Goal: Information Seeking & Learning: Learn about a topic

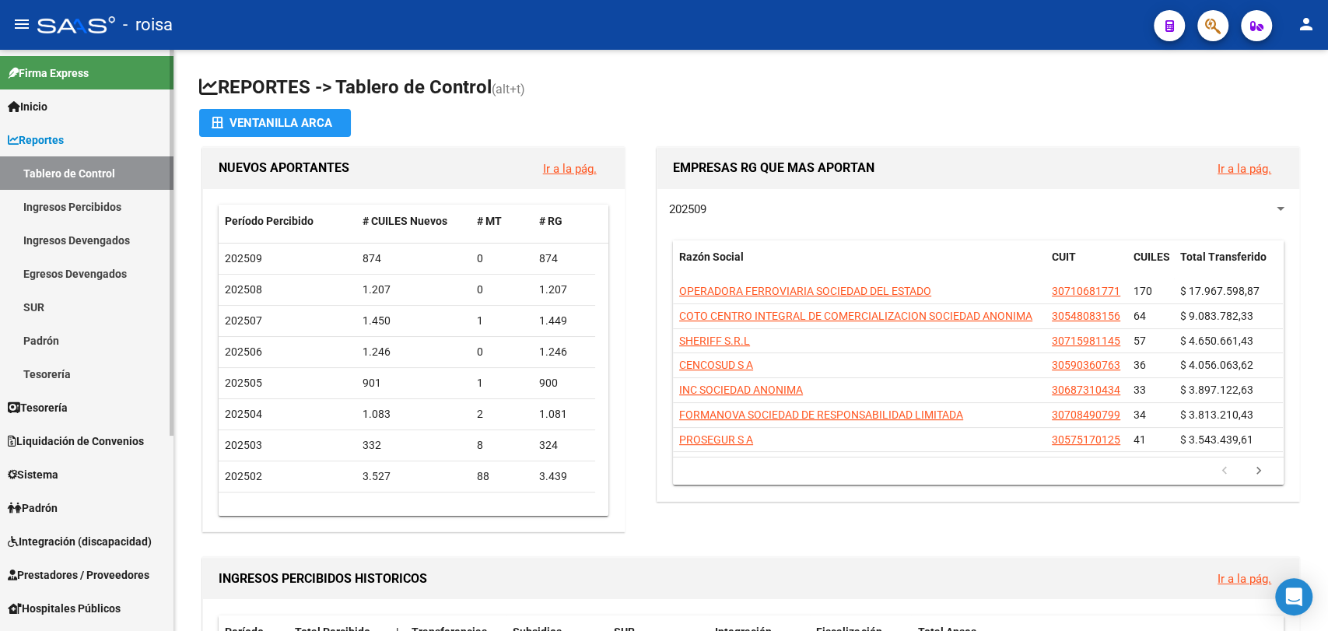
scroll to position [294, 0]
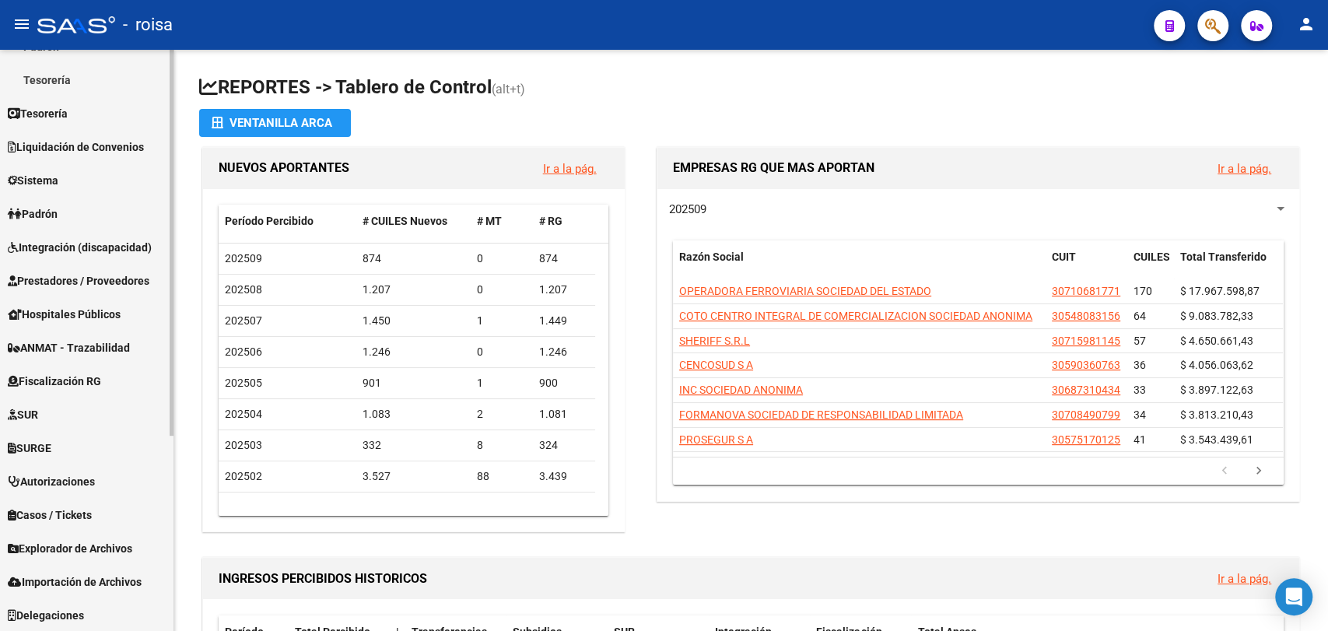
click at [170, 456] on div at bounding box center [172, 340] width 4 height 581
click at [82, 375] on span "Fiscalización RG" at bounding box center [54, 381] width 93 height 17
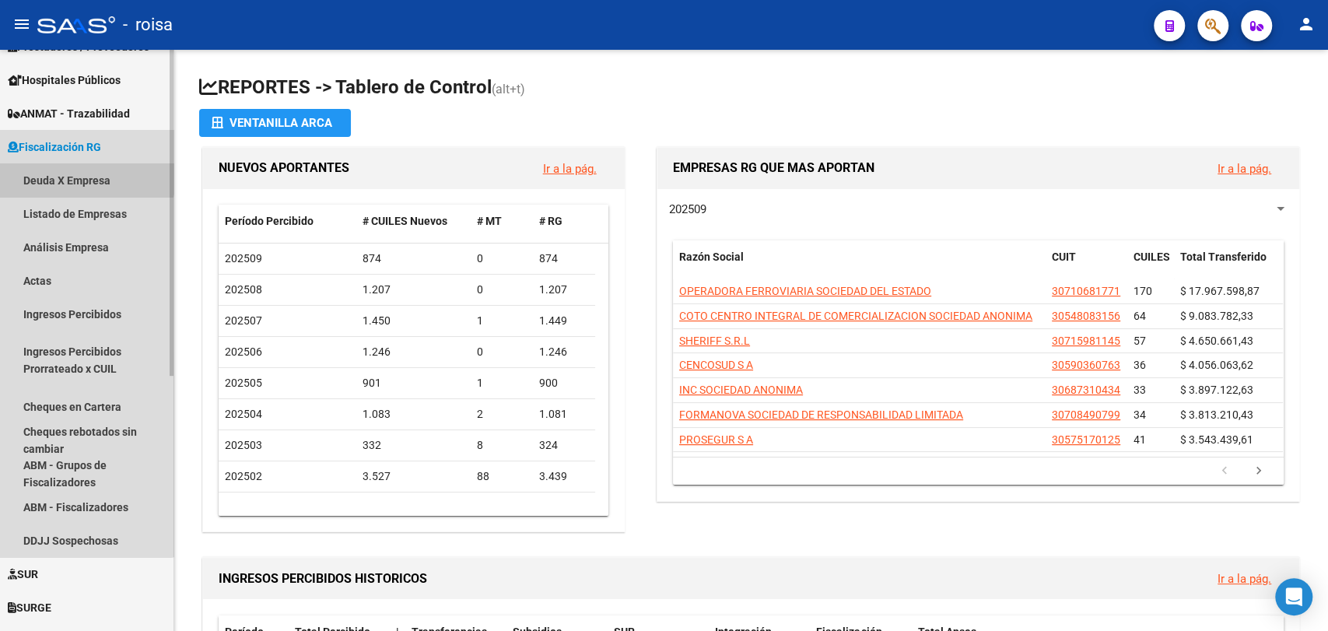
click at [52, 166] on link "Deuda X Empresa" at bounding box center [86, 179] width 173 height 33
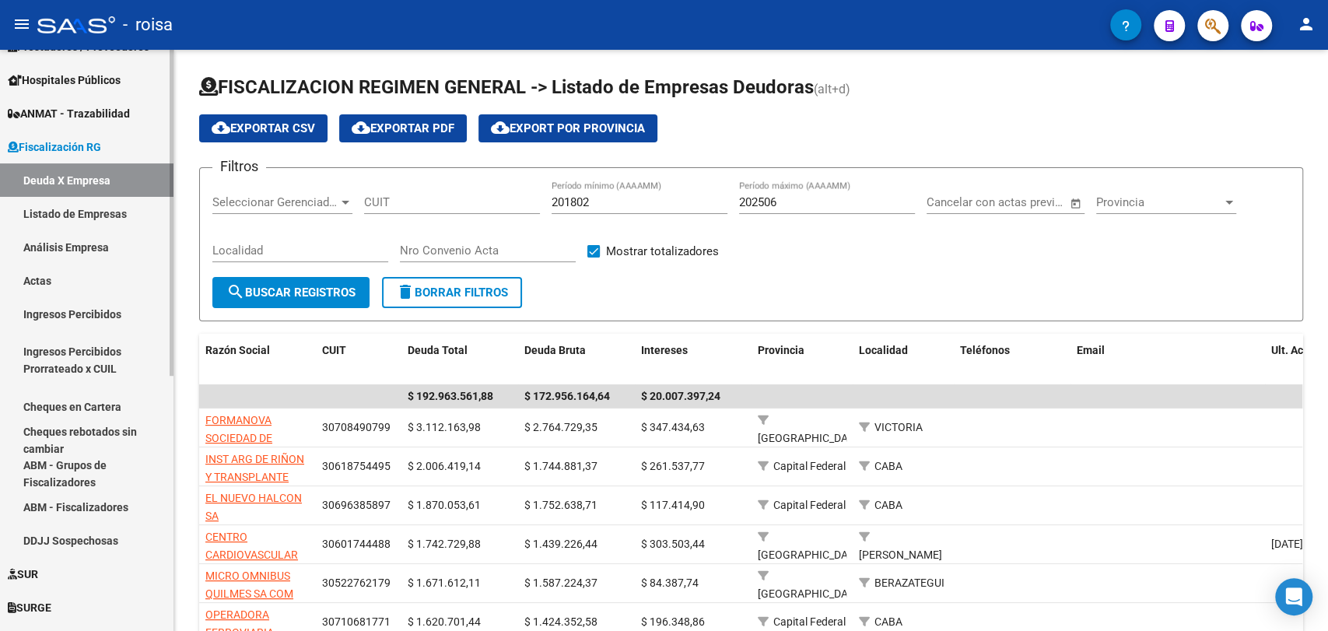
click at [47, 276] on link "Actas" at bounding box center [86, 280] width 173 height 33
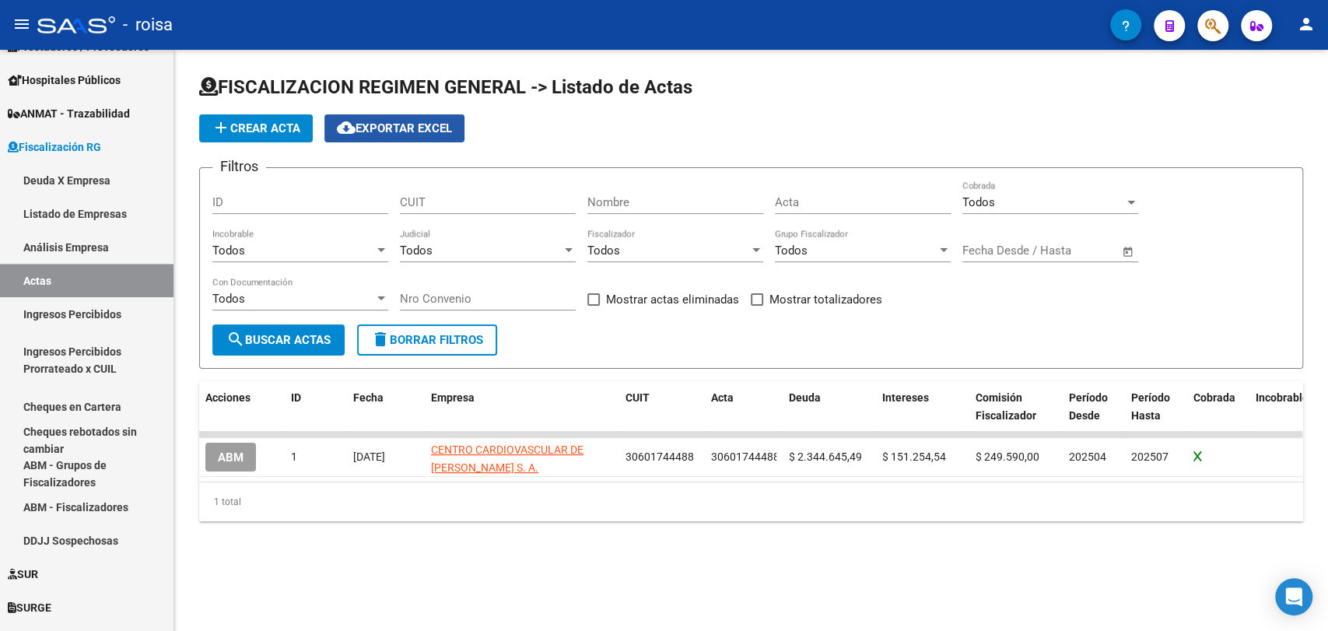
click at [389, 134] on span "cloud_download Exportar EXCEL" at bounding box center [394, 128] width 115 height 14
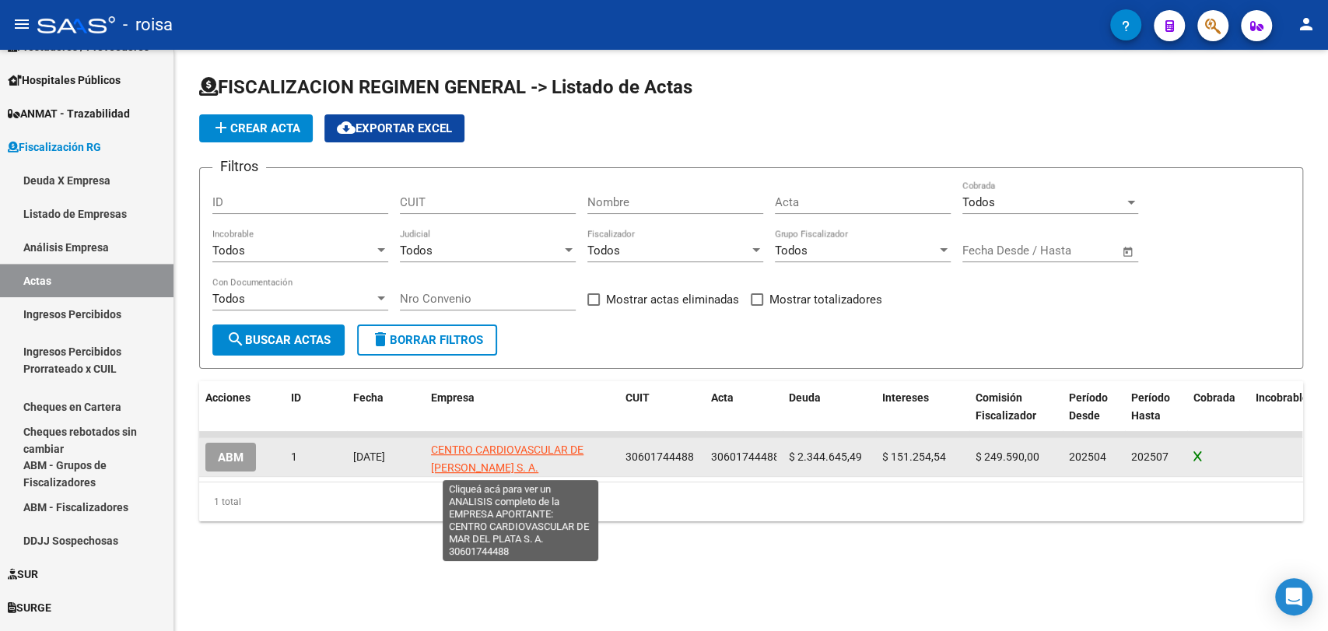
click at [513, 447] on span "CENTRO CARDIOVASCULAR DE [PERSON_NAME] S. A." at bounding box center [507, 458] width 152 height 30
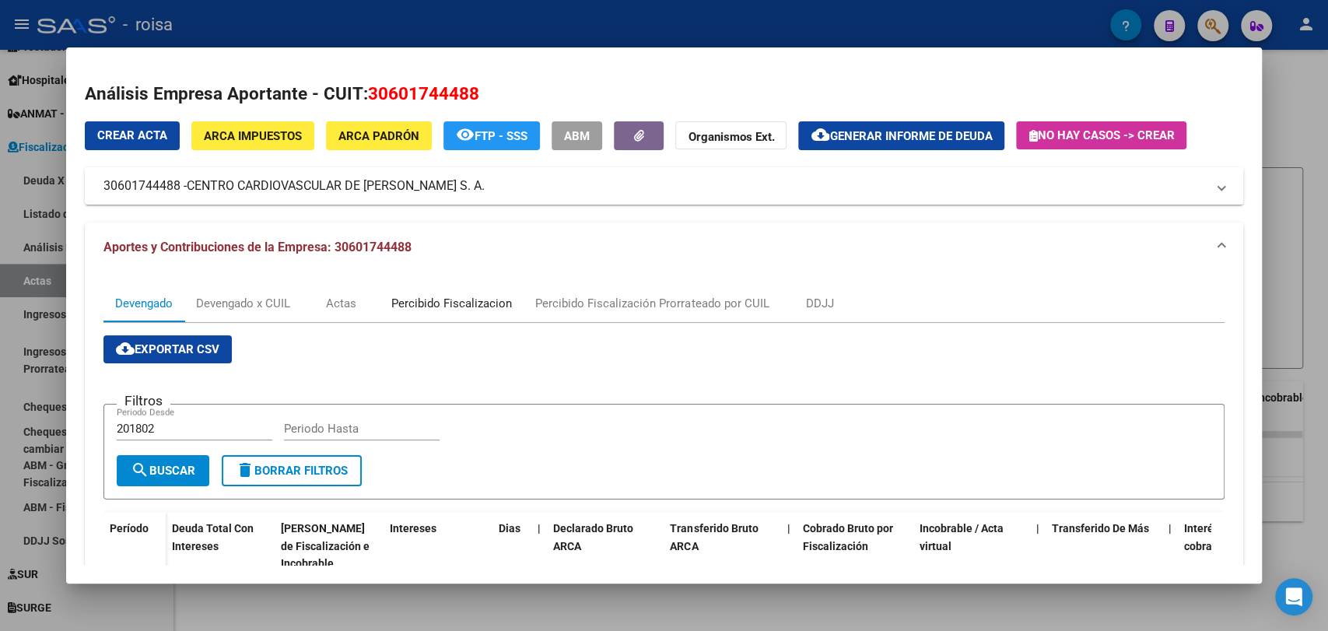
click at [450, 305] on div "Percibido Fiscalizacion" at bounding box center [451, 303] width 121 height 17
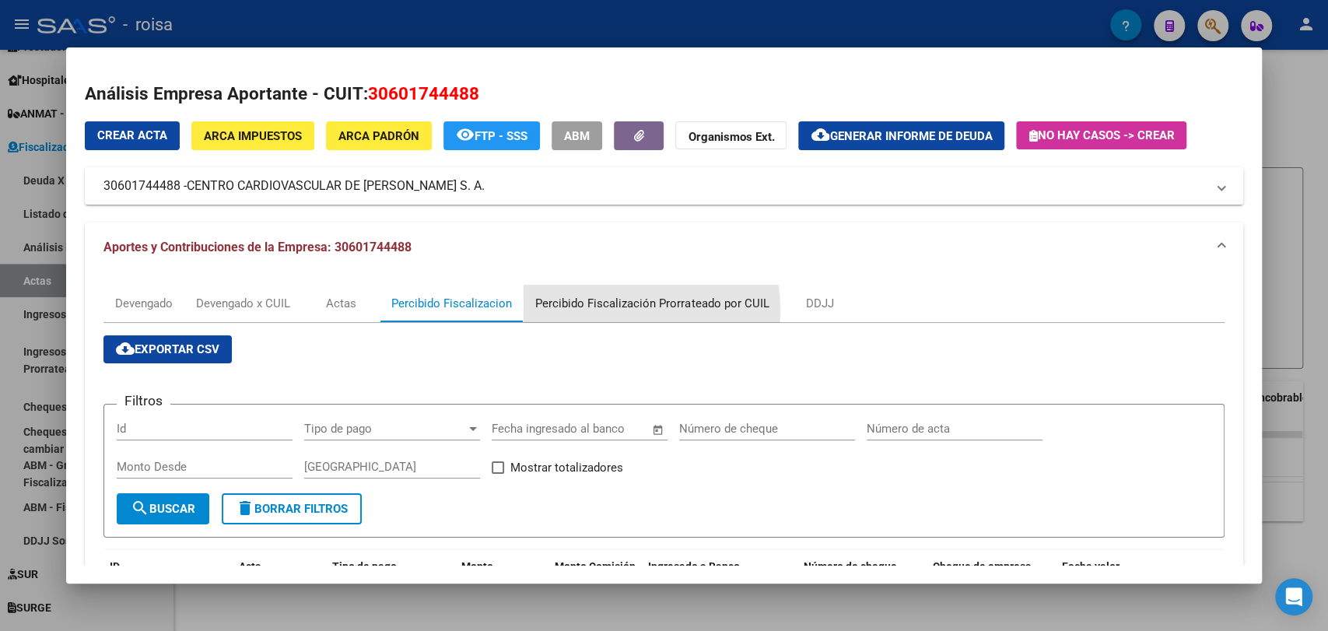
click at [626, 310] on div "Percibido Fiscalización Prorrateado por CUIL" at bounding box center [651, 303] width 233 height 17
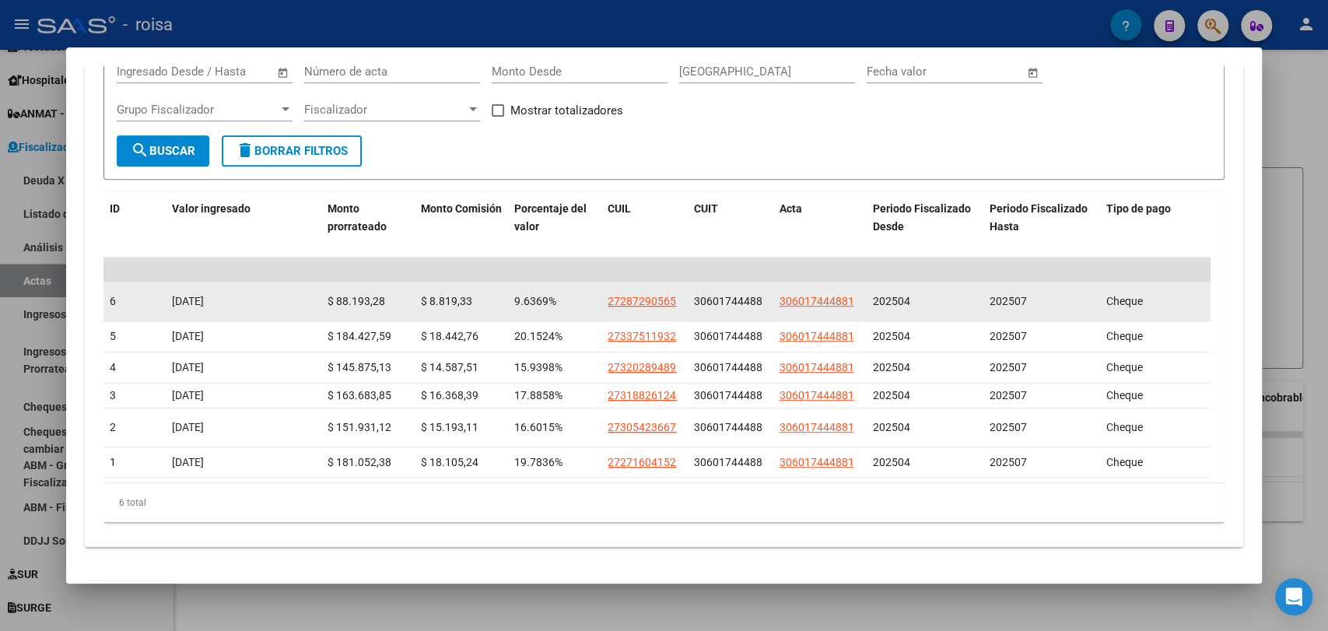
scroll to position [28, 0]
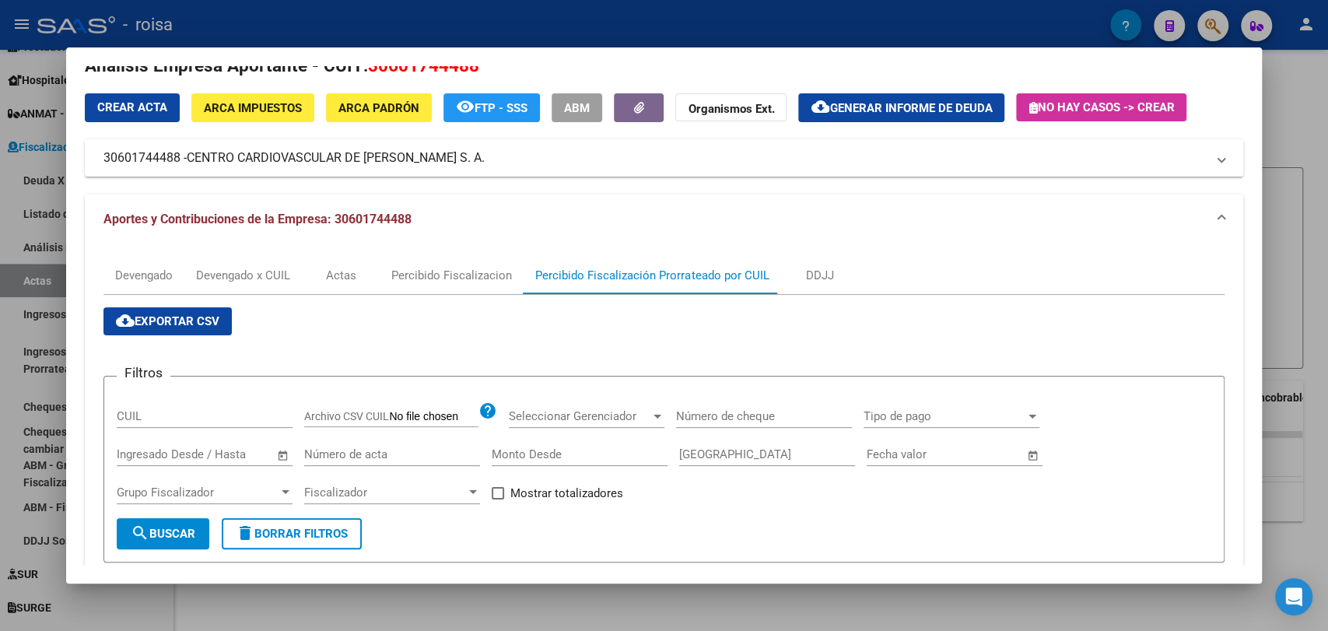
drag, startPoint x: 1092, startPoint y: 221, endPoint x: 704, endPoint y: 326, distance: 402.2
click at [678, 326] on div "cloud_download Exportar CSV Filtros CUIL Archivo CSV CUIL help Seleccionar Gere…" at bounding box center [663, 606] width 1120 height 598
click at [850, 278] on div "DDJJ" at bounding box center [819, 275] width 78 height 37
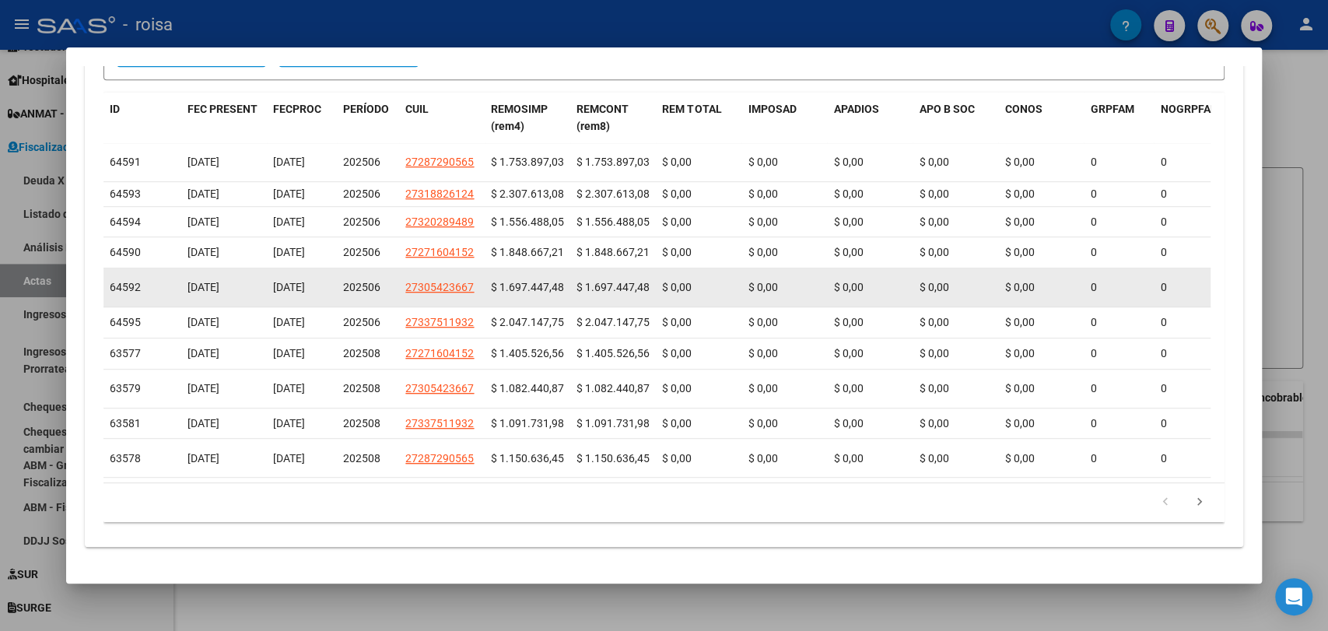
scroll to position [0, 0]
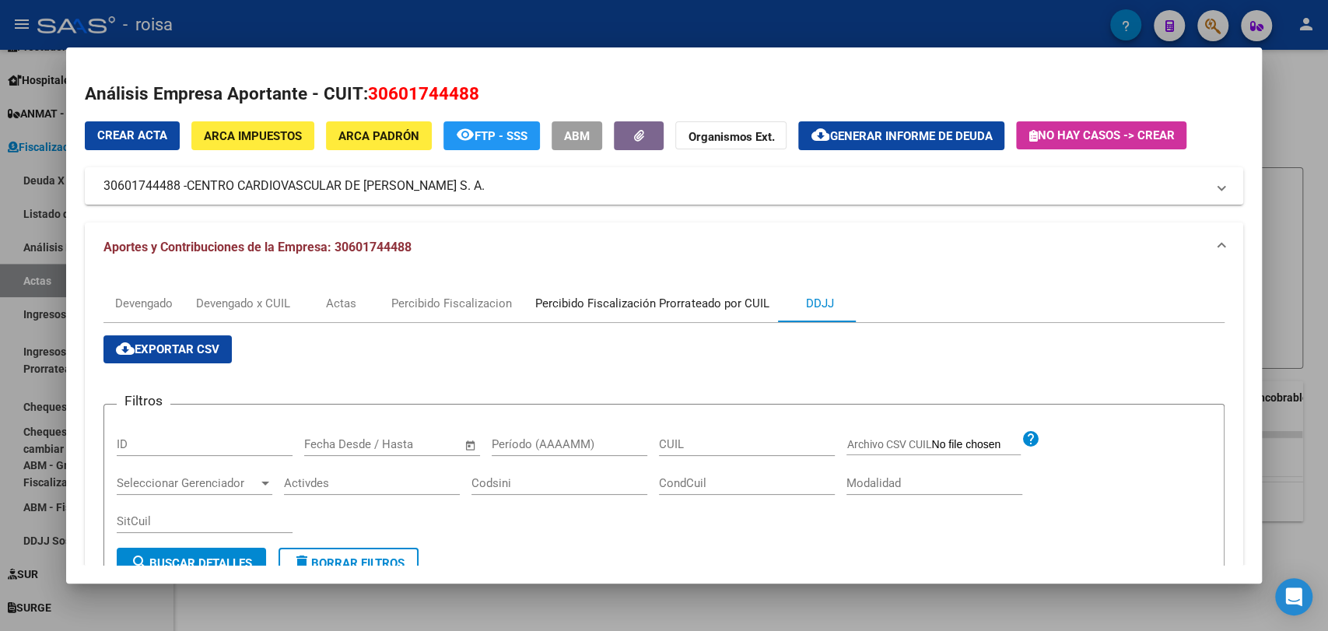
click at [687, 318] on div "Percibido Fiscalización Prorrateado por CUIL" at bounding box center [652, 303] width 257 height 37
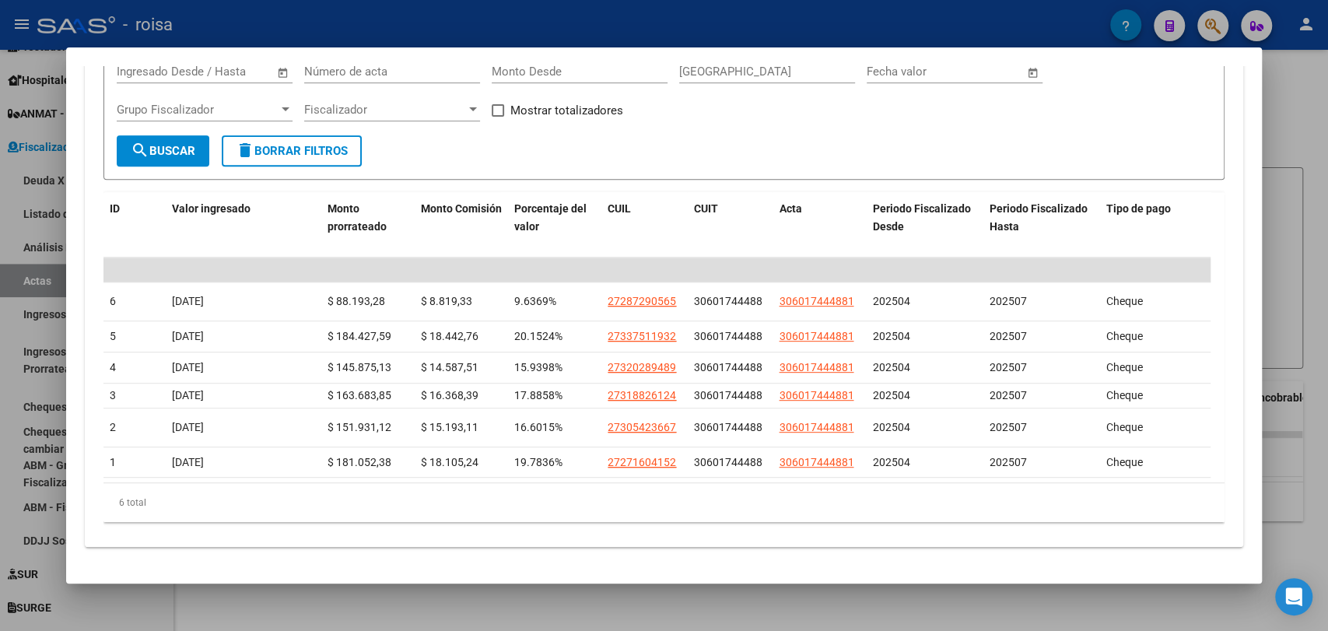
scroll to position [28, 0]
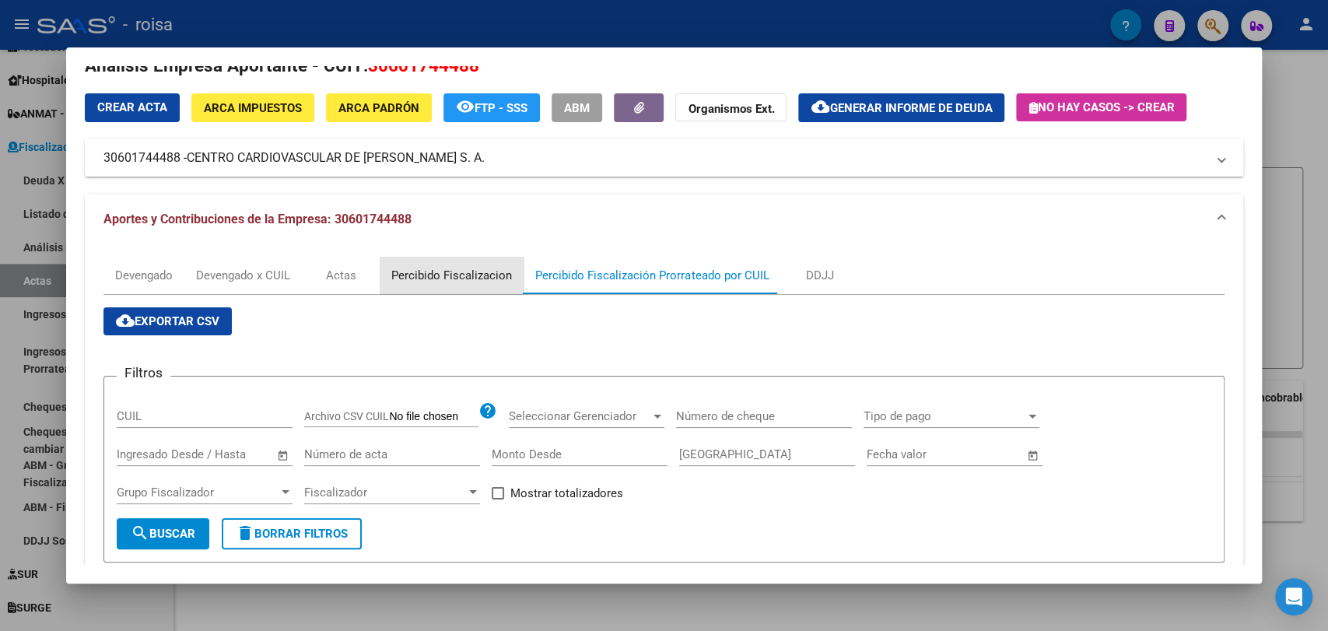
click at [458, 279] on div "Percibido Fiscalizacion" at bounding box center [451, 275] width 121 height 17
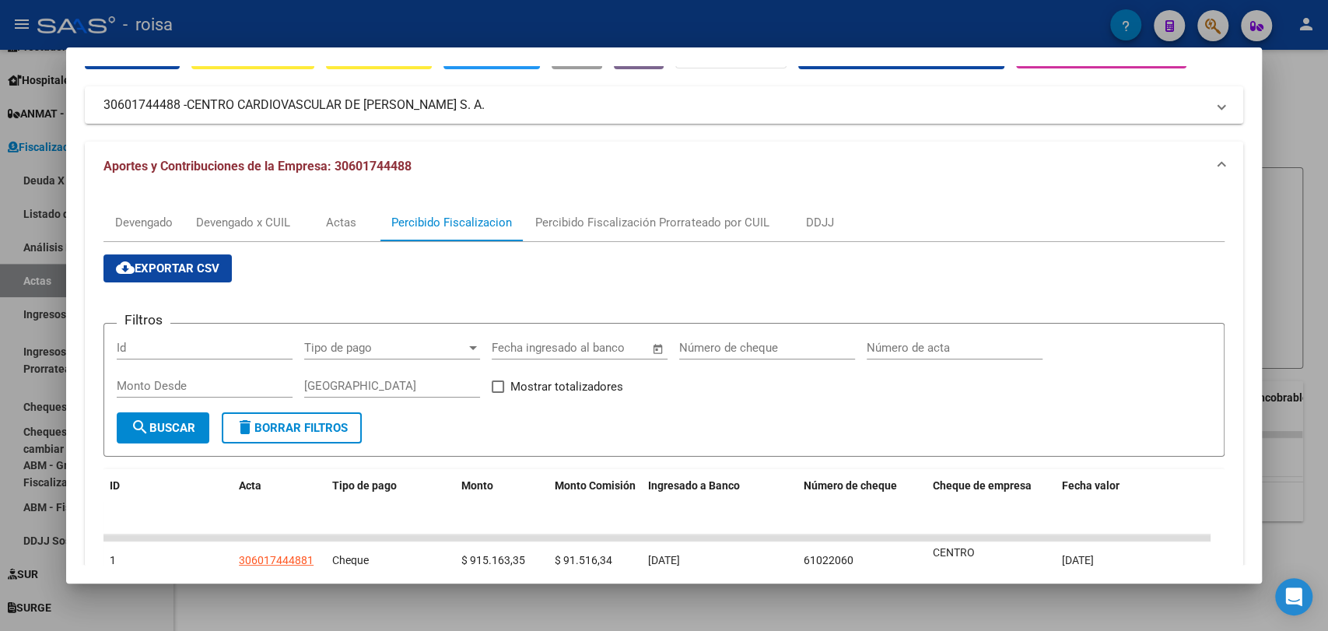
scroll to position [181, 0]
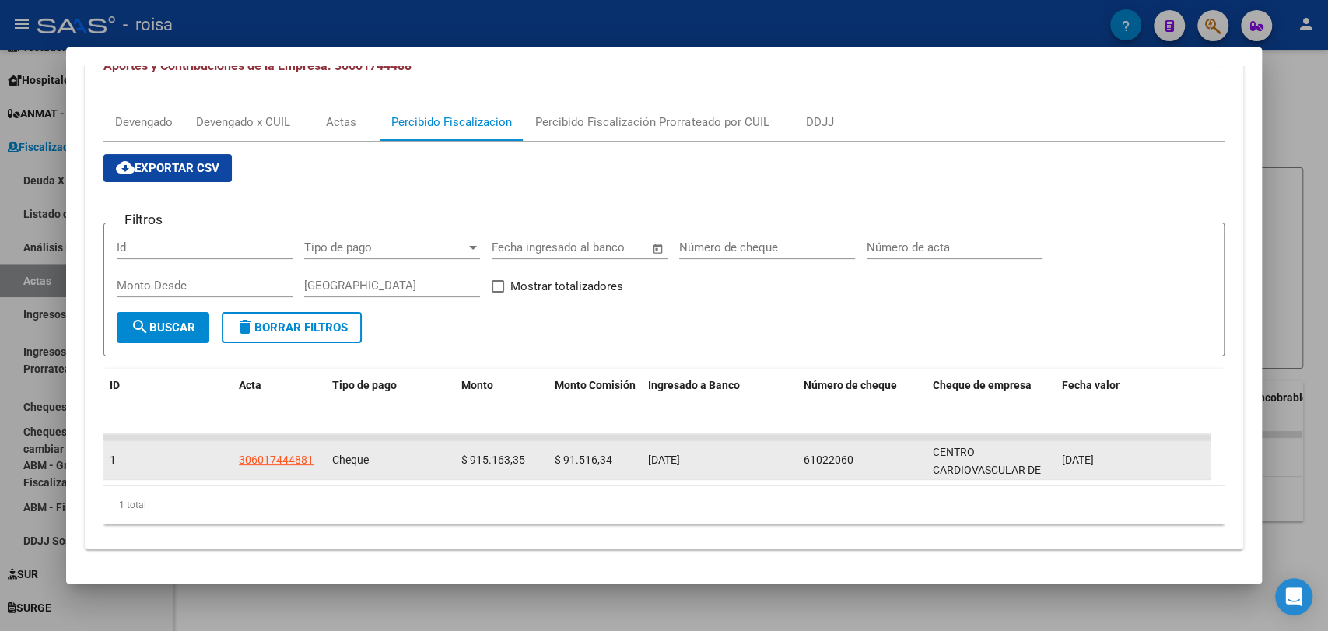
click at [349, 456] on span "Cheque" at bounding box center [350, 460] width 37 height 12
click at [281, 460] on div "306017444881" at bounding box center [276, 460] width 75 height 18
type input "202504"
type input "202507"
type input "$ 2.745.490,03"
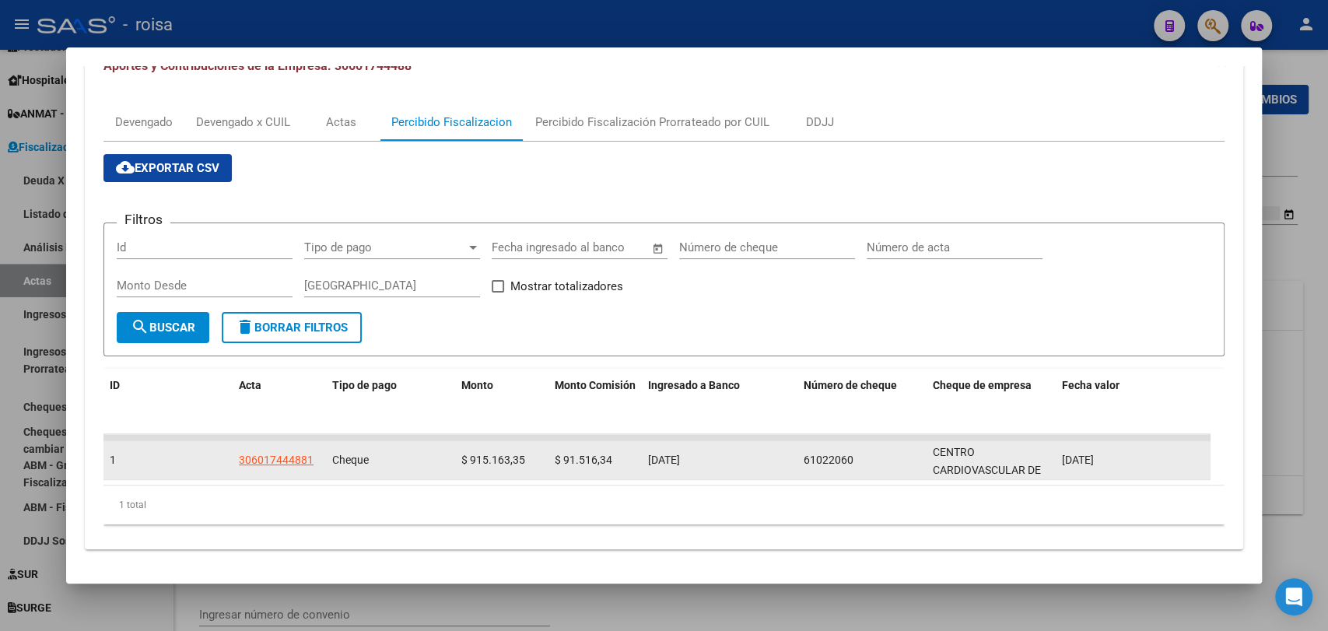
type input "$ 2.344.645,49"
type input "$ 151.254,54"
type input "306017444881"
type input "$ 249.590,00"
checkbox input "true"
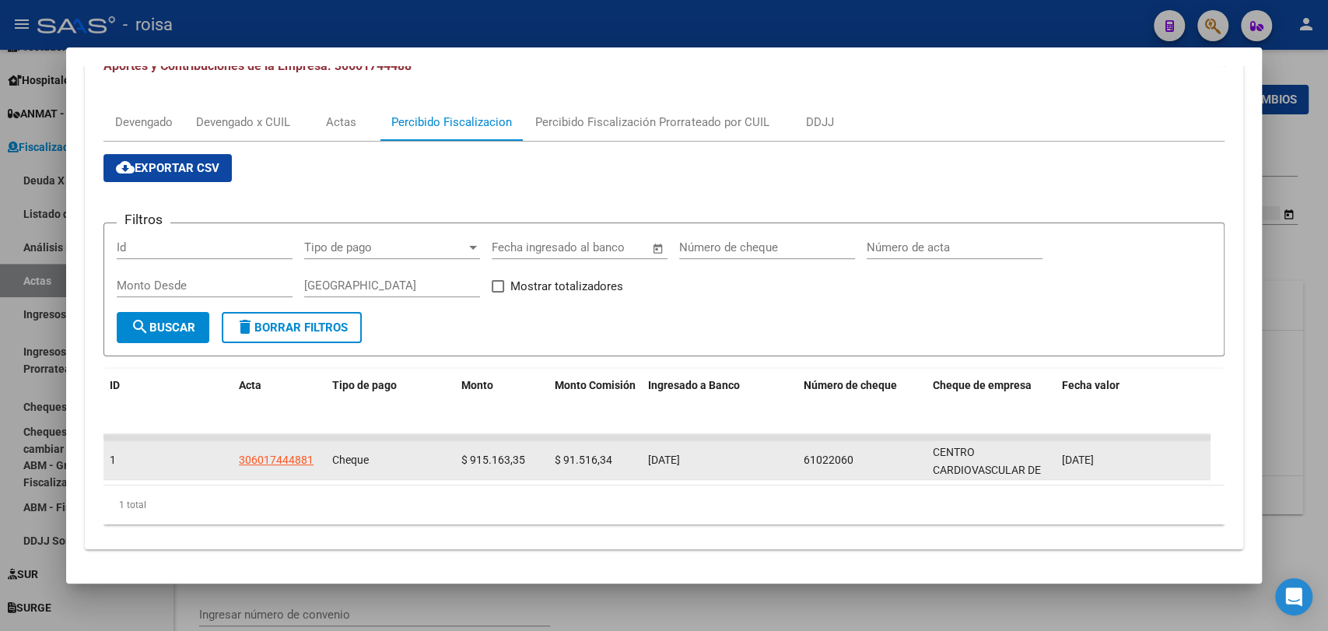
type input "se realiza plan de pago en 3 cuotas por los periodos 042025 al 072025"
type input "[DATE]"
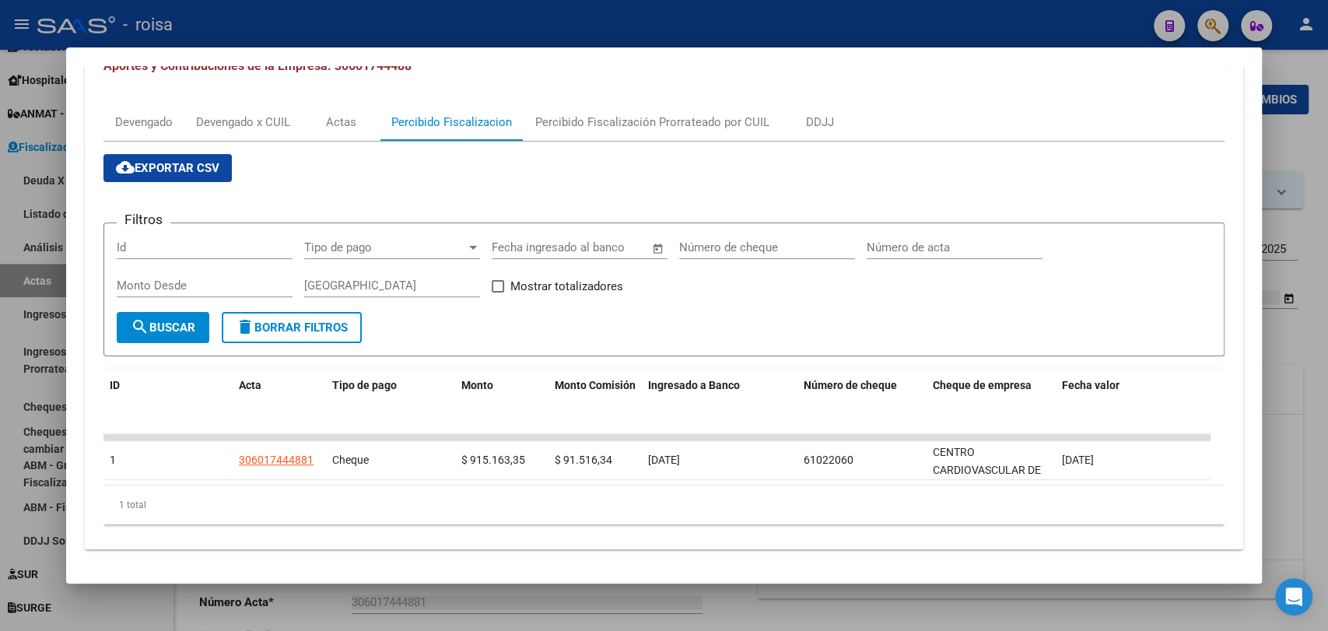
click at [566, 612] on div at bounding box center [664, 315] width 1328 height 631
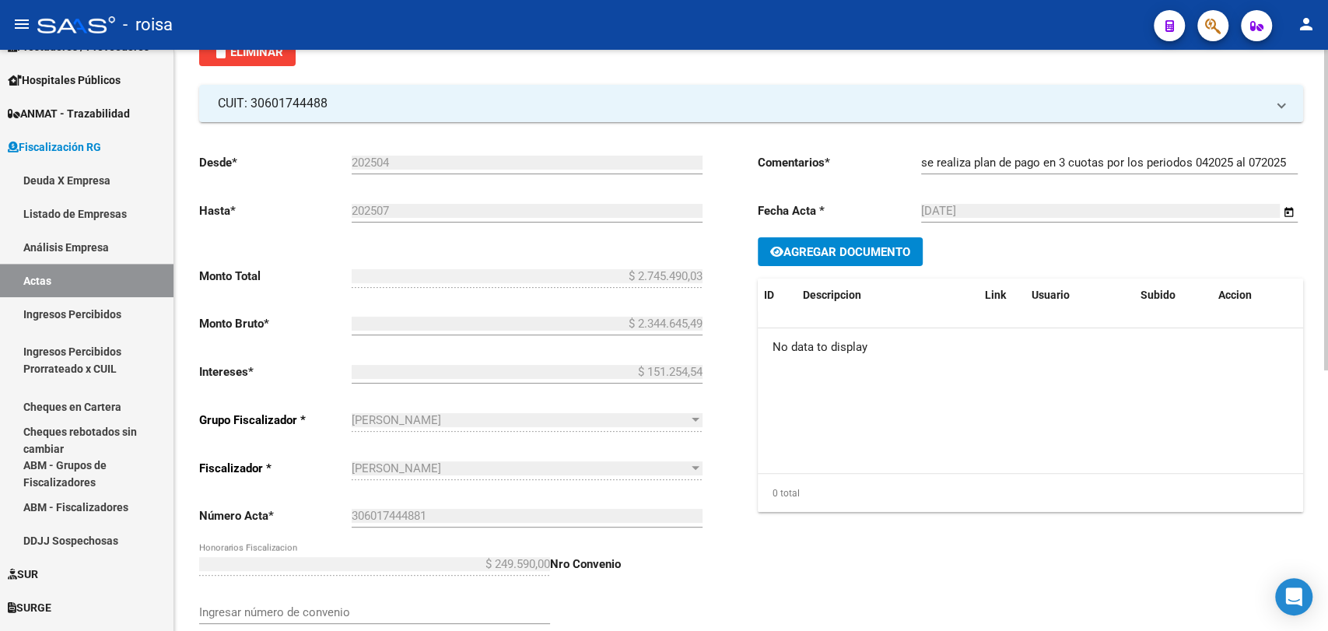
scroll to position [345, 0]
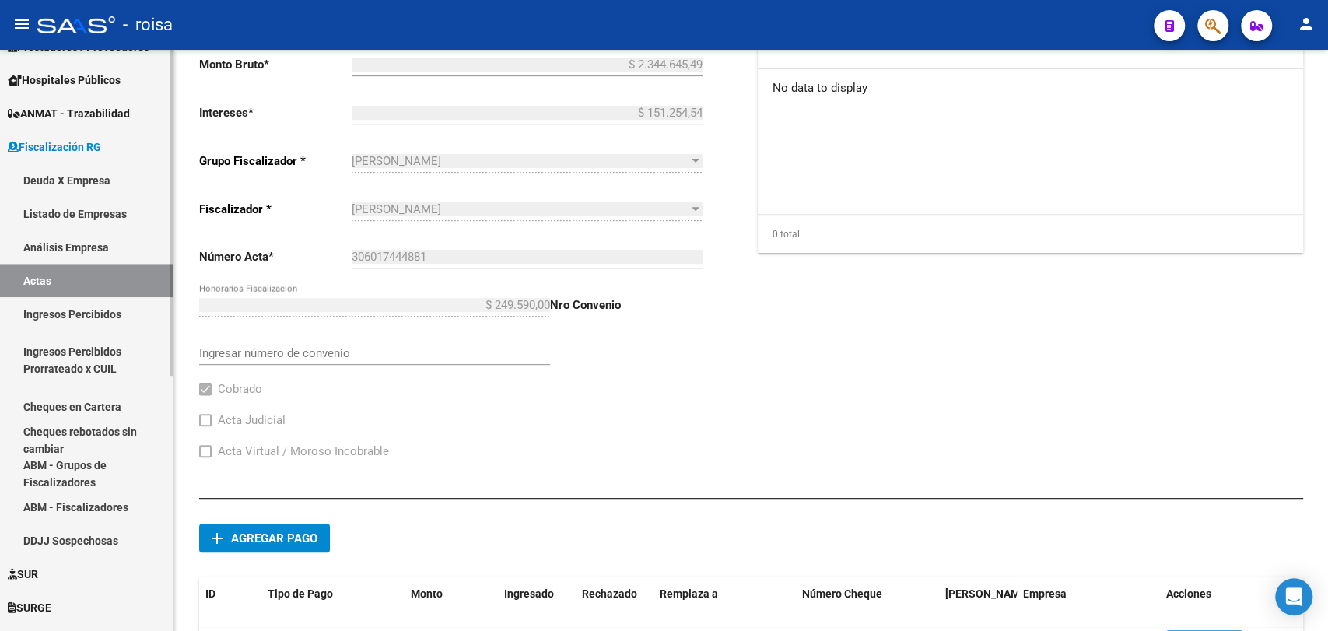
click at [70, 308] on link "Ingresos Percibidos" at bounding box center [86, 313] width 173 height 33
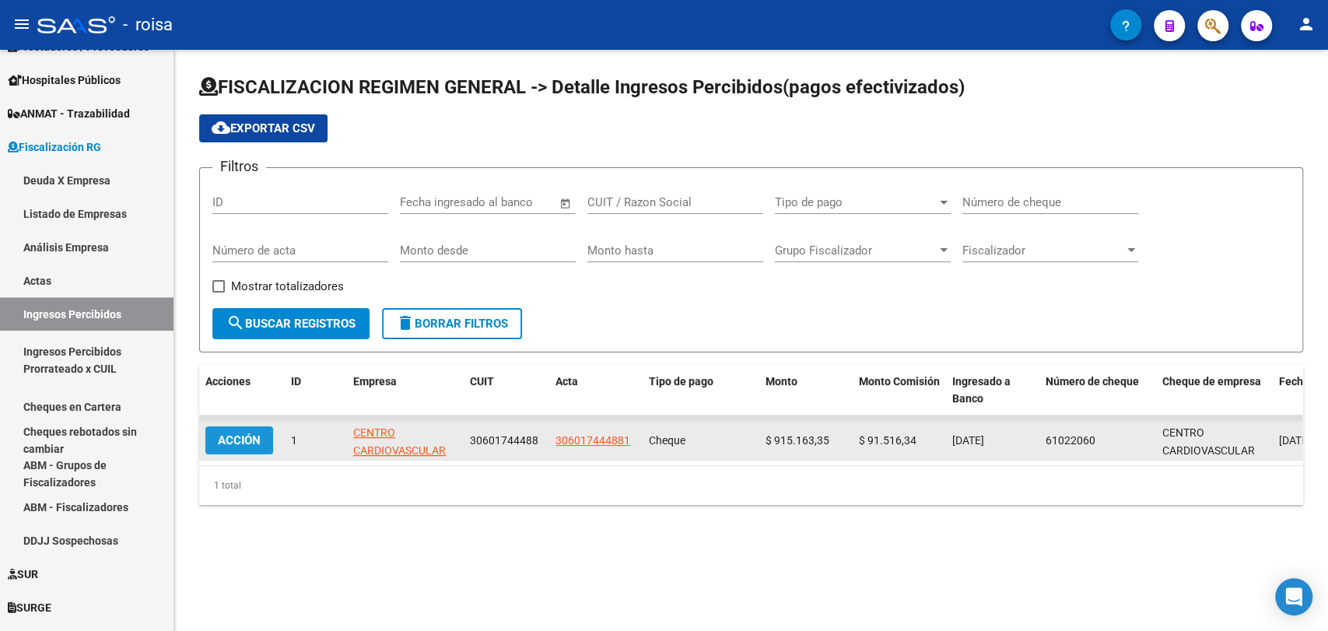
click at [237, 440] on span "Acción" at bounding box center [239, 440] width 43 height 14
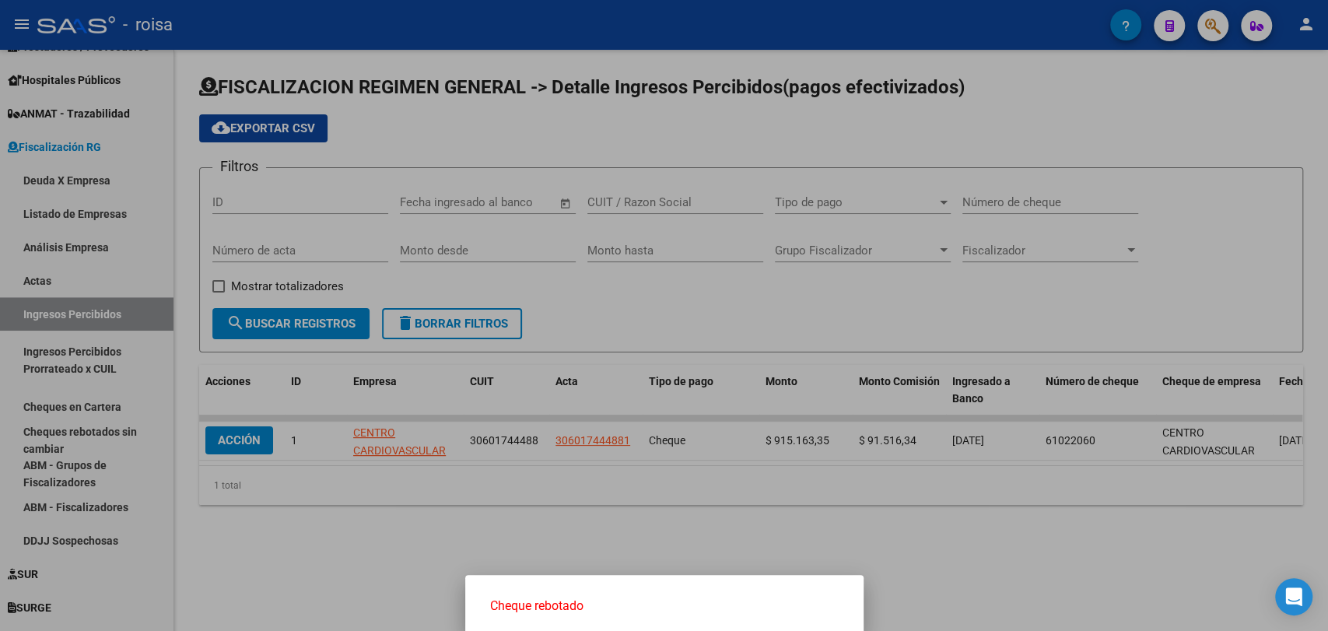
click at [253, 521] on div at bounding box center [664, 315] width 1328 height 631
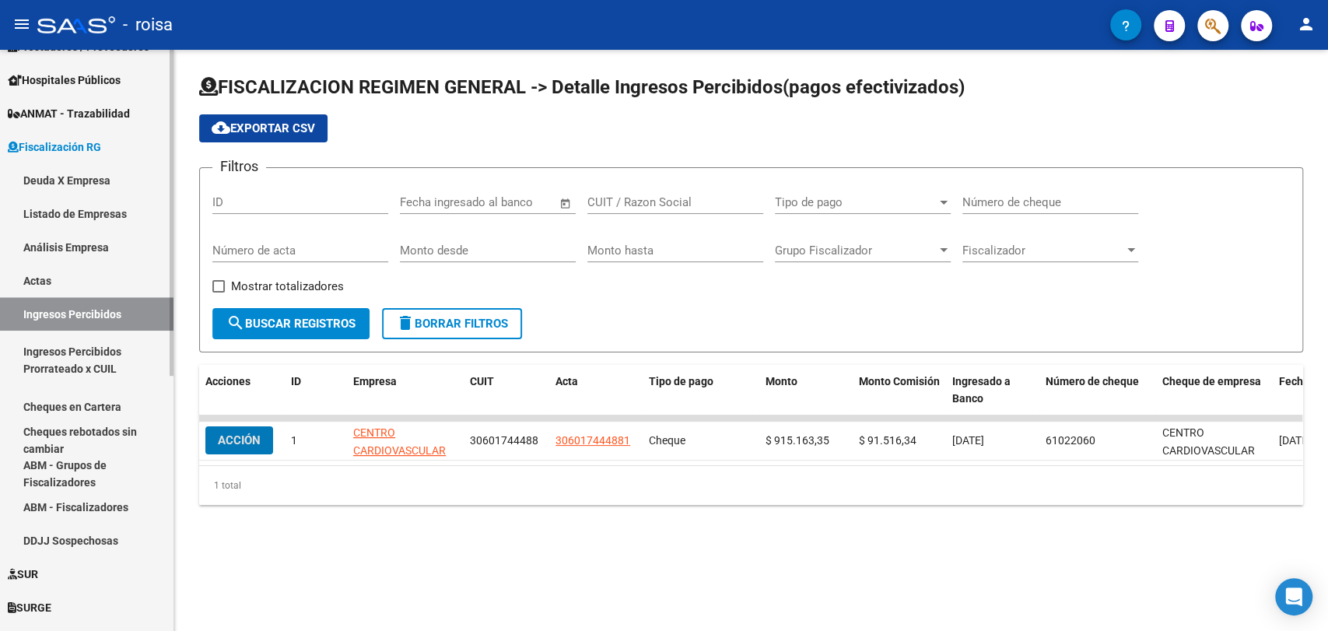
click at [93, 361] on link "Ingresos Percibidos Prorrateado x CUIL" at bounding box center [86, 360] width 173 height 59
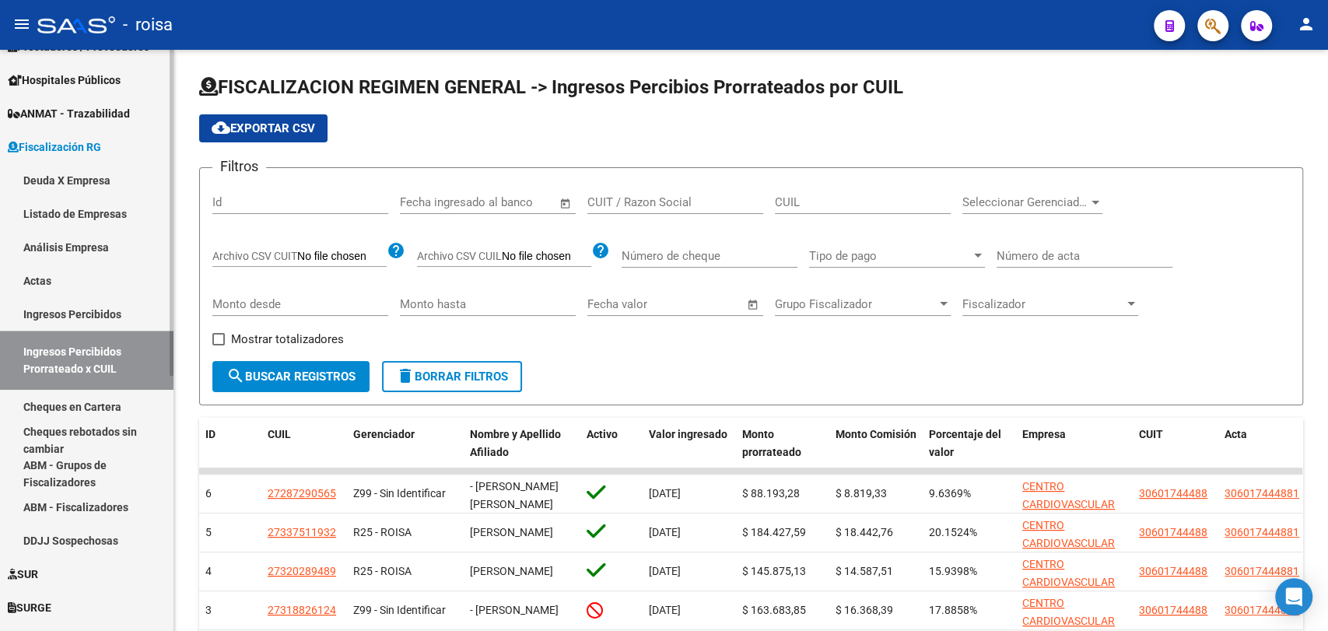
click at [87, 408] on link "Cheques en Cartera" at bounding box center [86, 406] width 173 height 33
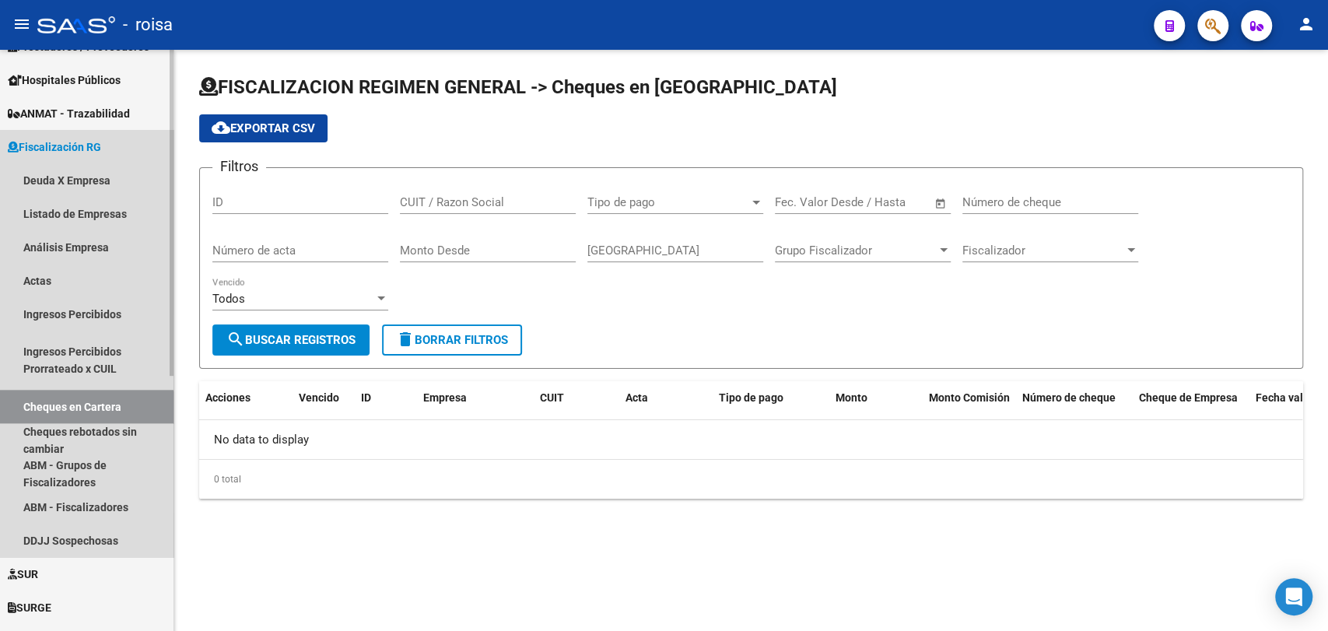
click at [86, 418] on link "Cheques en Cartera" at bounding box center [86, 406] width 173 height 33
click at [87, 436] on link "Cheques rebotados sin cambiar" at bounding box center [86, 439] width 173 height 33
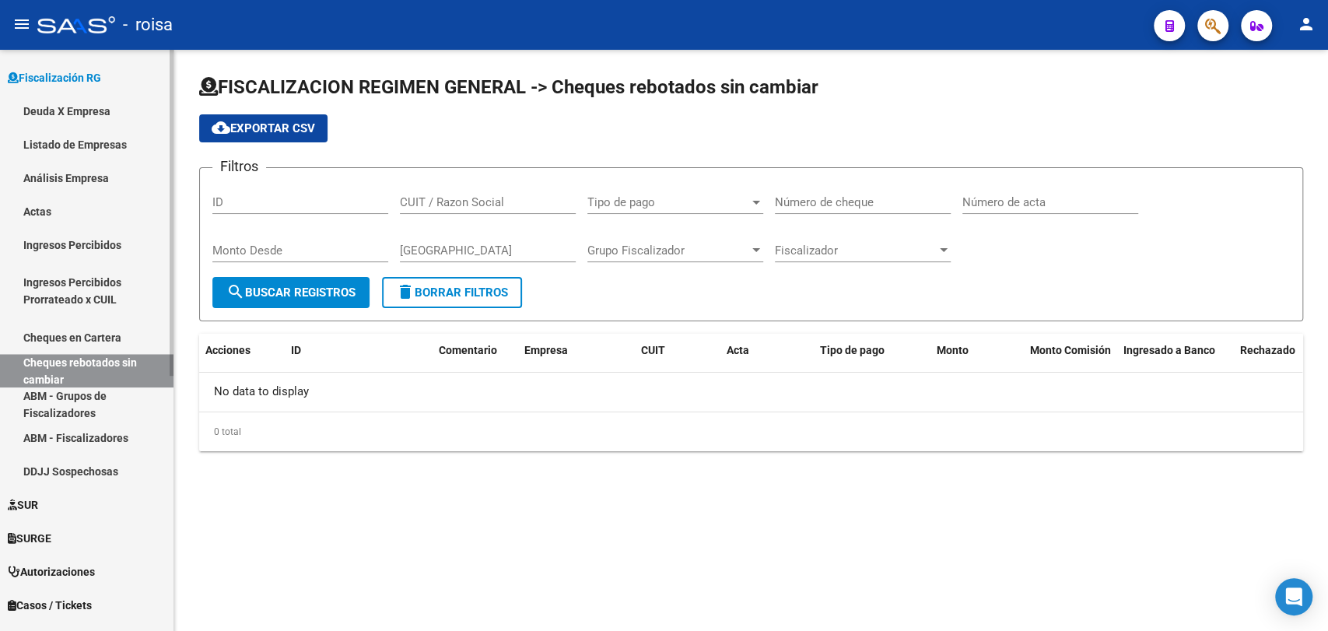
scroll to position [454, 0]
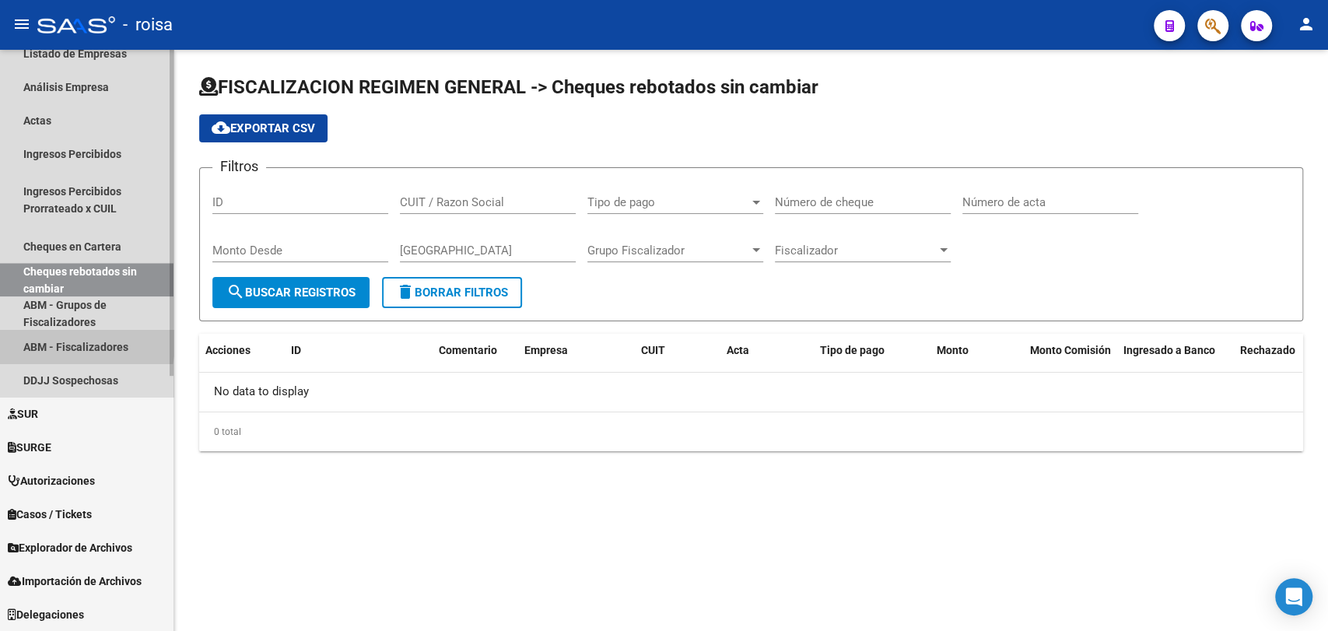
click at [62, 343] on link "ABM - Fiscalizadores" at bounding box center [86, 346] width 173 height 33
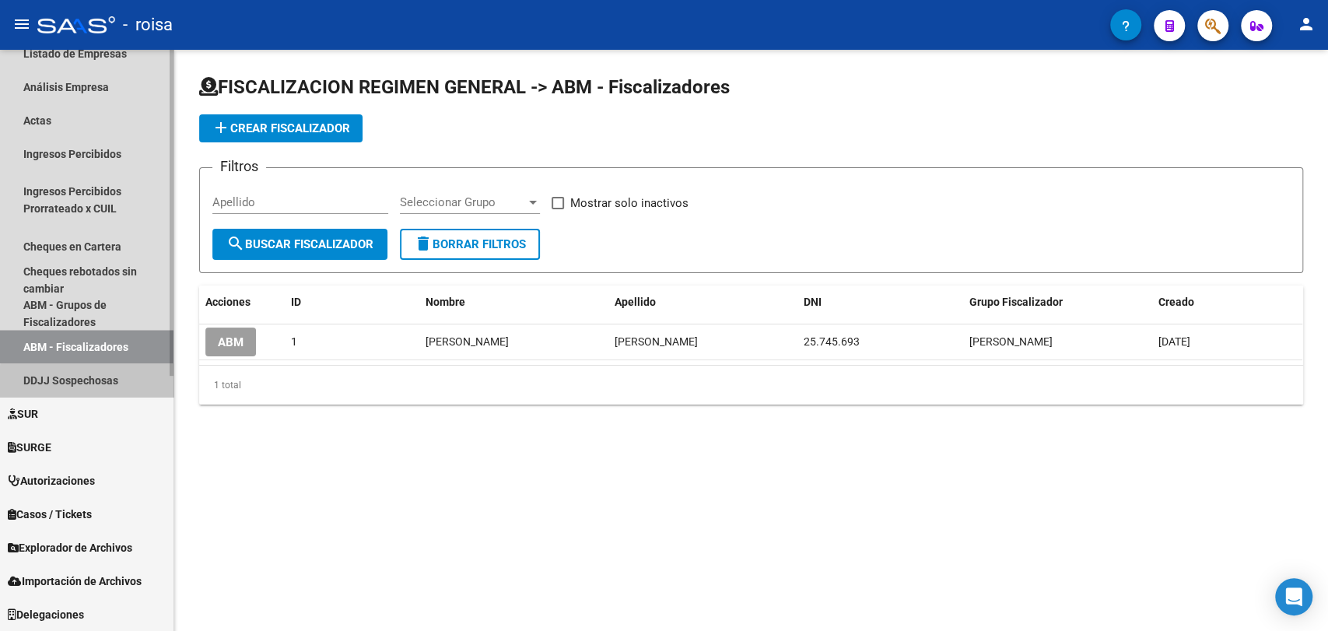
click at [96, 389] on link "DDJJ Sospechosas" at bounding box center [86, 379] width 173 height 33
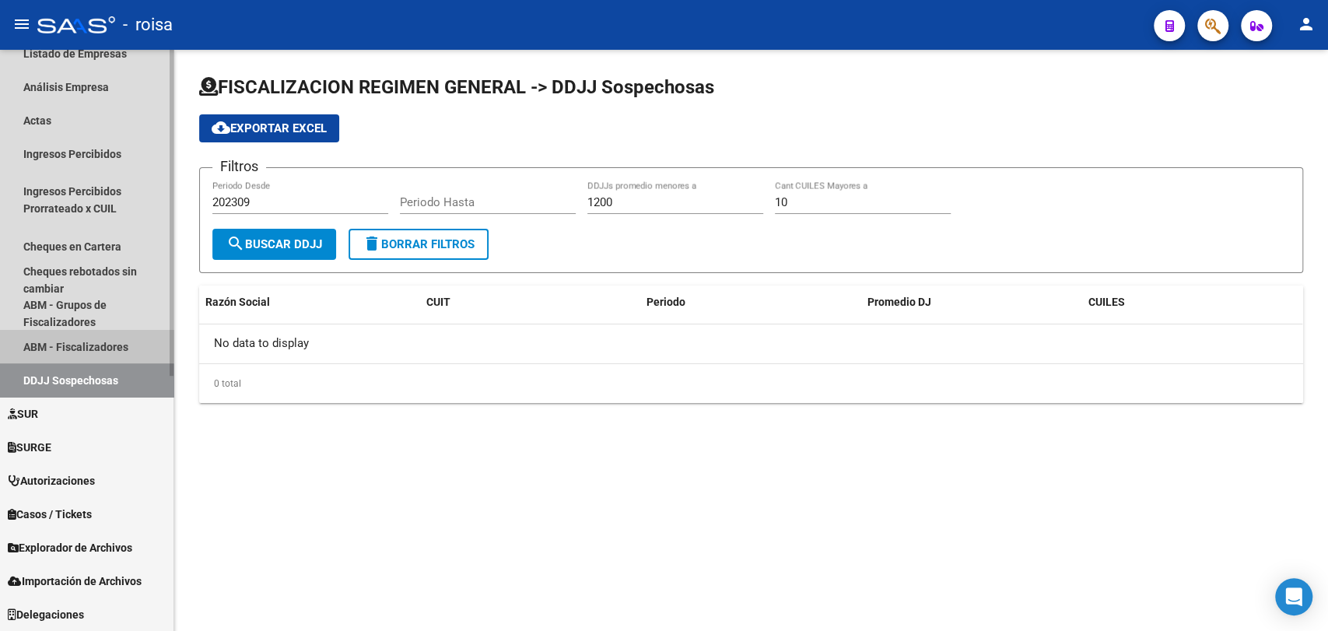
click at [75, 331] on link "ABM - Fiscalizadores" at bounding box center [86, 346] width 173 height 33
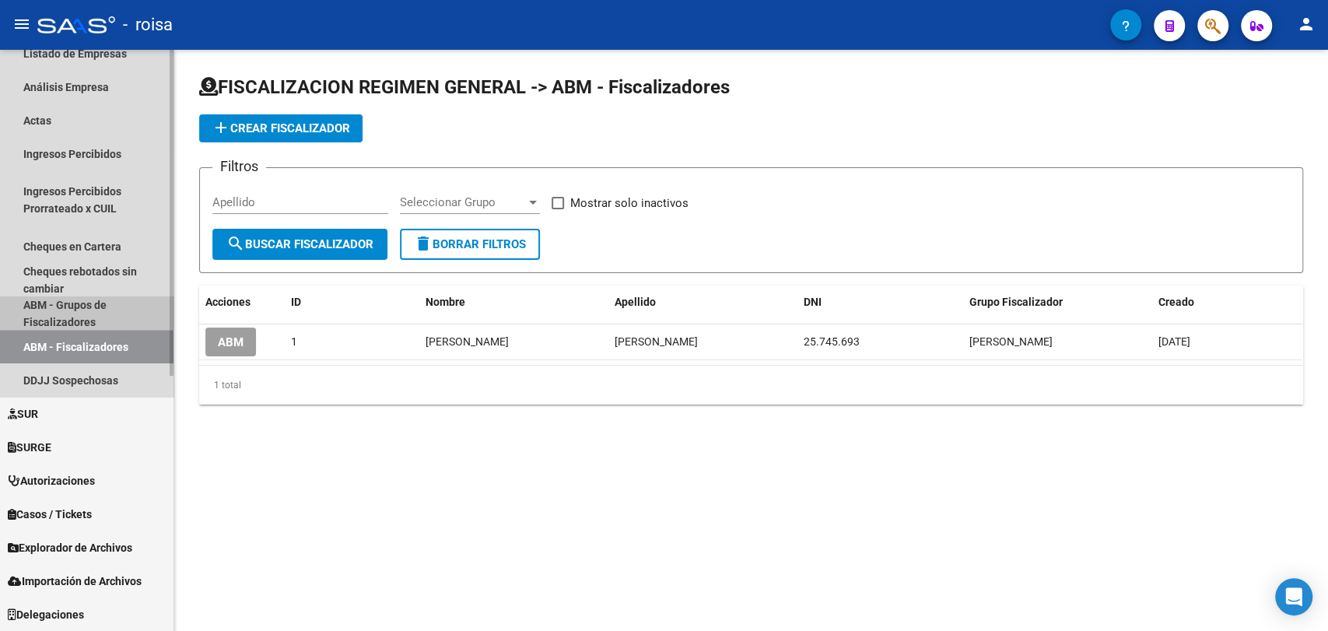
click at [74, 297] on link "ABM - Grupos de Fiscalizadores" at bounding box center [86, 312] width 173 height 33
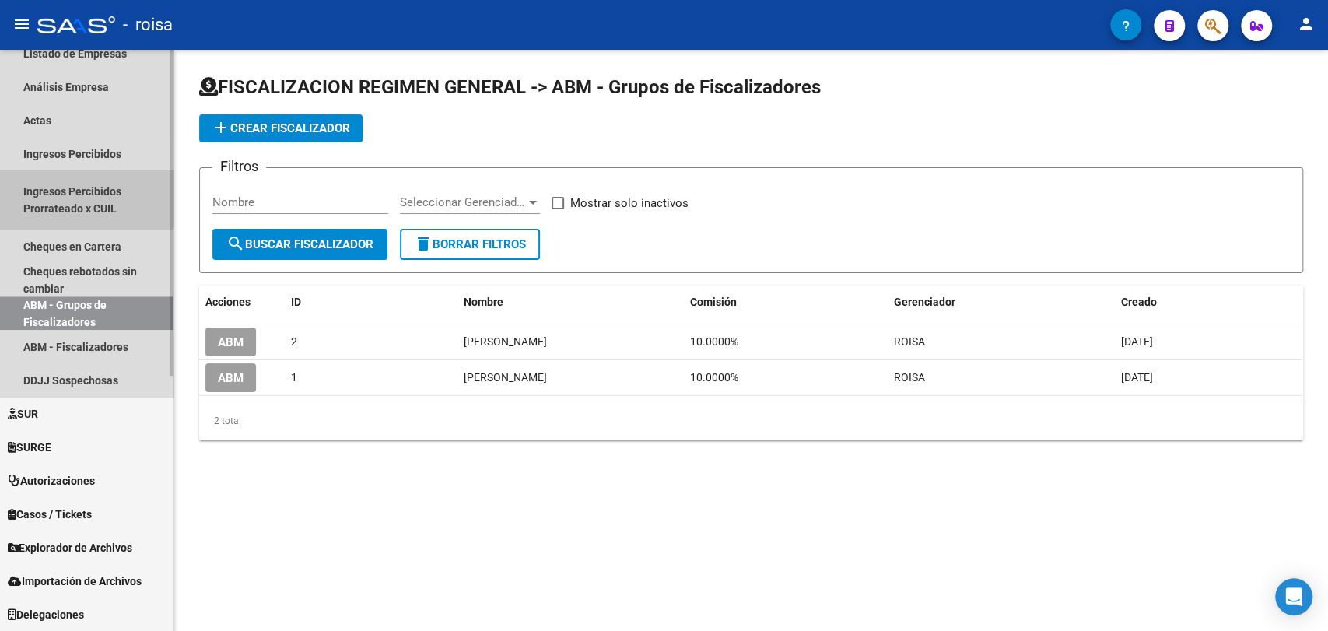
click at [54, 196] on link "Ingresos Percibidos Prorrateado x CUIL" at bounding box center [86, 199] width 173 height 59
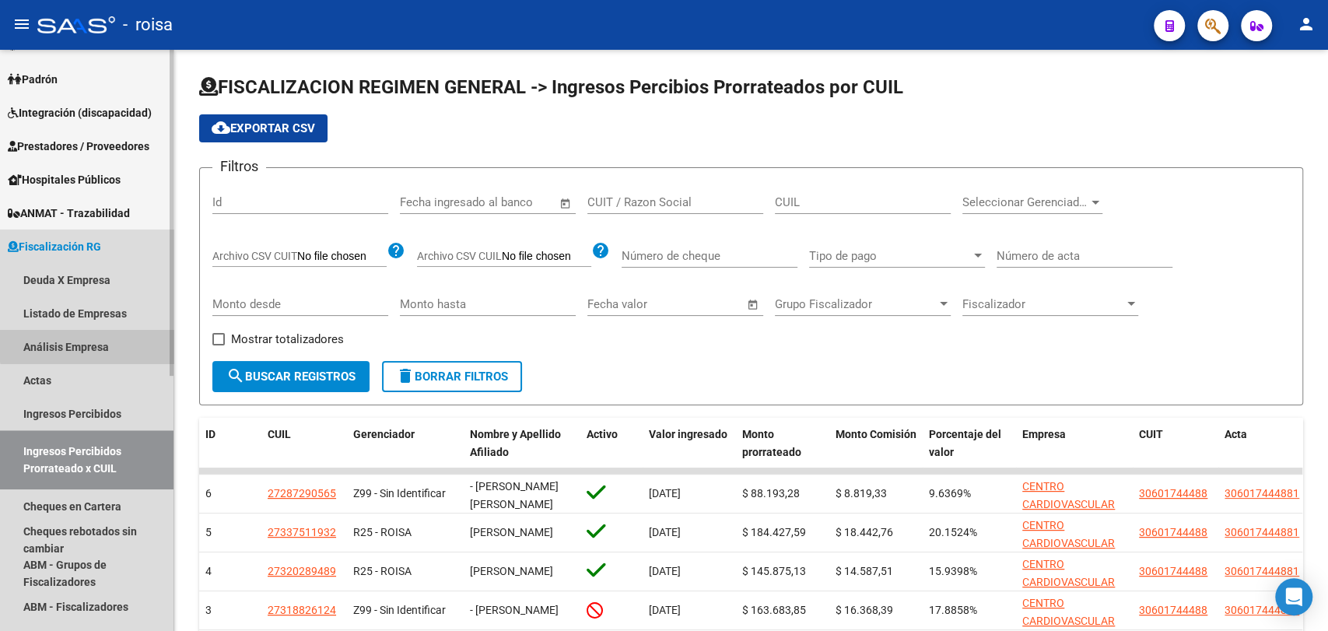
click at [89, 345] on link "Análisis Empresa" at bounding box center [86, 346] width 173 height 33
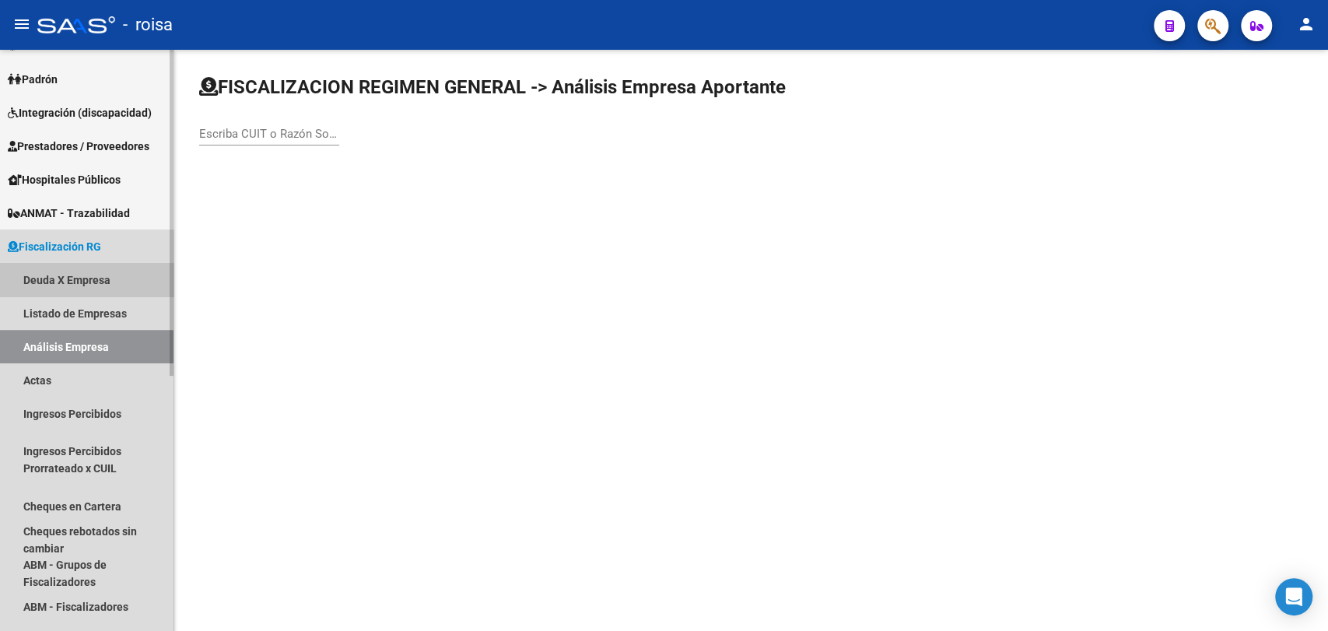
click at [96, 275] on link "Deuda X Empresa" at bounding box center [86, 279] width 173 height 33
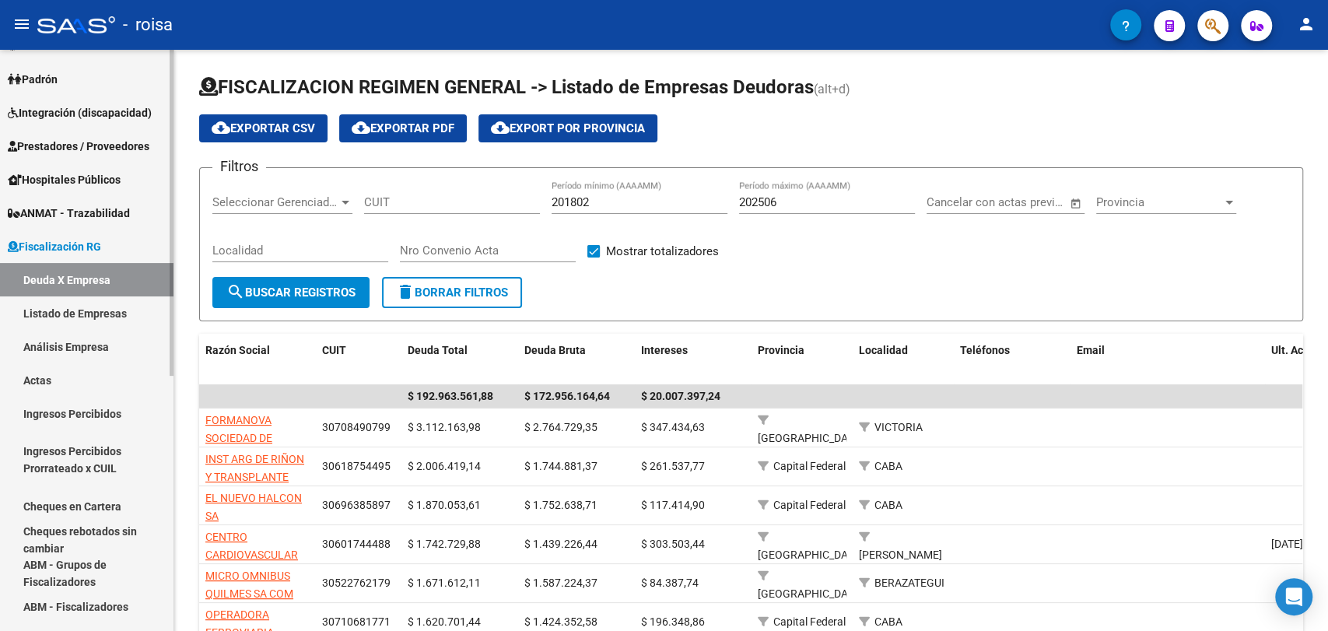
click at [72, 321] on link "Listado de Empresas" at bounding box center [86, 312] width 173 height 33
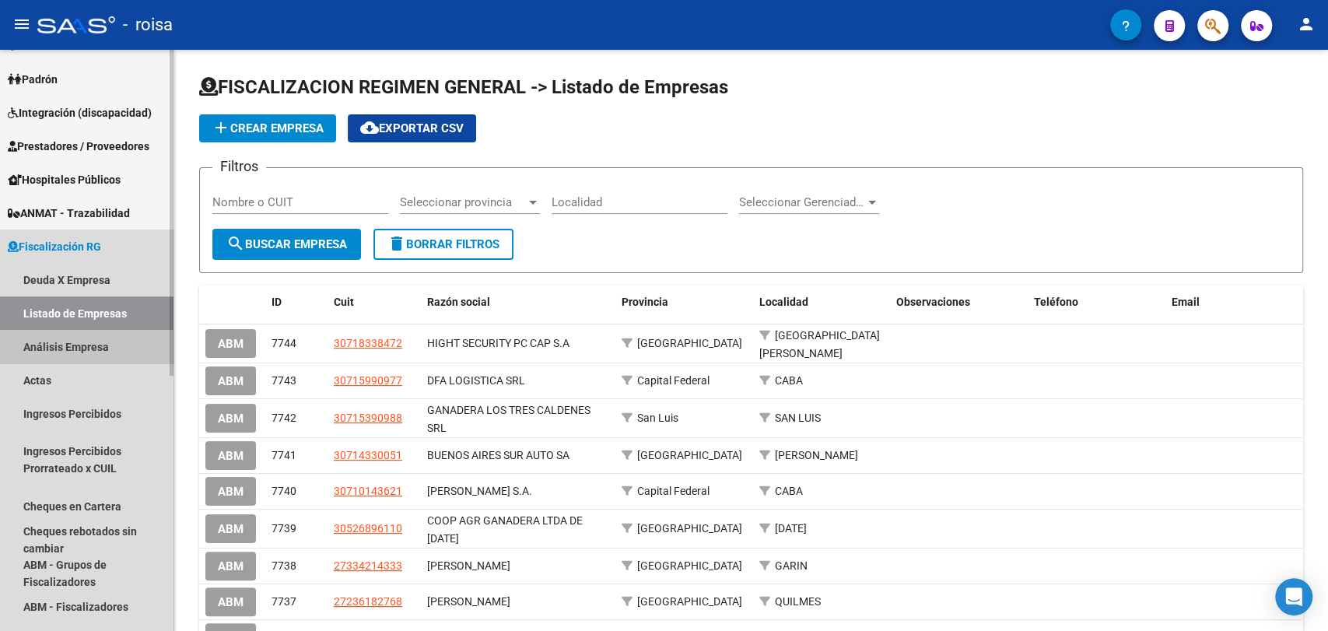
click at [106, 338] on link "Análisis Empresa" at bounding box center [86, 346] width 173 height 33
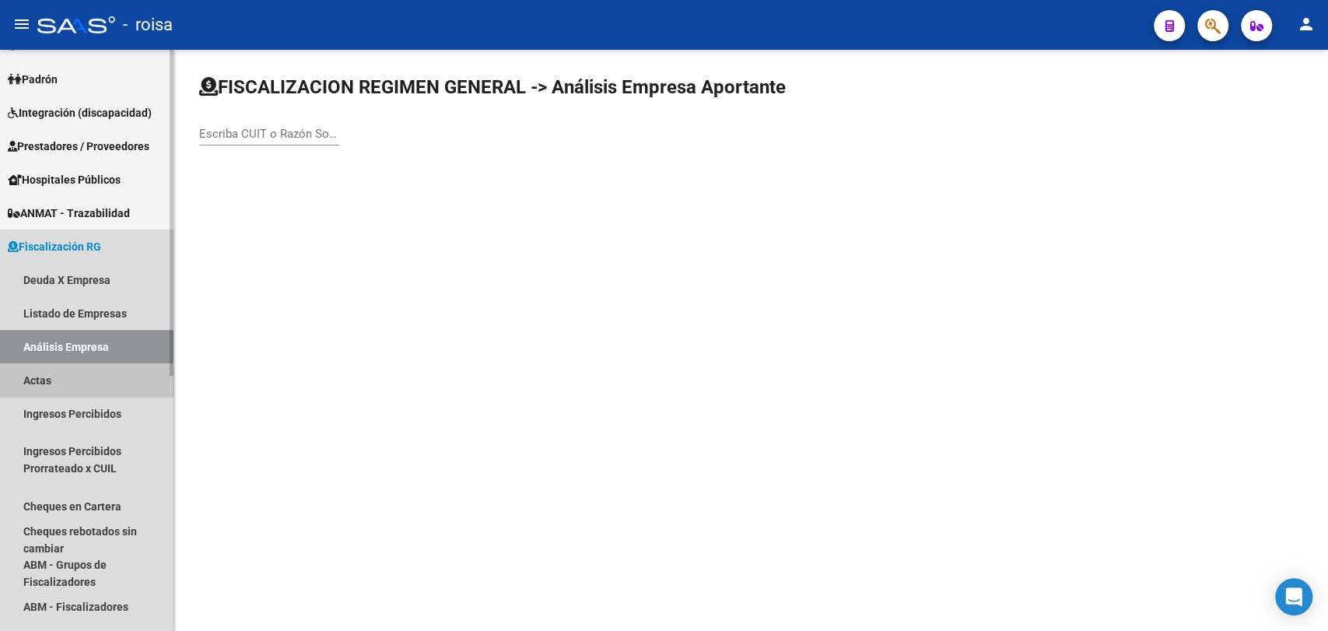
click at [37, 385] on link "Actas" at bounding box center [86, 379] width 173 height 33
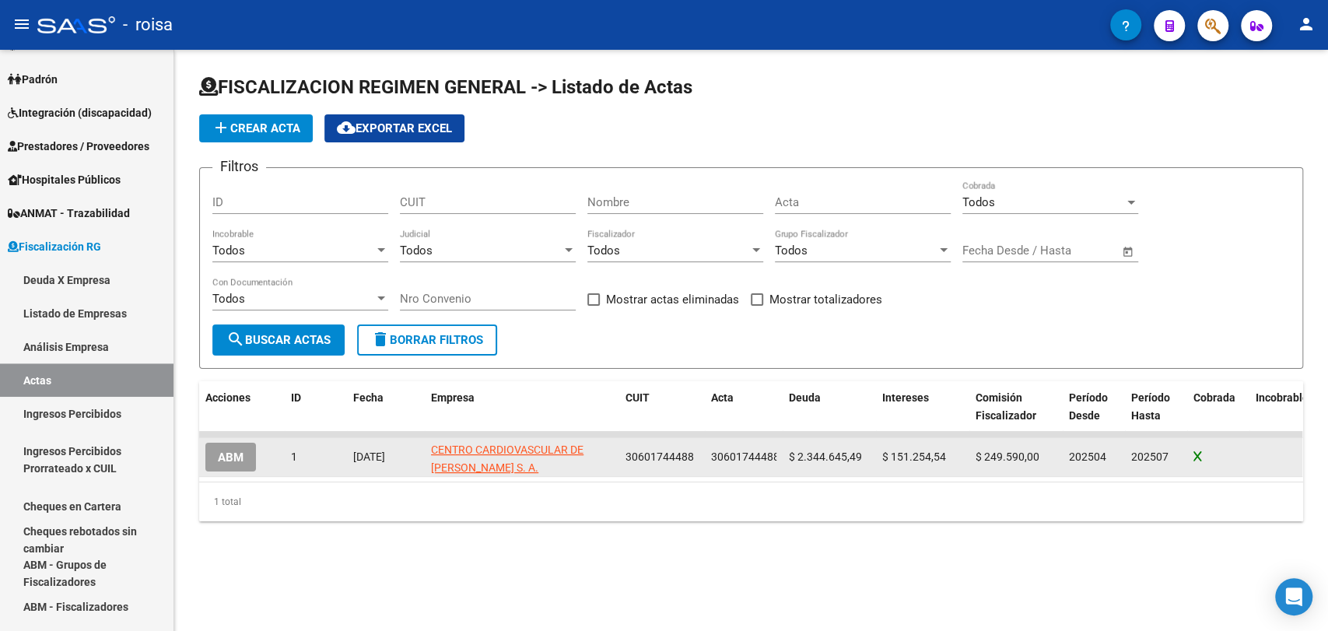
click at [230, 454] on span "ABM" at bounding box center [231, 457] width 26 height 14
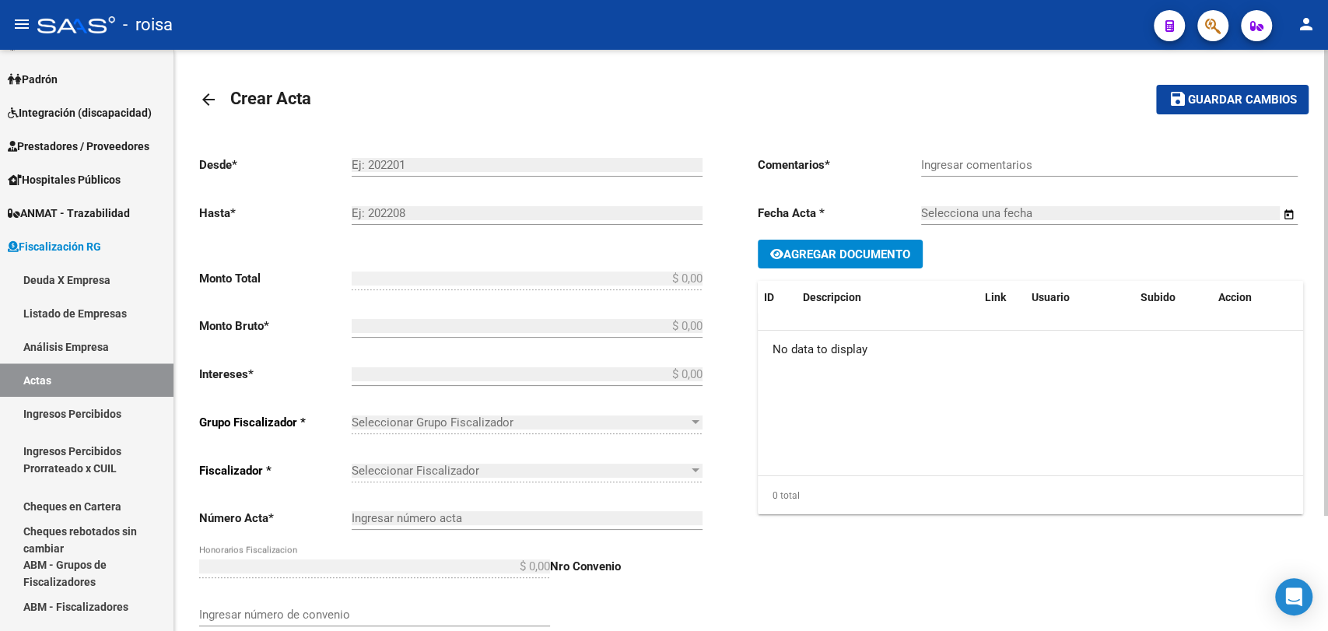
type input "202504"
type input "202507"
type input "$ 2.745.490,03"
type input "$ 2.344.645,49"
type input "$ 151.254,54"
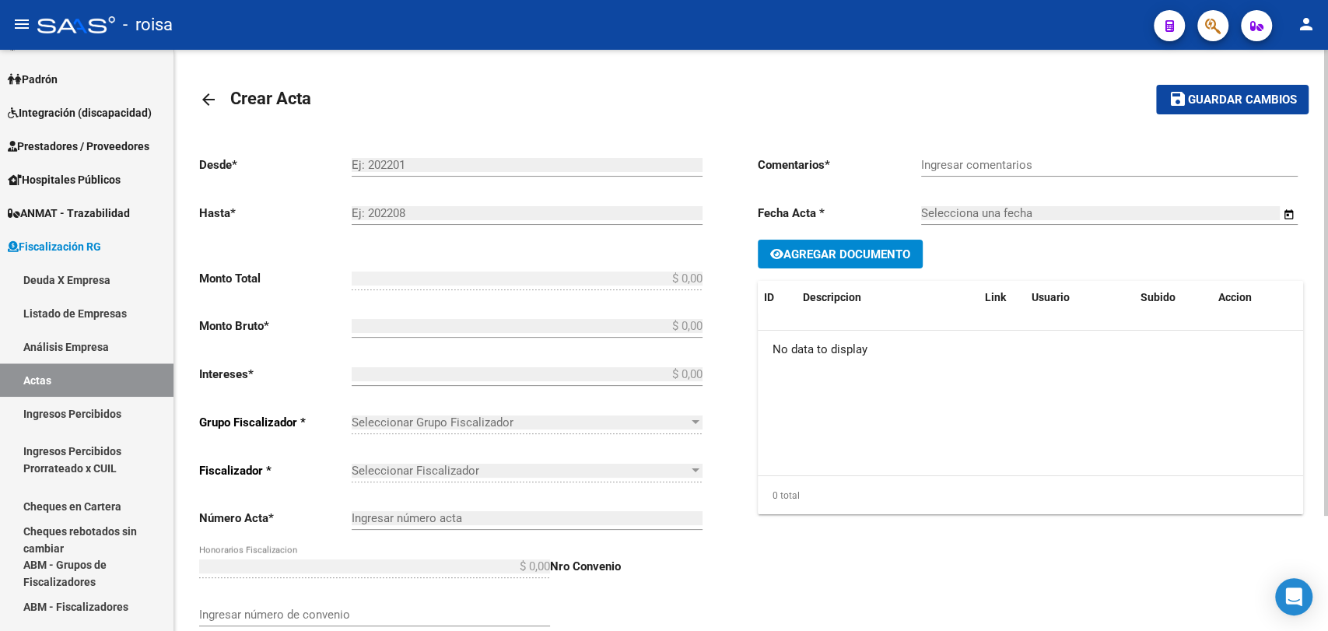
type input "306017444881"
type input "$ 249.590,00"
checkbox input "true"
type input "se realiza plan de pago en 3 cuotas por los periodos 042025 al 072025"
type input "[DATE]"
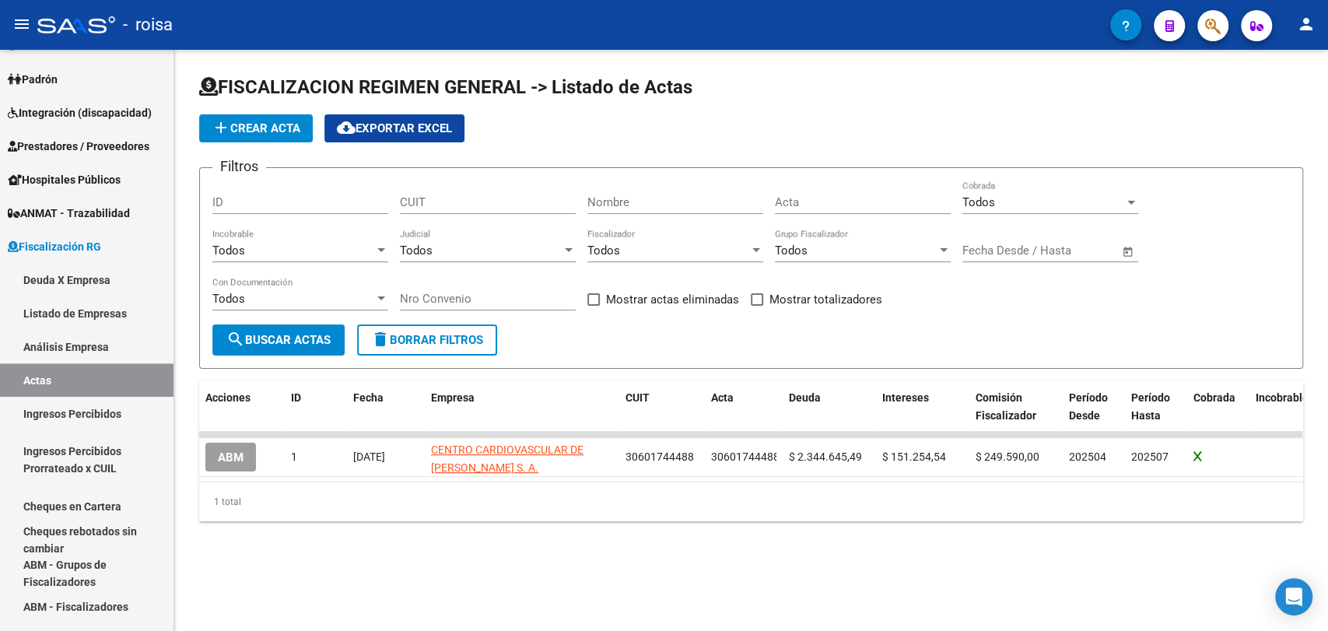
drag, startPoint x: 606, startPoint y: 496, endPoint x: 902, endPoint y: 486, distance: 295.8
click at [902, 486] on div "Acciones ID Fecha Empresa CUIT Acta Deuda Intereses Comisión Fiscalizador Perío…" at bounding box center [751, 451] width 1104 height 140
click at [1041, 185] on div "Todos Cobrada" at bounding box center [1050, 197] width 176 height 33
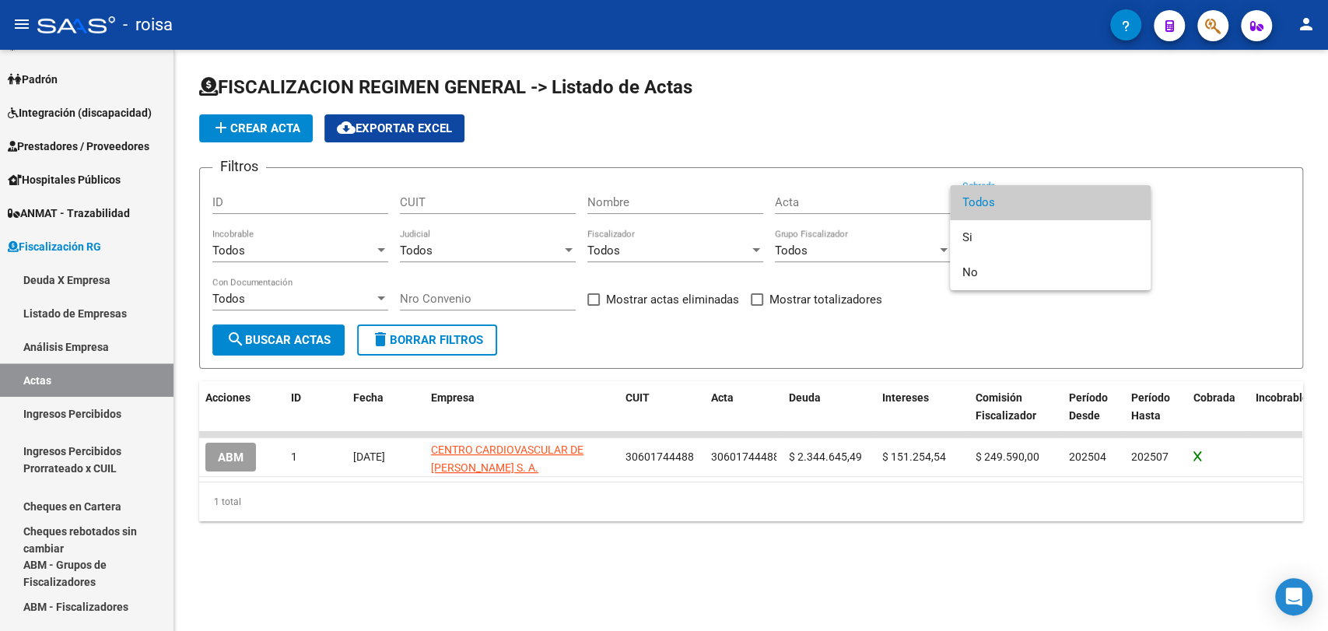
click at [258, 349] on div at bounding box center [664, 315] width 1328 height 631
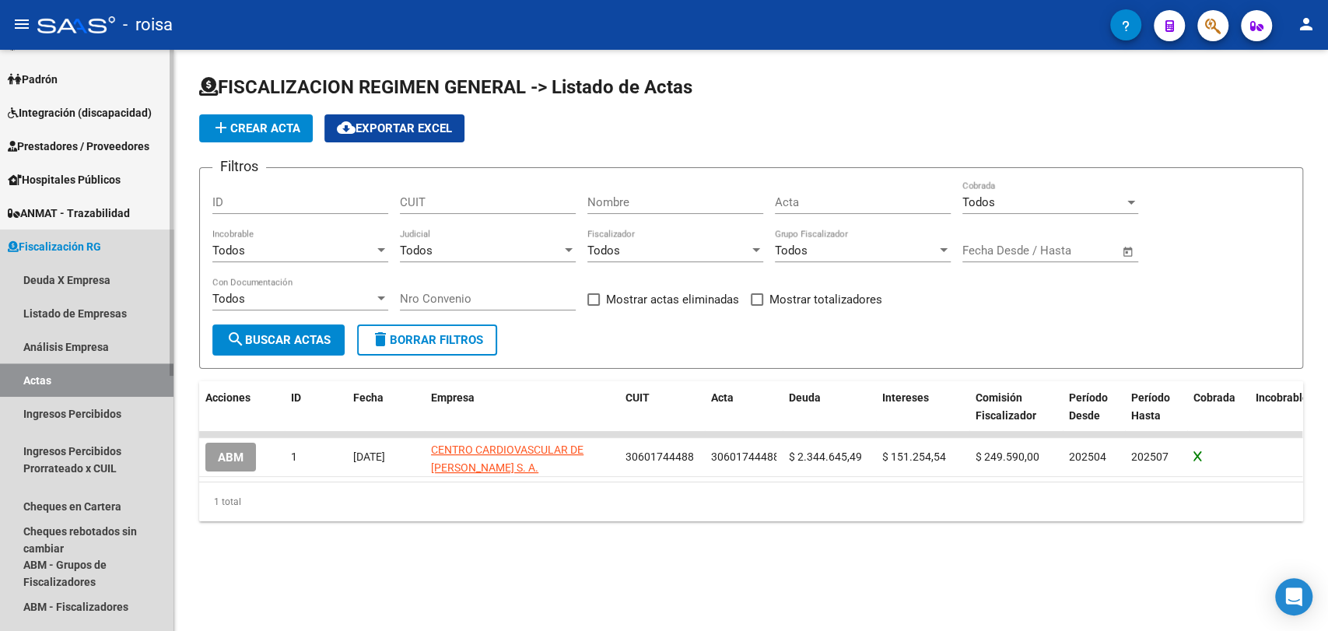
click at [72, 244] on span "Fiscalización RG" at bounding box center [54, 246] width 93 height 17
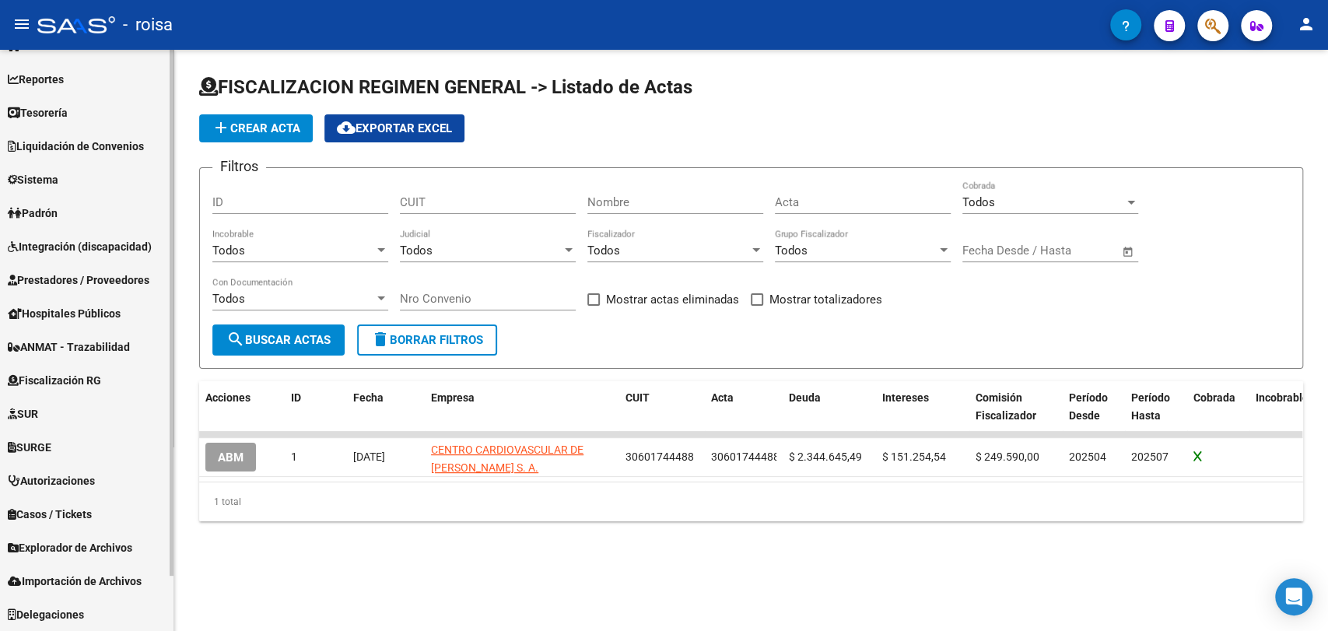
click at [74, 380] on span "Fiscalización RG" at bounding box center [54, 380] width 93 height 17
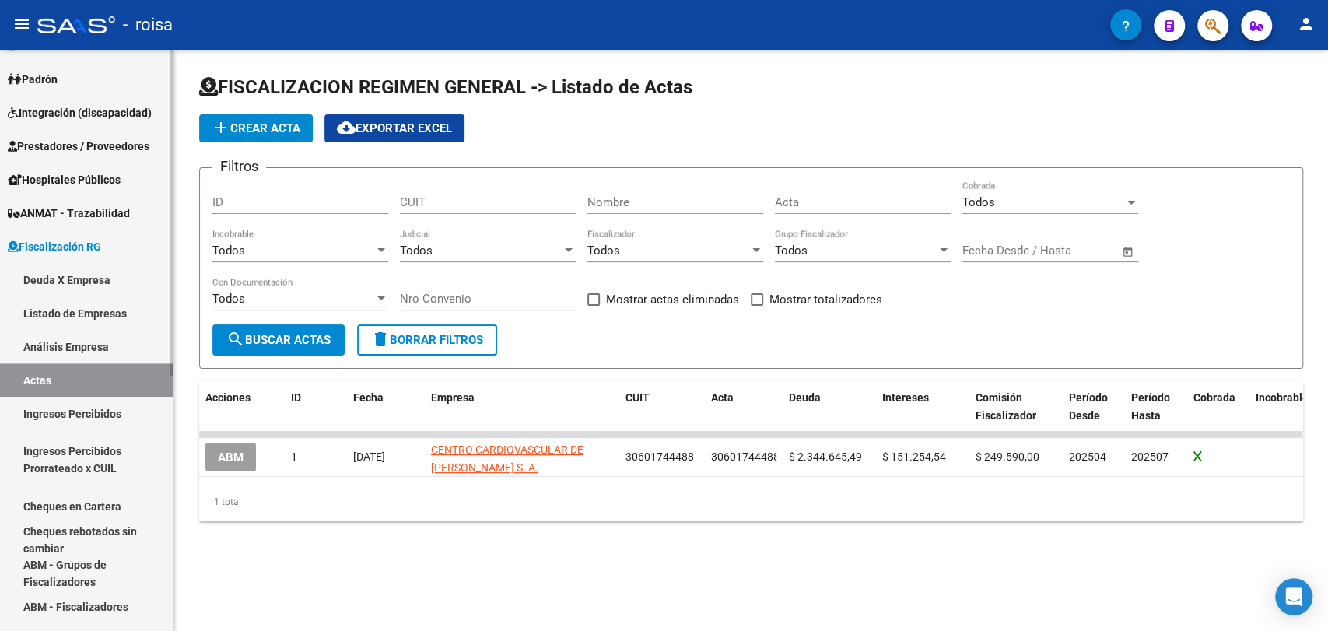
scroll to position [367, 0]
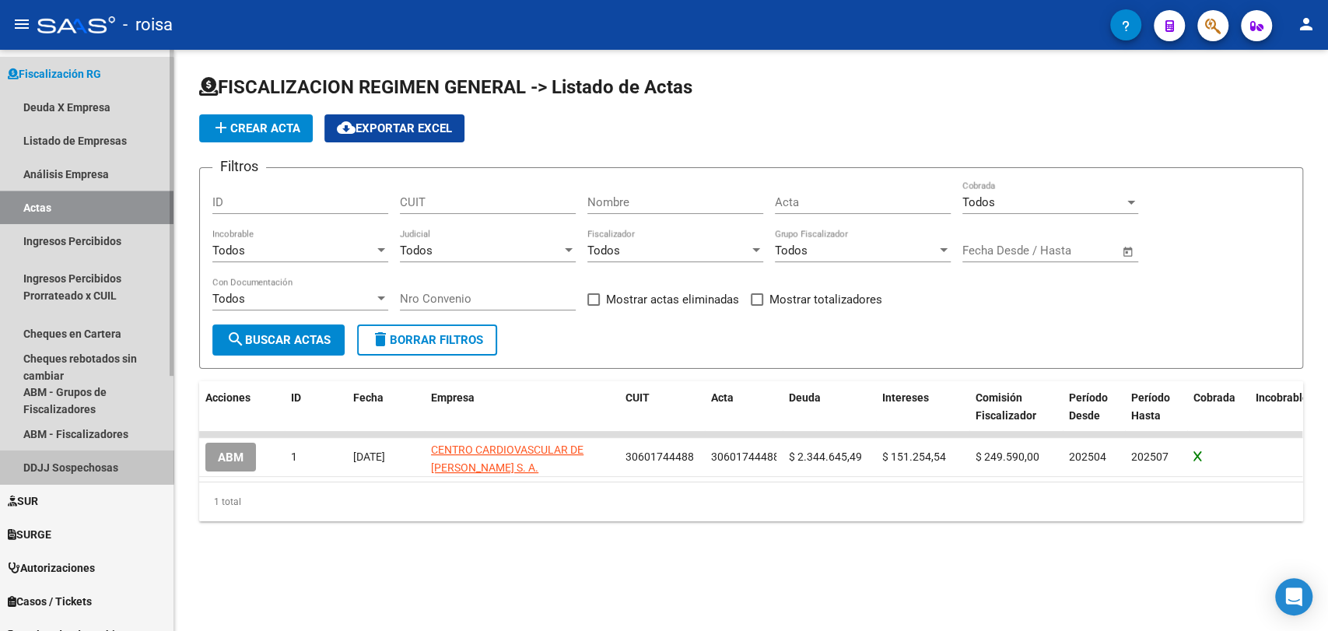
click at [75, 457] on link "DDJJ Sospechosas" at bounding box center [86, 466] width 173 height 33
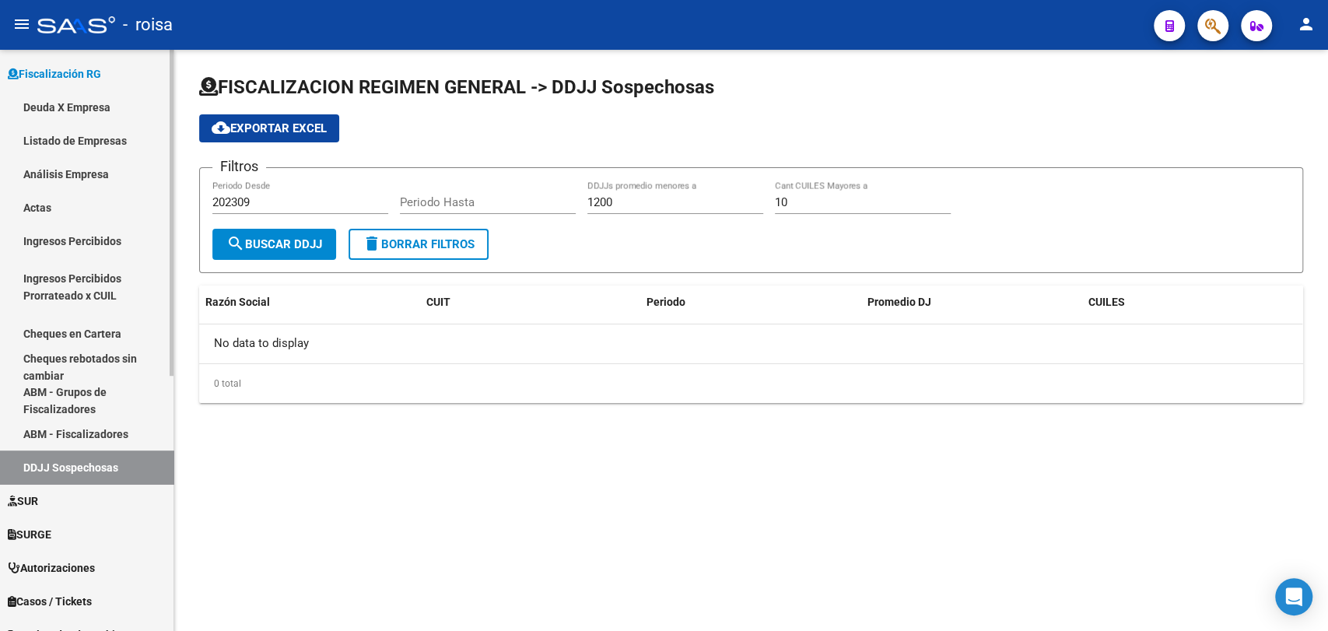
click at [72, 435] on link "ABM - Fiscalizadores" at bounding box center [86, 433] width 173 height 33
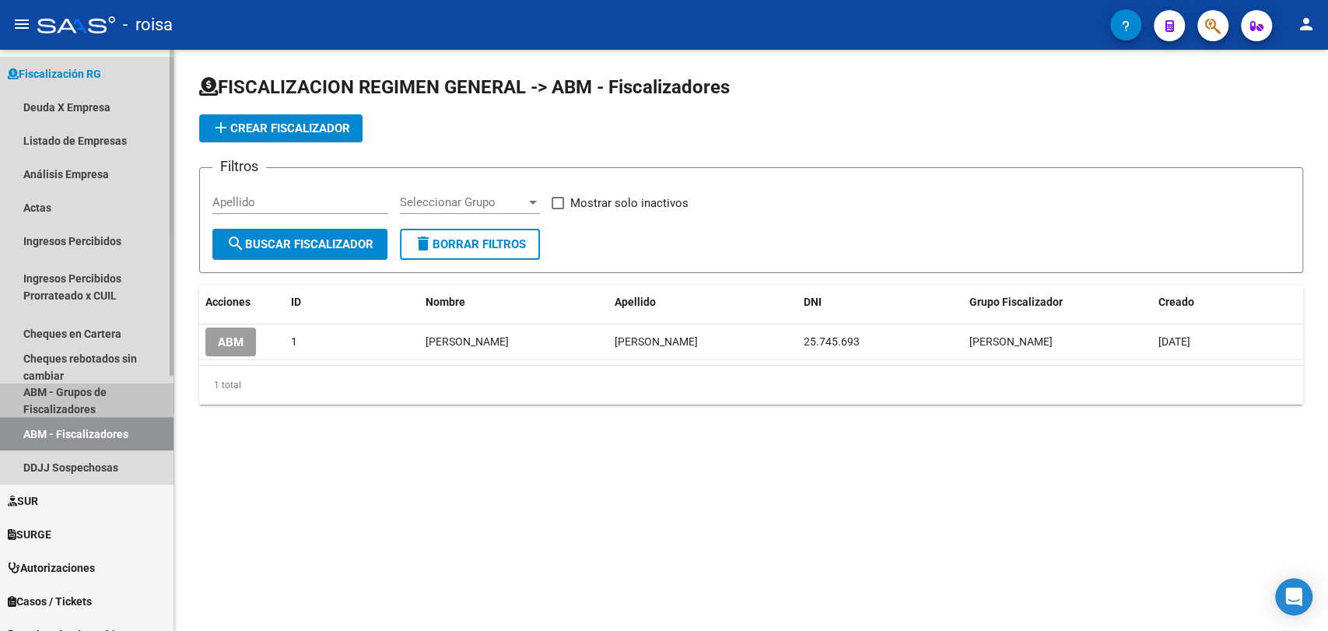
click at [62, 397] on link "ABM - Grupos de Fiscalizadores" at bounding box center [86, 400] width 173 height 33
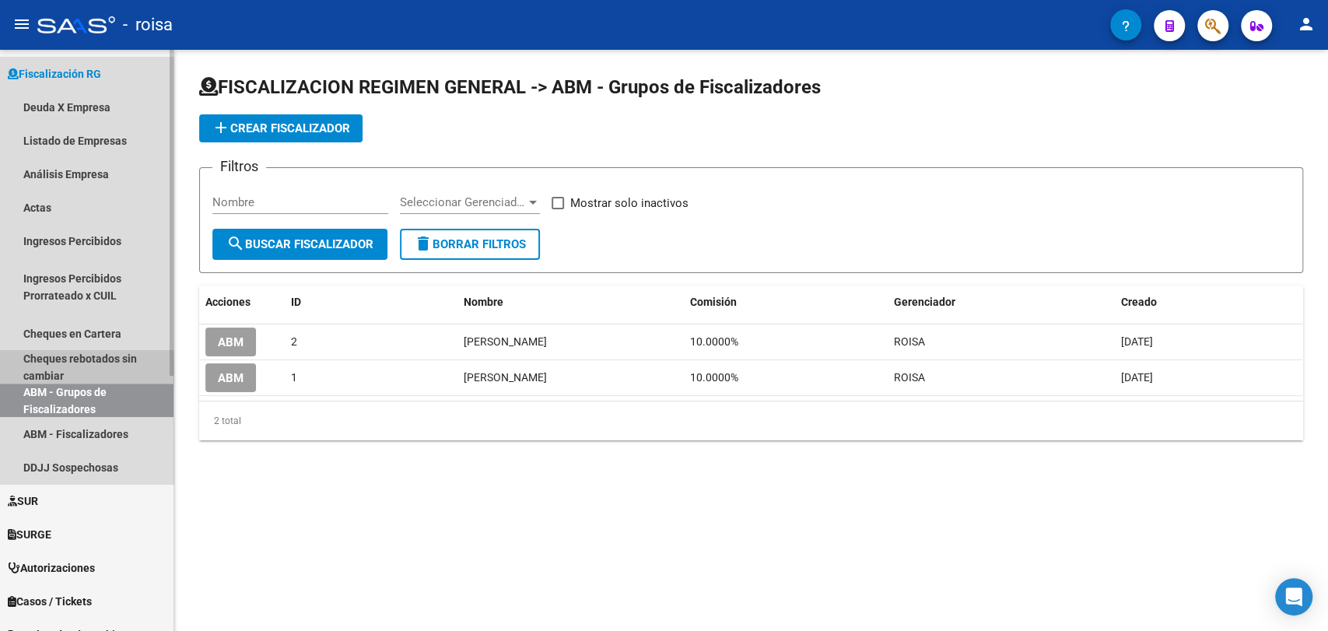
click at [61, 367] on link "Cheques rebotados sin cambiar" at bounding box center [86, 366] width 173 height 33
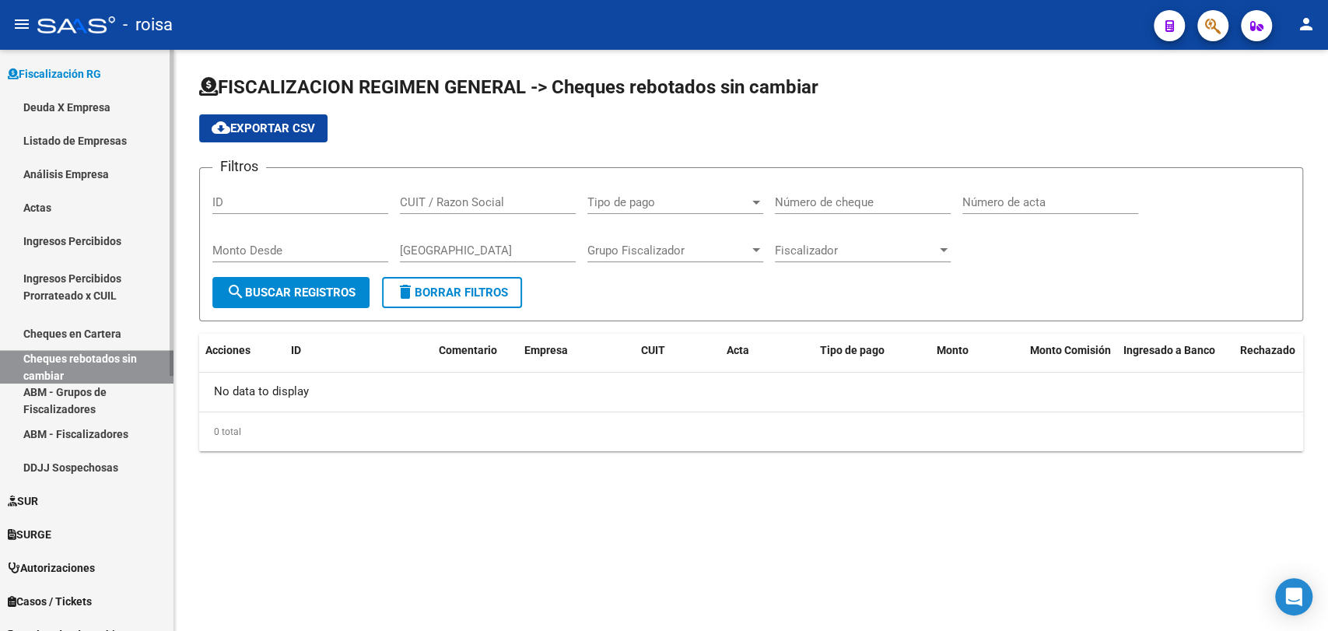
click at [86, 332] on link "Cheques en Cartera" at bounding box center [86, 333] width 173 height 33
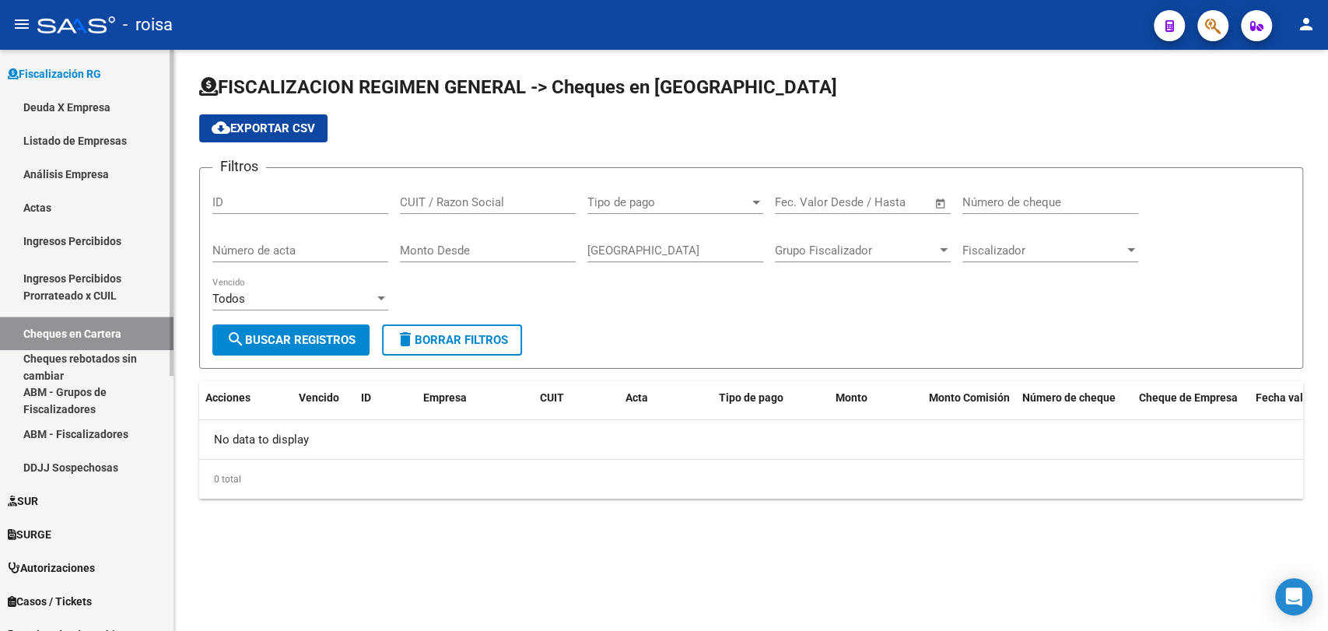
click at [84, 288] on link "Ingresos Percibidos Prorrateado x CUIL" at bounding box center [86, 287] width 173 height 59
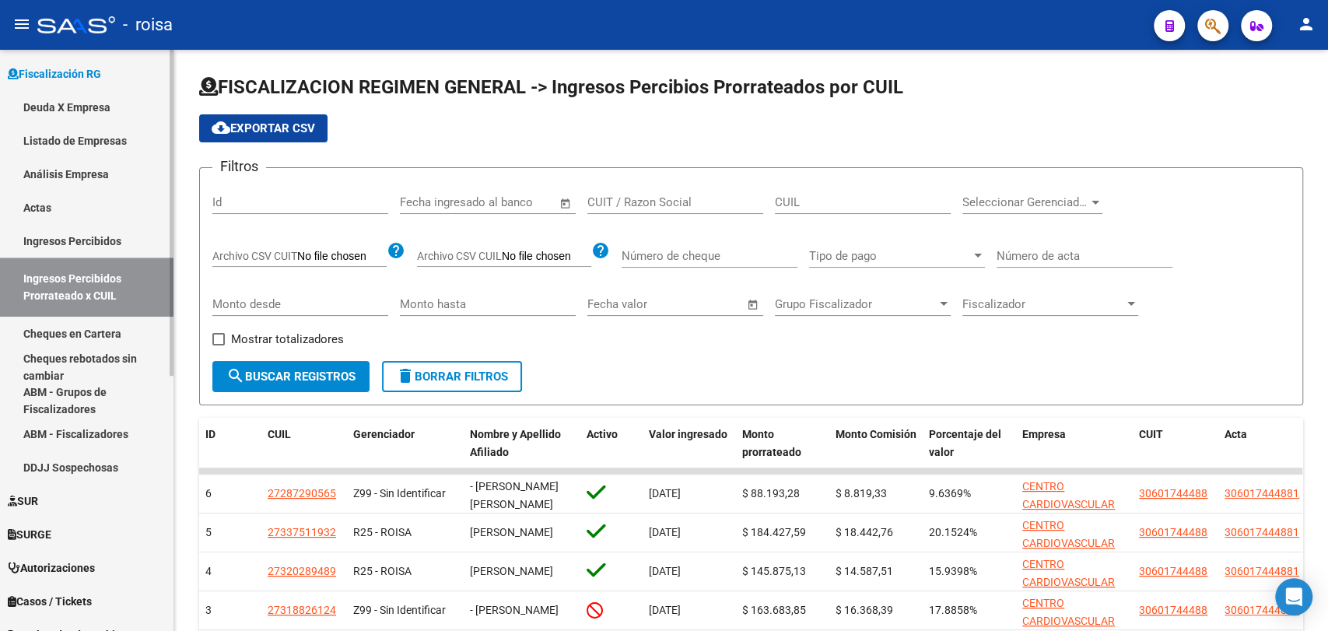
click at [54, 211] on link "Actas" at bounding box center [86, 207] width 173 height 33
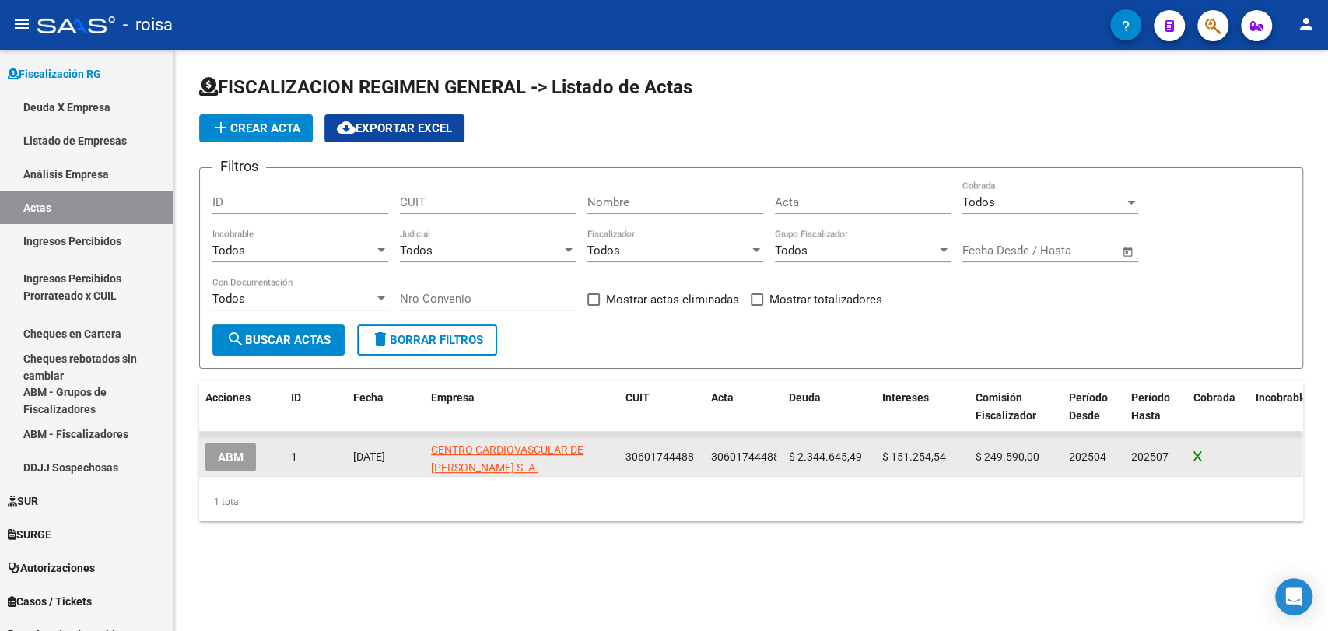
click at [280, 462] on datatable-body-cell "ABM" at bounding box center [242, 457] width 86 height 38
click at [288, 460] on datatable-body-cell "1" at bounding box center [316, 457] width 62 height 38
click at [297, 455] on div "1" at bounding box center [316, 457] width 50 height 18
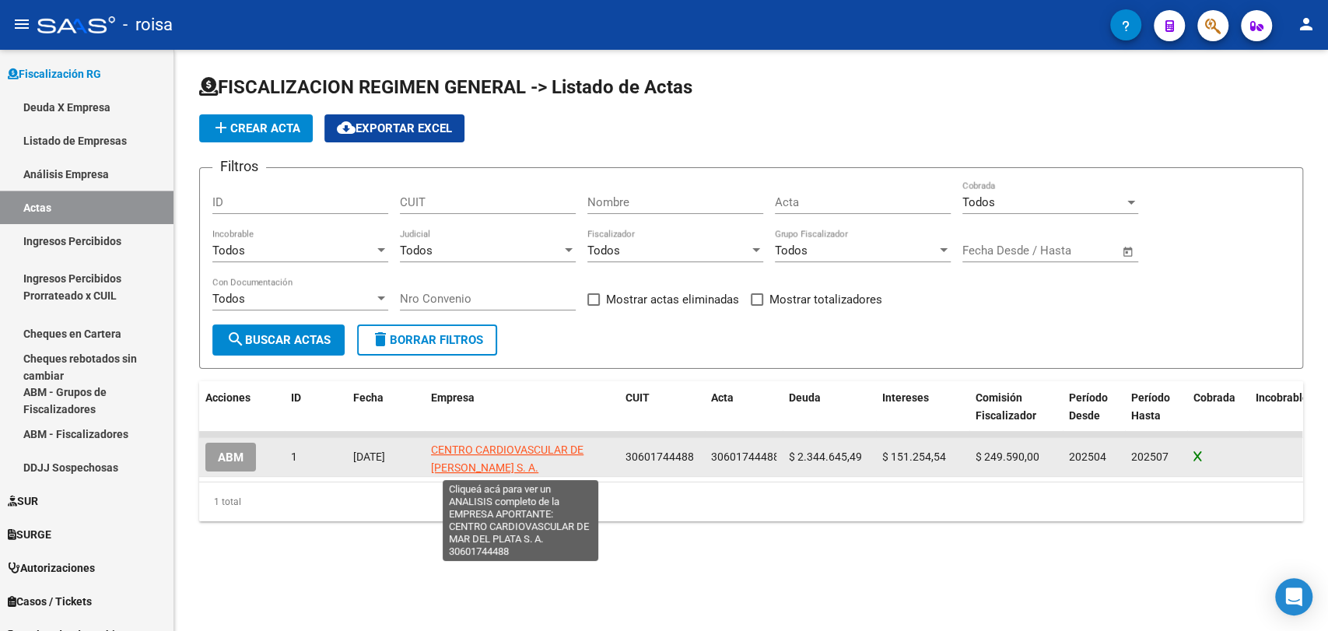
click at [540, 454] on span "CENTRO CARDIOVASCULAR DE [PERSON_NAME] S. A." at bounding box center [507, 458] width 152 height 30
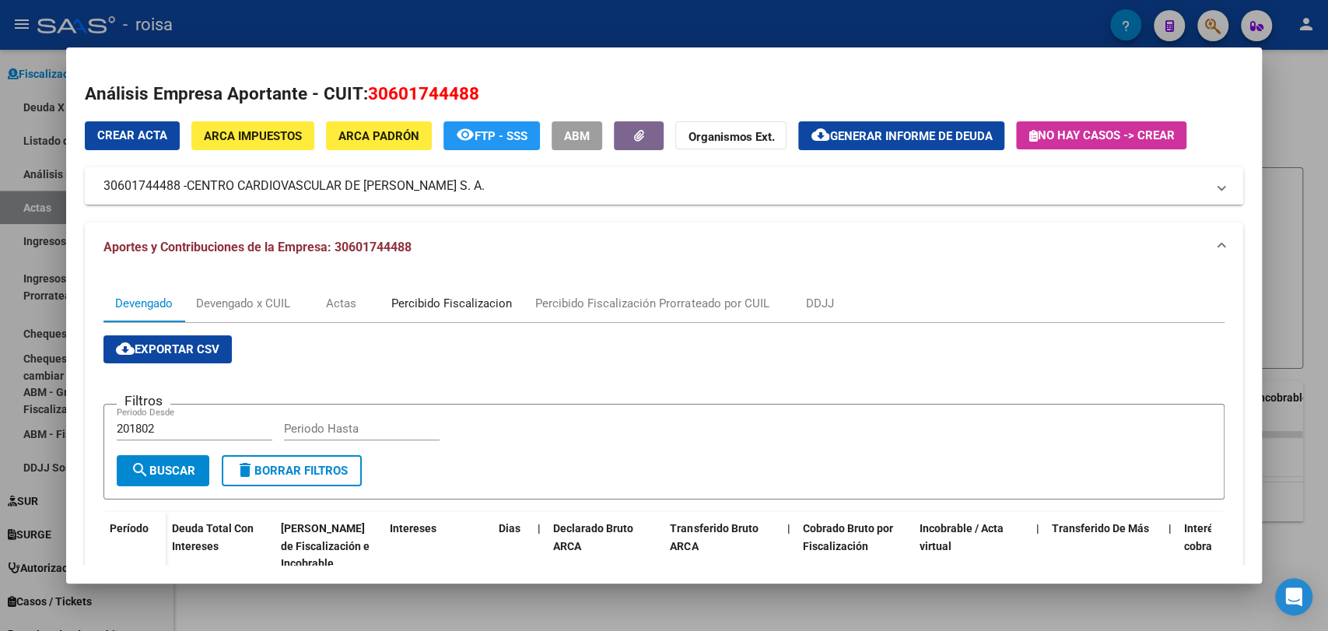
click at [446, 321] on div "Percibido Fiscalizacion" at bounding box center [452, 303] width 144 height 37
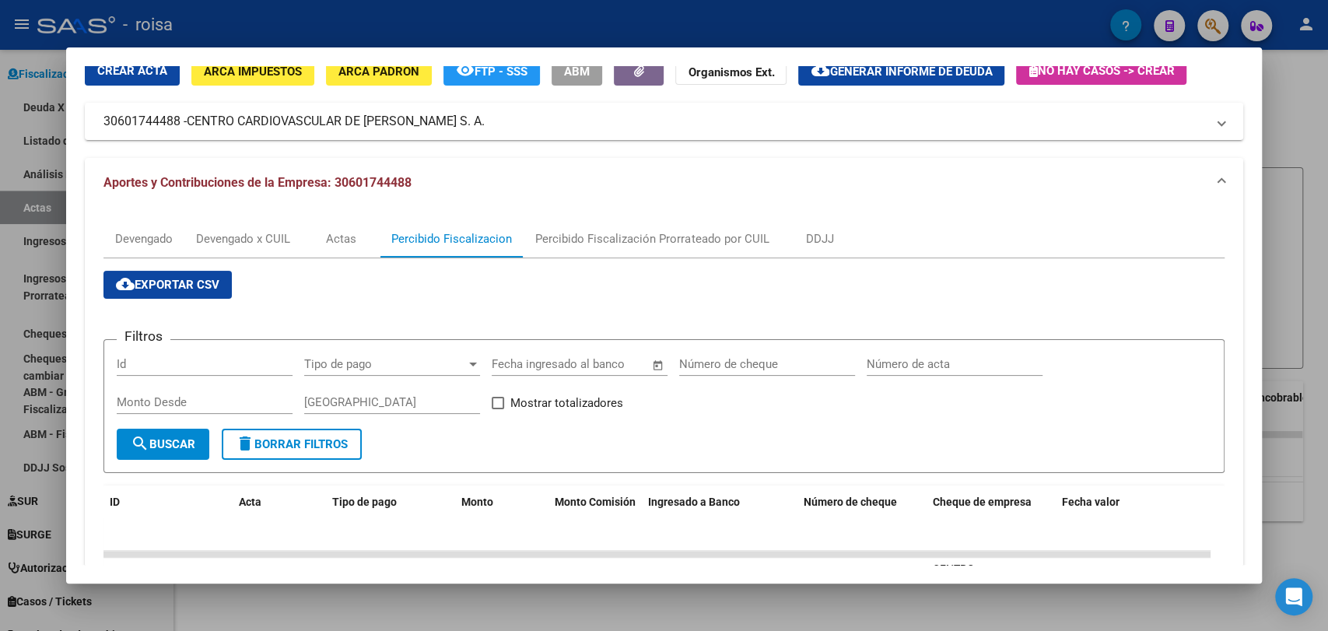
scroll to position [181, 0]
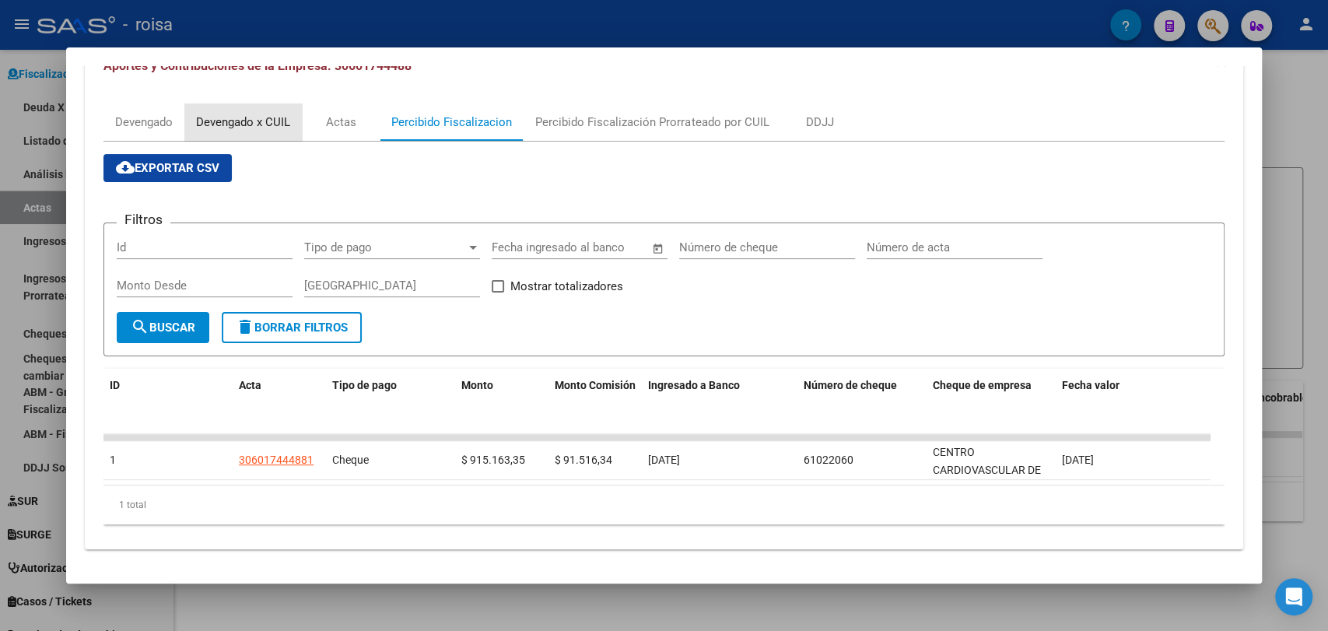
click at [248, 131] on div "Devengado x CUIL" at bounding box center [242, 121] width 117 height 37
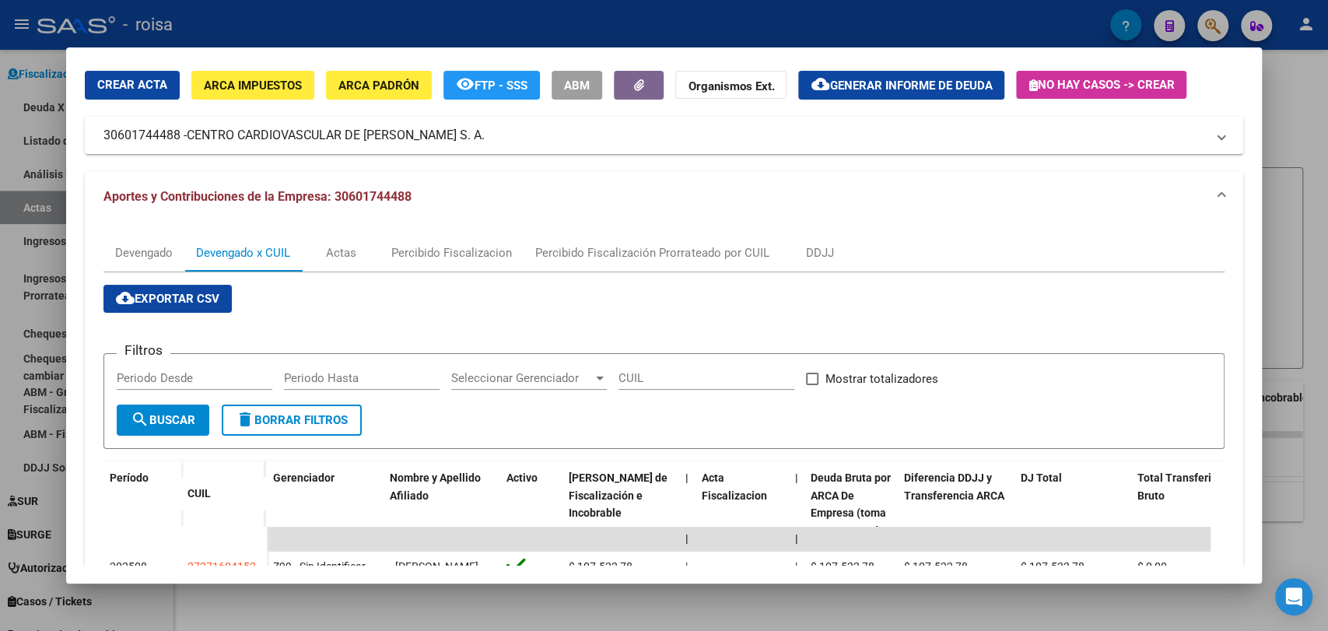
scroll to position [0, 0]
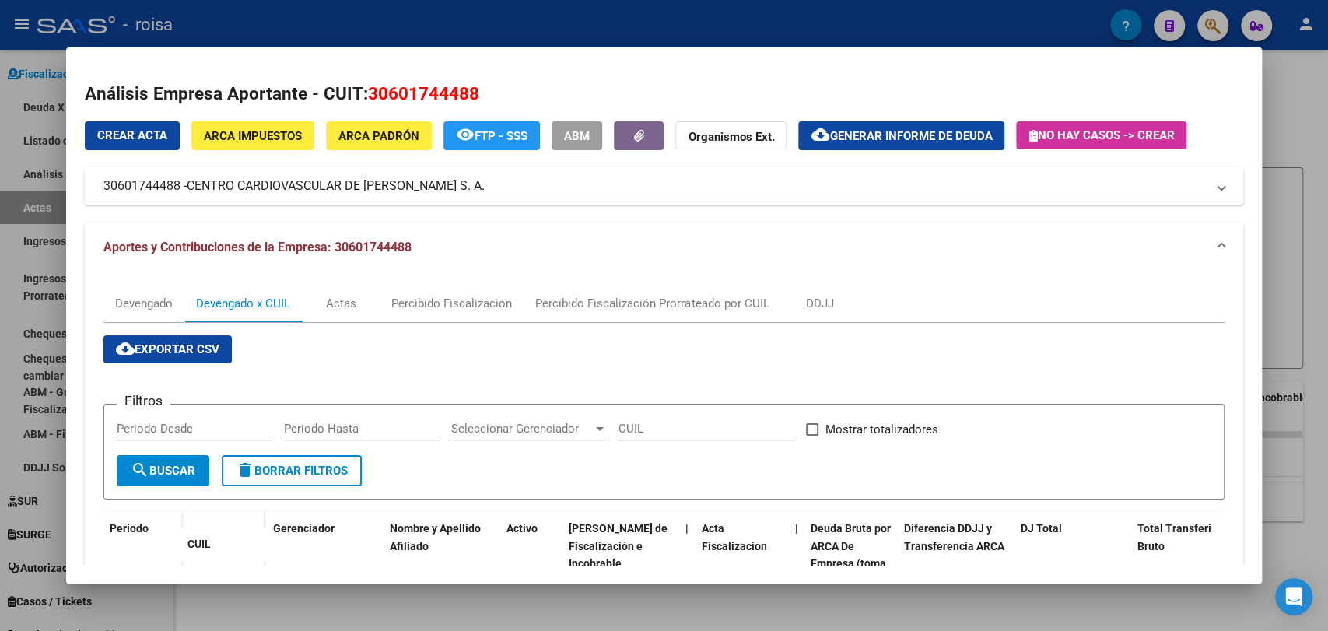
click at [1214, 193] on mat-expansion-panel-header "30601744488 - CENTRO CARDIOVASCULAR DE [PERSON_NAME] S. A." at bounding box center [664, 185] width 1158 height 37
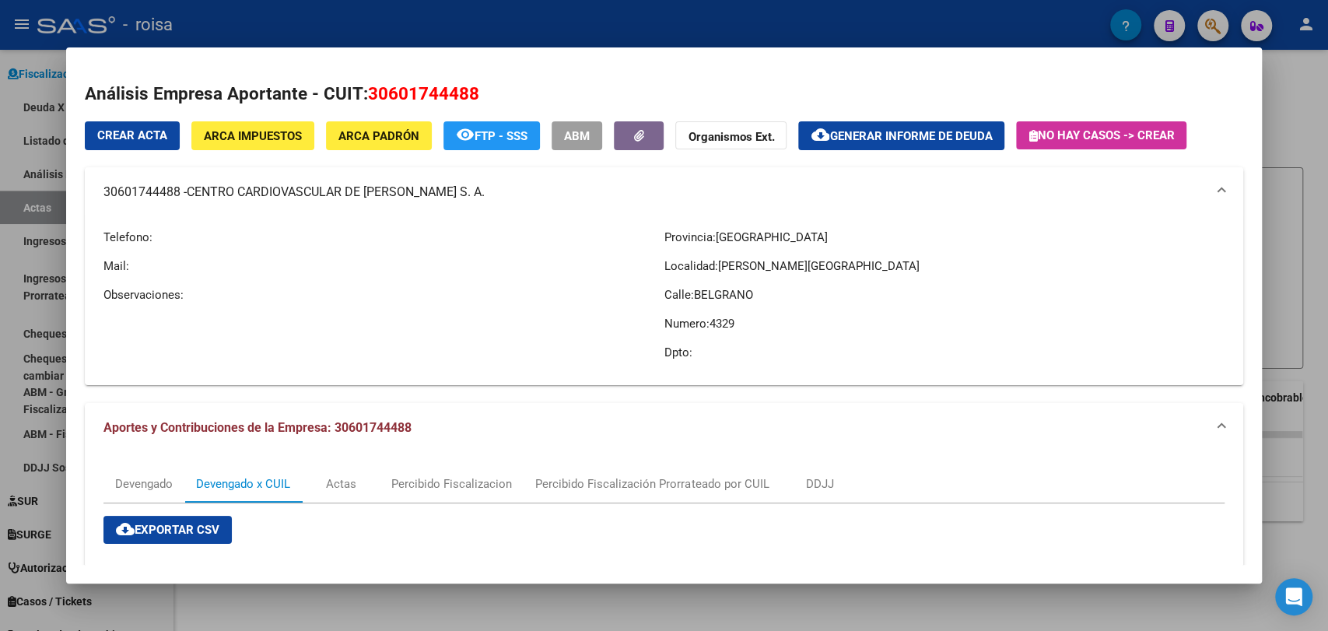
click at [1214, 193] on mat-expansion-panel-header "30601744488 - CENTRO CARDIOVASCULAR DE [PERSON_NAME] S. A." at bounding box center [664, 192] width 1158 height 50
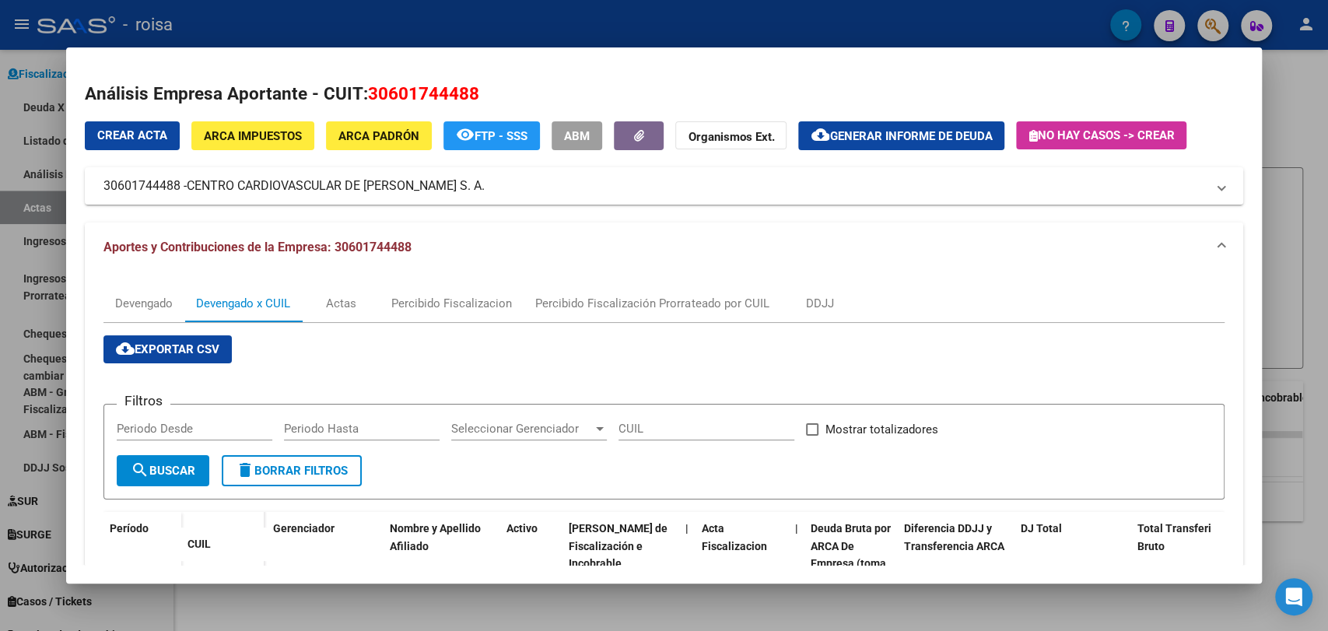
click at [877, 137] on span "Generar informe de deuda" at bounding box center [910, 136] width 163 height 14
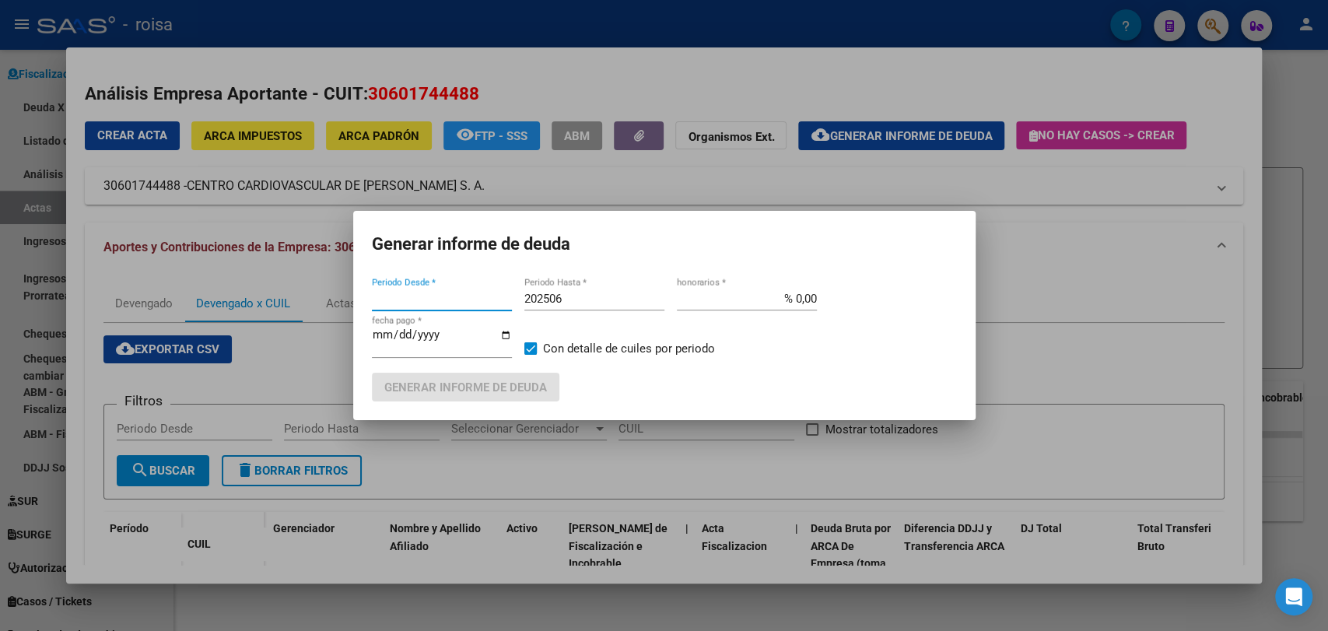
type input "202508"
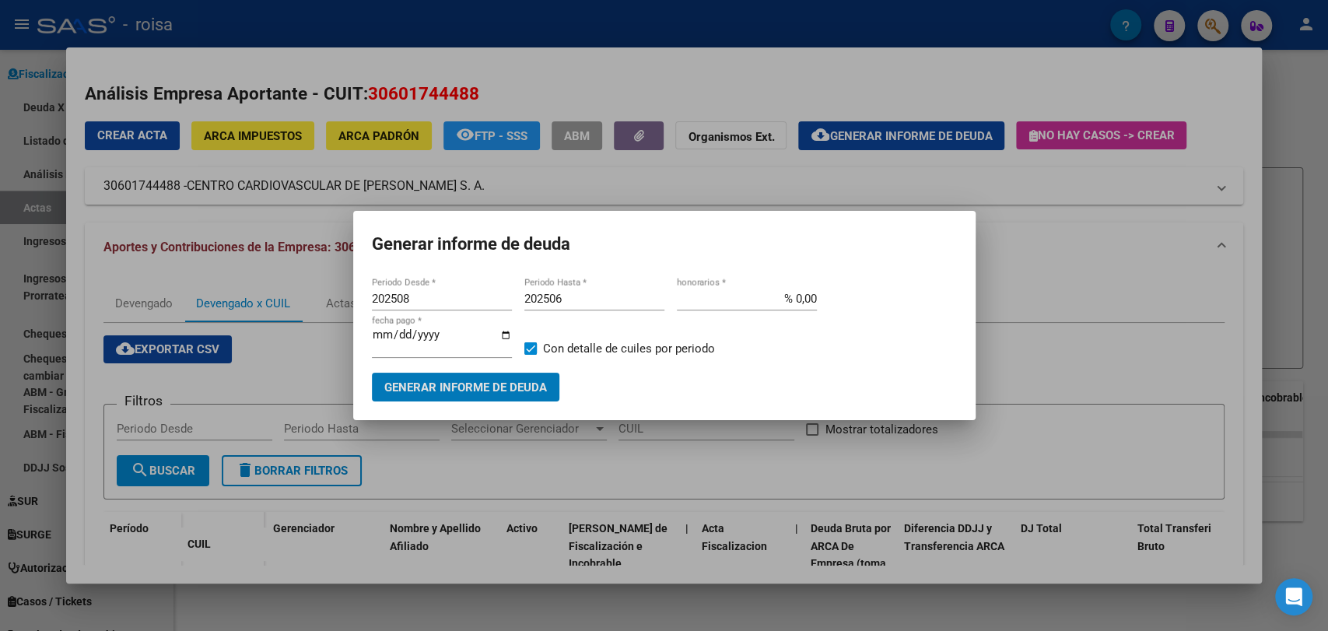
click at [1079, 271] on div at bounding box center [664, 315] width 1328 height 631
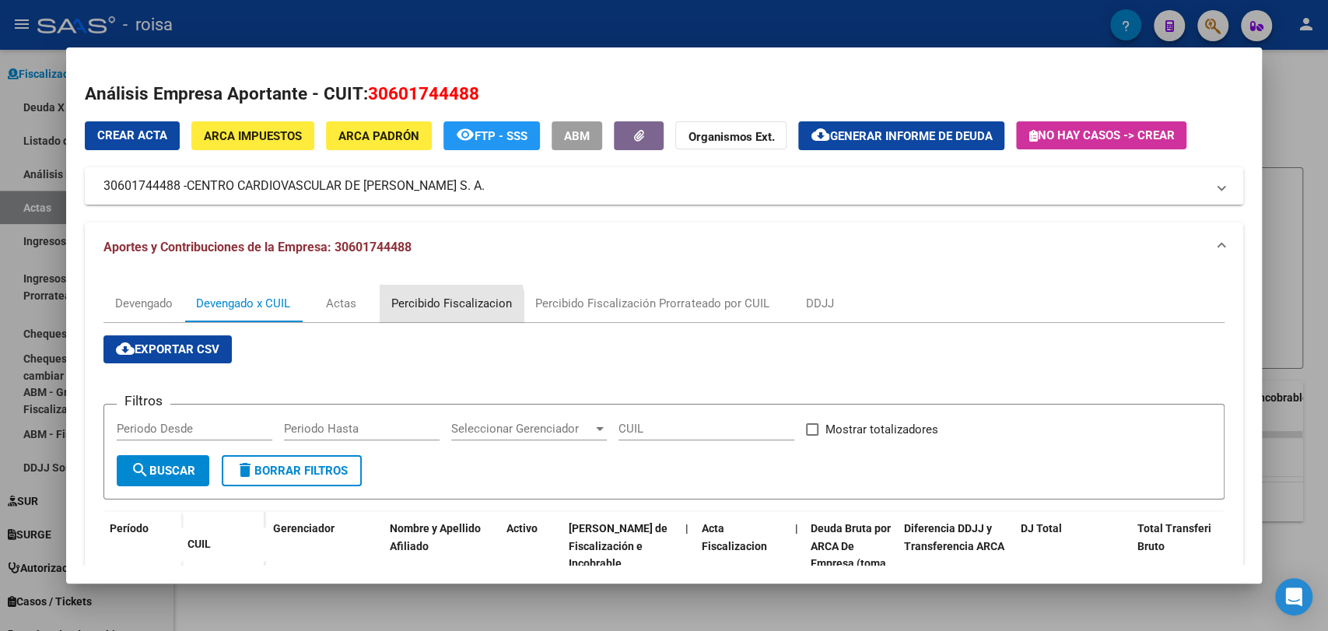
click at [447, 308] on div "Percibido Fiscalizacion" at bounding box center [451, 303] width 121 height 17
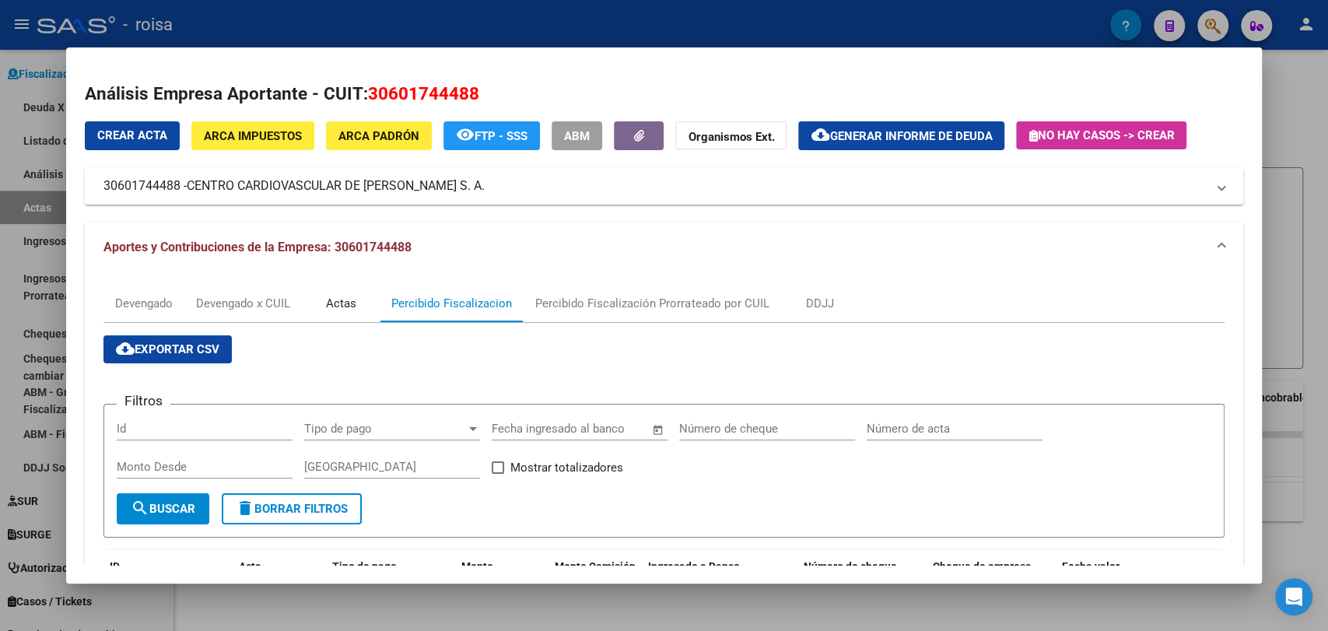
click at [348, 315] on div "Actas" at bounding box center [341, 303] width 78 height 37
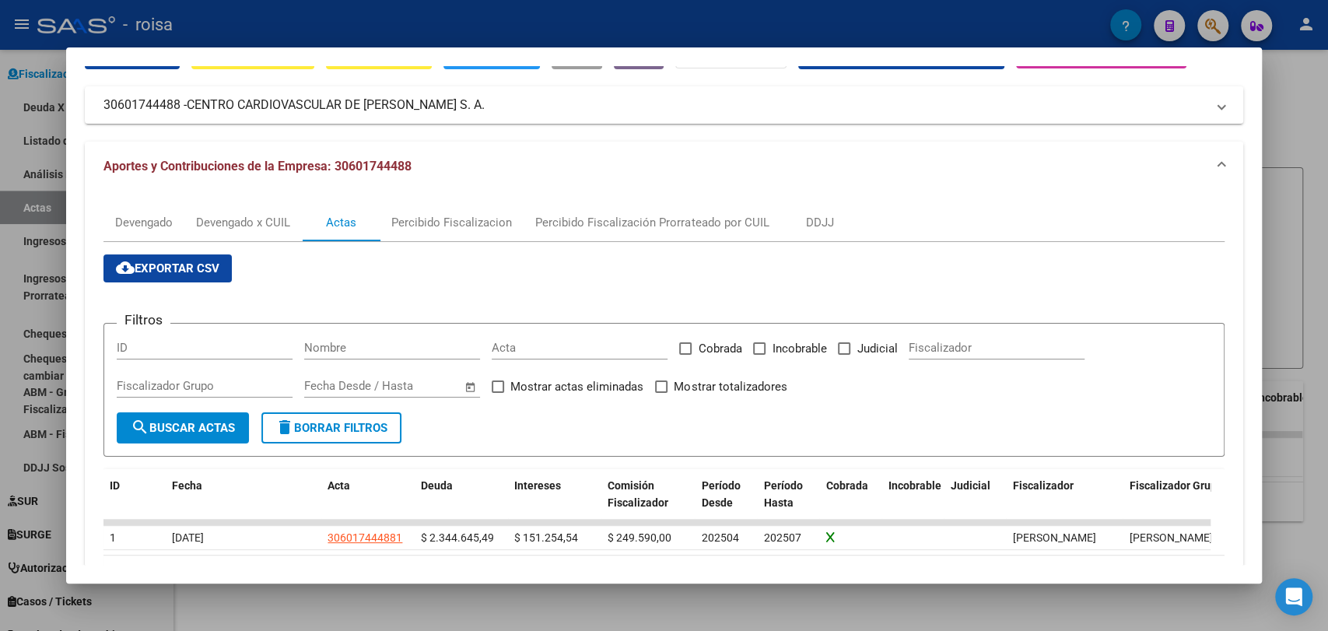
scroll to position [6, 0]
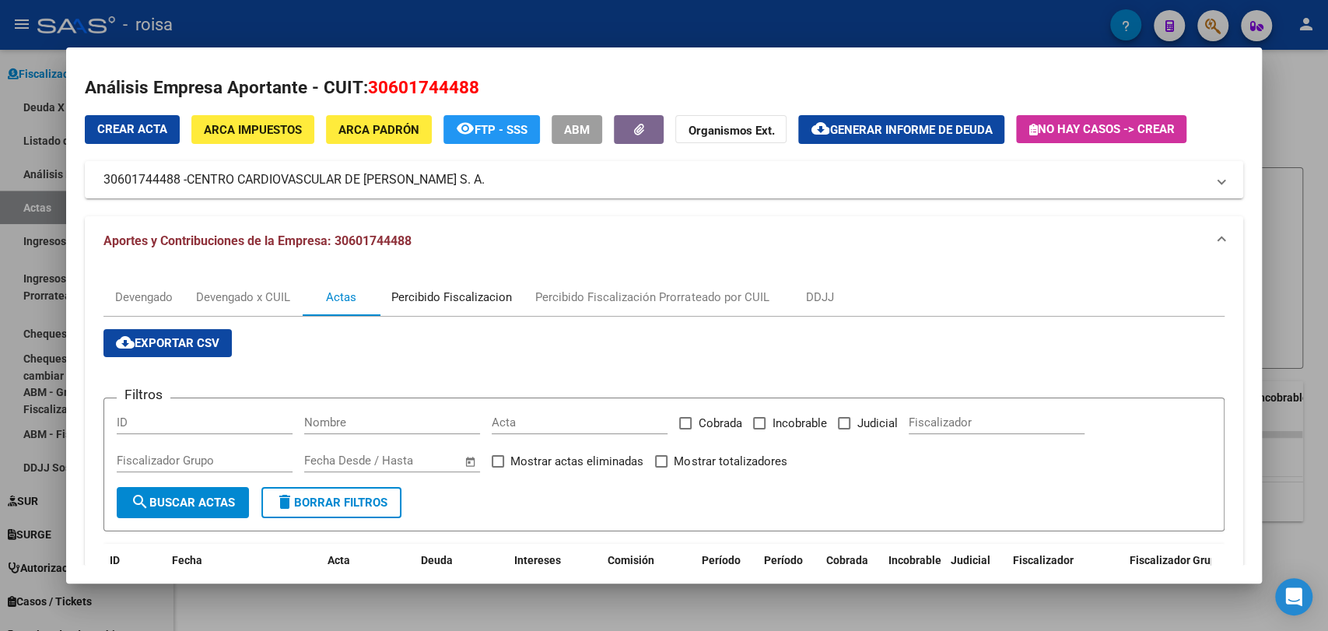
click at [457, 310] on div "Percibido Fiscalizacion" at bounding box center [452, 297] width 144 height 37
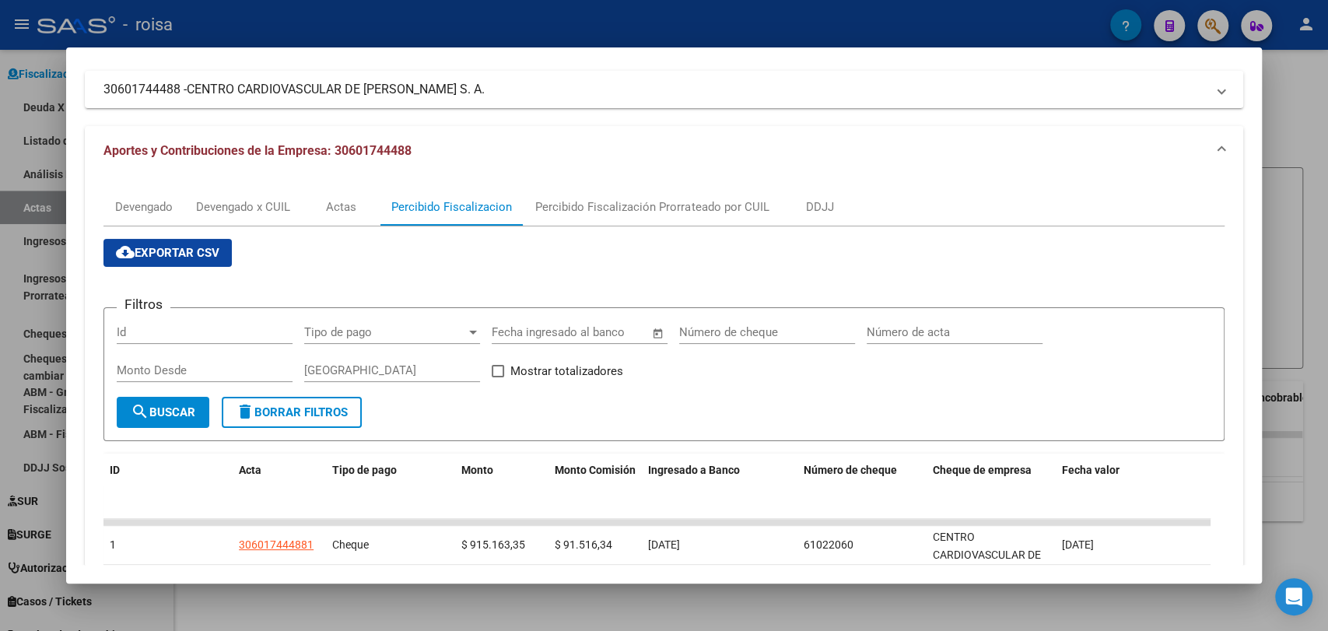
scroll to position [181, 0]
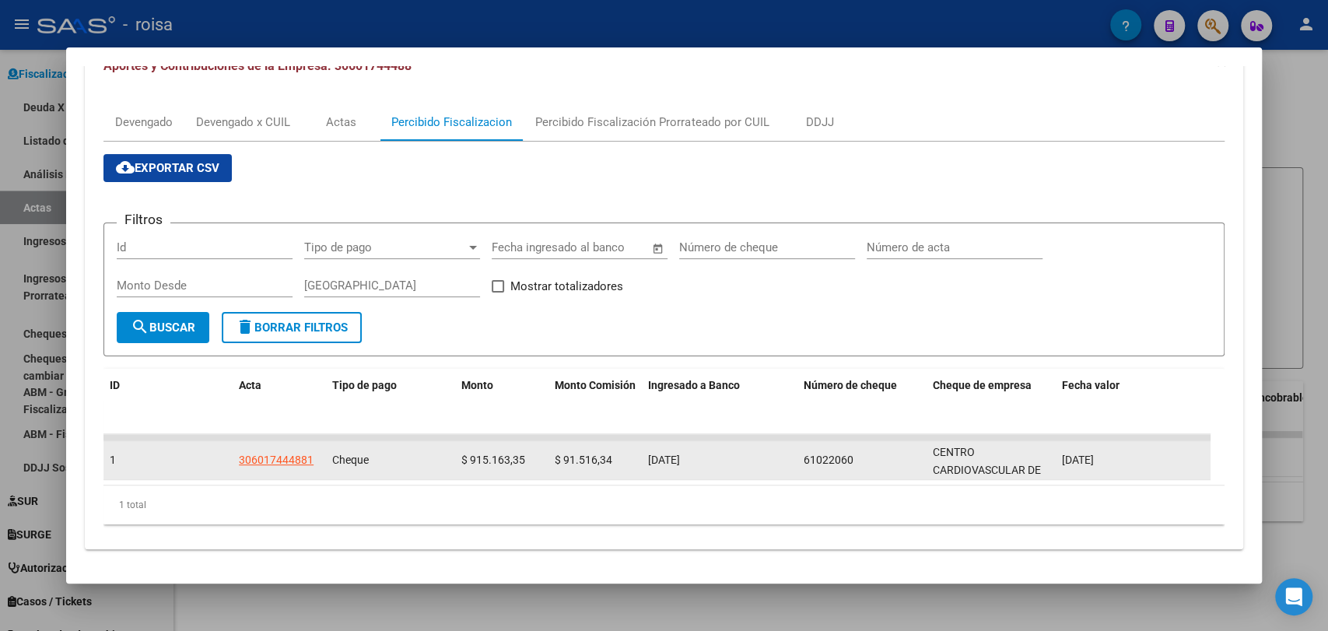
drag, startPoint x: 734, startPoint y: 489, endPoint x: 996, endPoint y: 477, distance: 261.7
click at [994, 481] on div "ID Acta Tipo de pago Monto Monto Comisión Ingresado a Banco Número de cheque Ch…" at bounding box center [663, 447] width 1120 height 156
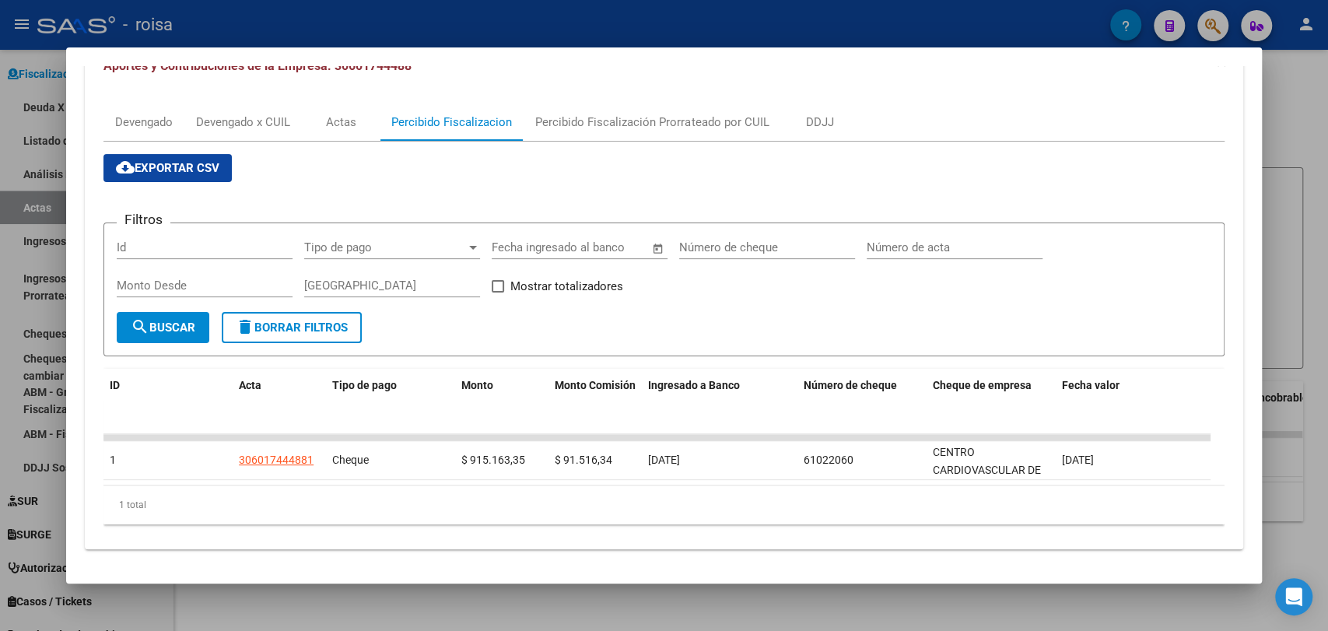
click at [1084, 431] on datatable-header "ID Acta Tipo de pago Monto Monto Comisión Ingresado a Banco Número de cheque Ch…" at bounding box center [656, 401] width 1107 height 65
click at [672, 125] on div "Percibido Fiscalización Prorrateado por CUIL" at bounding box center [651, 122] width 233 height 17
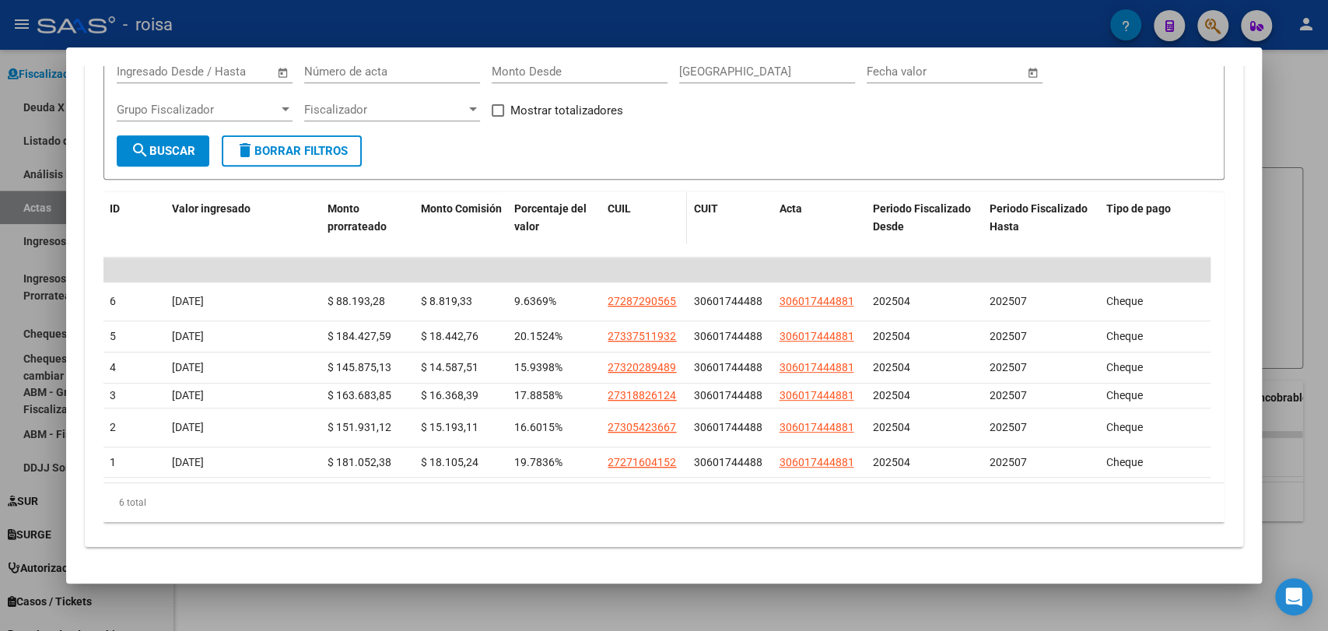
scroll to position [114, 0]
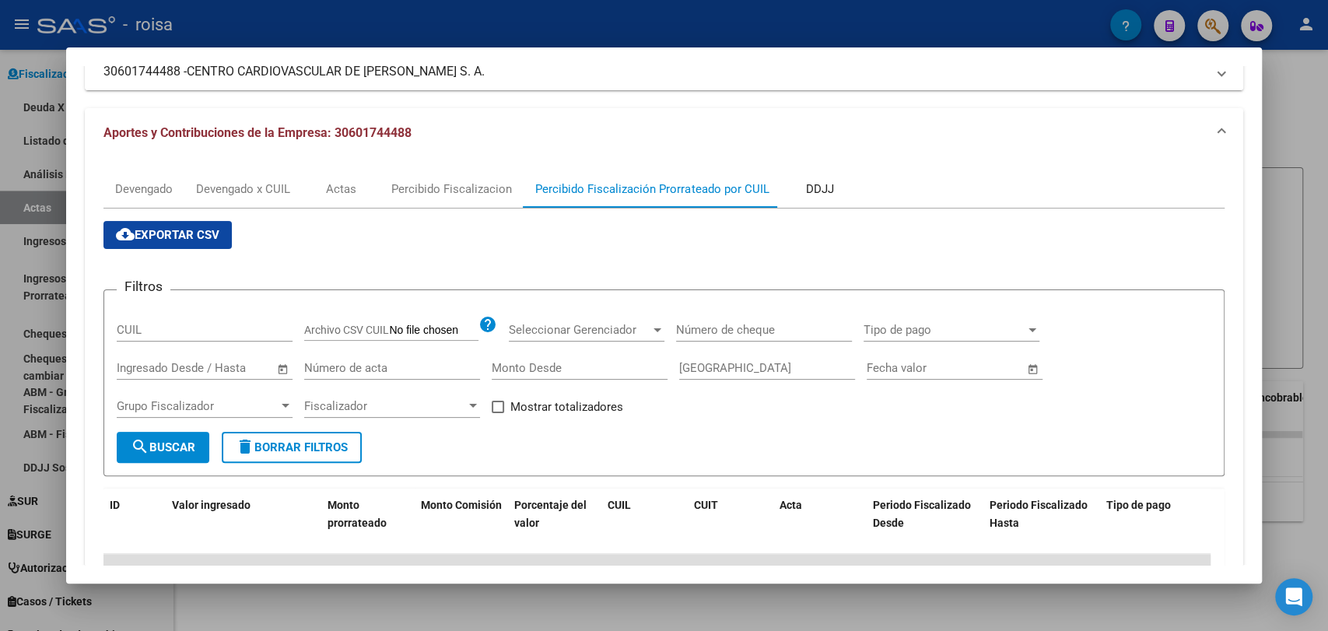
click at [830, 183] on div "DDJJ" at bounding box center [819, 189] width 28 height 17
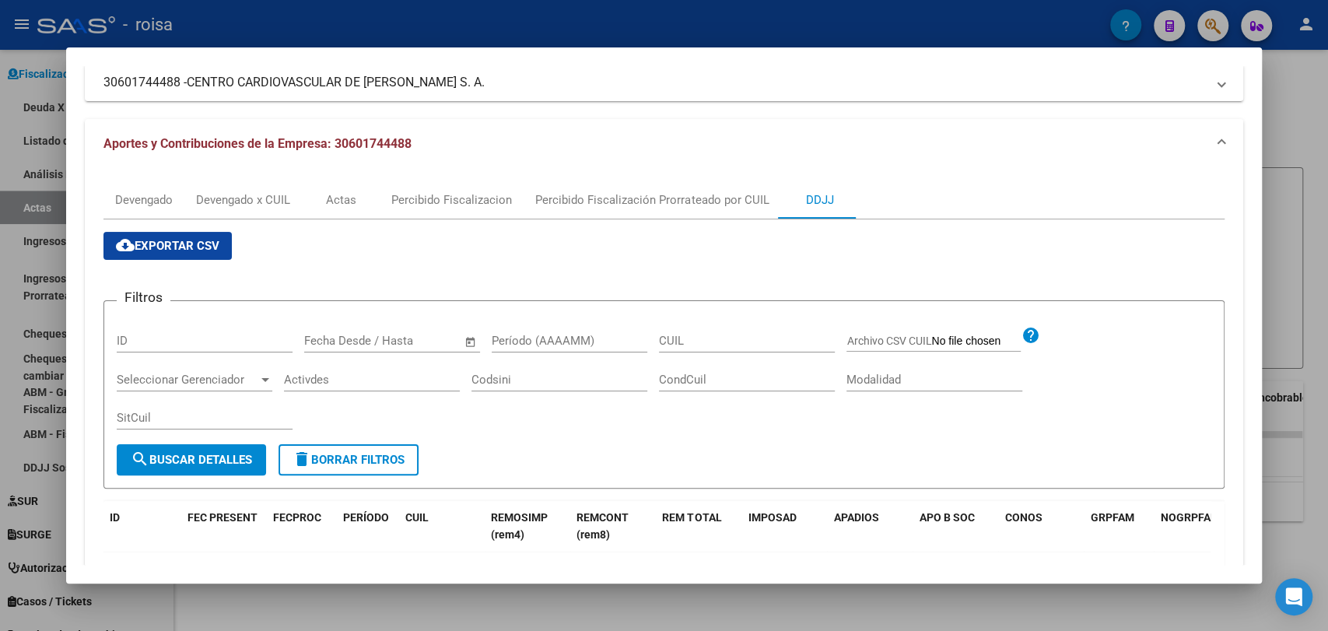
scroll to position [60, 0]
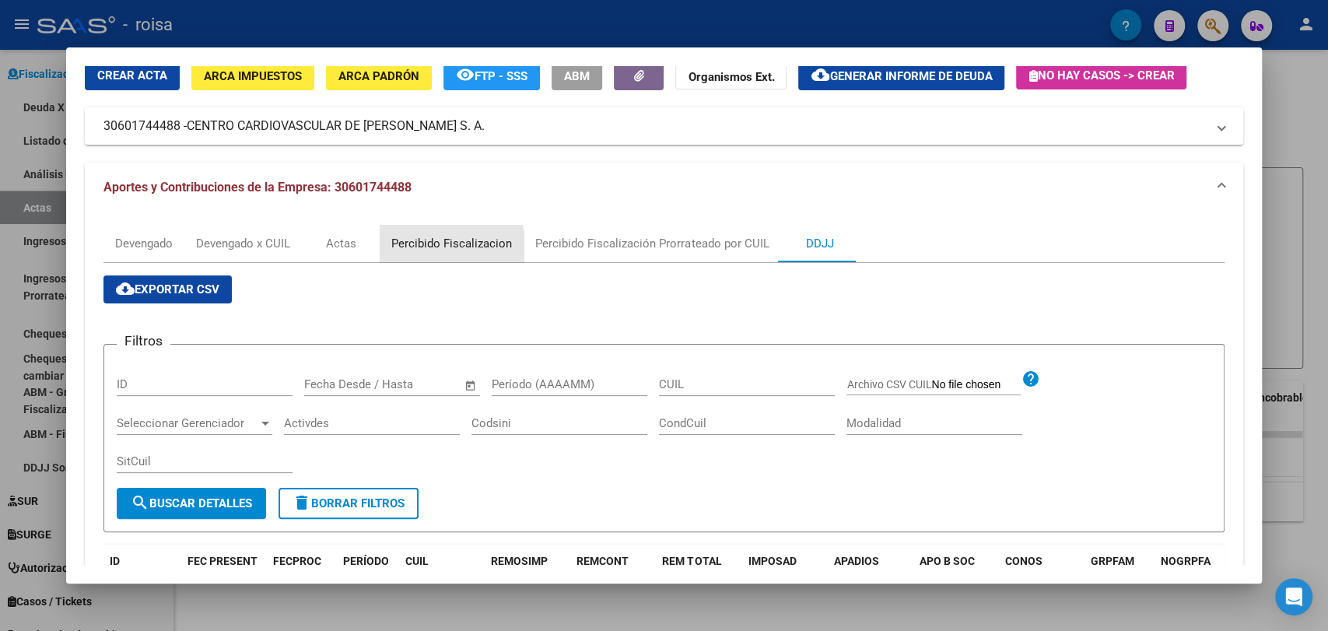
click at [435, 248] on div "Percibido Fiscalizacion" at bounding box center [451, 243] width 121 height 17
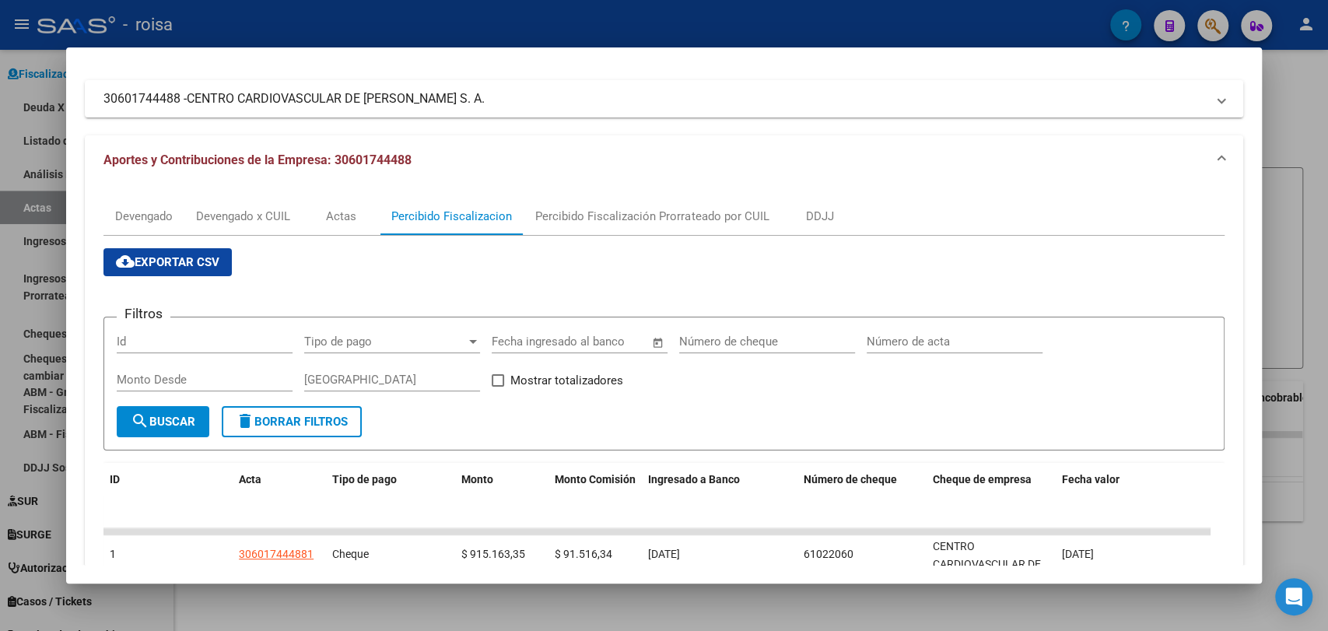
scroll to position [181, 0]
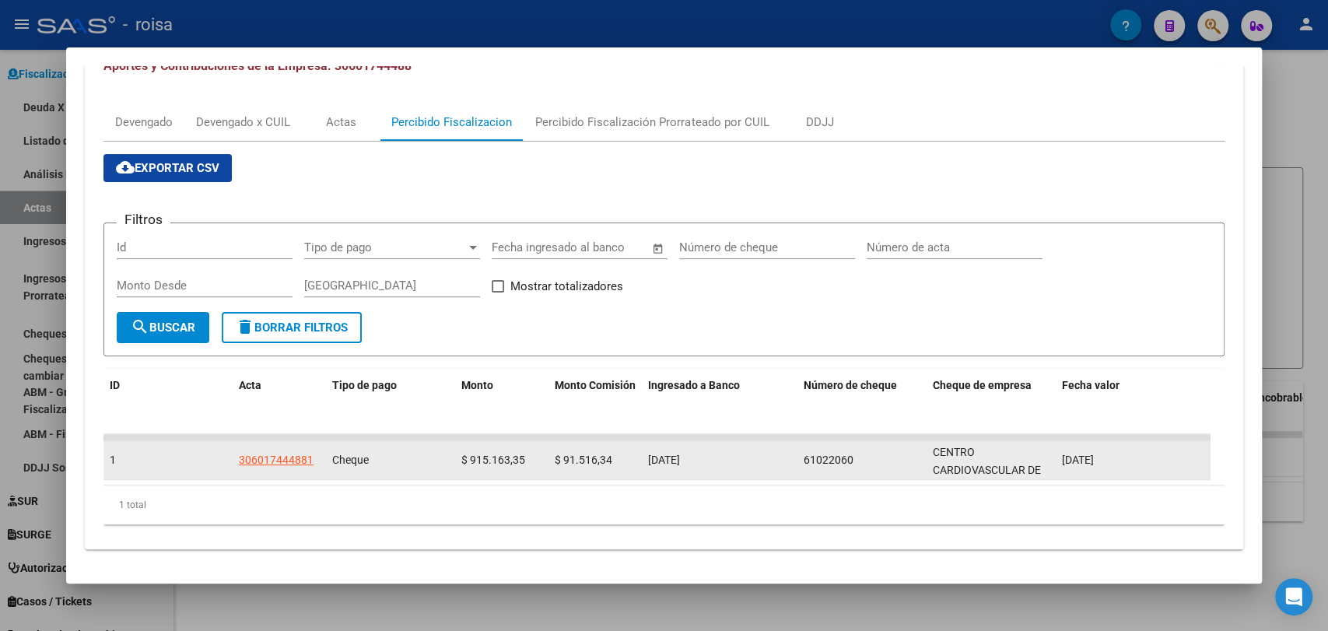
drag, startPoint x: 470, startPoint y: 450, endPoint x: 675, endPoint y: 454, distance: 205.4
click at [675, 454] on div "1 306017444881 Cheque $ 915.163,35 $ 91.516,34 08/09/2025 61022060 CENTRO CARDI…" at bounding box center [656, 460] width 1107 height 39
click at [502, 449] on datatable-body-cell "$ 915.163,35" at bounding box center [501, 460] width 93 height 38
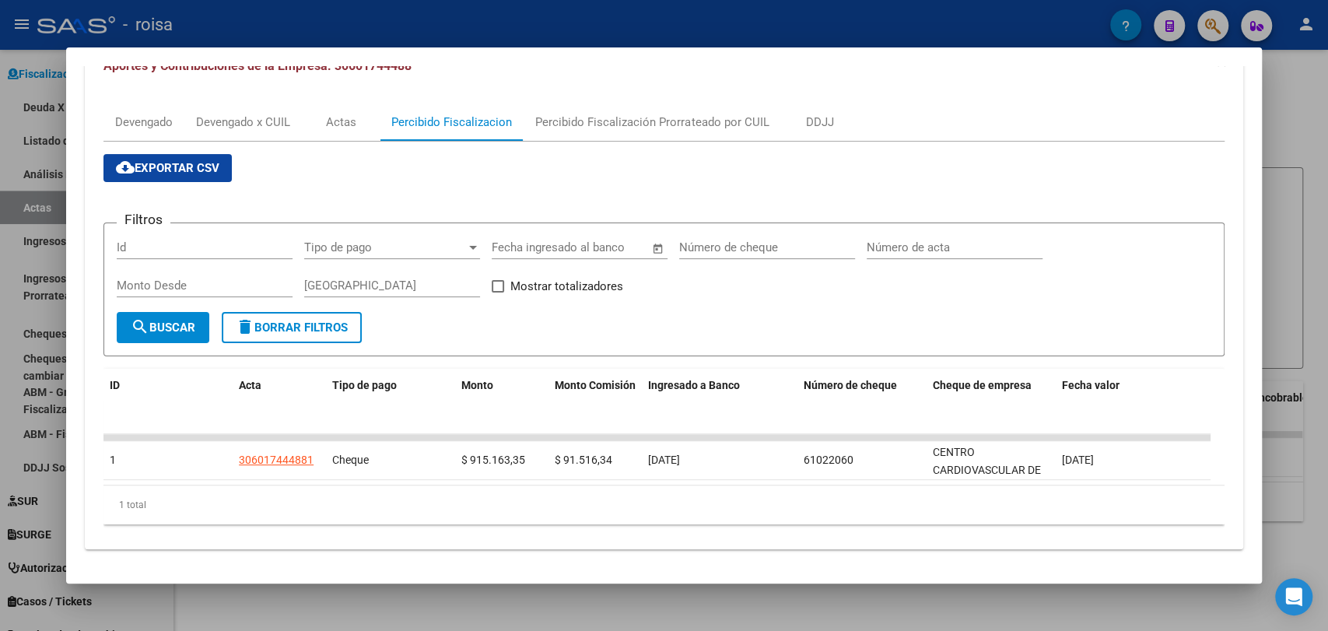
scroll to position [95, 0]
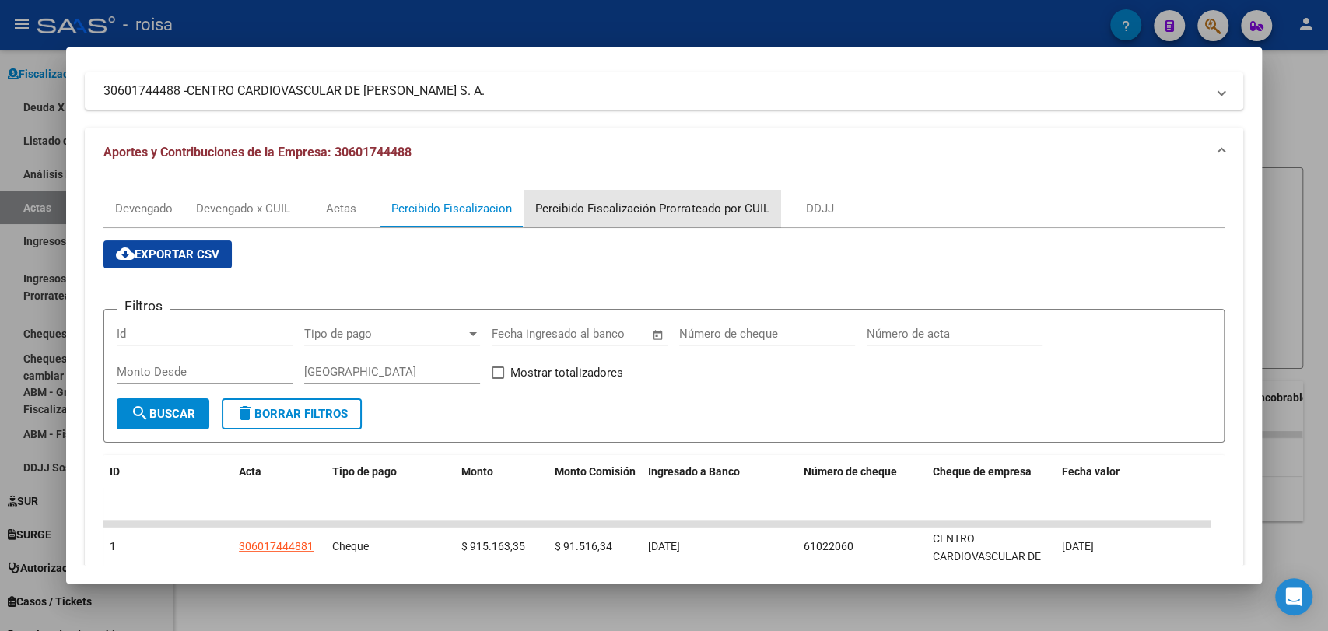
click at [727, 203] on div "Percibido Fiscalización Prorrateado por CUIL" at bounding box center [651, 208] width 233 height 17
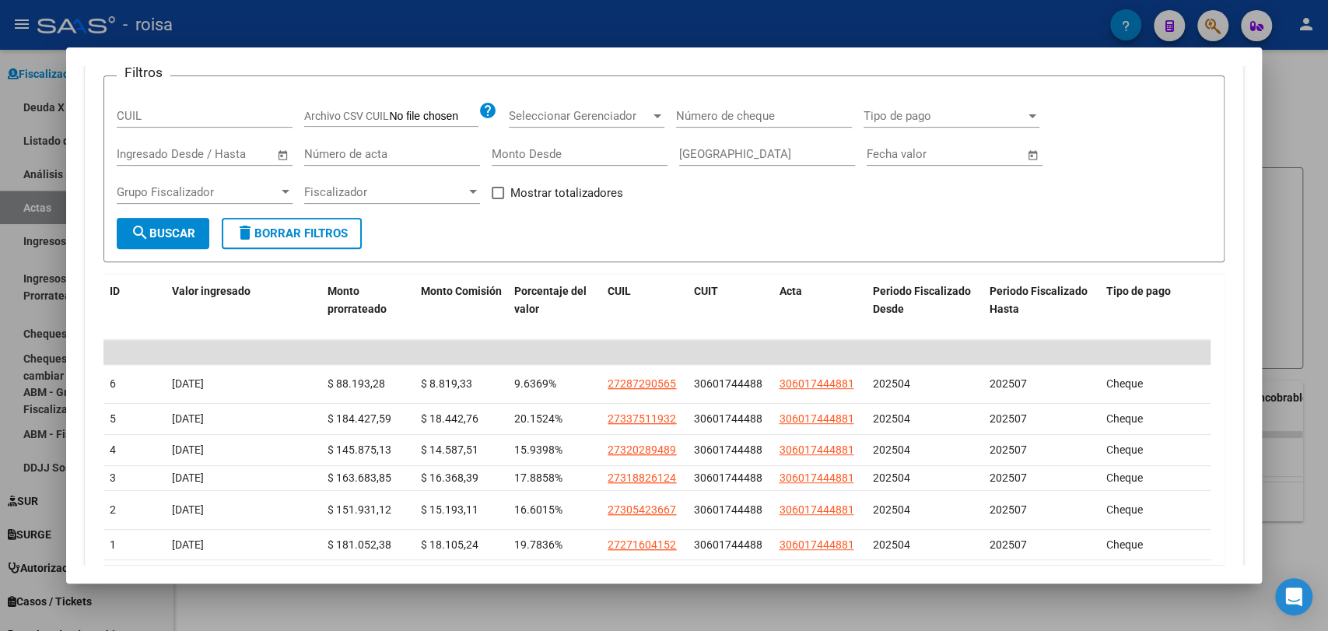
scroll to position [86, 0]
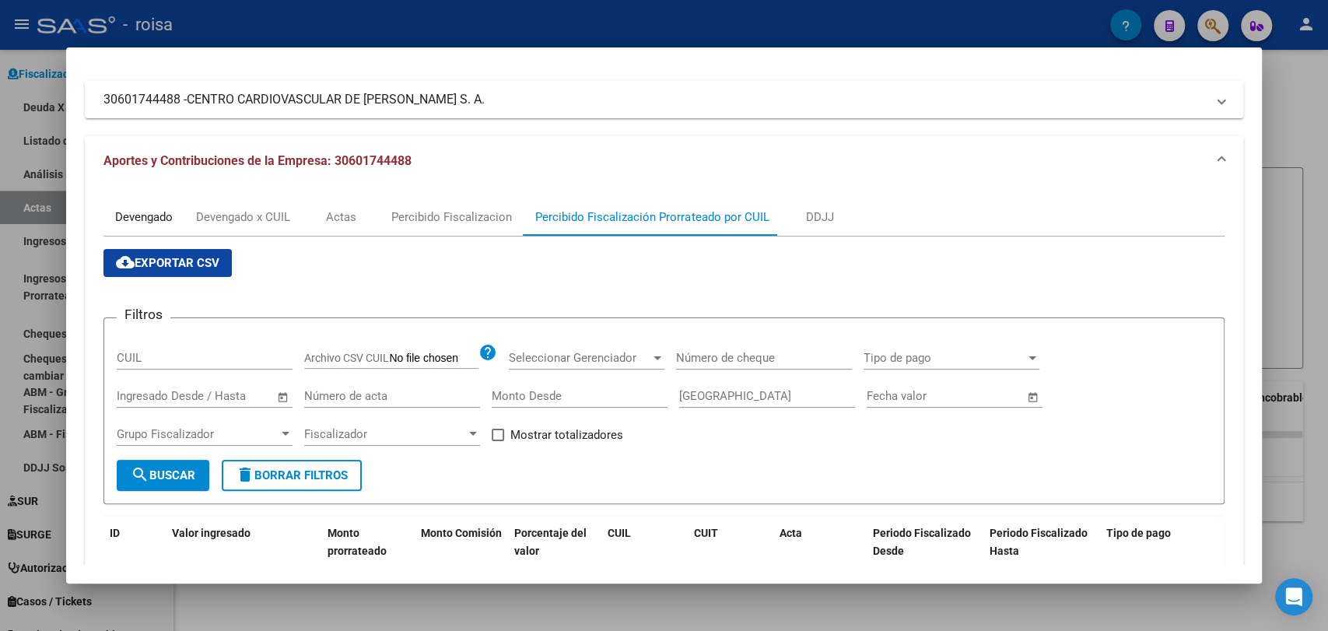
click at [174, 223] on div "Devengado" at bounding box center [143, 216] width 81 height 37
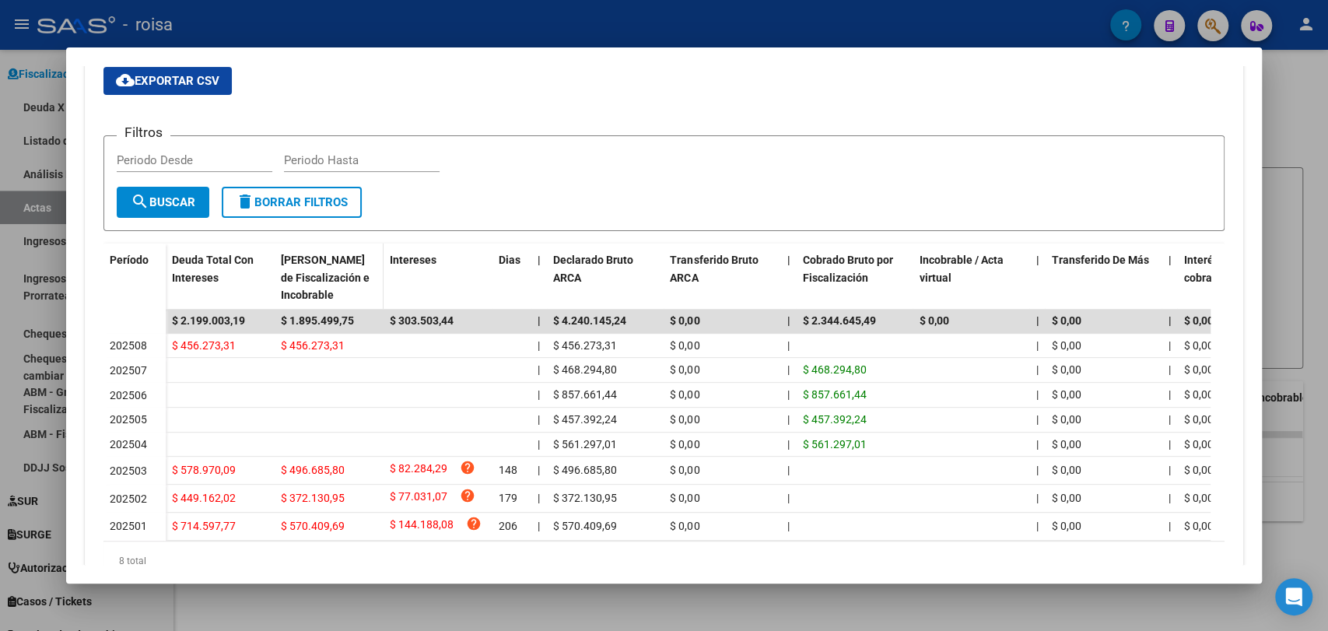
scroll to position [163, 0]
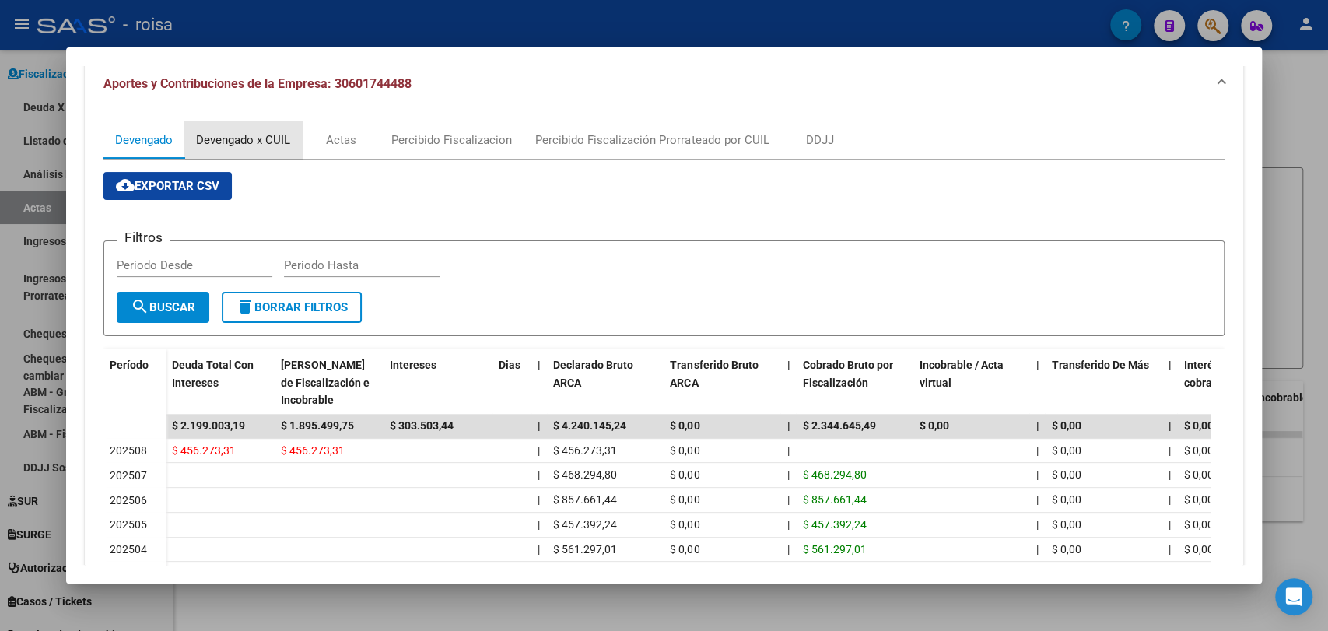
click at [268, 136] on div "Devengado x CUIL" at bounding box center [243, 139] width 94 height 17
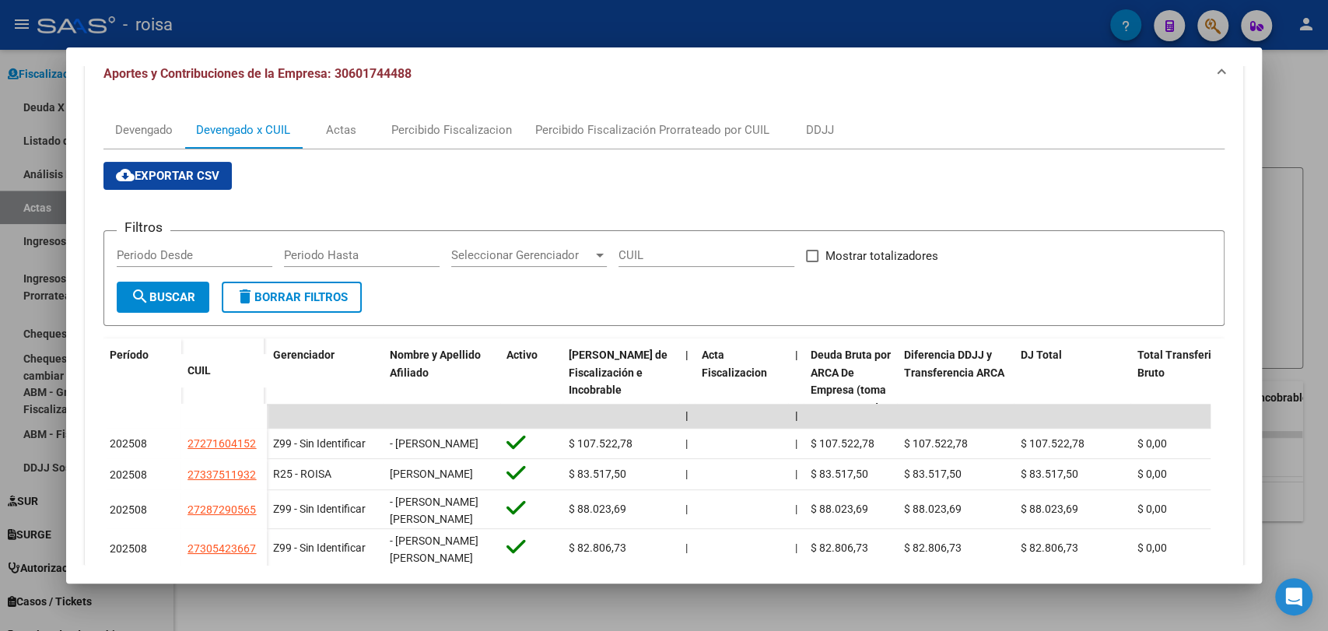
scroll to position [0, 0]
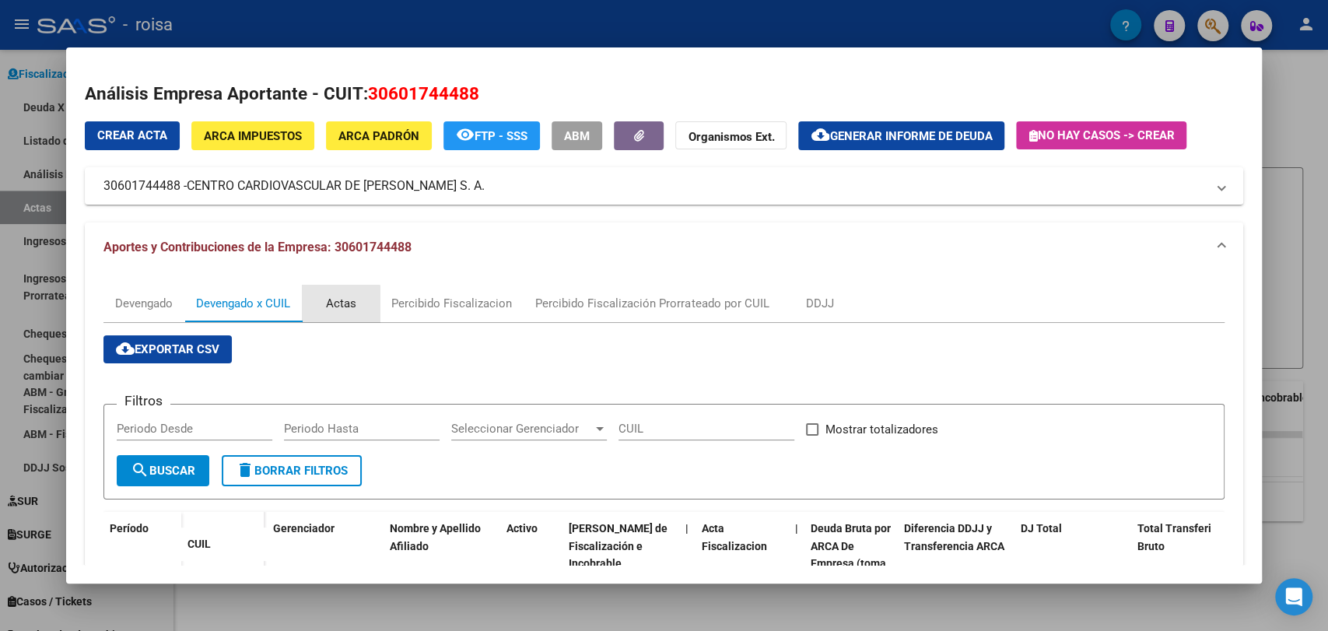
click at [338, 318] on div "Actas" at bounding box center [341, 303] width 78 height 37
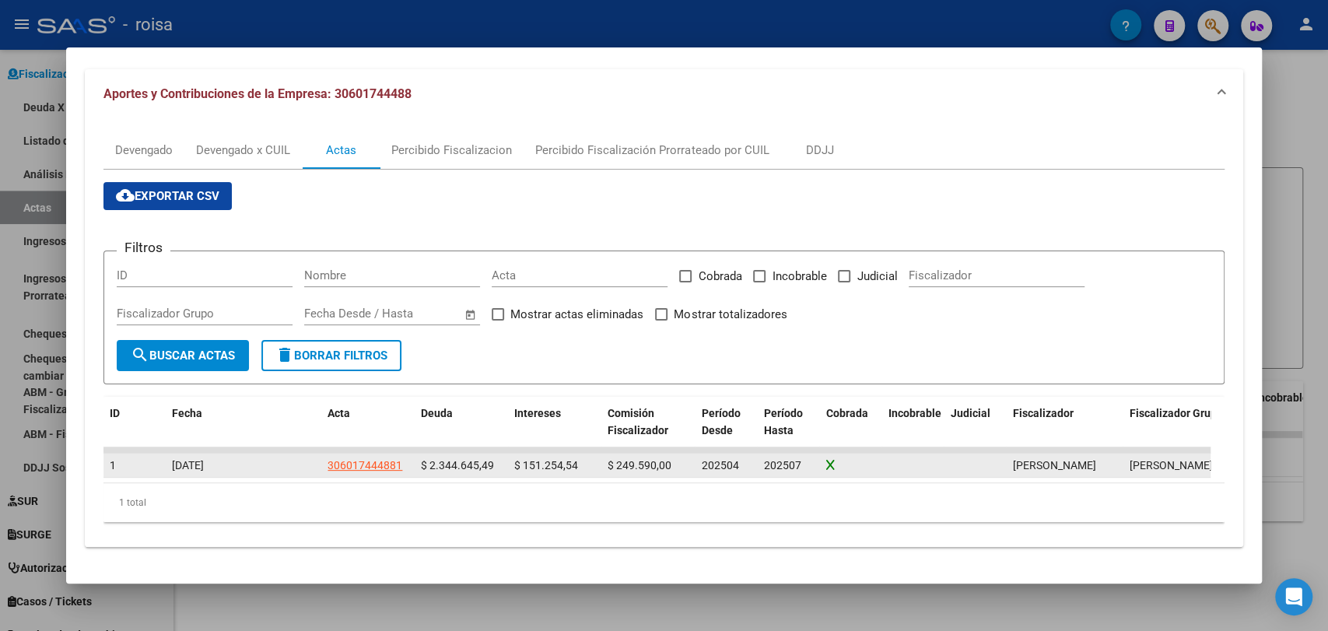
click at [380, 457] on div "306017444881" at bounding box center [365, 466] width 75 height 18
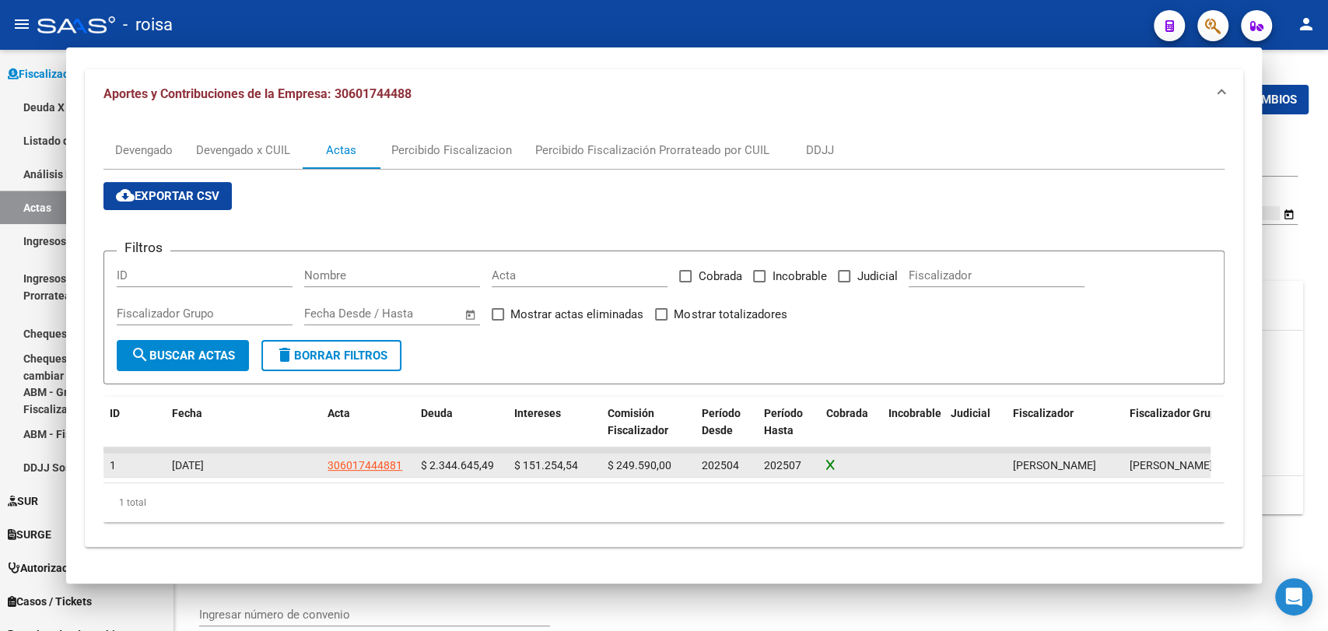
type input "202504"
type input "202507"
type input "$ 2.745.490,03"
type input "$ 2.344.645,49"
type input "$ 151.254,54"
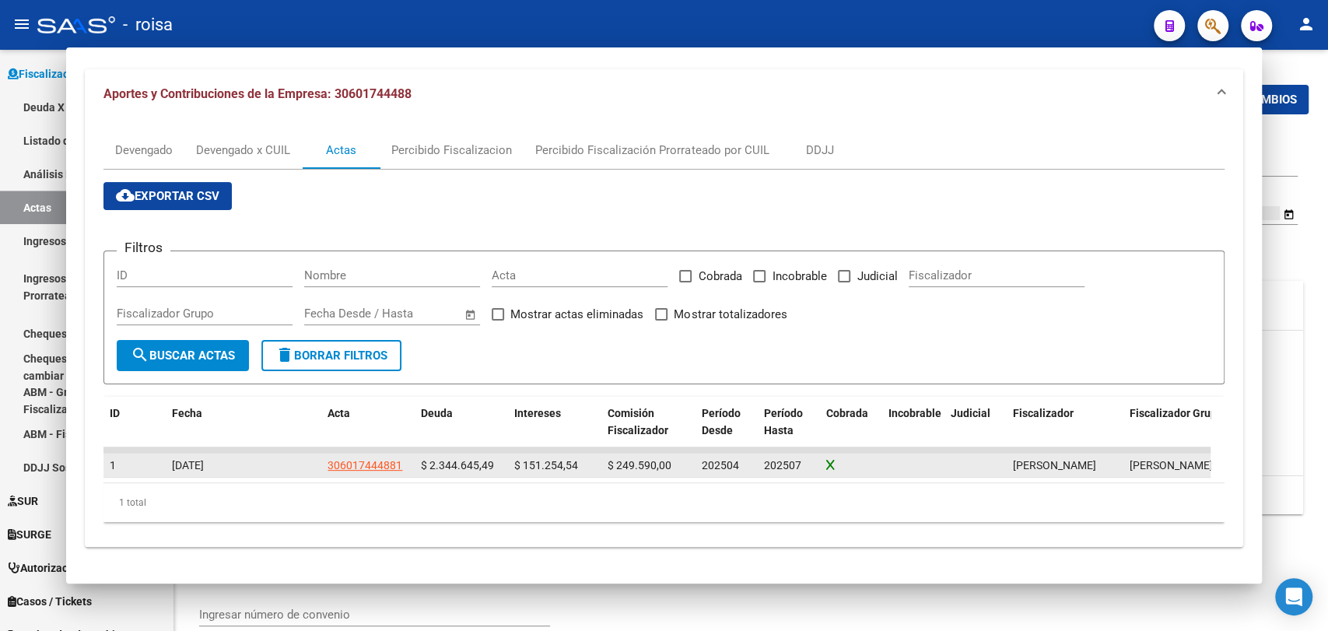
type input "306017444881"
type input "$ 249.590,00"
checkbox input "true"
type input "se realiza plan de pago en 3 cuotas por los periodos 042025 al 072025"
type input "[DATE]"
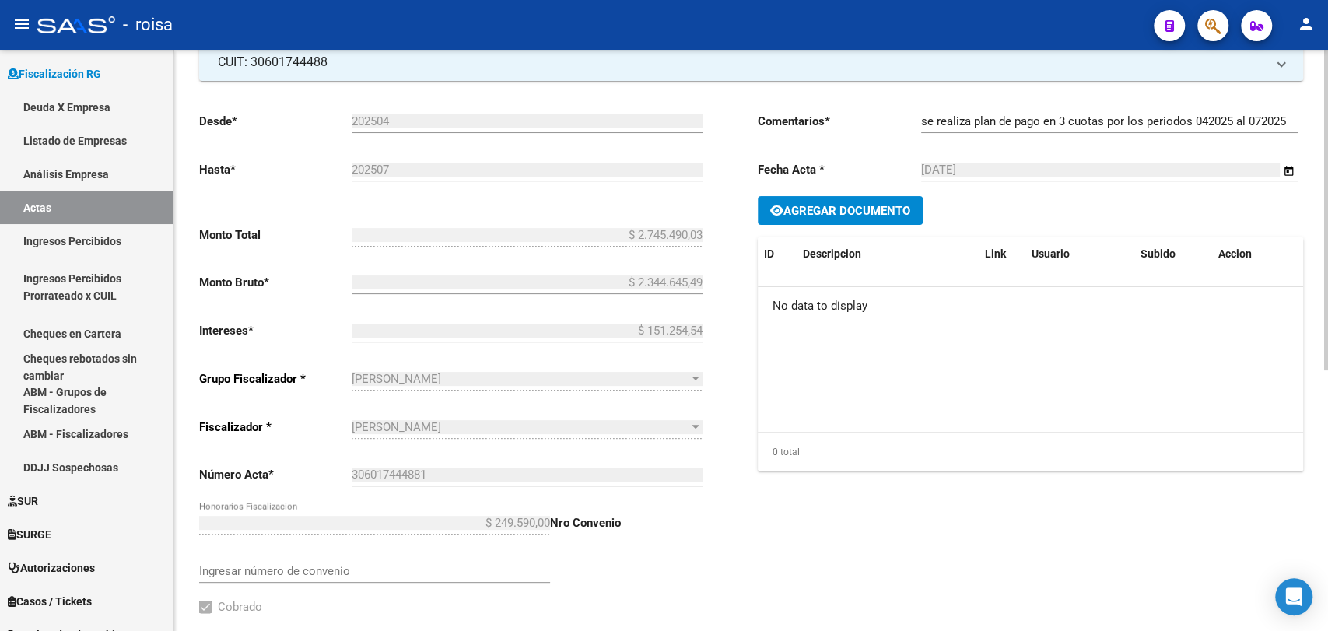
scroll to position [127, 0]
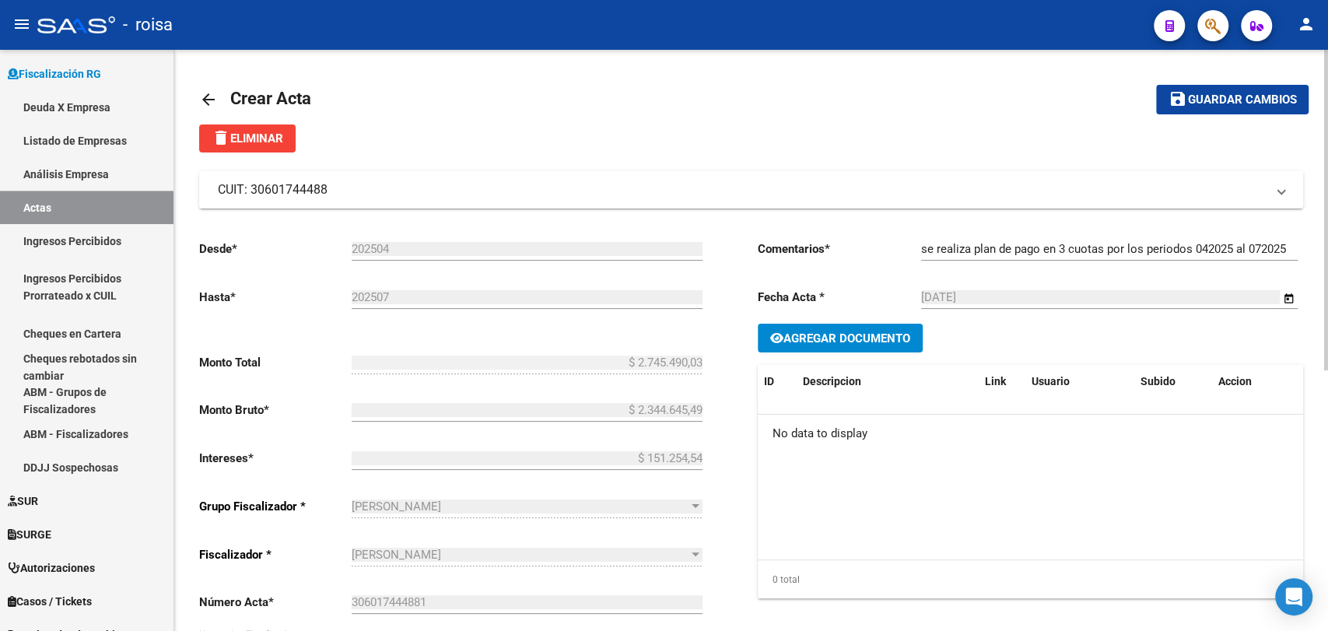
click at [667, 175] on mat-expansion-panel-header "CUIT: 30601744488" at bounding box center [751, 189] width 1104 height 37
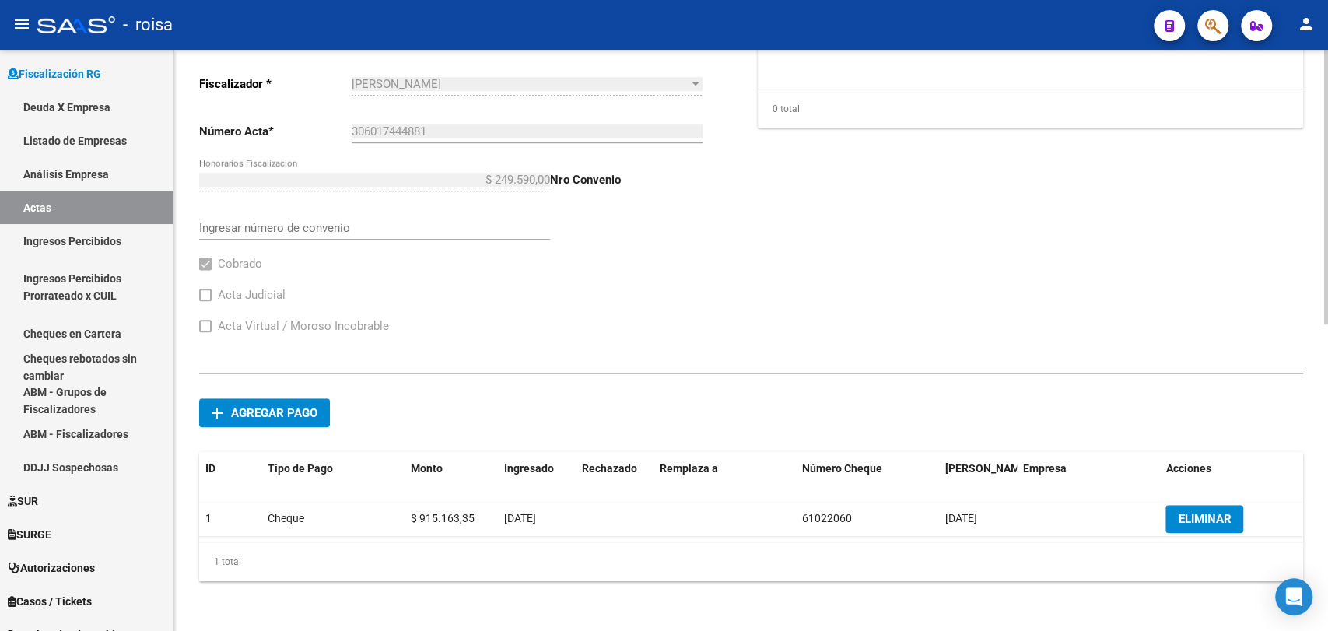
drag, startPoint x: 809, startPoint y: 524, endPoint x: 1029, endPoint y: 500, distance: 221.5
click at [1023, 514] on div "1 Cheque $ 915.163,35 08/09/2025 61022060 11/09/2025 ELIMINAR" at bounding box center [750, 519] width 1103 height 35
click at [1055, 325] on div "Comentarios * se realiza plan de pago en 3 cuotas por los periodos 042025 al 07…" at bounding box center [1031, 51] width 546 height 591
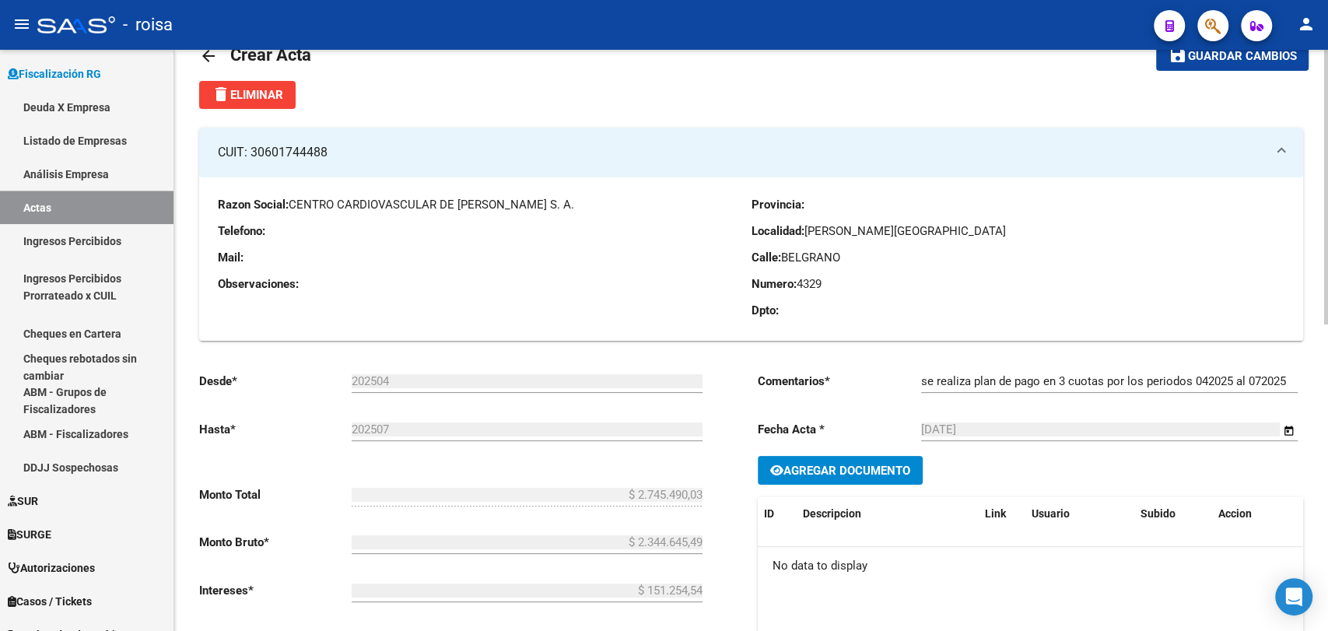
scroll to position [216, 0]
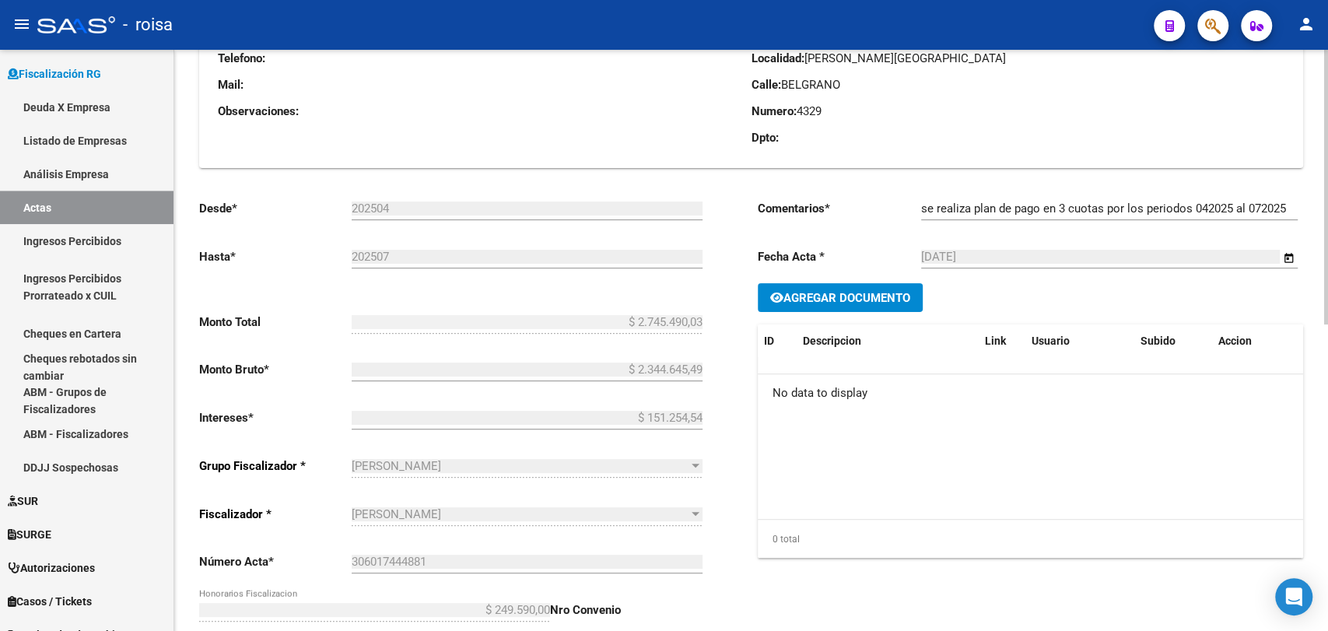
drag, startPoint x: 362, startPoint y: 333, endPoint x: 834, endPoint y: 122, distance: 517.2
click at [834, 120] on div "Provincia: Localidad: MAR DEL PLATA NORTE Calle: BELGRANO Numero: 4329 Dpto:" at bounding box center [1019, 89] width 534 height 132
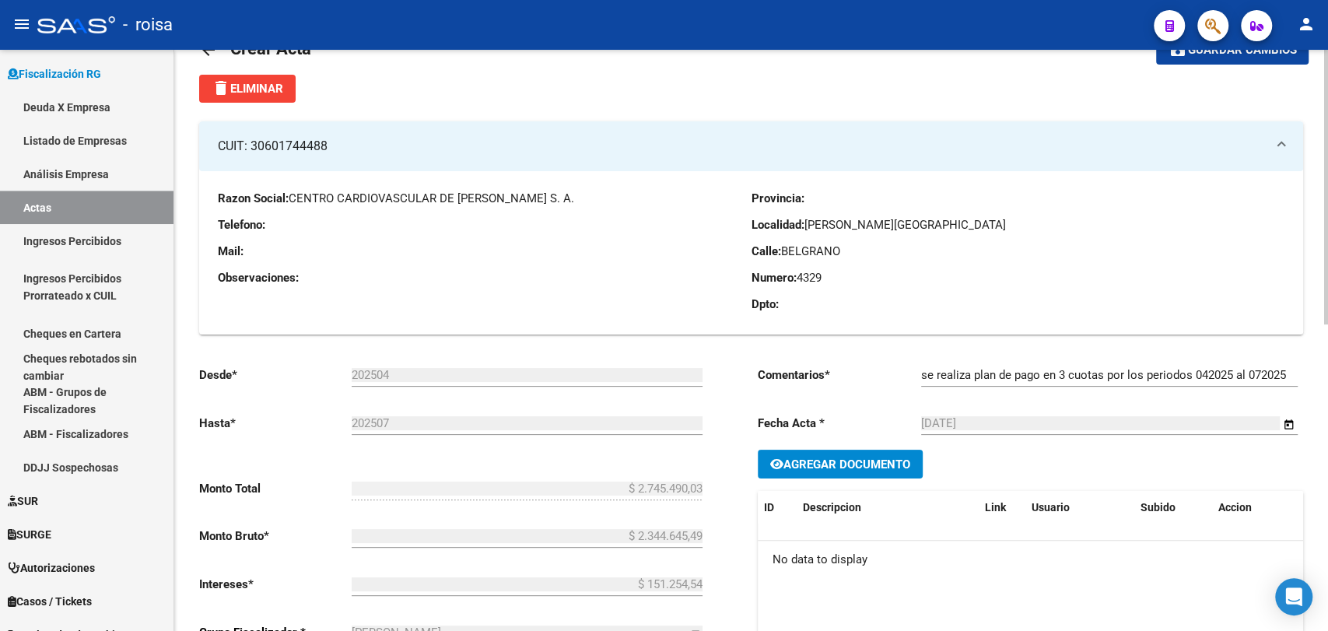
scroll to position [0, 0]
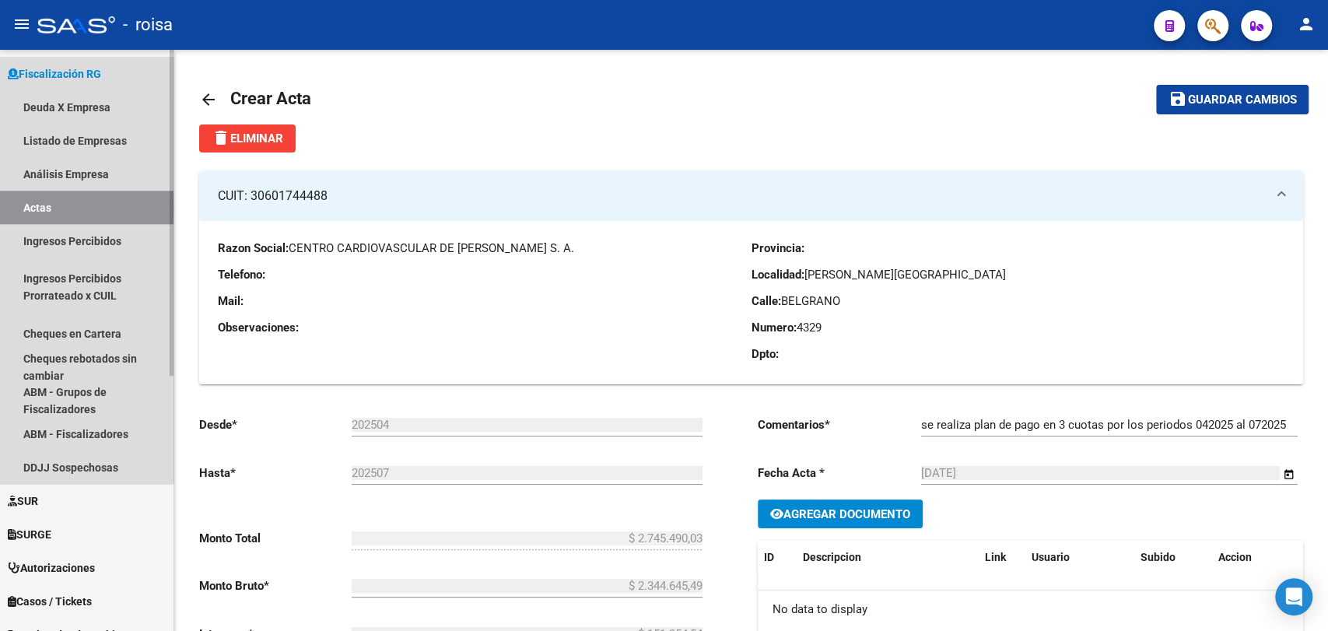
click at [37, 207] on link "Actas" at bounding box center [86, 207] width 173 height 33
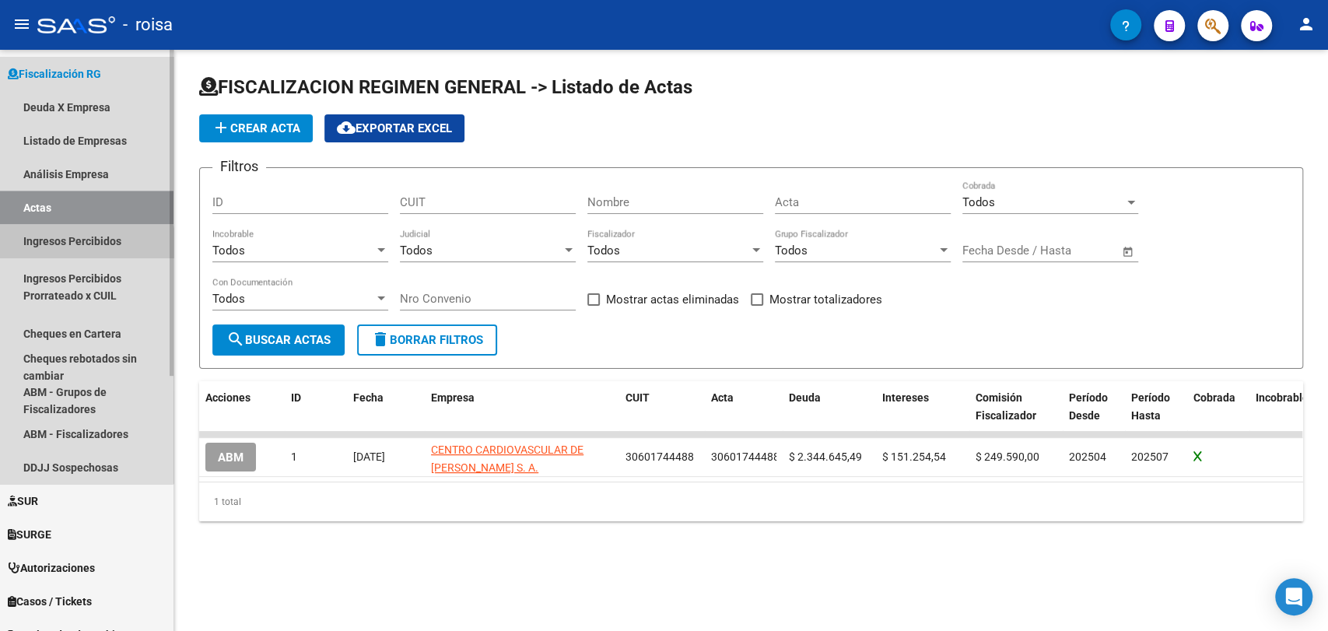
click at [75, 249] on link "Ingresos Percibidos" at bounding box center [86, 240] width 173 height 33
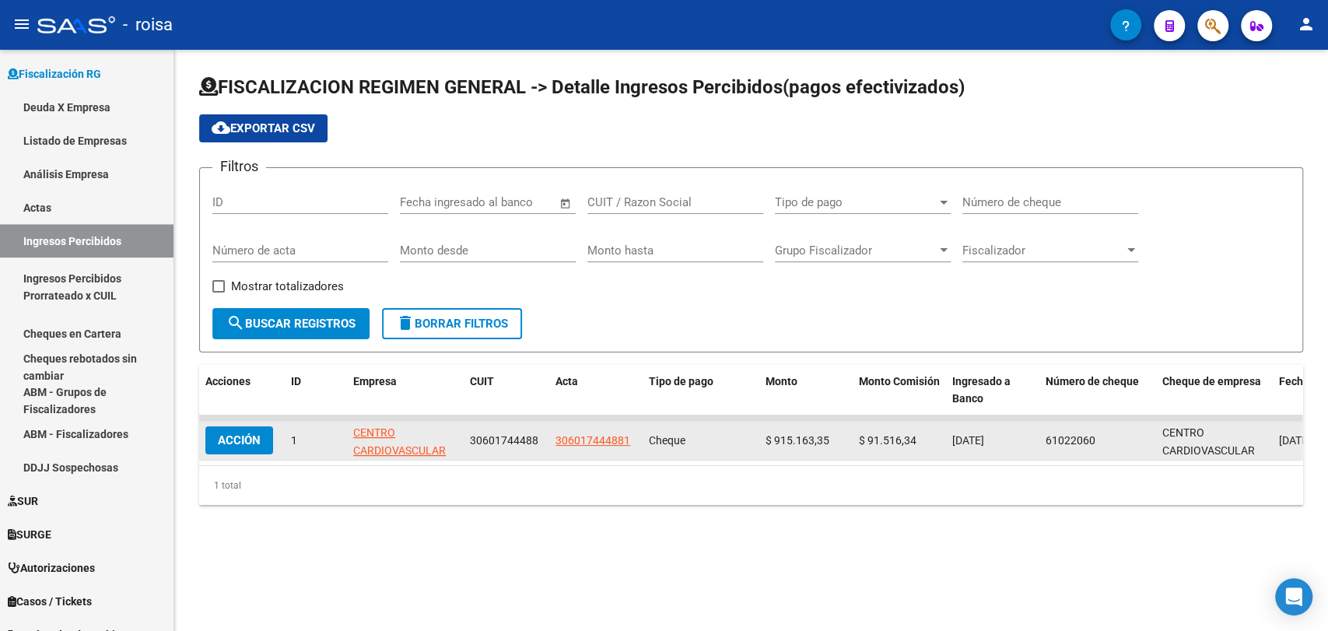
click at [578, 444] on div "306017444881" at bounding box center [593, 441] width 75 height 18
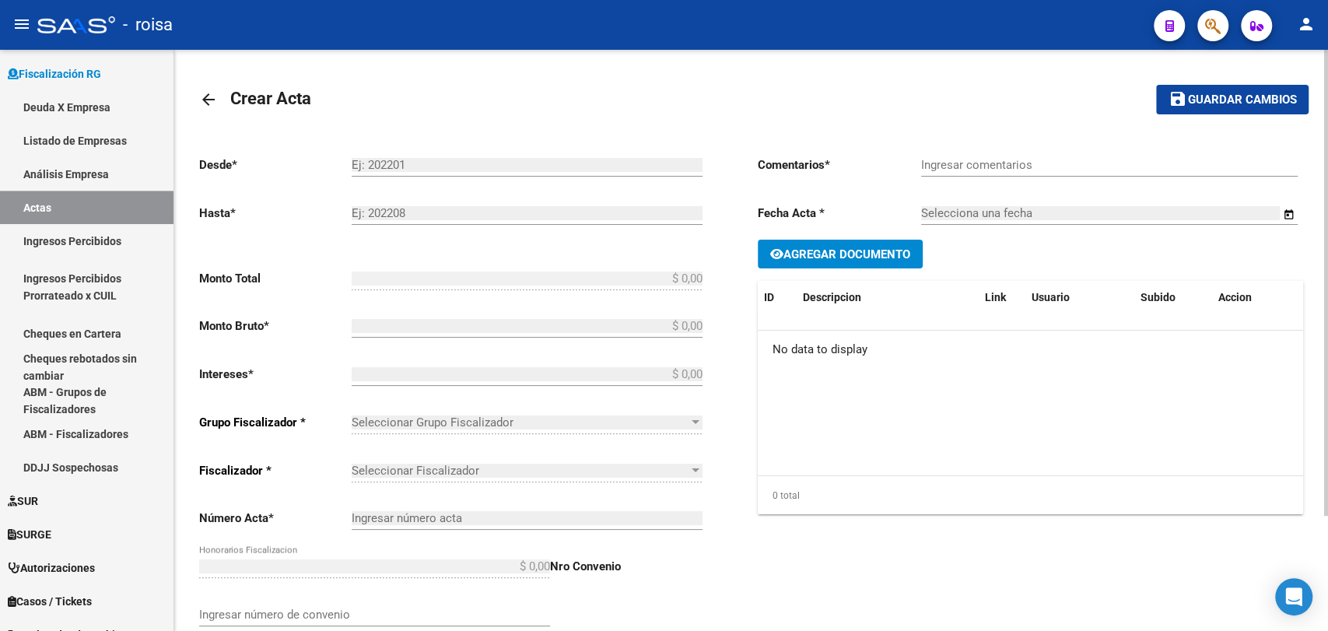
type input "202504"
type input "202507"
type input "$ 2.745.490,03"
type input "$ 2.344.645,49"
type input "$ 151.254,54"
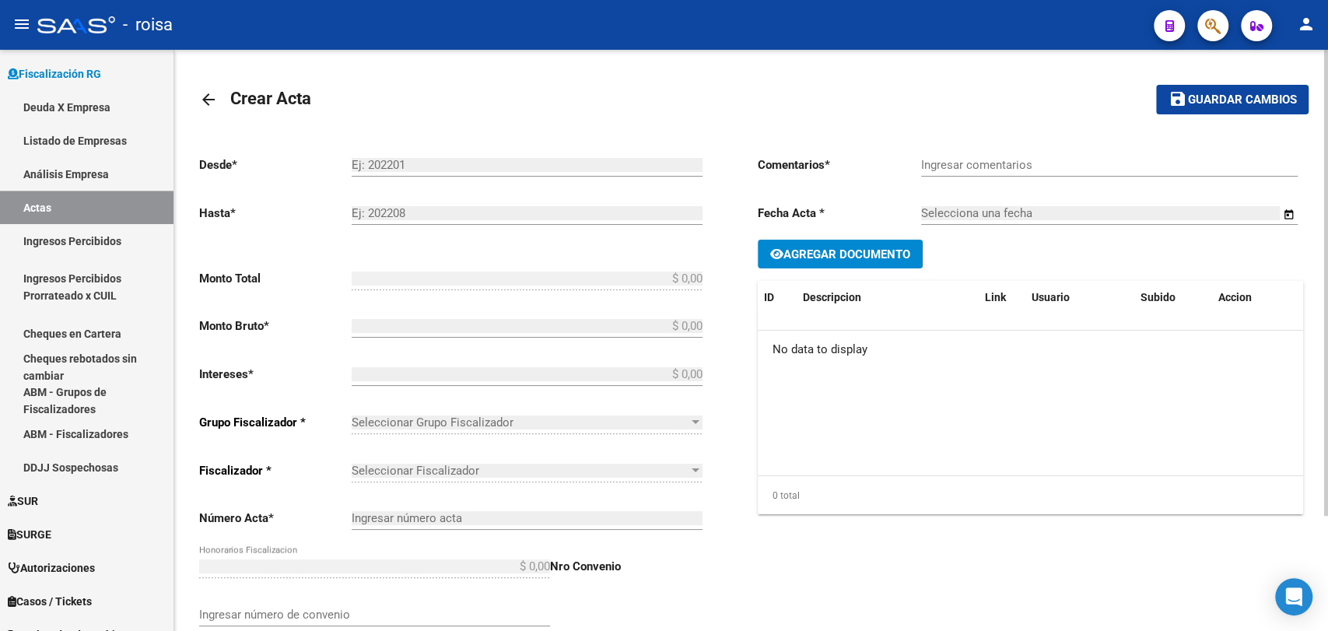
type input "306017444881"
type input "$ 249.590,00"
checkbox input "true"
type input "se realiza plan de pago en 3 cuotas por los periodos 042025 al 072025"
type input "[DATE]"
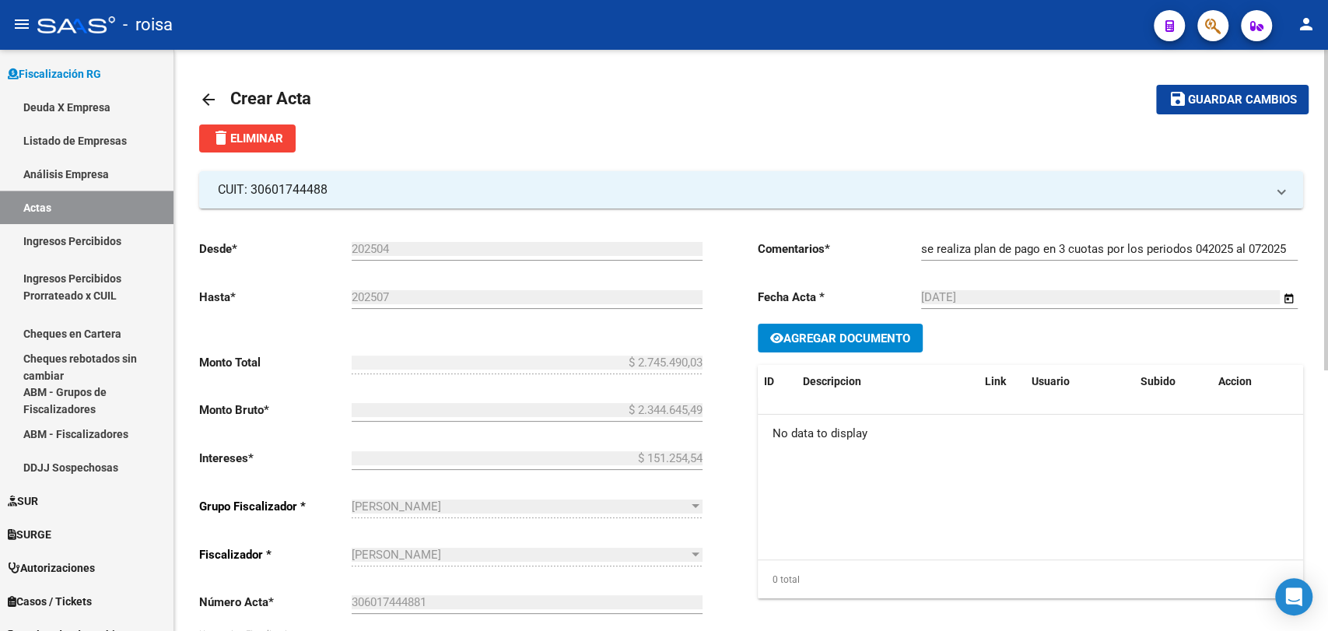
drag, startPoint x: 464, startPoint y: 136, endPoint x: 216, endPoint y: 84, distance: 254.4
click at [216, 84] on link "arrow_back" at bounding box center [214, 99] width 31 height 37
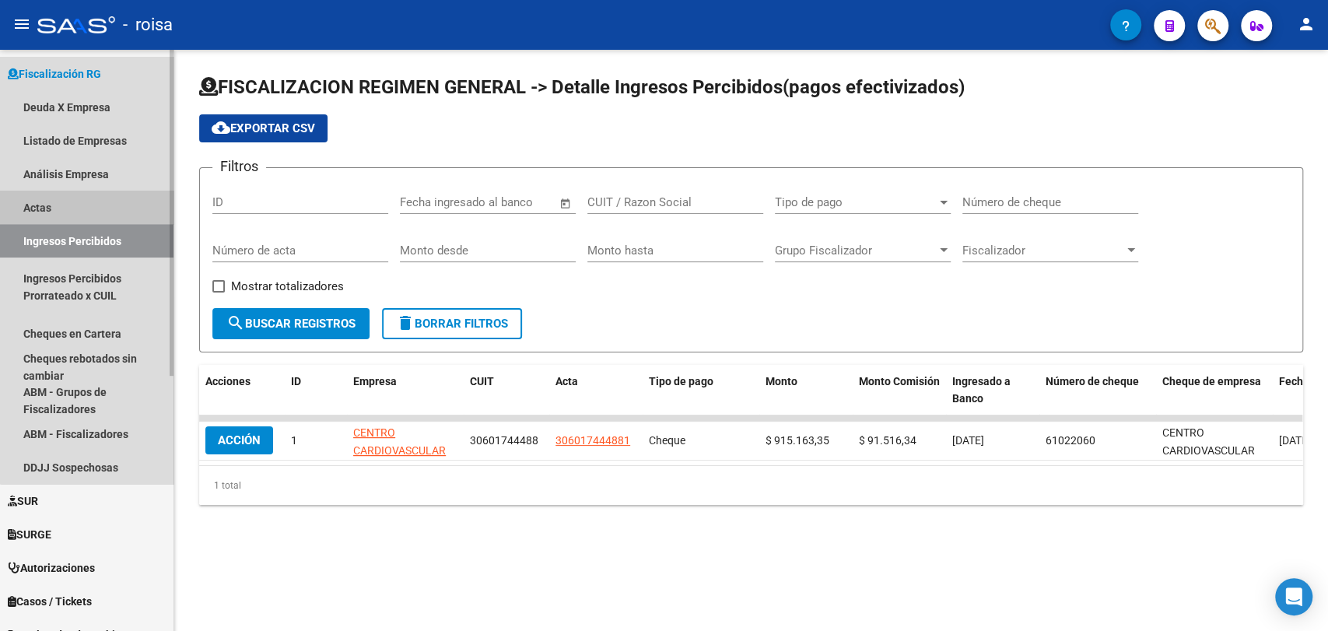
click at [106, 202] on link "Actas" at bounding box center [86, 207] width 173 height 33
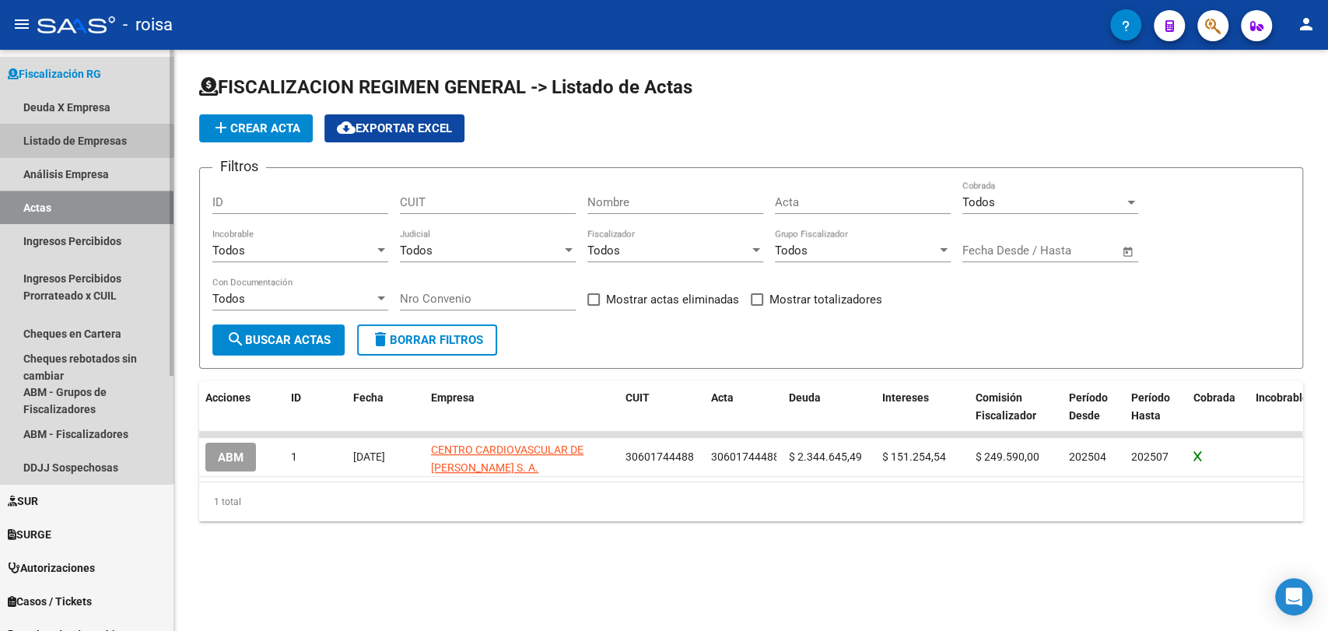
click at [57, 141] on link "Listado de Empresas" at bounding box center [86, 140] width 173 height 33
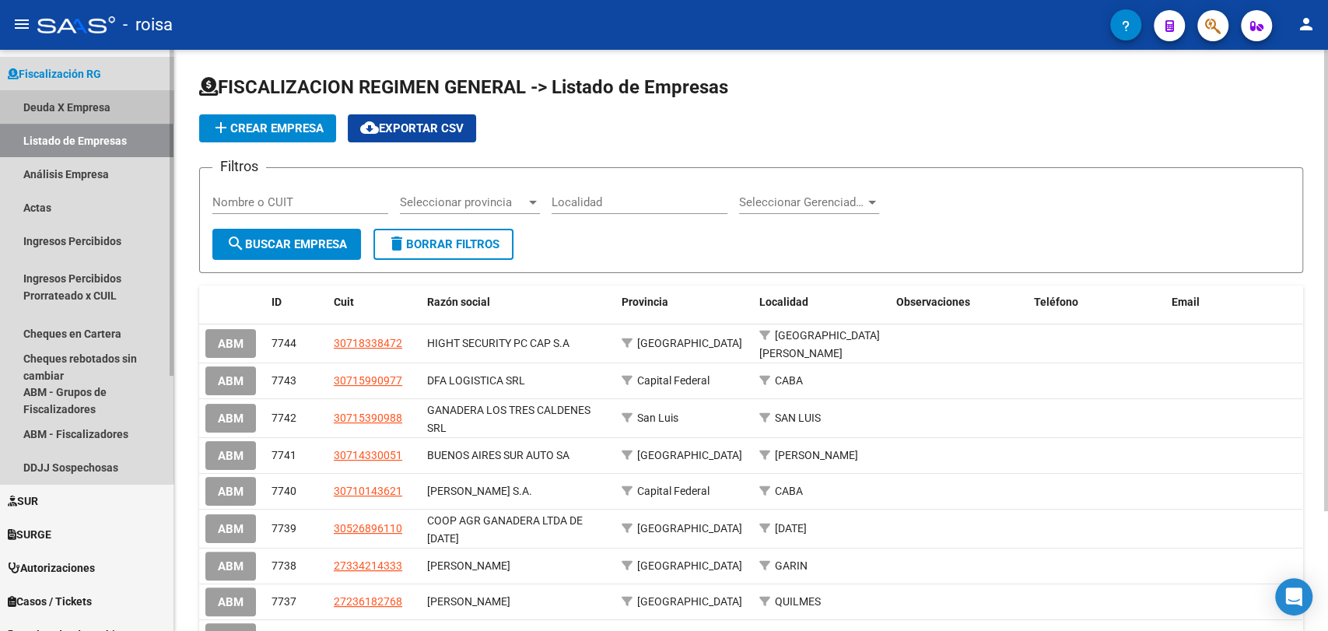
click at [64, 99] on link "Deuda X Empresa" at bounding box center [86, 106] width 173 height 33
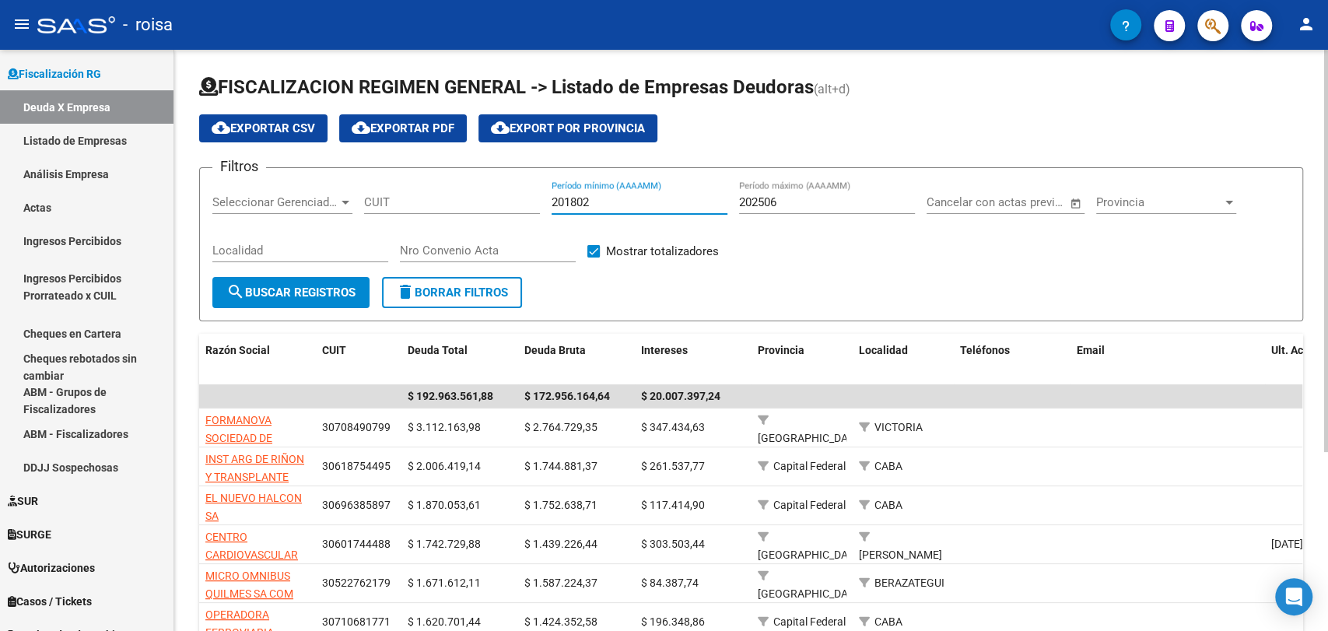
drag, startPoint x: 598, startPoint y: 199, endPoint x: 492, endPoint y: 195, distance: 105.9
click at [492, 195] on div "Filtros Seleccionar Gerenciador Seleccionar Gerenciador CUIT 201802 Período mín…" at bounding box center [751, 229] width 1078 height 96
type input "202501"
drag, startPoint x: 871, startPoint y: 201, endPoint x: 647, endPoint y: 199, distance: 223.3
click at [647, 199] on div "Filtros Seleccionar Gerenciador Seleccionar Gerenciador CUIT 202501 Período mín…" at bounding box center [751, 229] width 1078 height 96
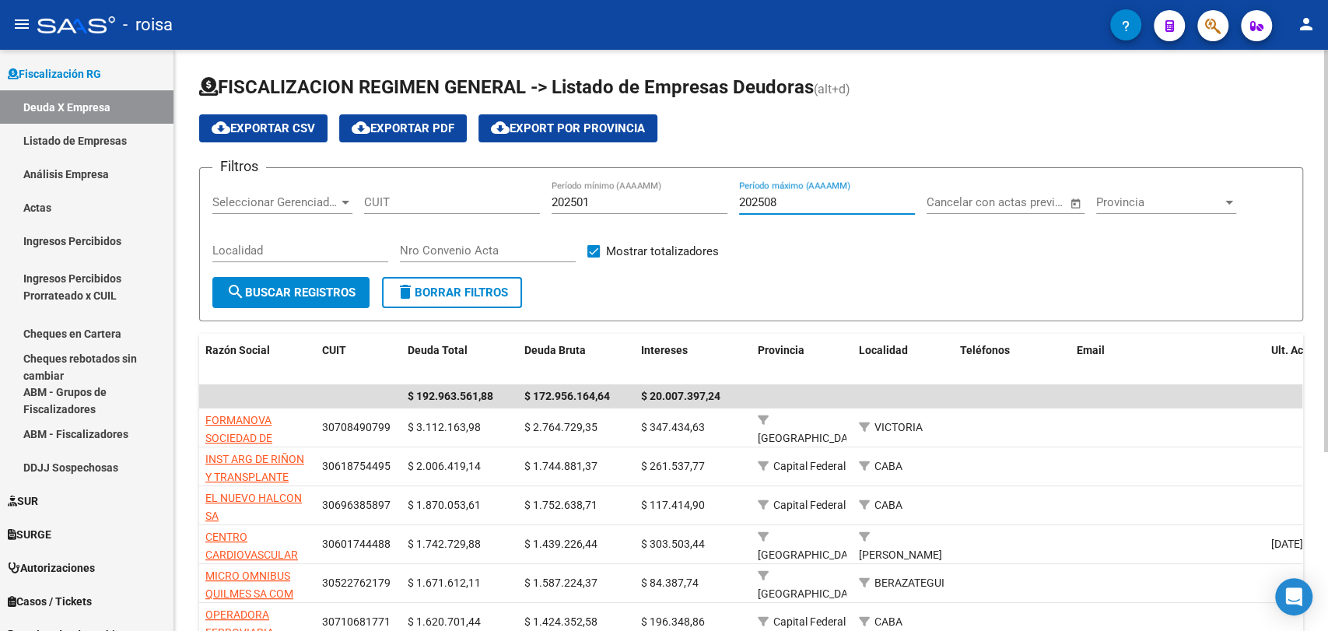
click at [311, 294] on span "search Buscar Registros" at bounding box center [290, 293] width 129 height 14
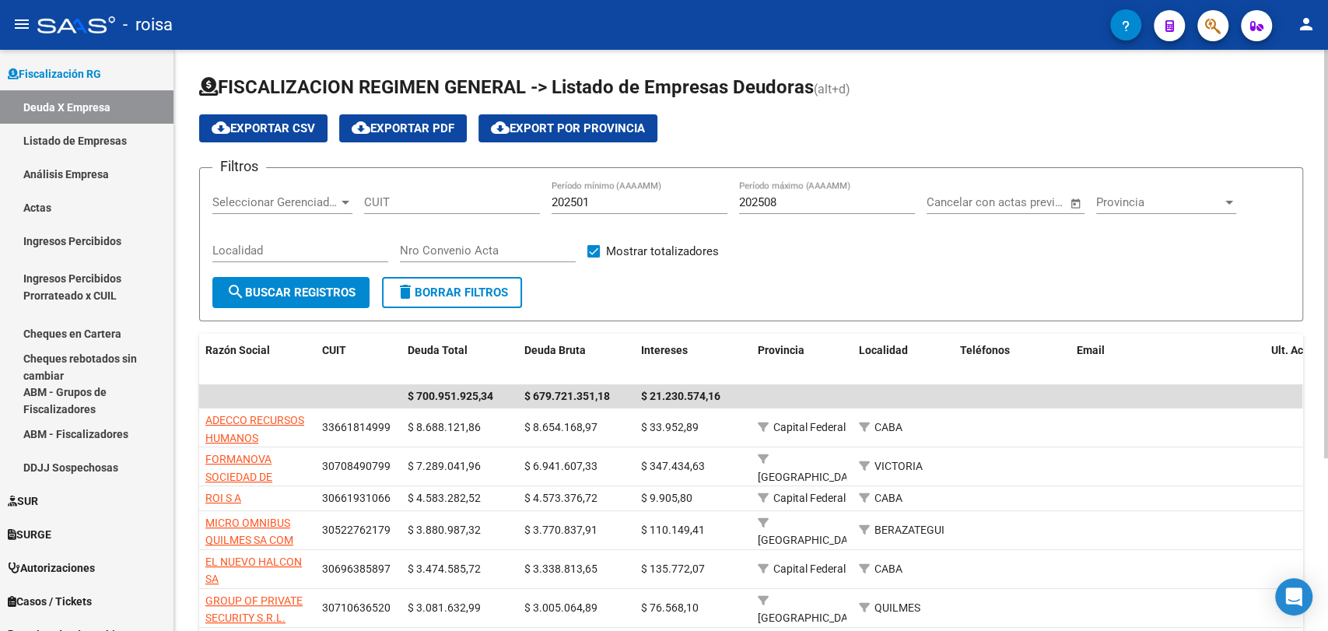
click at [791, 201] on input "202508" at bounding box center [827, 202] width 176 height 14
type input "202507"
click at [286, 288] on span "search Buscar Registros" at bounding box center [290, 293] width 129 height 14
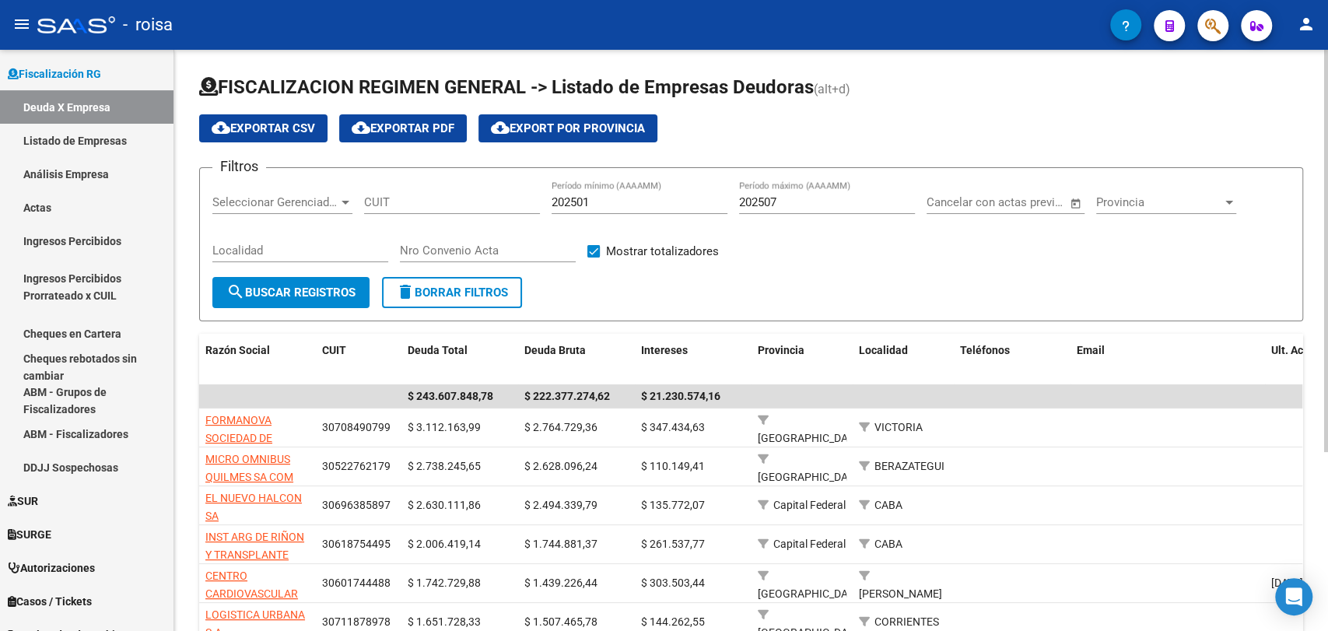
click at [409, 124] on span "cloud_download Exportar PDF" at bounding box center [403, 128] width 103 height 14
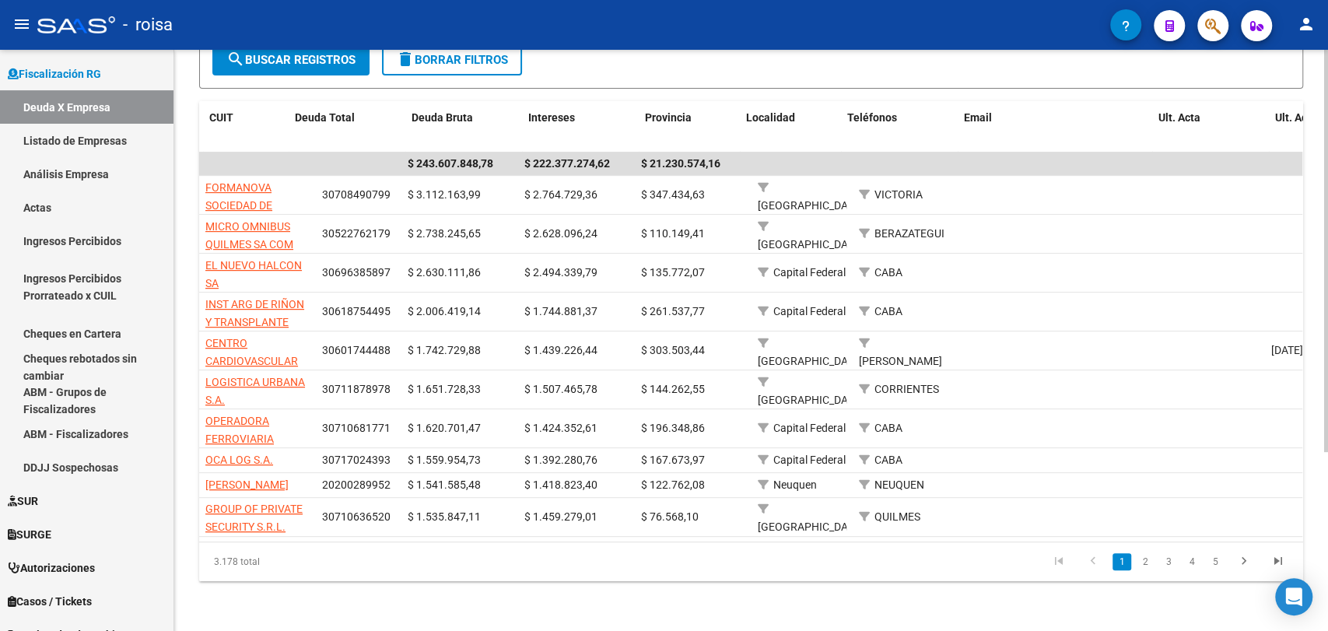
scroll to position [0, 121]
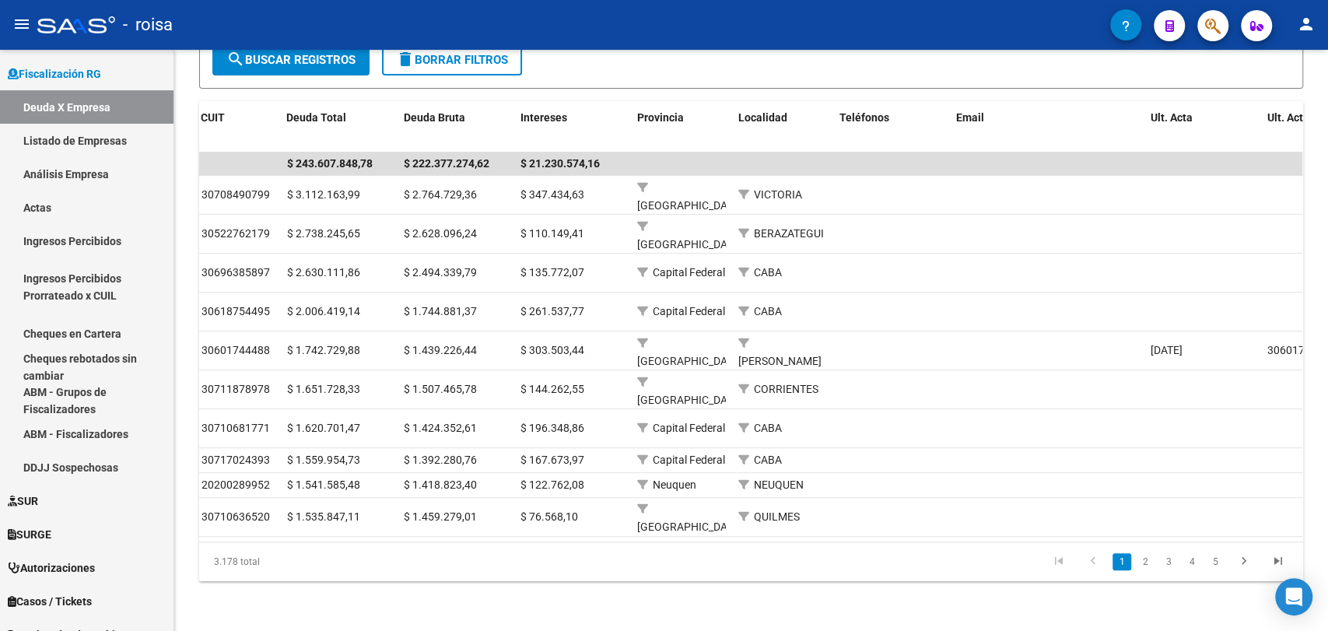
drag, startPoint x: 983, startPoint y: 326, endPoint x: 752, endPoint y: 35, distance: 372.1
click at [752, 35] on div "- roisa" at bounding box center [573, 25] width 1073 height 34
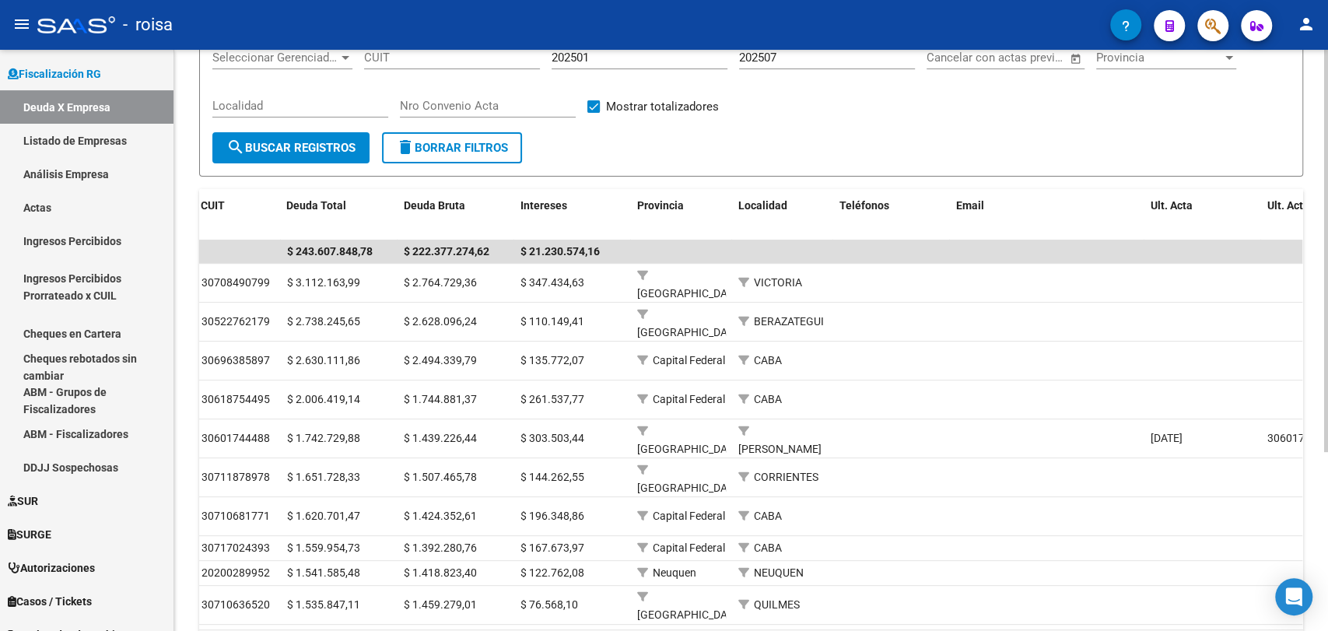
scroll to position [0, 0]
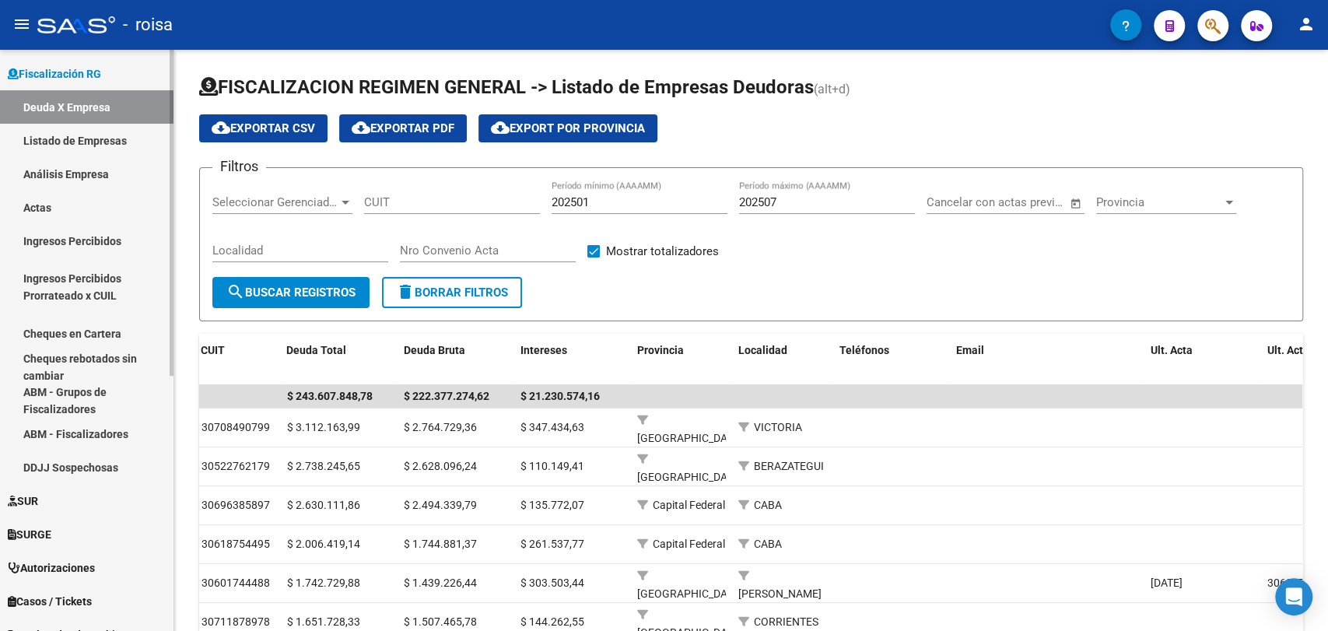
click at [70, 129] on link "Listado de Empresas" at bounding box center [86, 140] width 173 height 33
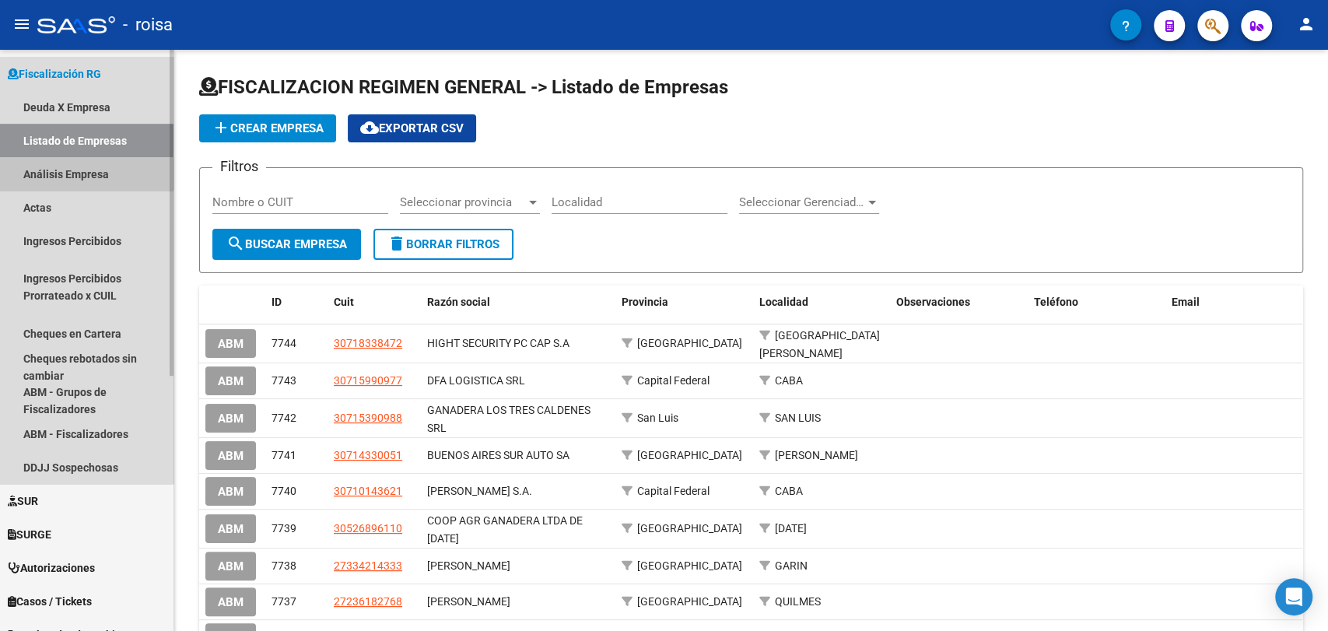
click at [66, 166] on link "Análisis Empresa" at bounding box center [86, 173] width 173 height 33
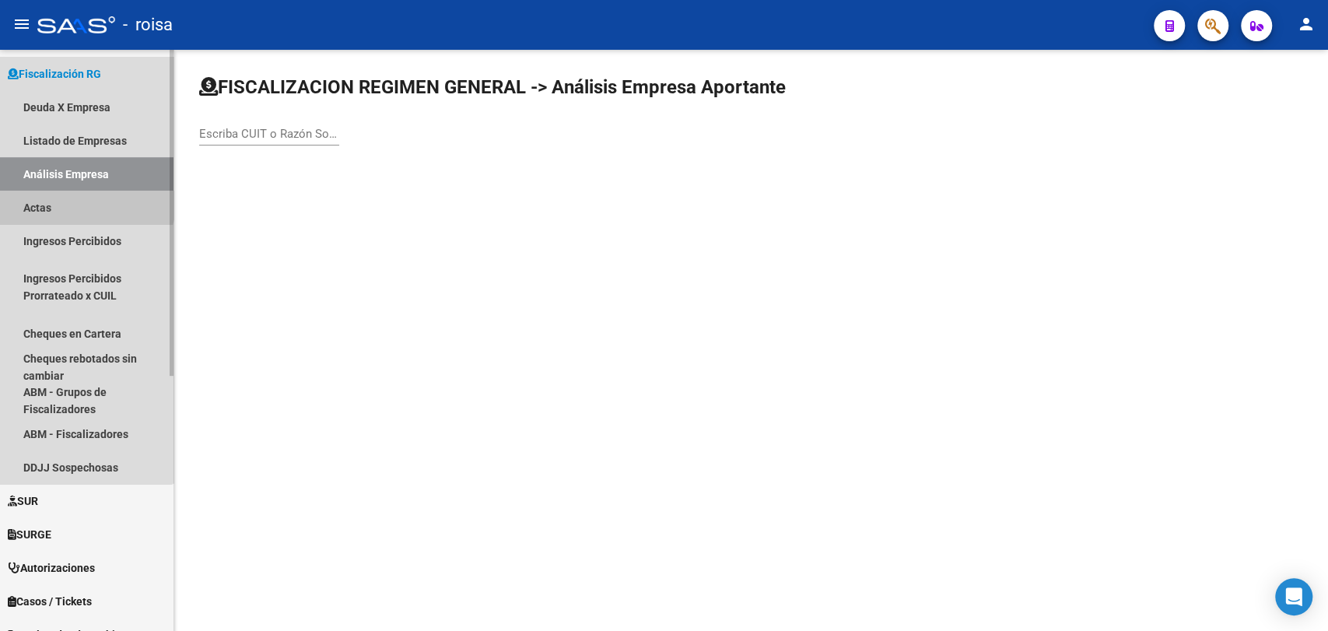
click at [52, 195] on link "Actas" at bounding box center [86, 207] width 173 height 33
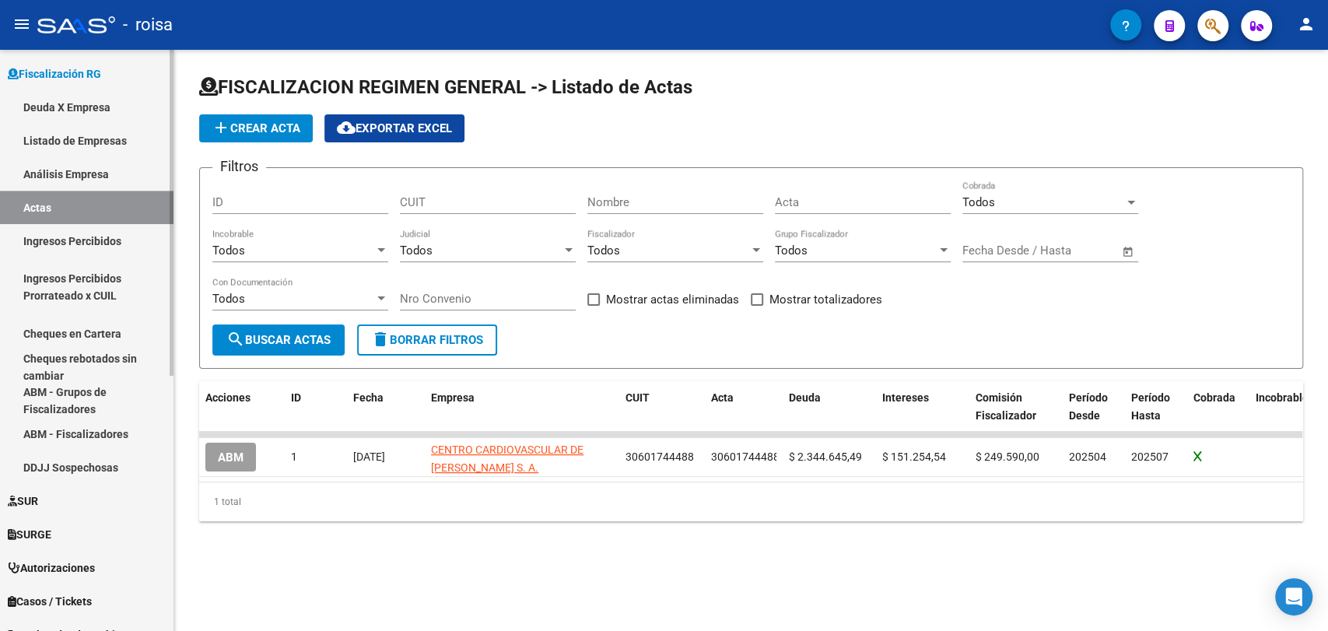
click at [90, 165] on link "Análisis Empresa" at bounding box center [86, 173] width 173 height 33
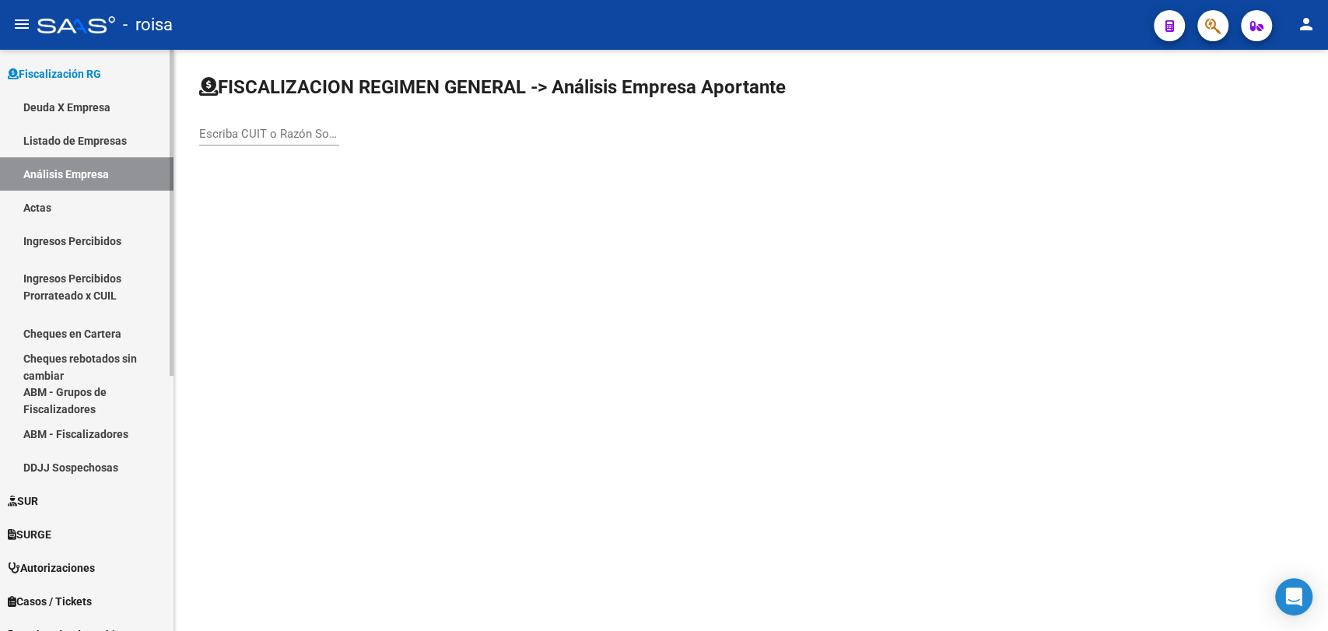
click at [47, 194] on link "Actas" at bounding box center [86, 207] width 173 height 33
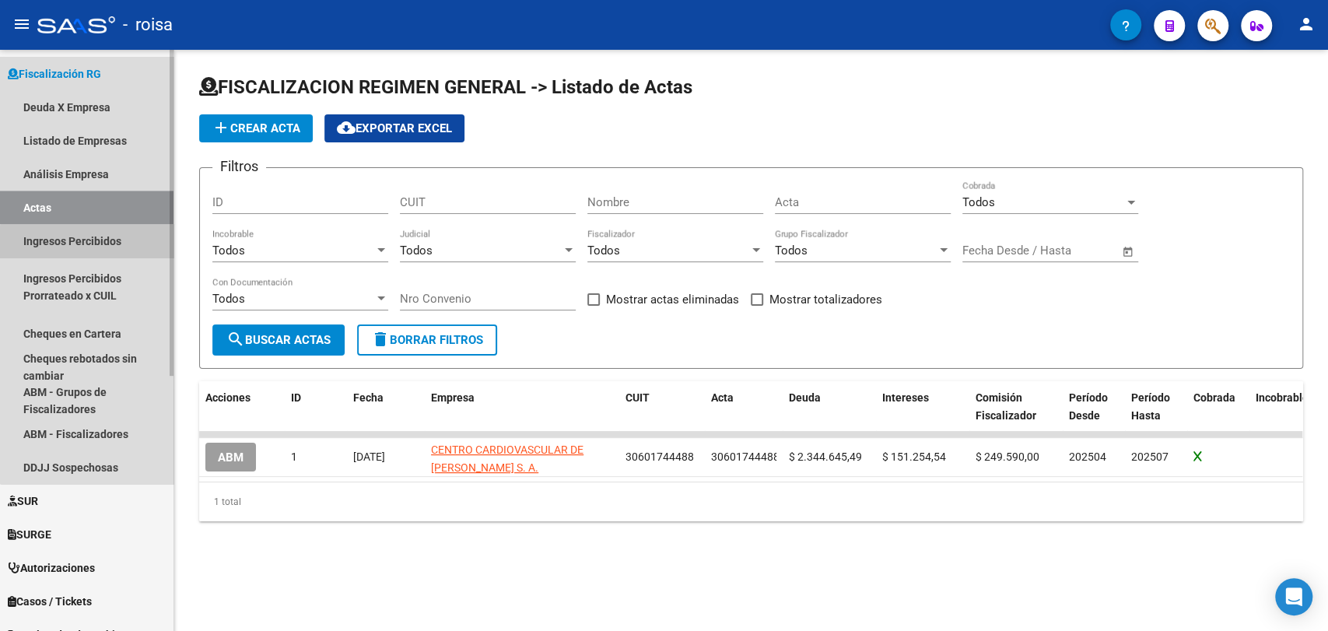
click at [112, 251] on link "Ingresos Percibidos" at bounding box center [86, 240] width 173 height 33
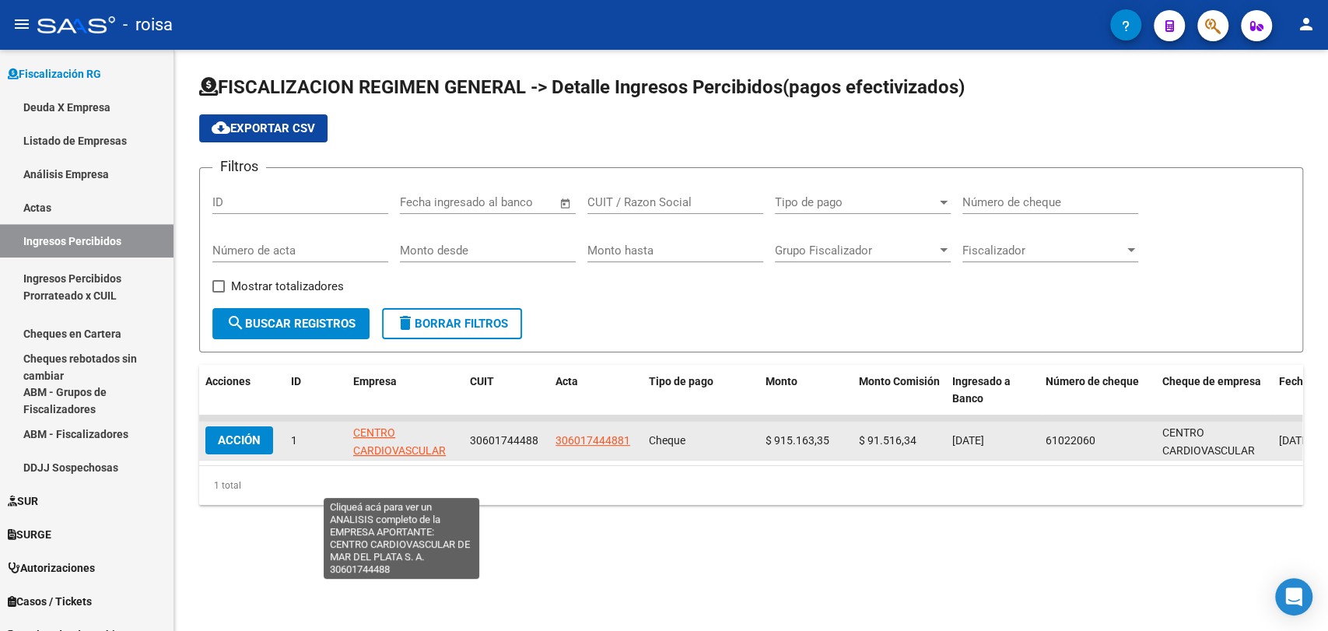
click at [409, 443] on span "CENTRO CARDIOVASCULAR DE [PERSON_NAME] S. A." at bounding box center [402, 458] width 99 height 65
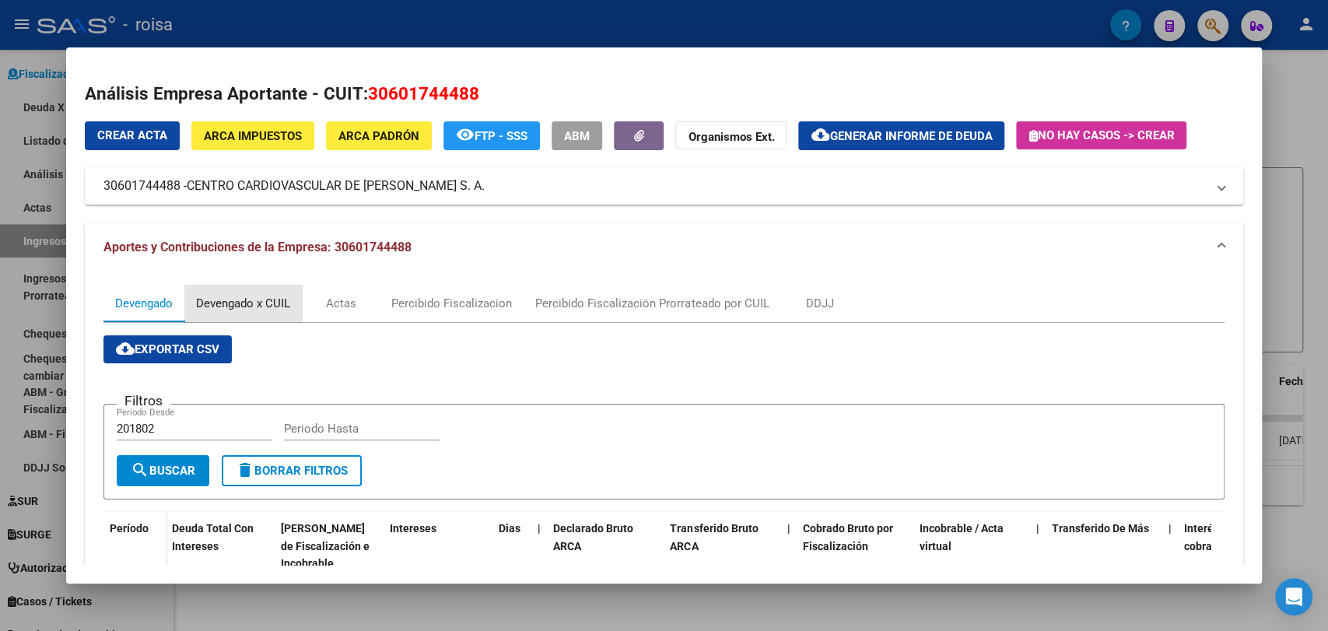
click at [247, 310] on div "Devengado x CUIL" at bounding box center [243, 303] width 94 height 17
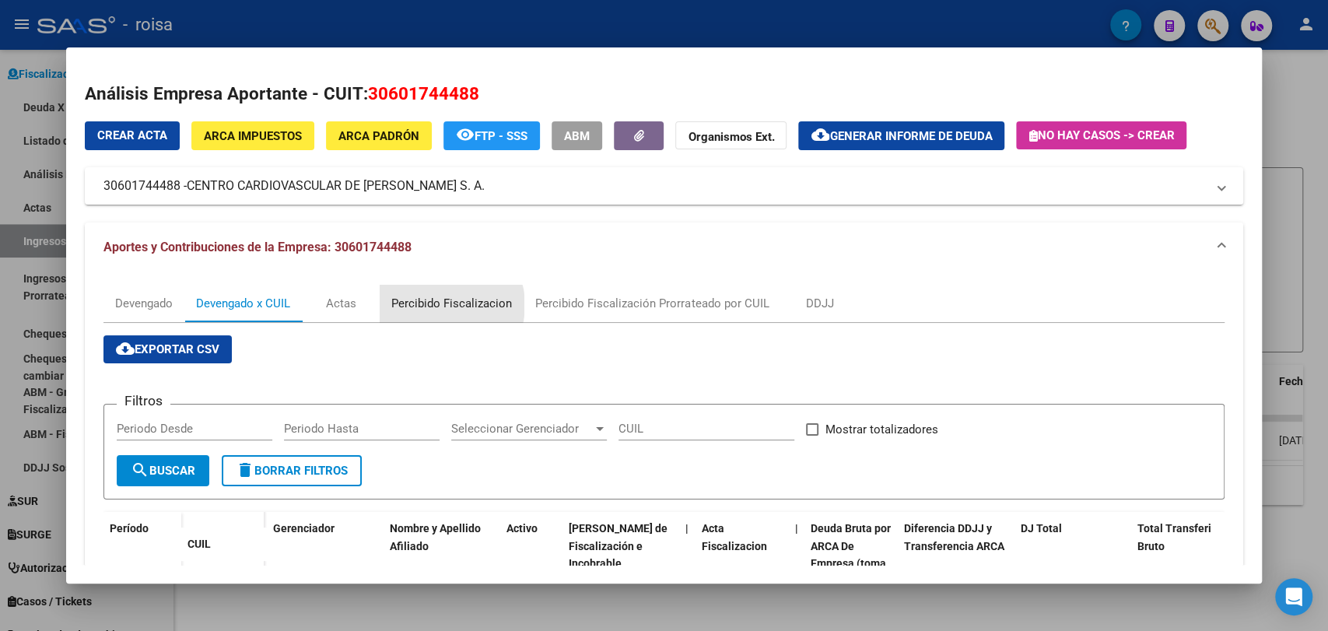
click at [444, 305] on div "Percibido Fiscalizacion" at bounding box center [451, 303] width 121 height 17
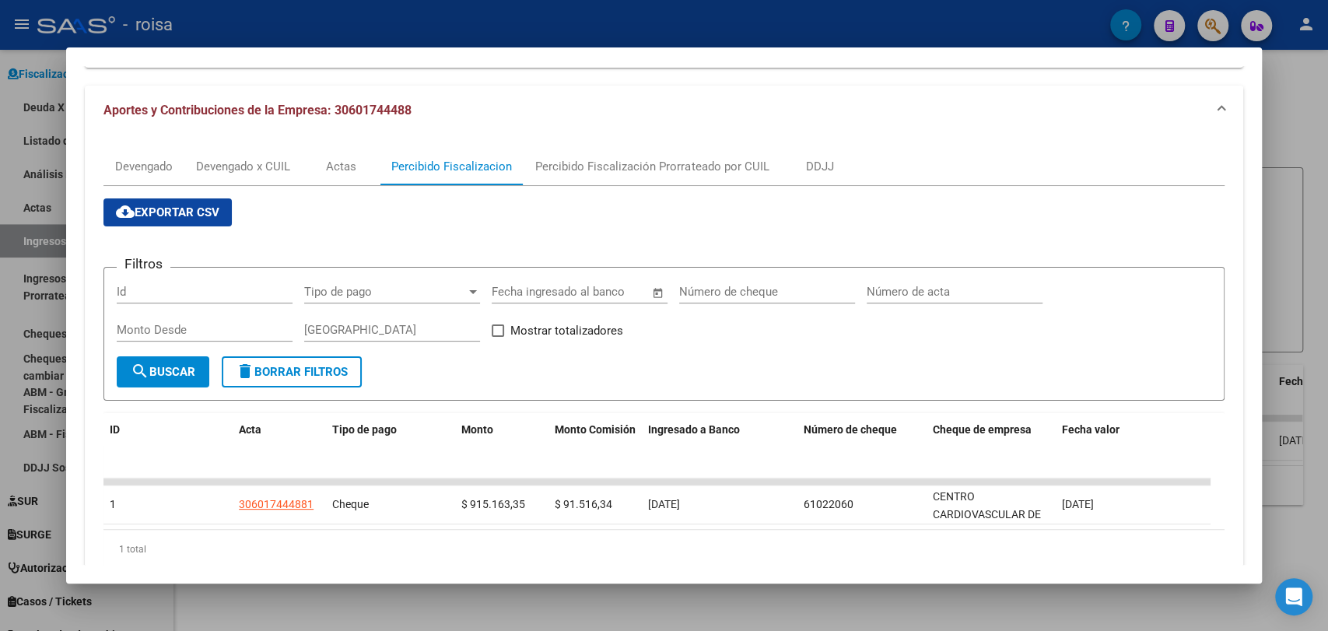
scroll to position [95, 0]
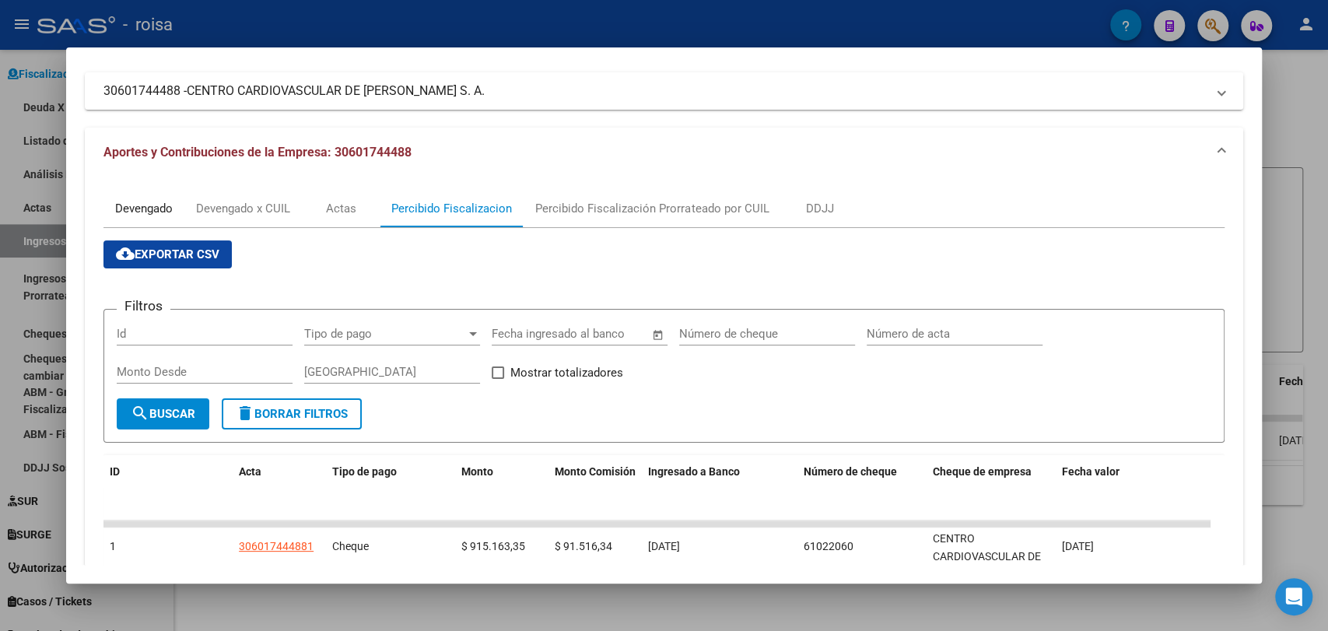
click at [151, 209] on div "Devengado" at bounding box center [144, 208] width 58 height 17
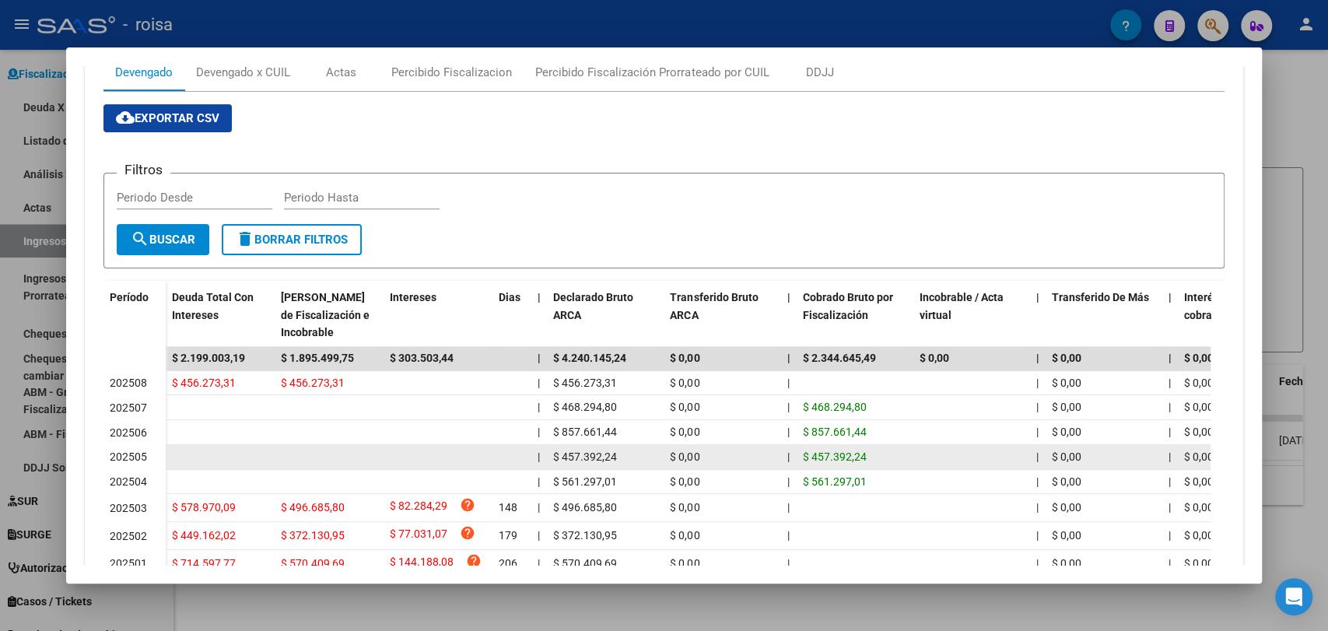
scroll to position [77, 0]
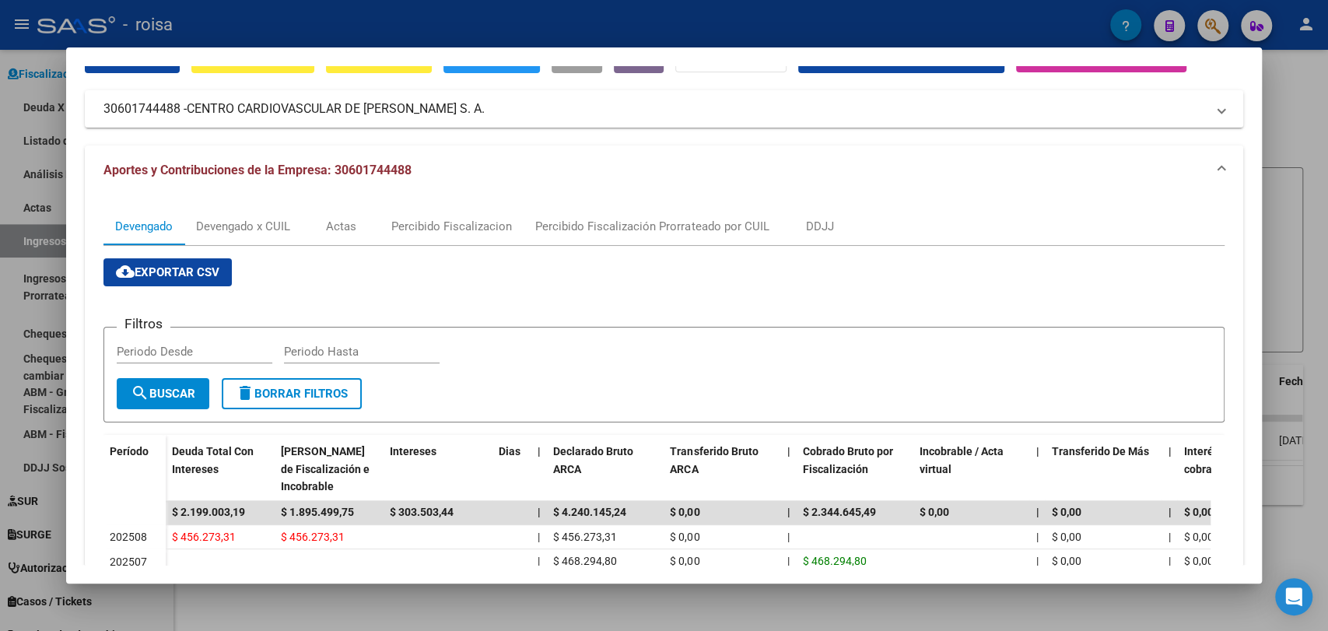
click at [187, 279] on button "cloud_download Exportar CSV" at bounding box center [167, 272] width 128 height 28
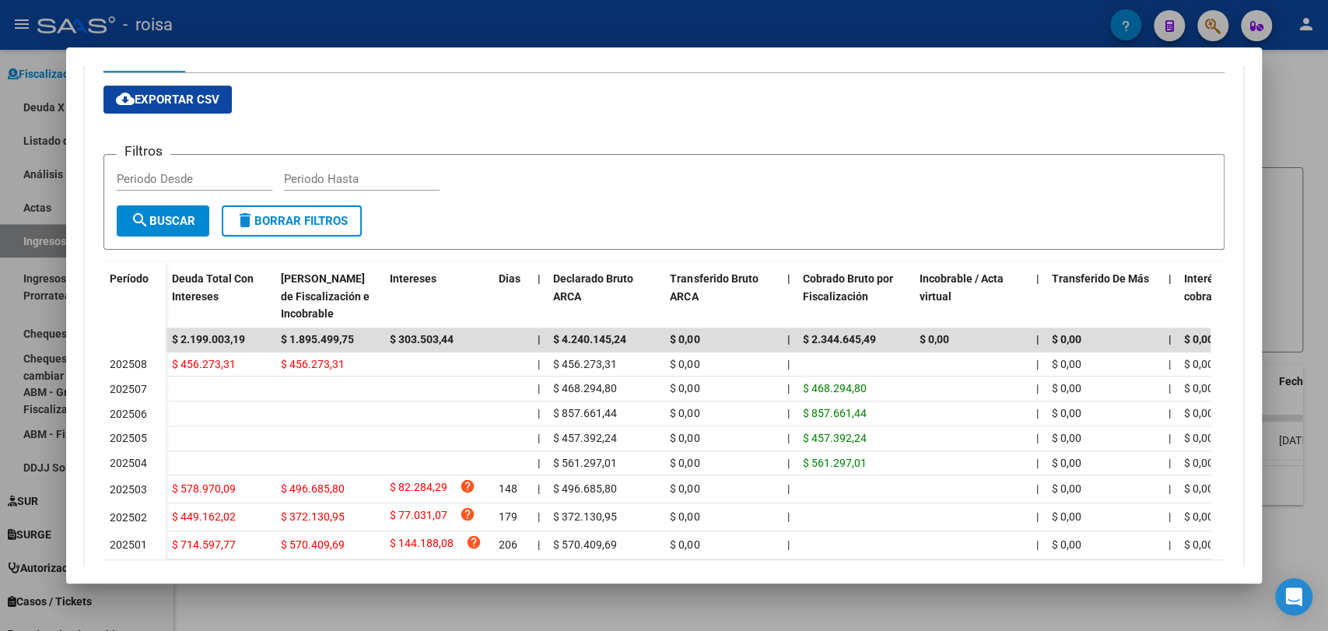
scroll to position [0, 0]
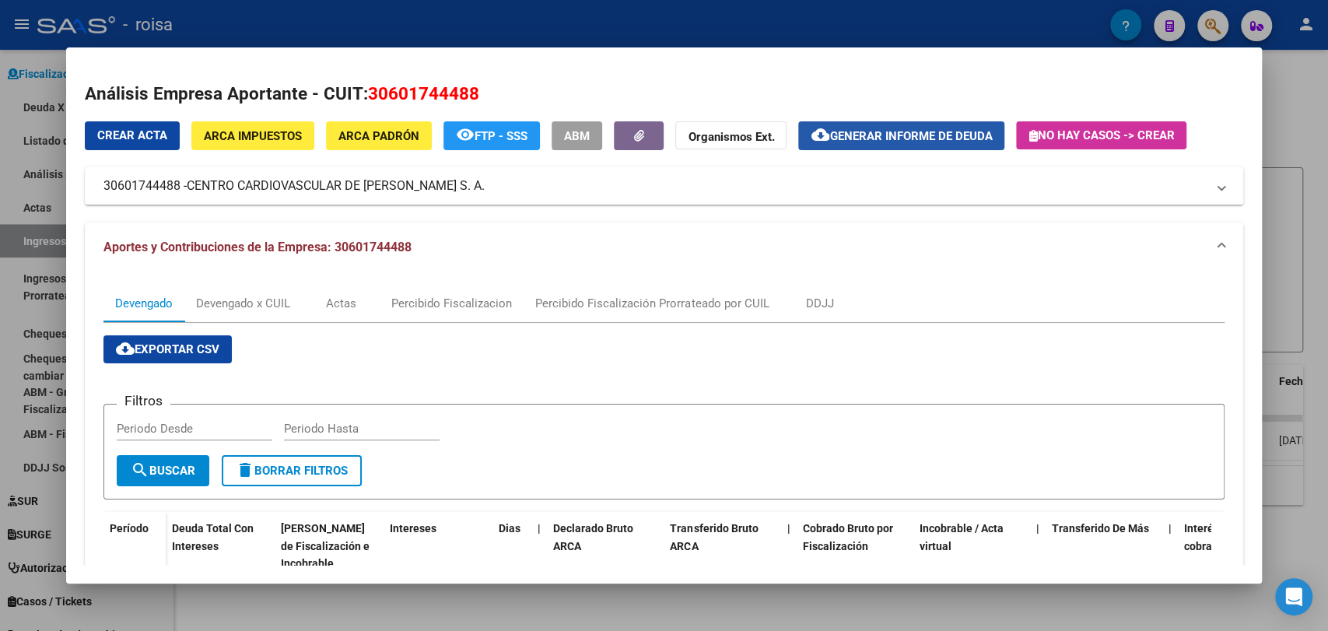
click at [983, 138] on span "Generar informe de deuda" at bounding box center [910, 136] width 163 height 14
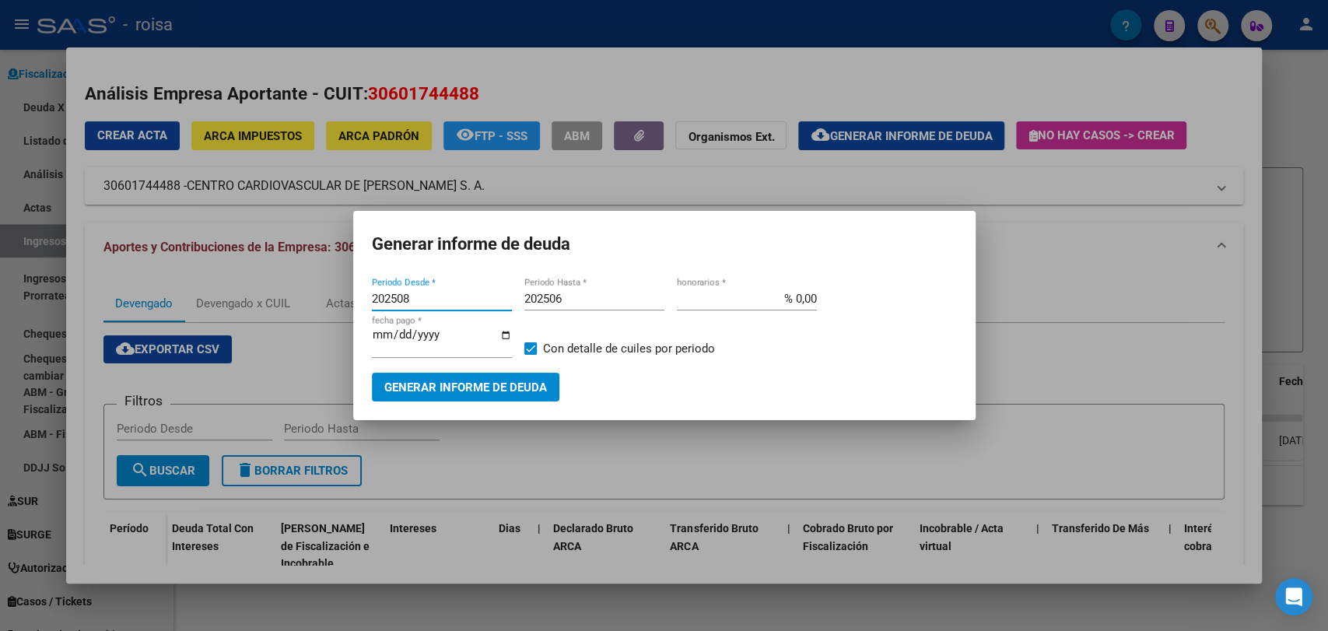
drag, startPoint x: 457, startPoint y: 301, endPoint x: 205, endPoint y: 300, distance: 252.1
click at [205, 300] on div "Análisis Empresa Aportante - CUIT: 30601744488 Crear Acta ARCA Impuestos ARCA P…" at bounding box center [664, 315] width 1328 height 631
type input "202501"
click at [591, 301] on input "202506" at bounding box center [594, 299] width 140 height 14
type input "202507"
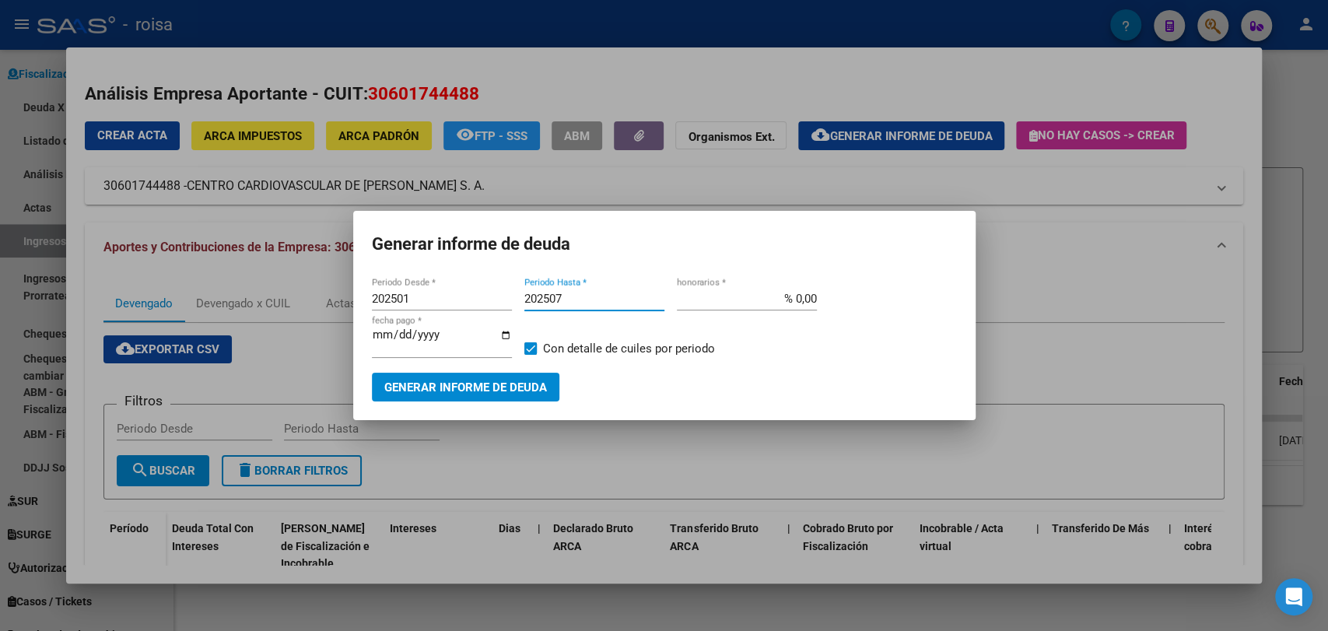
click at [468, 383] on span "Generar informe de deuda" at bounding box center [465, 387] width 163 height 14
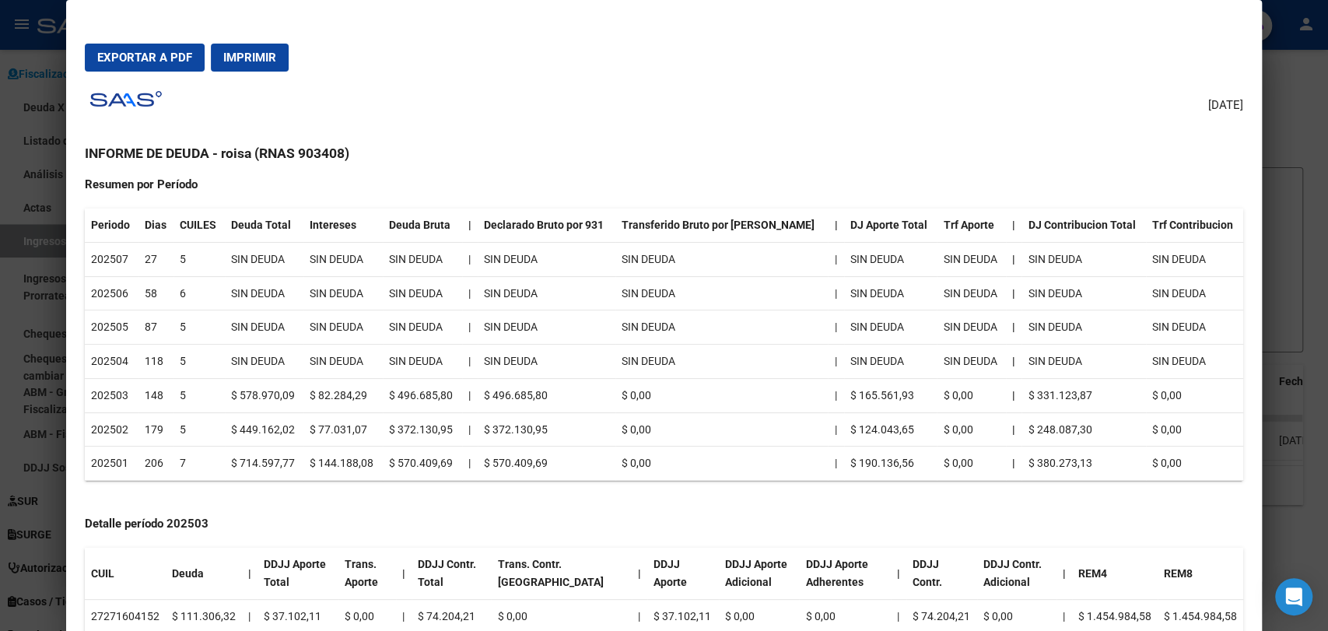
scroll to position [173, 0]
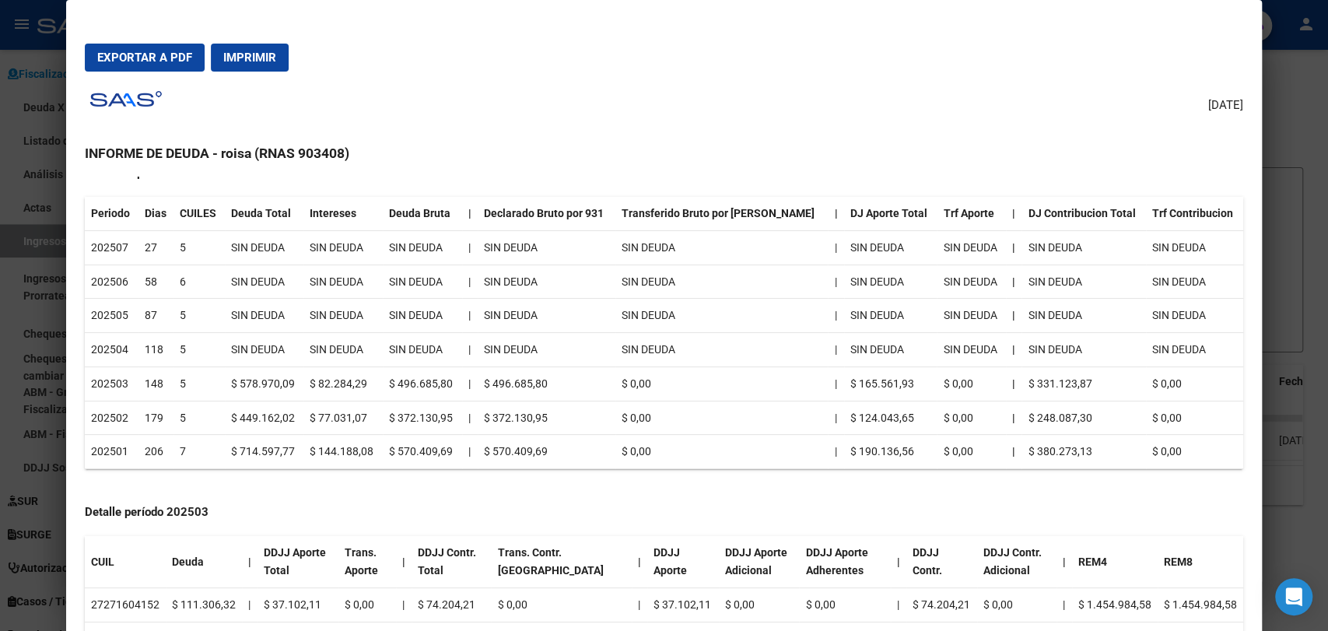
drag, startPoint x: 174, startPoint y: 335, endPoint x: 172, endPoint y: 328, distance: 8.1
click at [174, 335] on td "118" at bounding box center [156, 350] width 36 height 34
click at [169, 300] on td "87" at bounding box center [156, 316] width 36 height 34
click at [177, 257] on td "5" at bounding box center [198, 247] width 51 height 34
drag, startPoint x: 307, startPoint y: 350, endPoint x: 510, endPoint y: 387, distance: 207.2
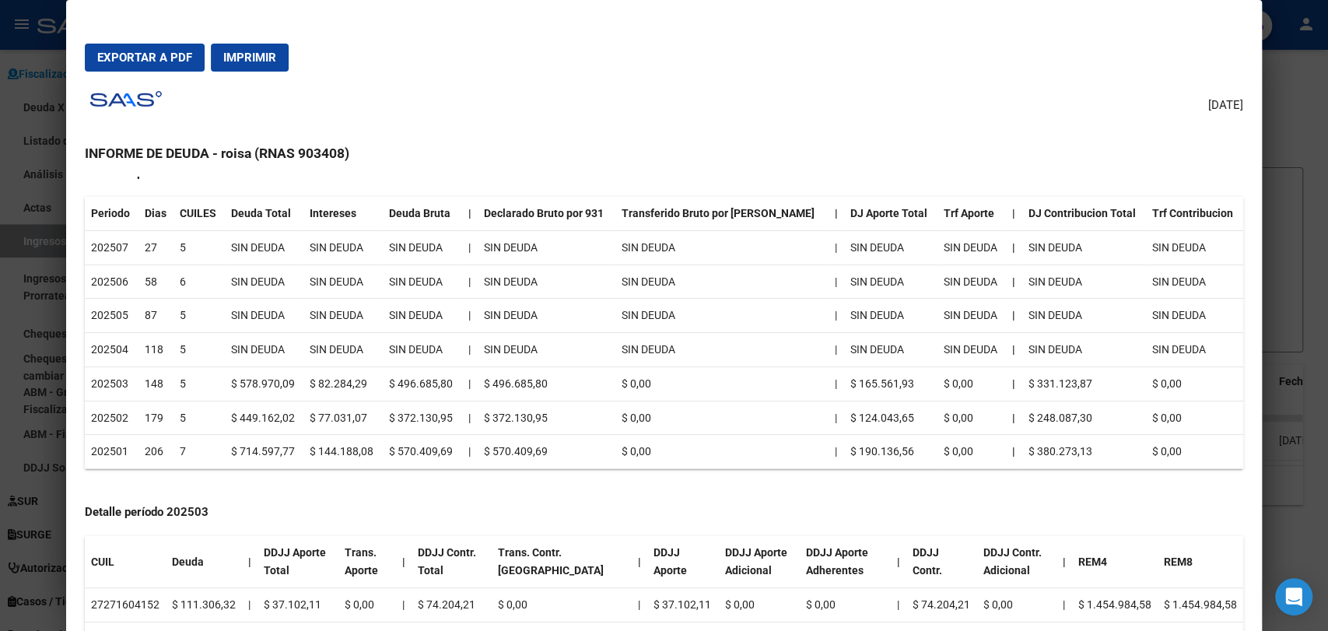
click at [510, 387] on table "Periodo Dias CUILES Deuda Total Intereses Deuda Bruta | Declarado Bruto por 931…" at bounding box center [664, 333] width 1158 height 272
click at [427, 437] on td "$ 570.409,69" at bounding box center [422, 452] width 79 height 34
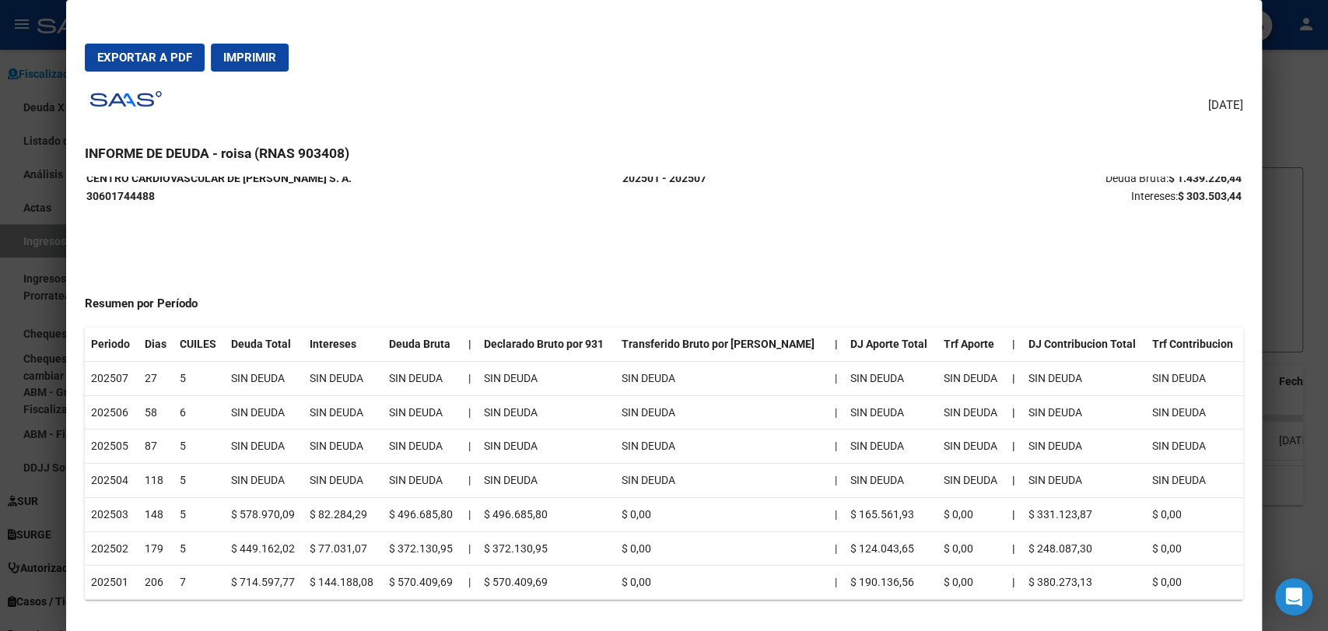
scroll to position [0, 0]
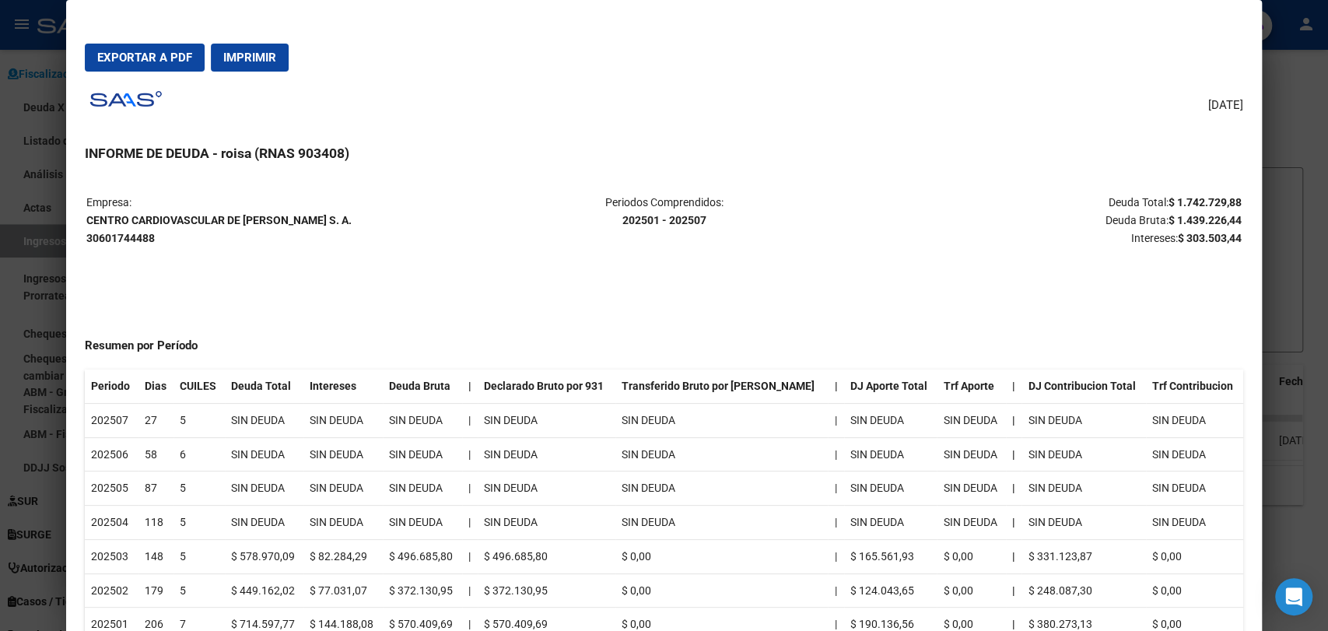
click at [658, 454] on td "SIN DEUDA" at bounding box center [721, 454] width 213 height 34
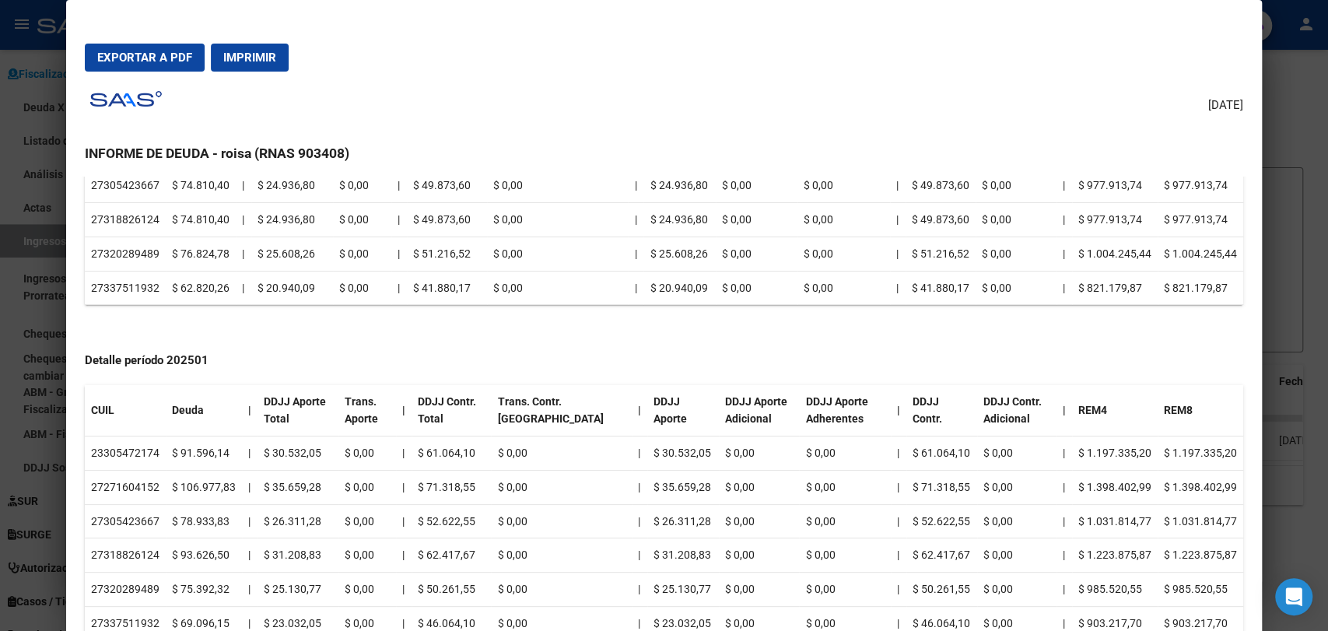
scroll to position [999, 0]
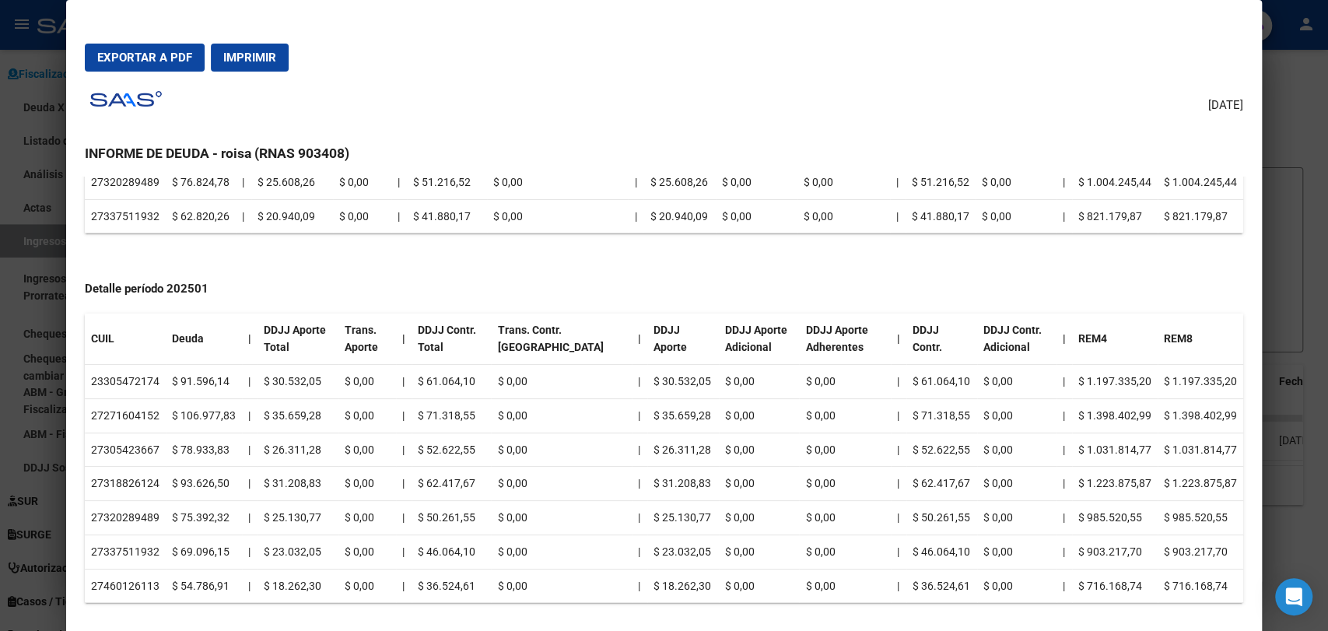
click at [1318, 227] on div at bounding box center [664, 315] width 1328 height 631
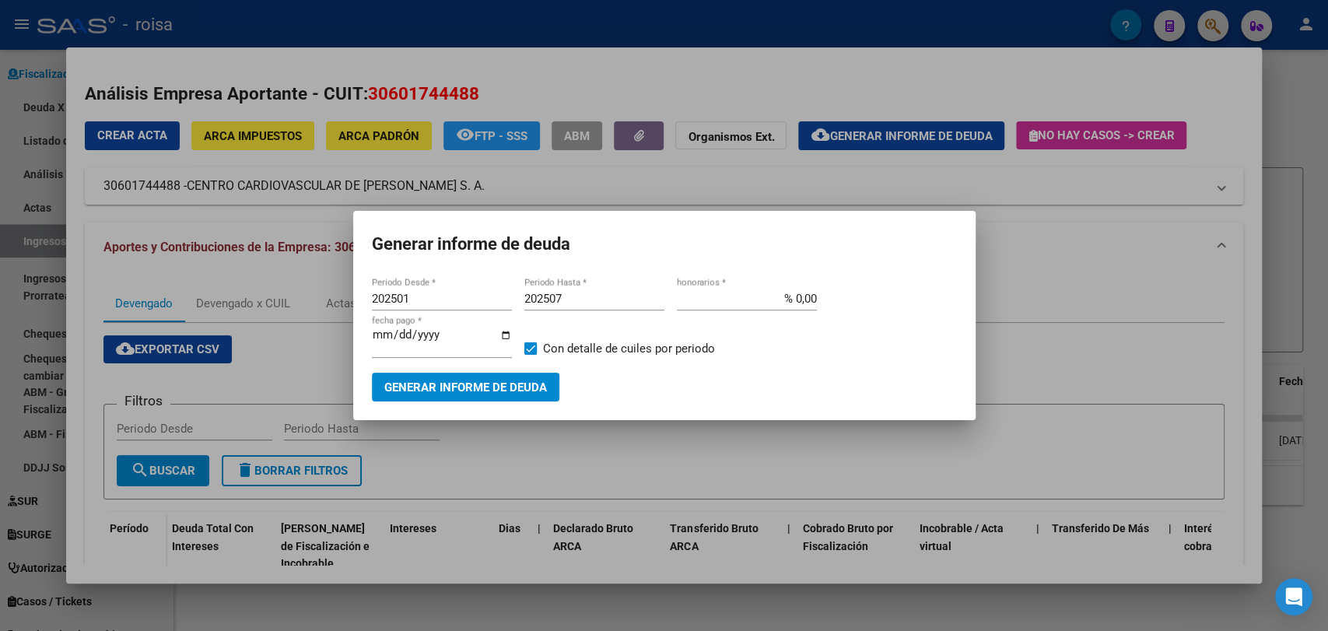
click at [1212, 294] on div at bounding box center [664, 315] width 1328 height 631
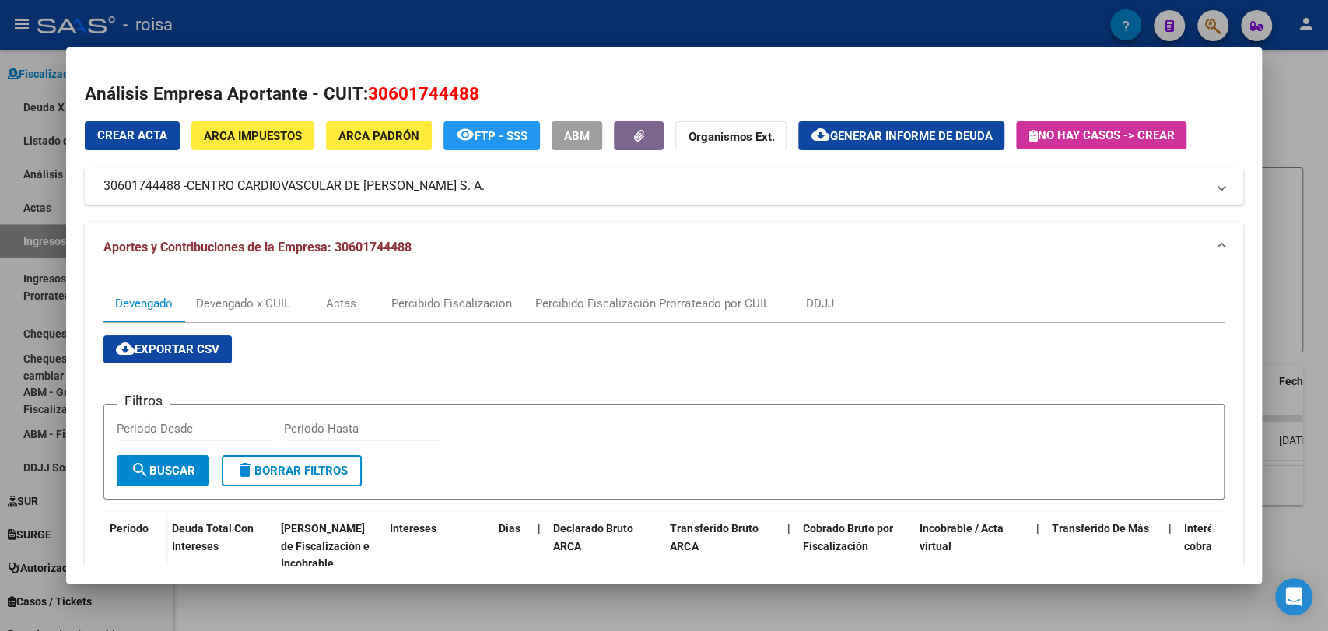
click at [1327, 331] on div at bounding box center [664, 315] width 1328 height 631
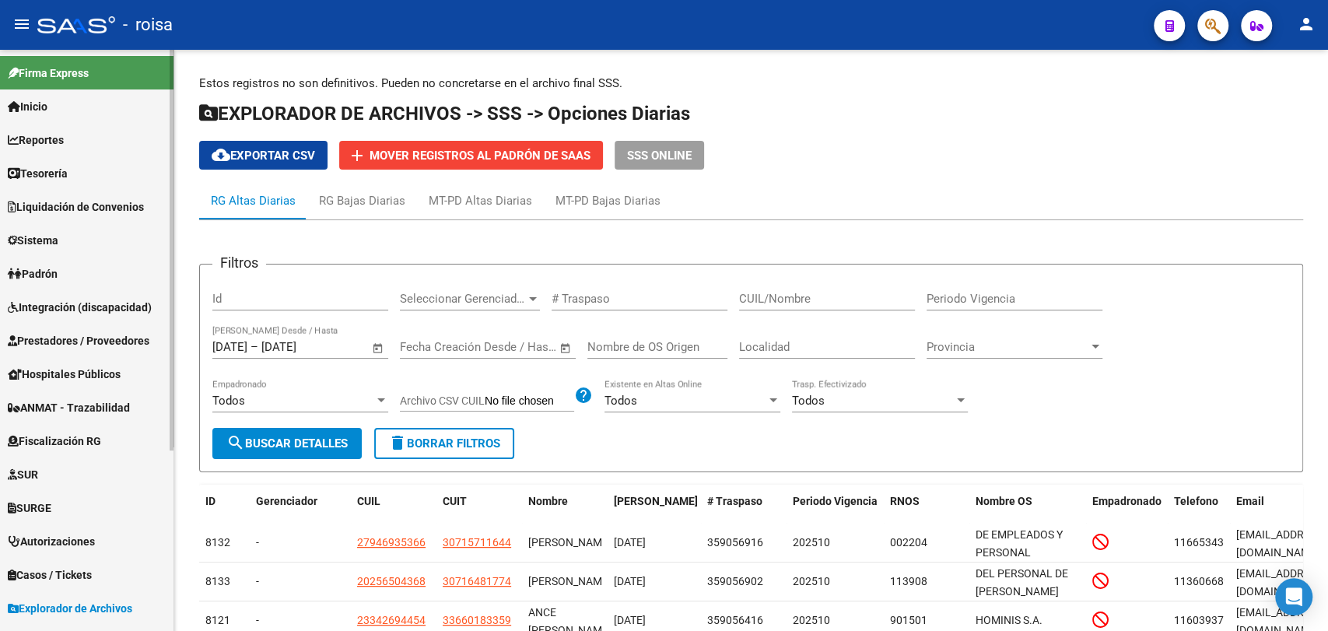
click at [81, 441] on span "Fiscalización RG" at bounding box center [54, 441] width 93 height 17
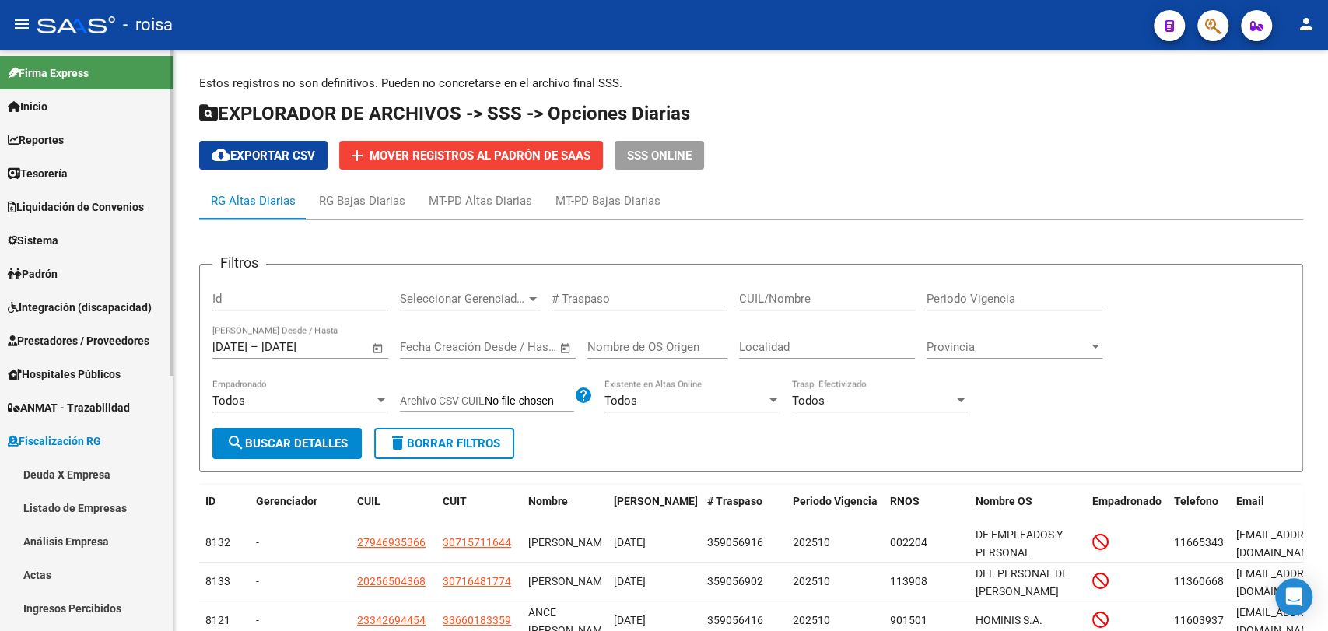
click at [60, 468] on link "Deuda X Empresa" at bounding box center [86, 473] width 173 height 33
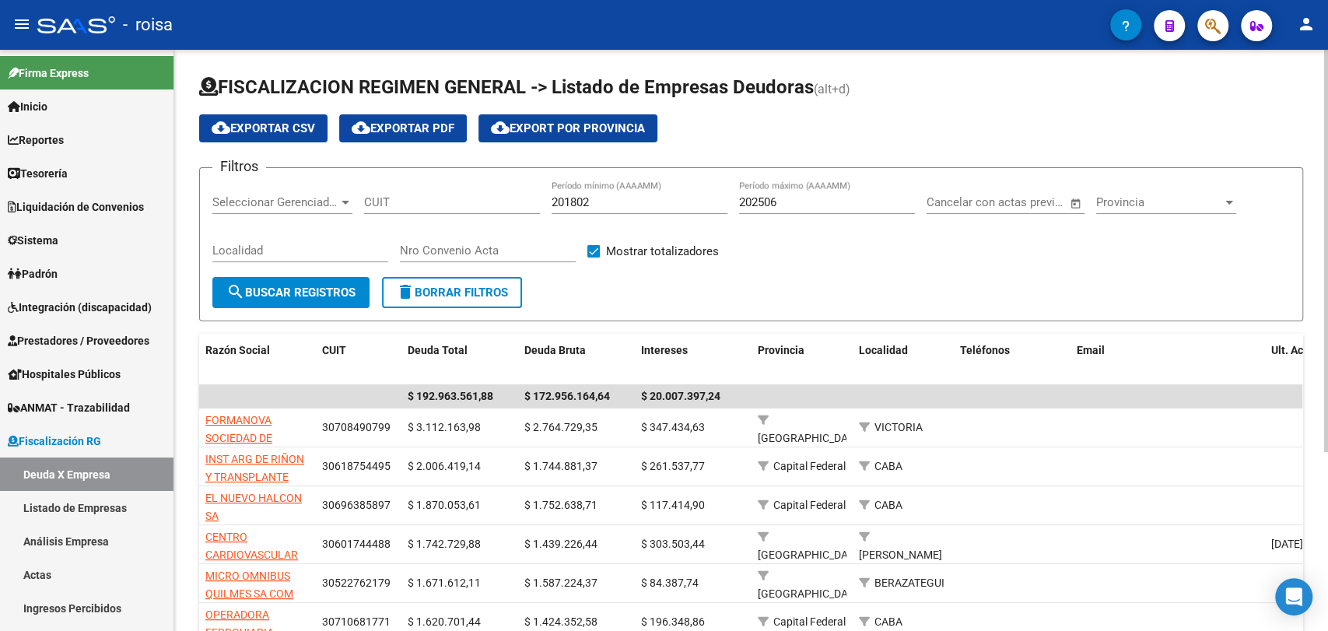
drag, startPoint x: 629, startPoint y: 205, endPoint x: 431, endPoint y: 205, distance: 197.6
click at [431, 205] on div "Filtros Seleccionar Gerenciador Seleccionar Gerenciador CUIT 201802 Período mín…" at bounding box center [751, 229] width 1078 height 96
type input "202501"
type input "202507"
click at [342, 288] on span "search Buscar Registros" at bounding box center [290, 293] width 129 height 14
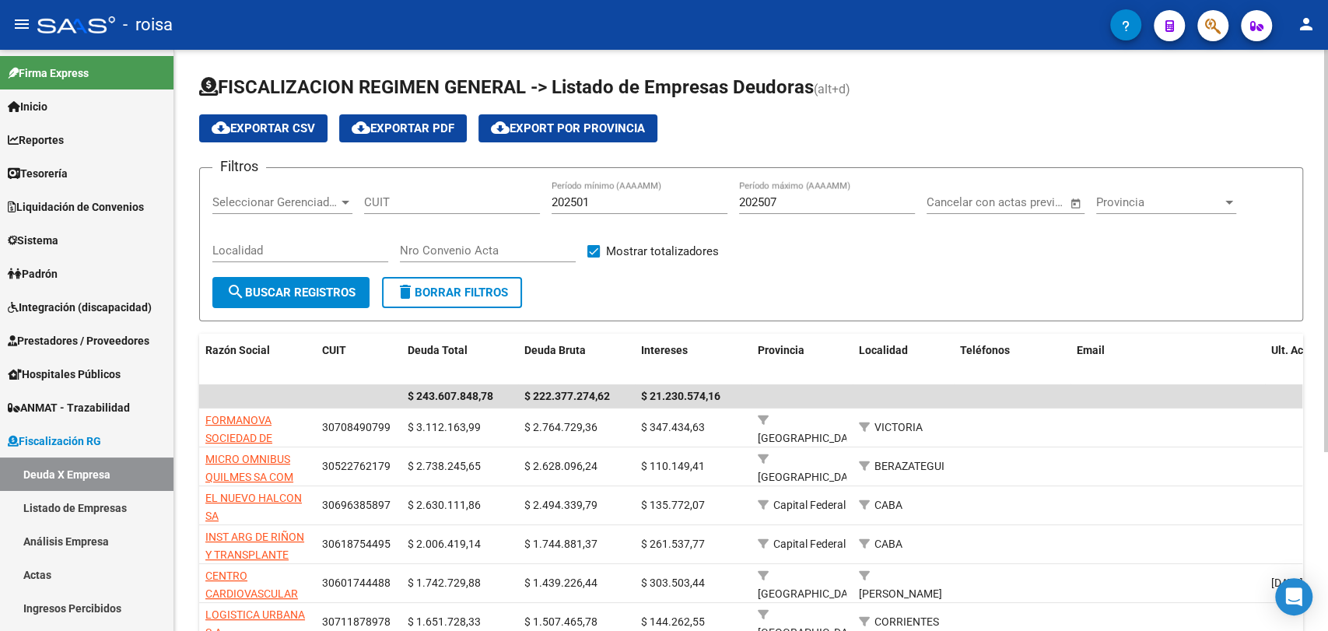
click at [370, 126] on mat-icon "cloud_download" at bounding box center [361, 127] width 19 height 19
click at [286, 123] on span "cloud_download Exportar CSV" at bounding box center [263, 128] width 103 height 14
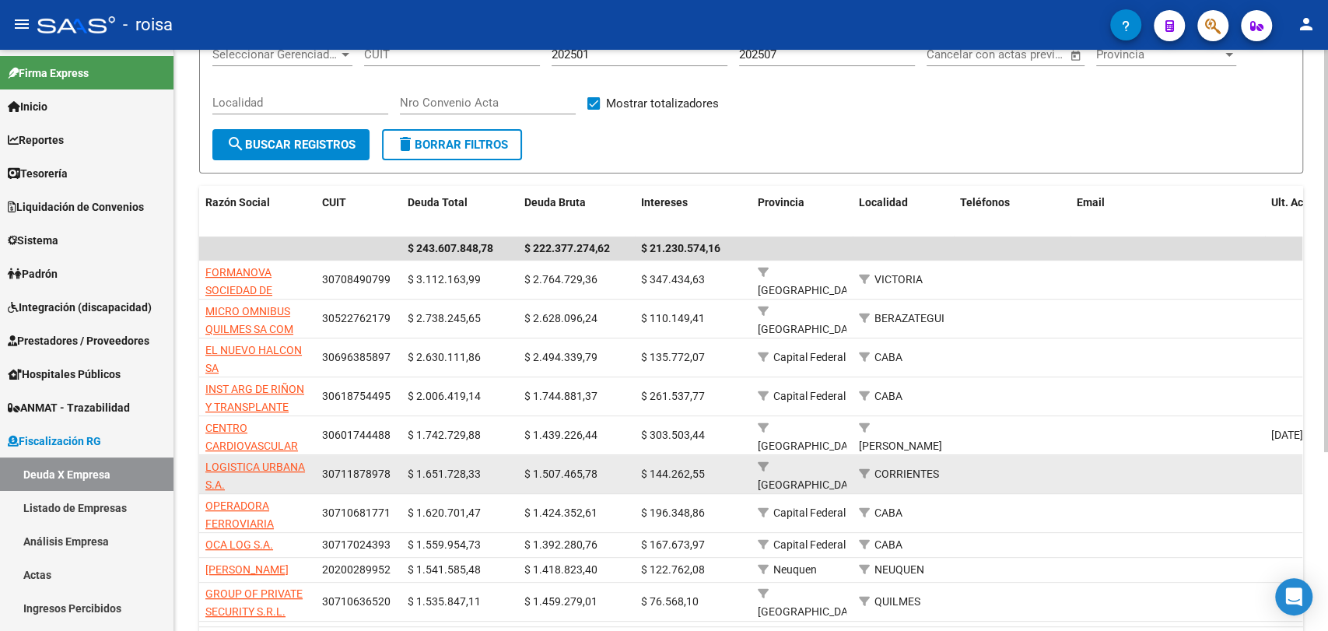
scroll to position [259, 0]
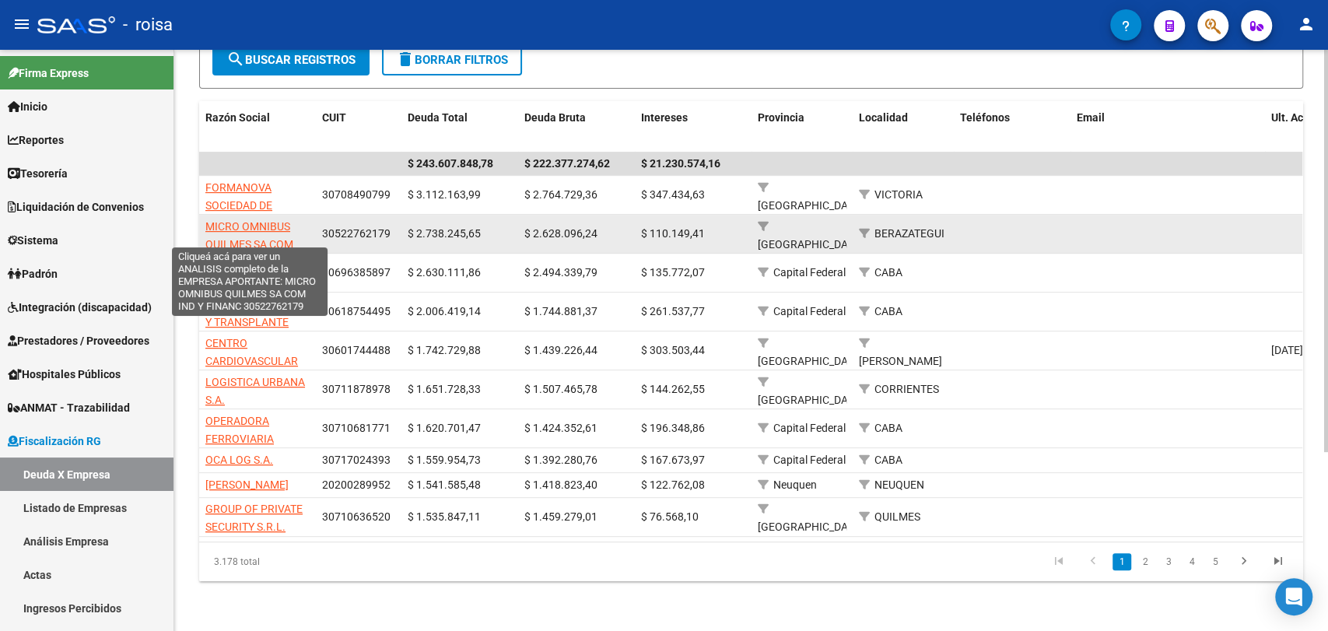
click at [259, 220] on span "MICRO OMNIBUS QUILMES SA COM IND Y FINANC" at bounding box center [249, 244] width 88 height 48
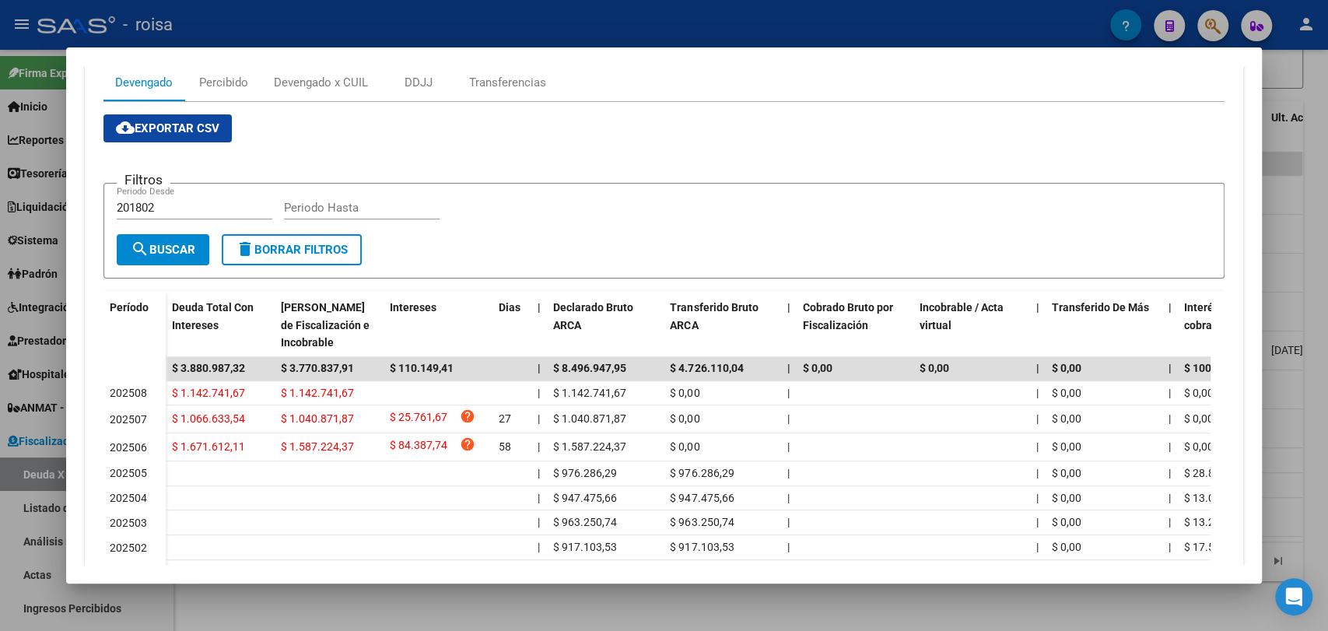
scroll to position [334, 0]
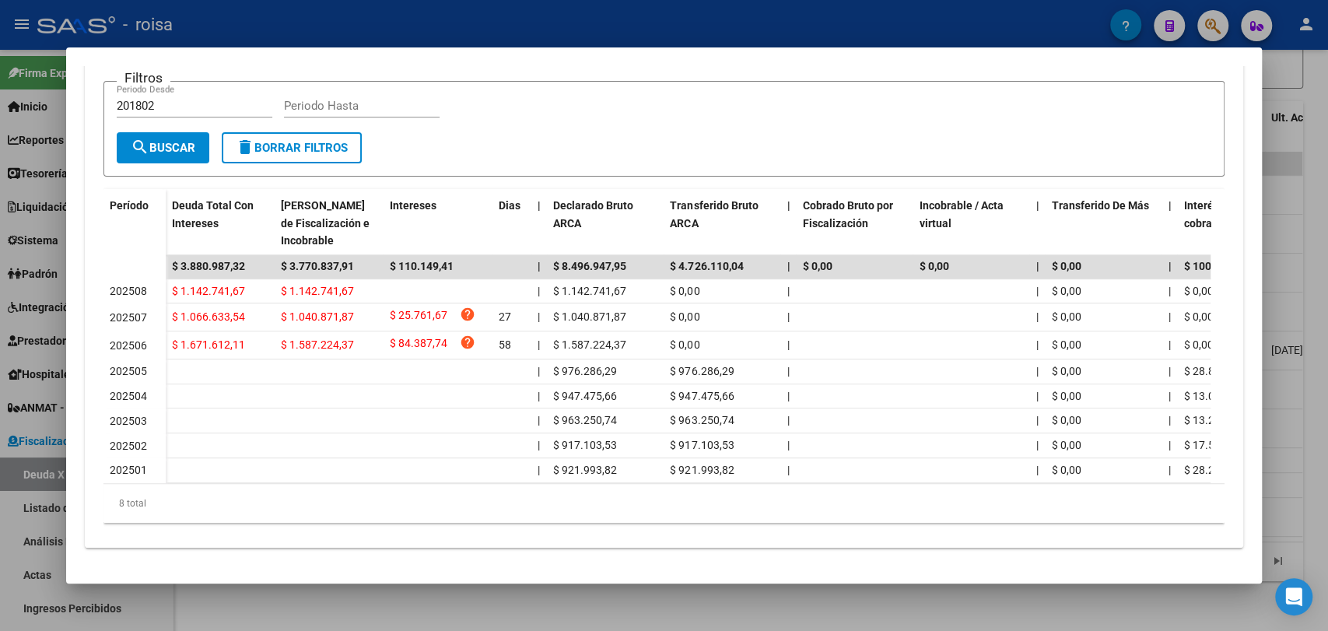
drag, startPoint x: 695, startPoint y: 482, endPoint x: 815, endPoint y: 475, distance: 120.1
click at [815, 475] on div "[PERSON_NAME] Total Con Intereses Deuda Bruta Neto de Fiscalización e Incobrabl…" at bounding box center [663, 356] width 1120 height 334
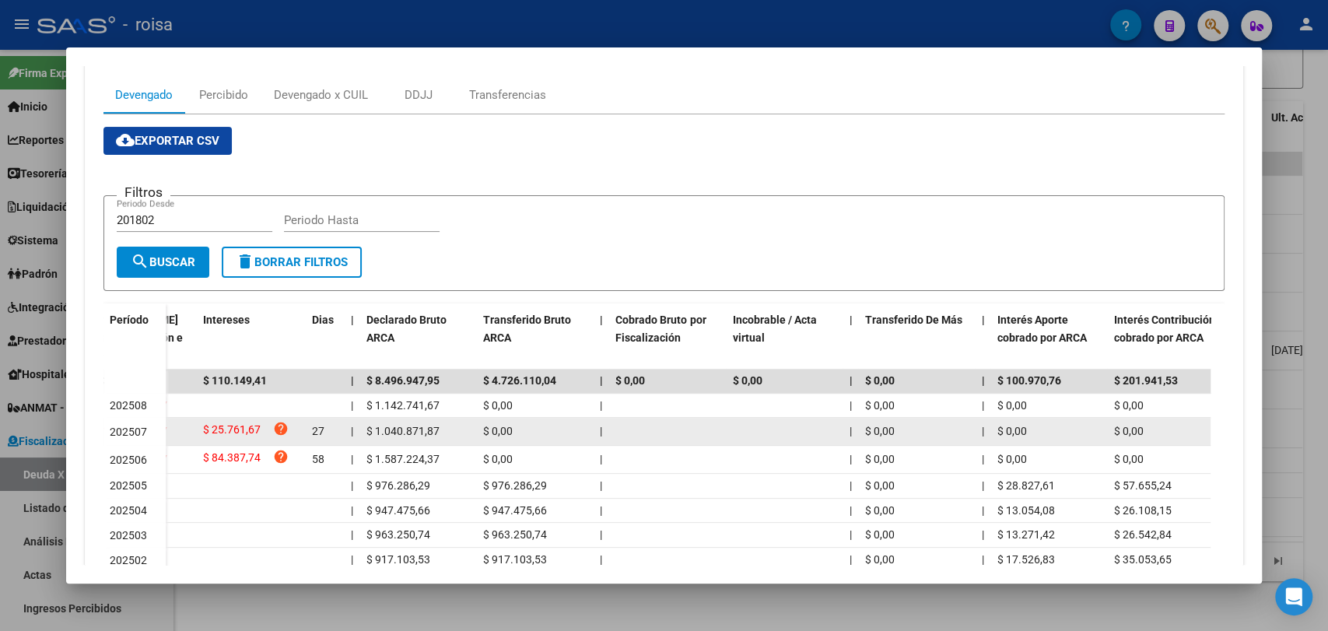
scroll to position [75, 0]
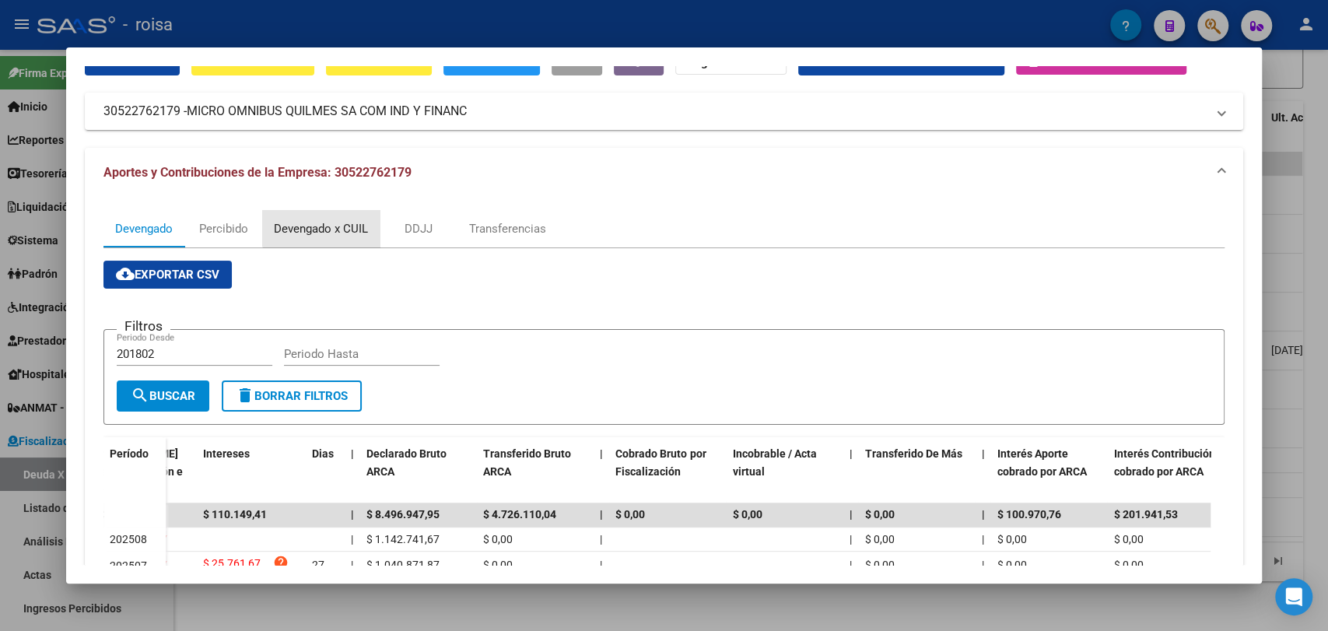
click at [332, 220] on div "Devengado x CUIL" at bounding box center [321, 228] width 94 height 17
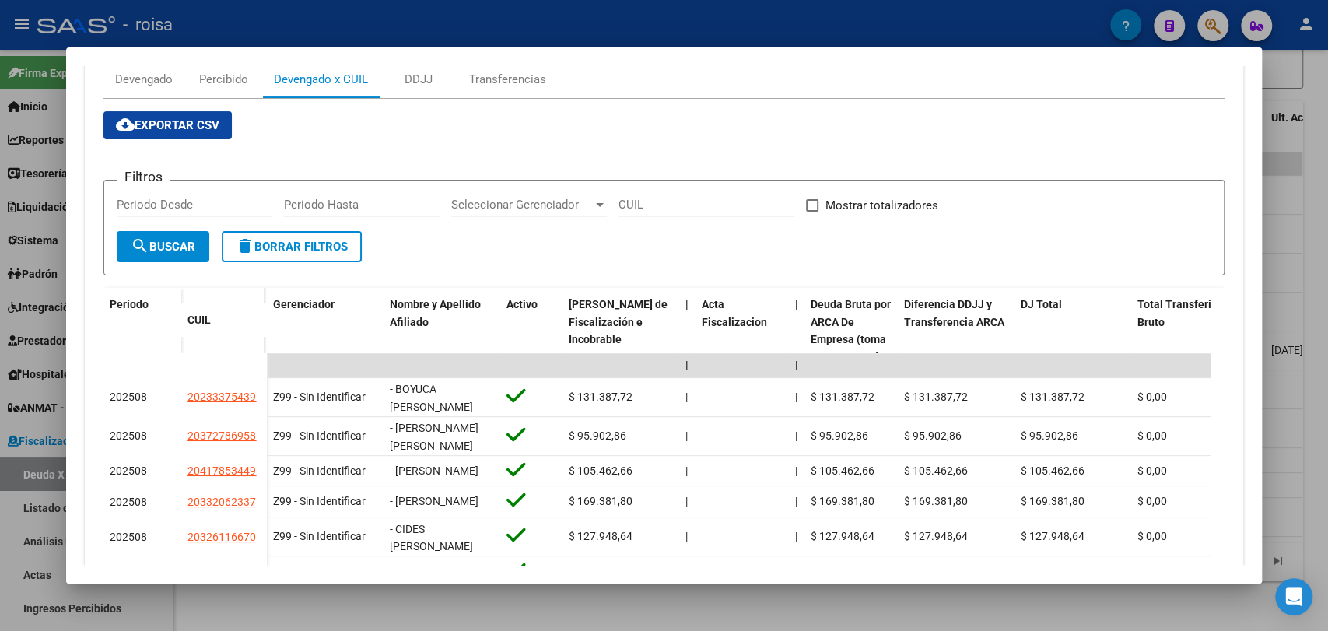
scroll to position [173, 0]
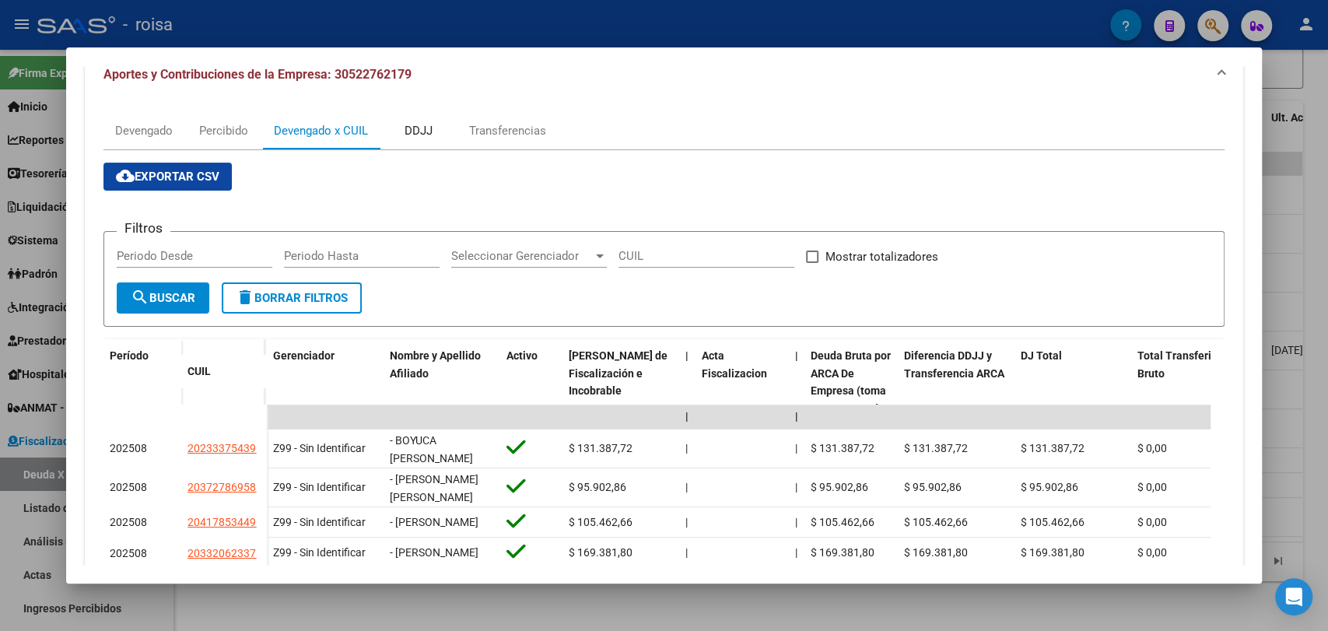
click at [423, 123] on div "DDJJ" at bounding box center [419, 130] width 28 height 17
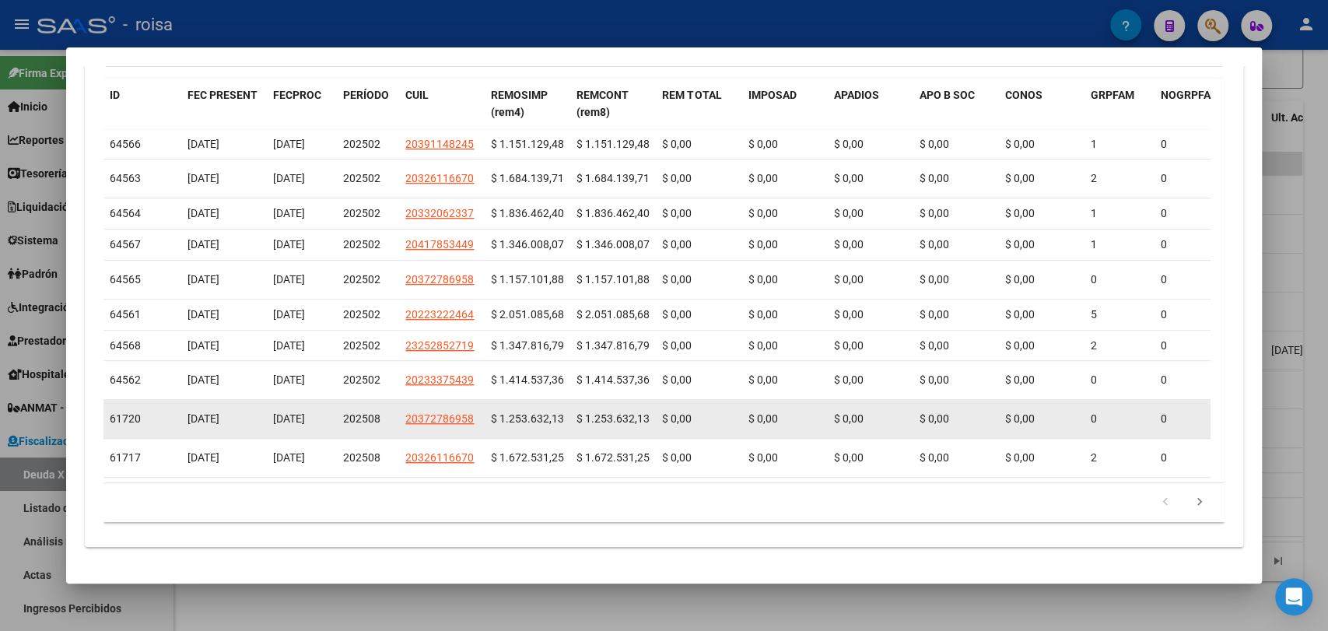
scroll to position [0, 0]
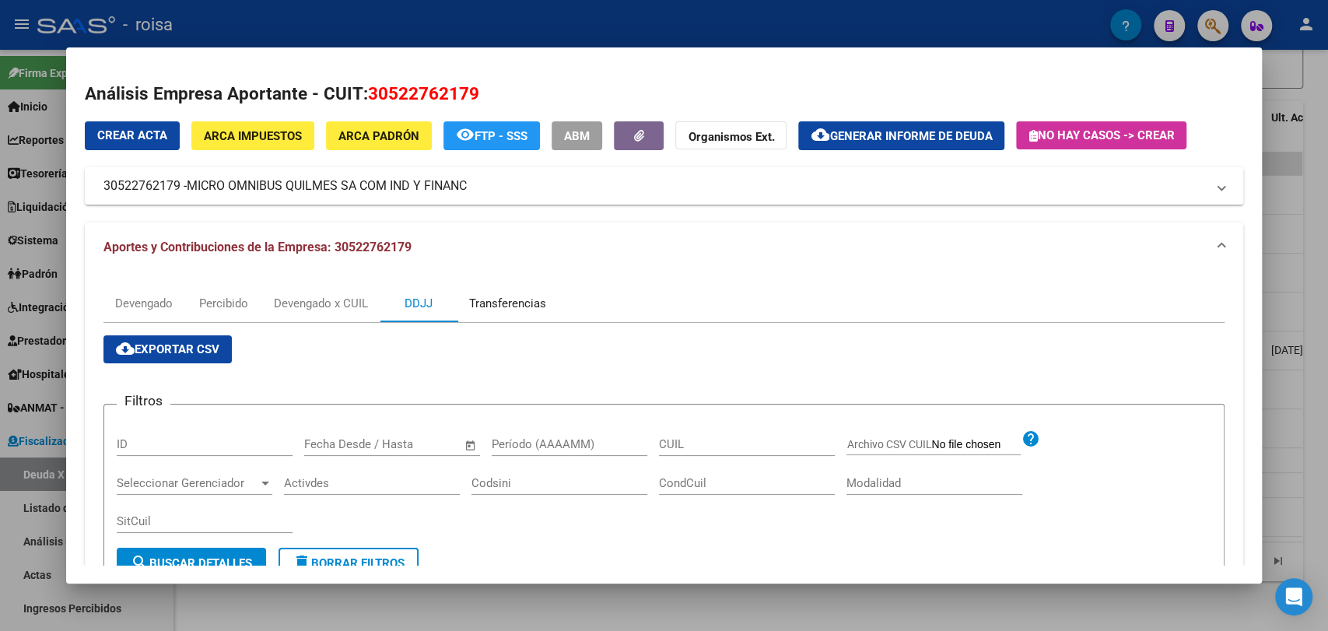
click at [531, 307] on div "Transferencias" at bounding box center [507, 303] width 77 height 17
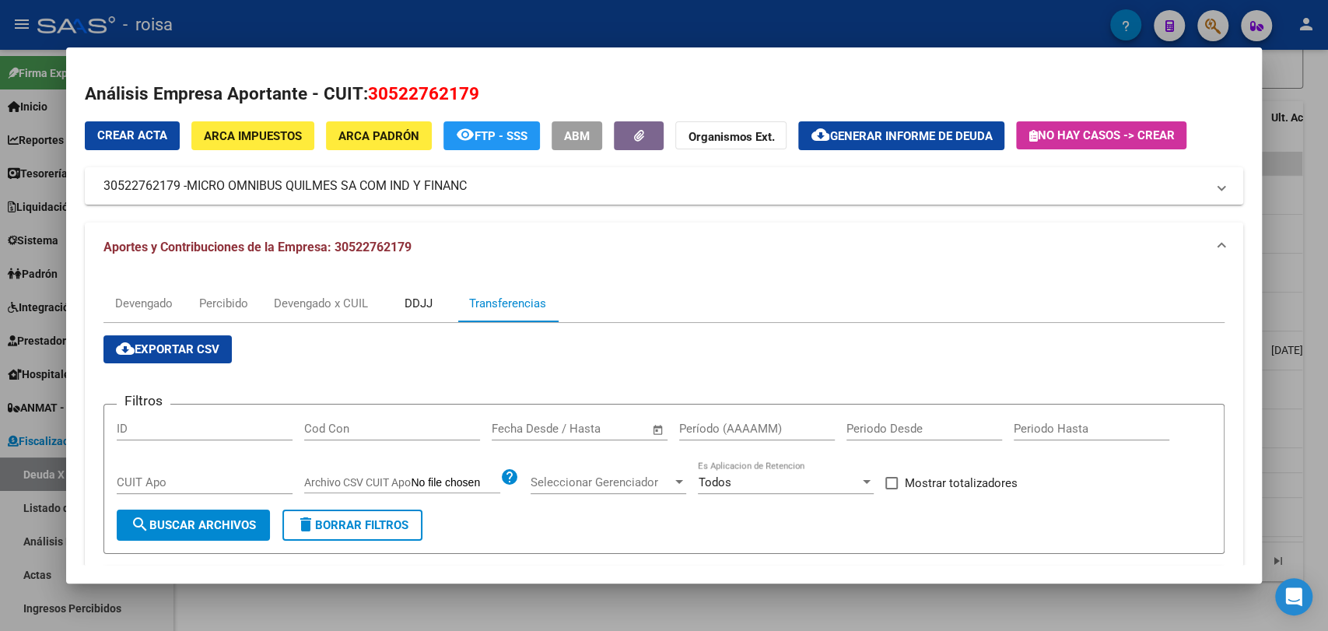
click at [415, 307] on div "DDJJ" at bounding box center [419, 303] width 28 height 17
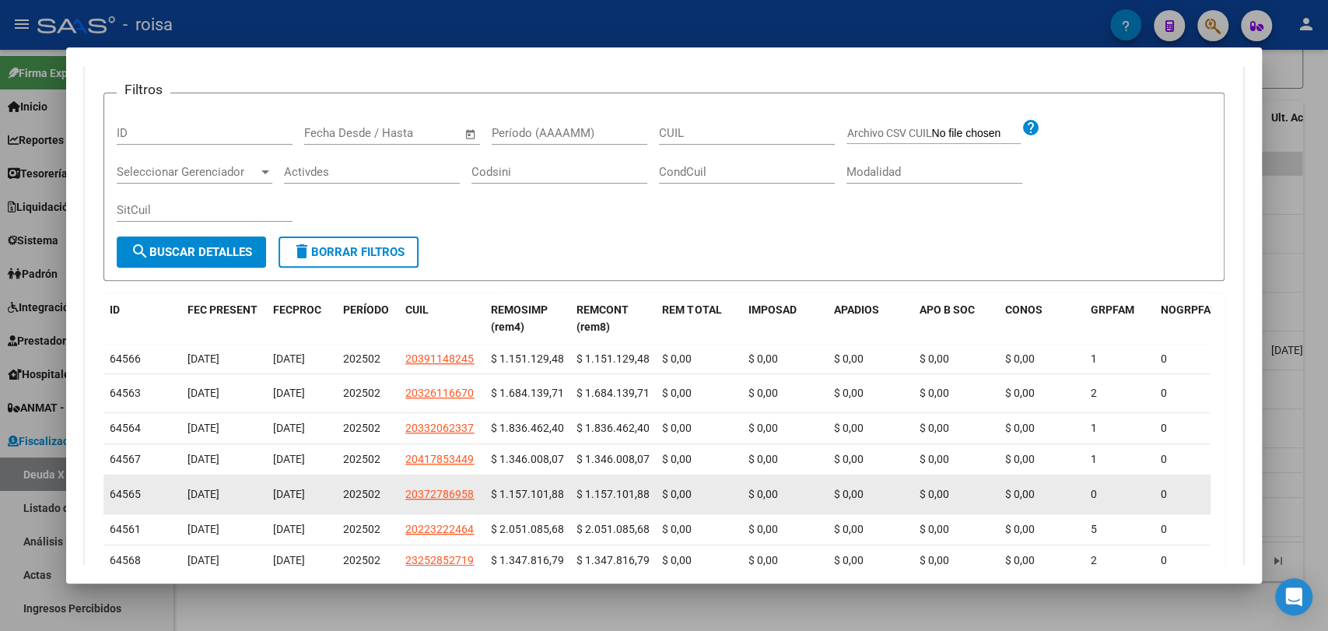
scroll to position [146, 0]
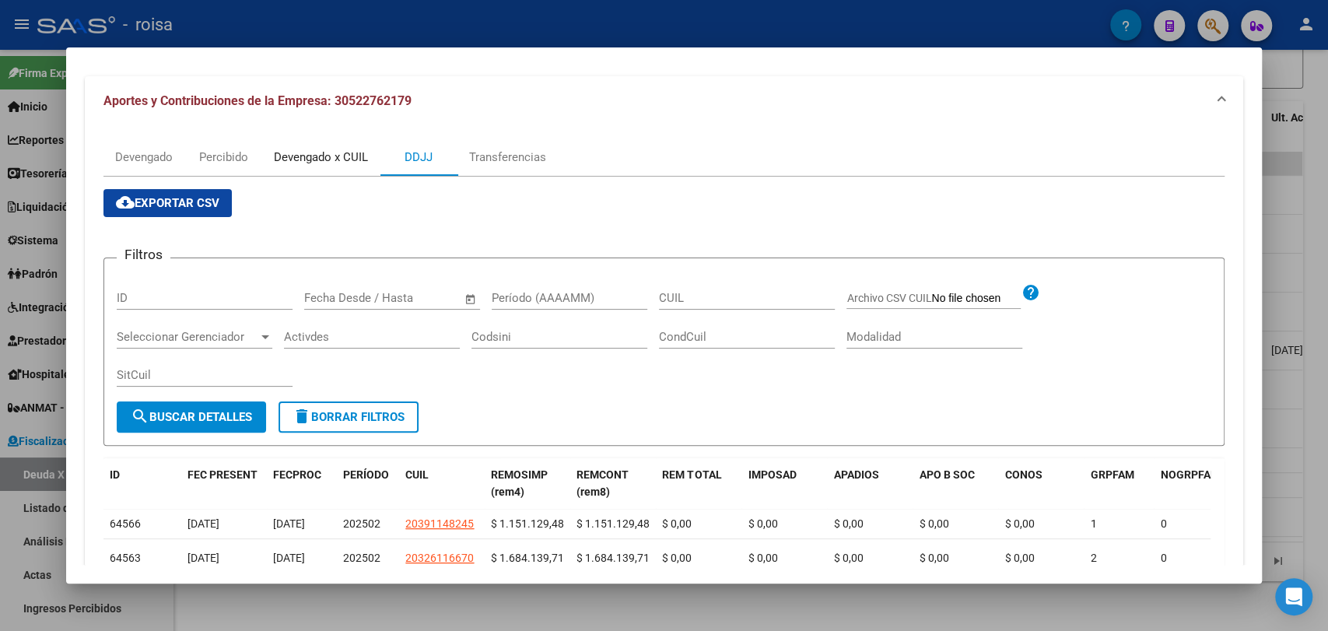
click at [324, 154] on div "Devengado x CUIL" at bounding box center [321, 157] width 94 height 17
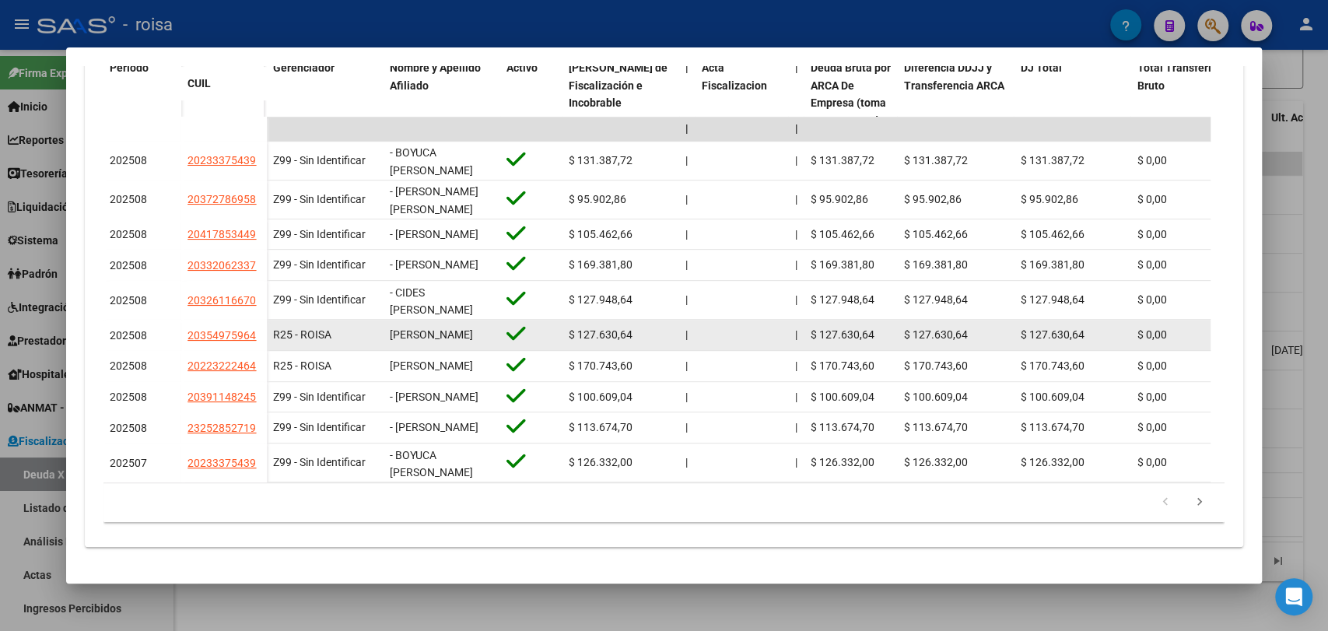
scroll to position [1, 0]
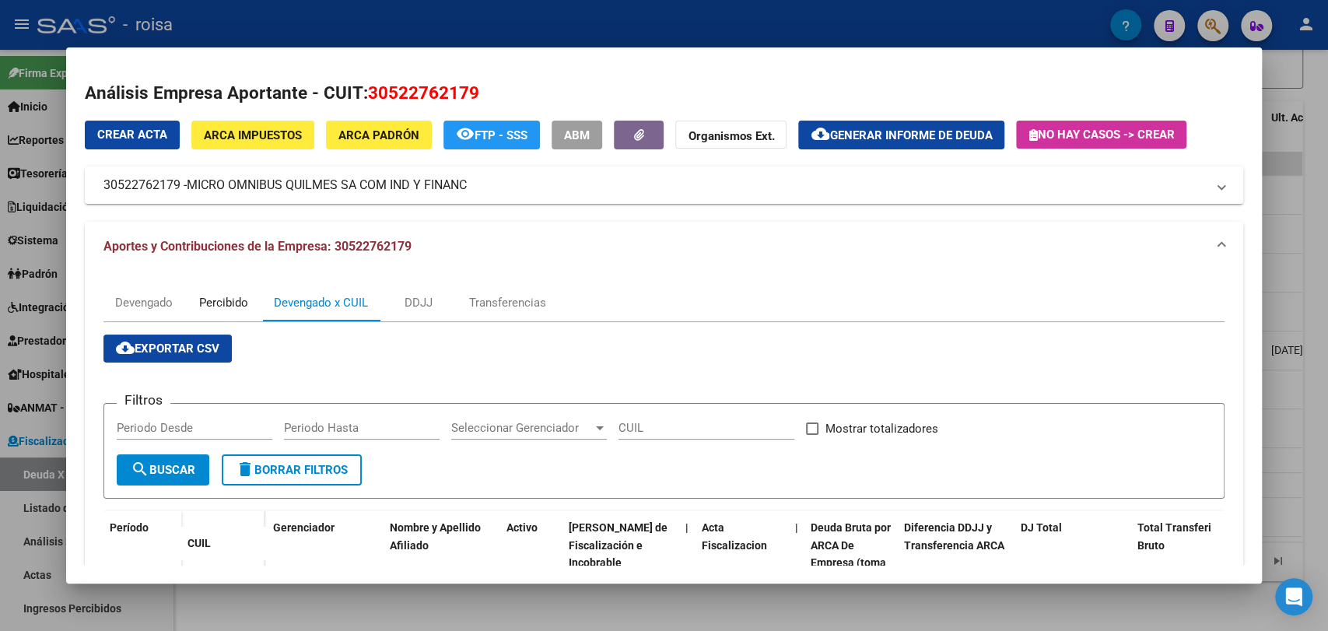
click at [255, 307] on div "Percibido" at bounding box center [223, 302] width 78 height 37
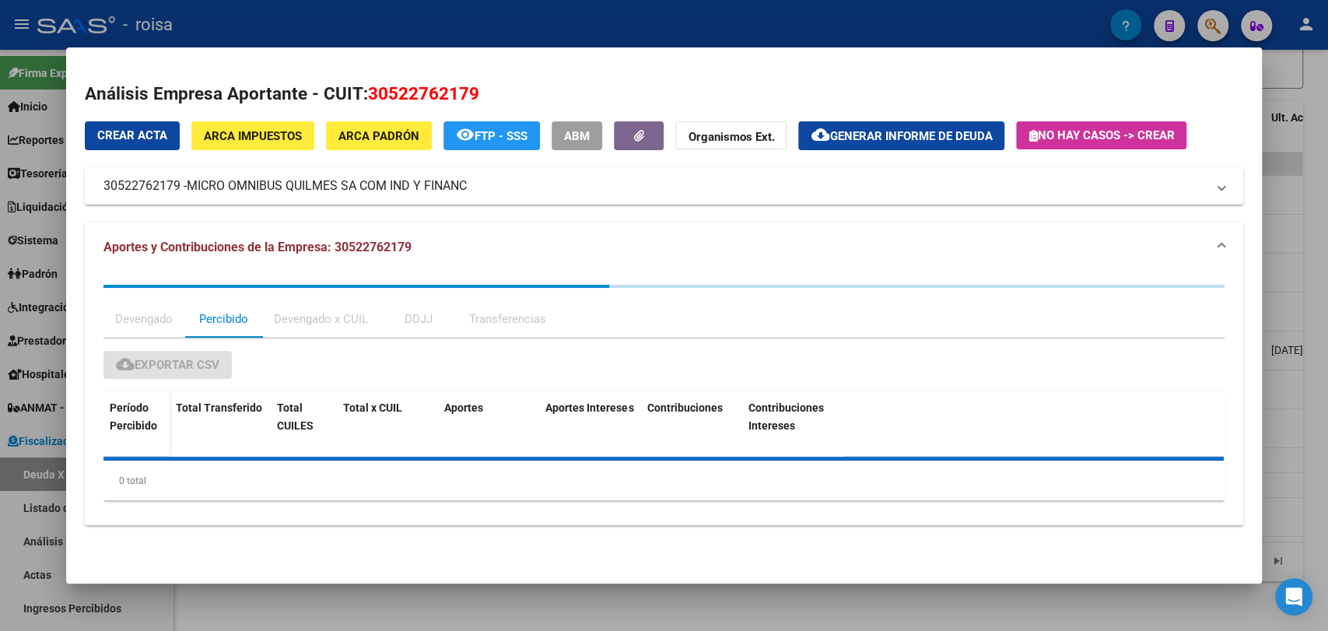
scroll to position [0, 0]
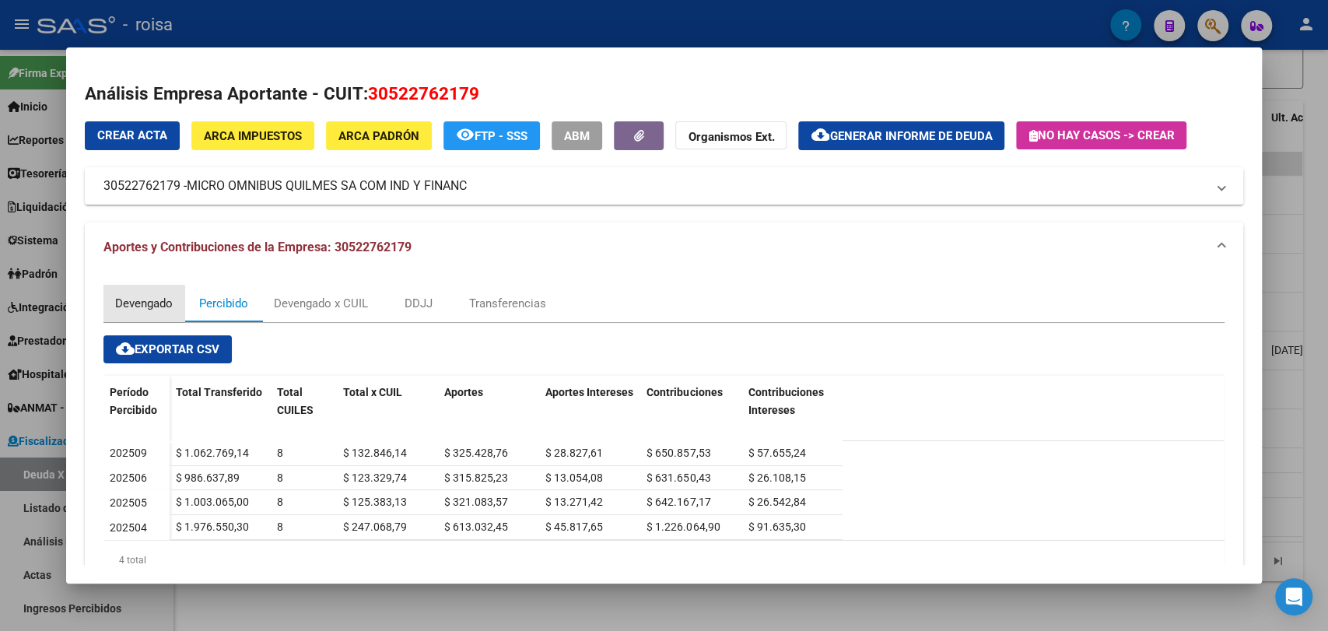
click at [142, 315] on div "Devengado" at bounding box center [143, 303] width 81 height 37
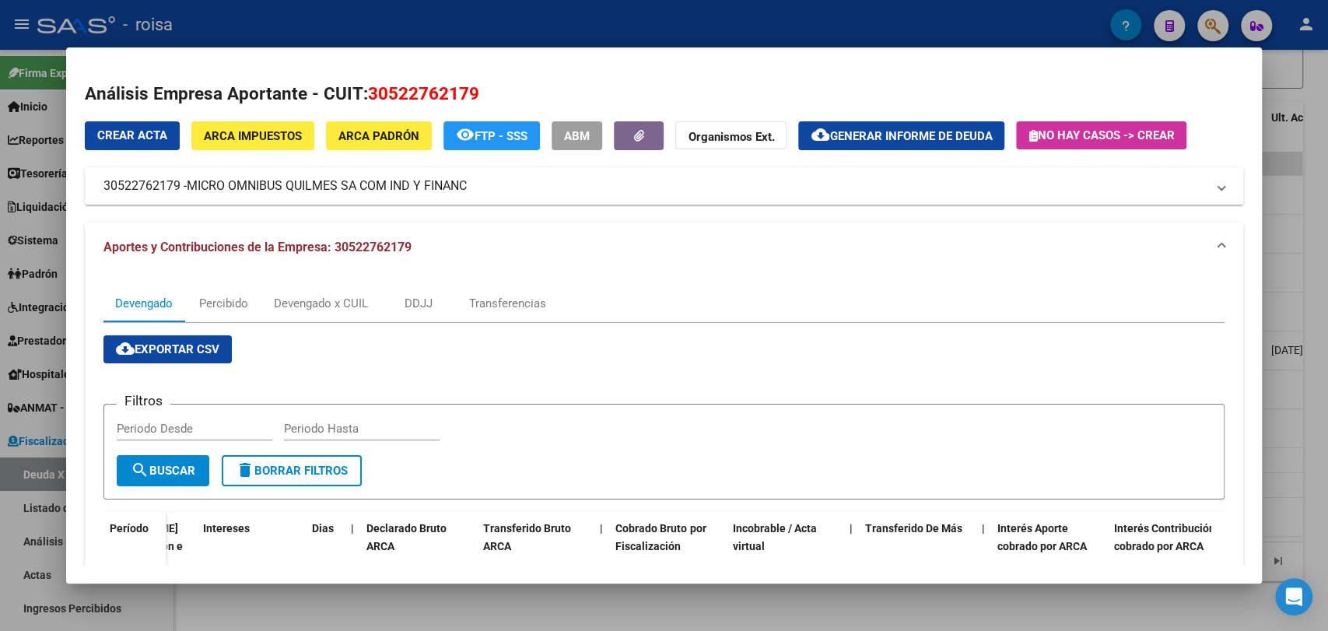
click at [5, 223] on div at bounding box center [664, 315] width 1328 height 631
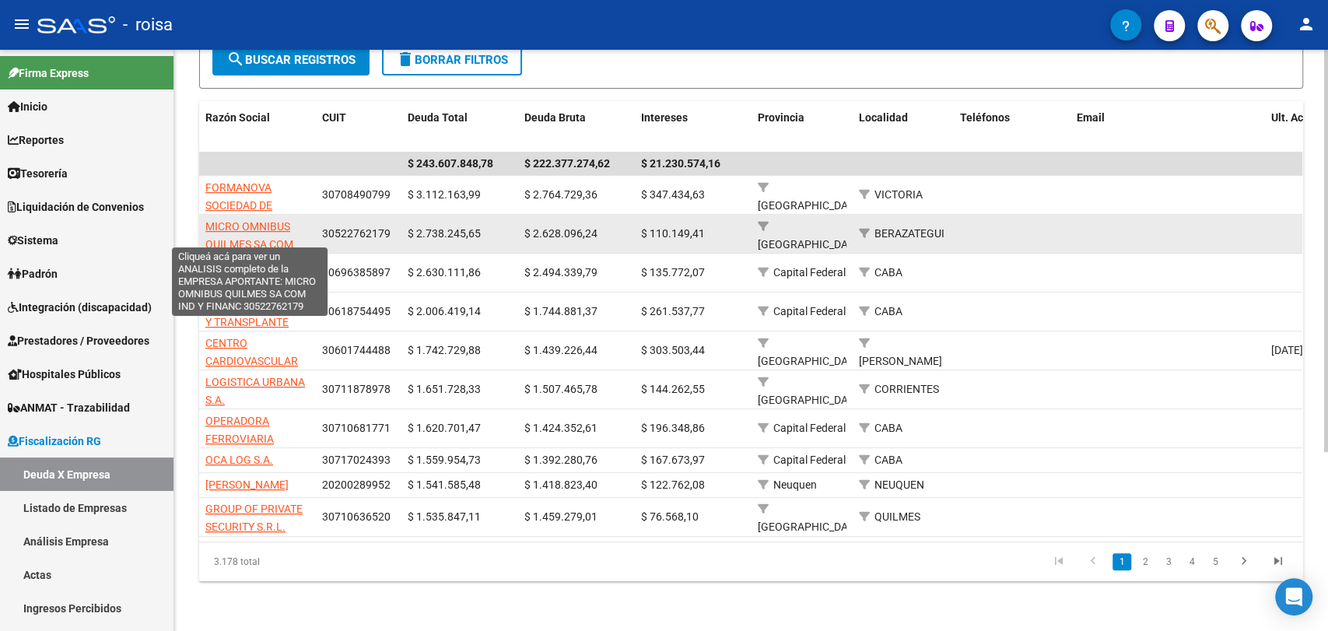
click at [254, 220] on span "MICRO OMNIBUS QUILMES SA COM IND Y FINANC" at bounding box center [249, 244] width 88 height 48
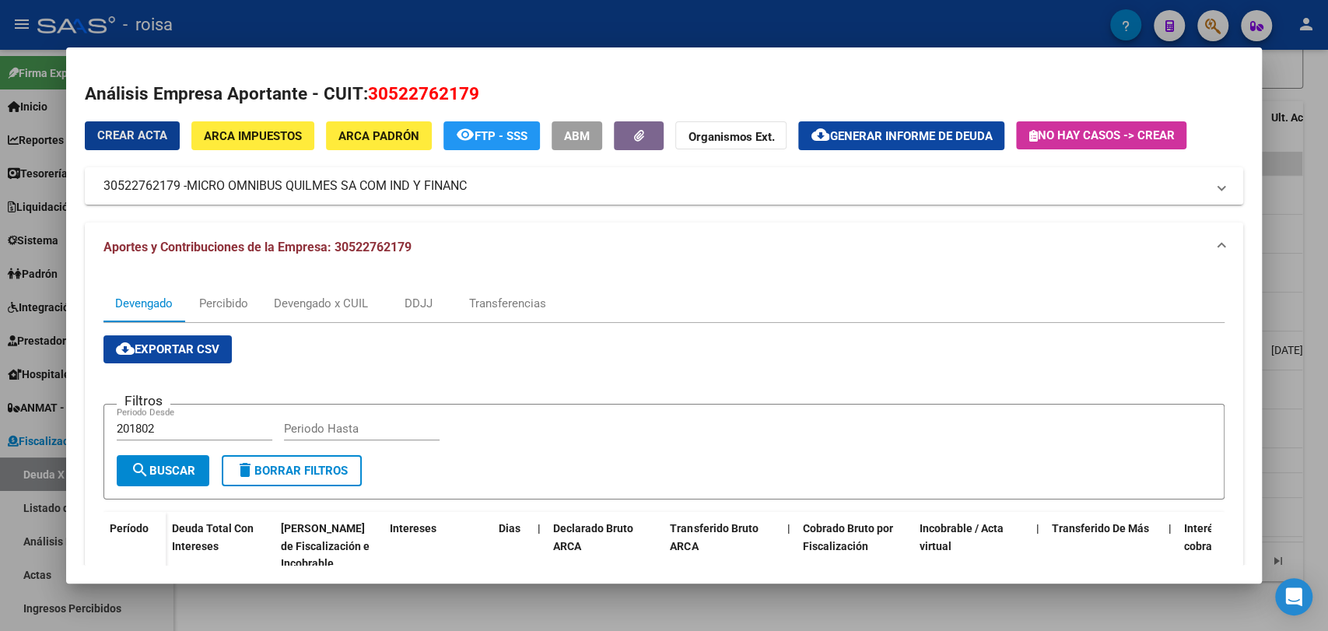
click at [927, 95] on h2 "Análisis Empresa Aportante - CUIT: 30522762179" at bounding box center [664, 94] width 1158 height 26
click at [934, 130] on span "Generar informe de deuda" at bounding box center [910, 136] width 163 height 14
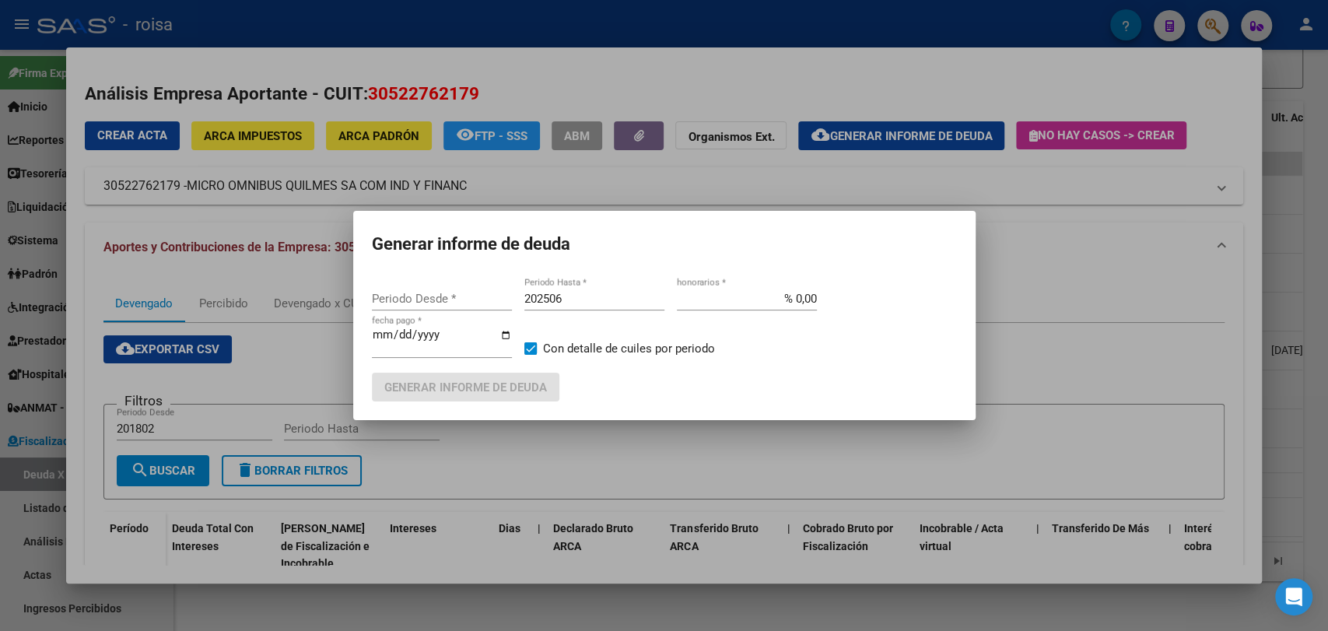
type input "201802"
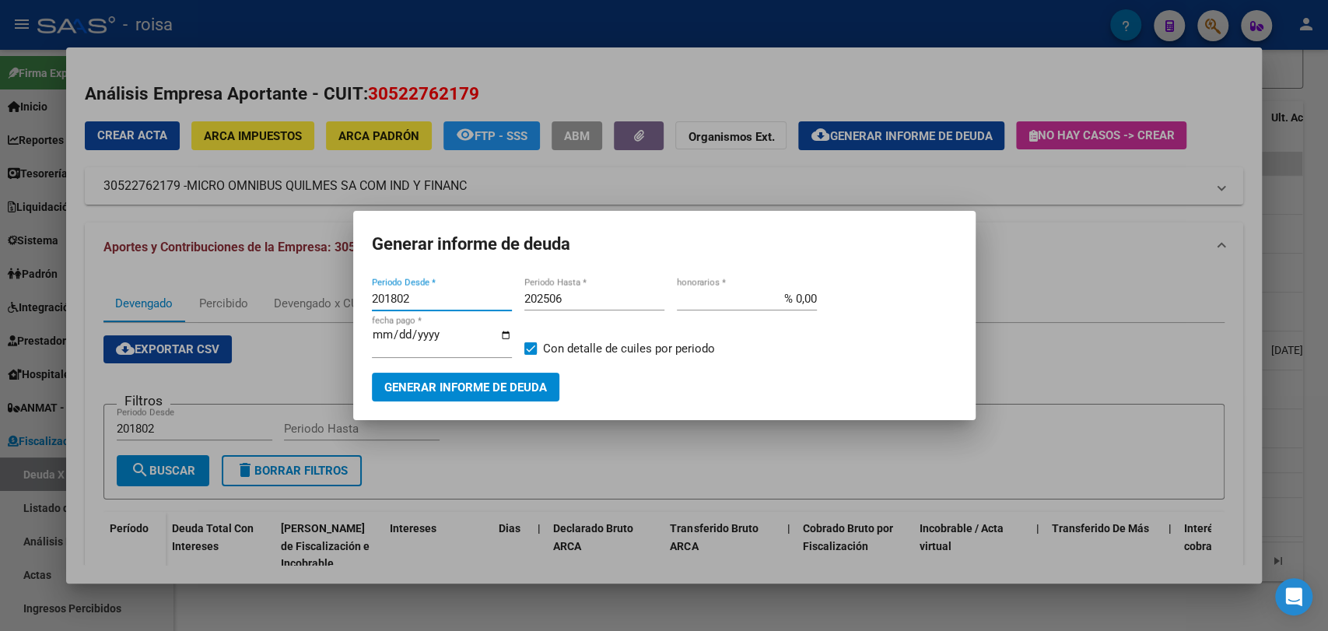
drag, startPoint x: 429, startPoint y: 295, endPoint x: 310, endPoint y: 290, distance: 119.9
click at [310, 290] on div "Análisis Empresa Aportante - CUIT: 30522762179 Crear Acta ARCA Impuestos ARCA P…" at bounding box center [664, 315] width 1328 height 631
type input "202501"
type input "202507"
click at [423, 381] on span "Generar informe de deuda" at bounding box center [465, 387] width 163 height 14
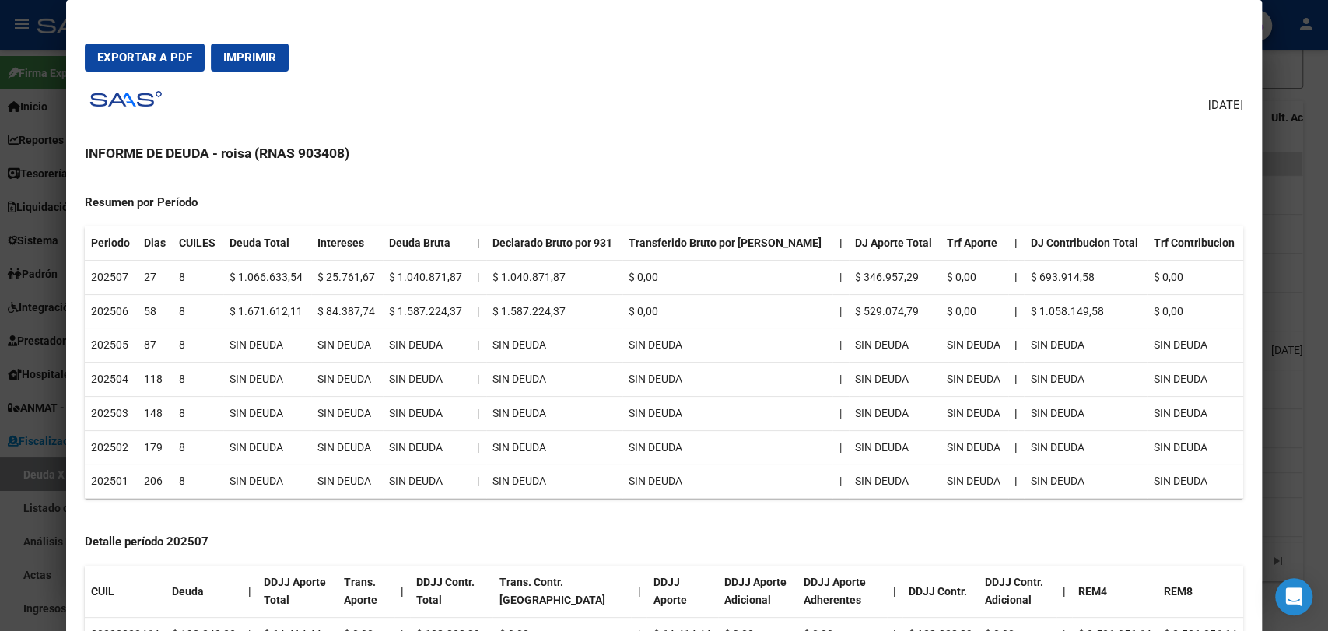
scroll to position [143, 0]
click at [1327, 258] on div at bounding box center [664, 315] width 1328 height 631
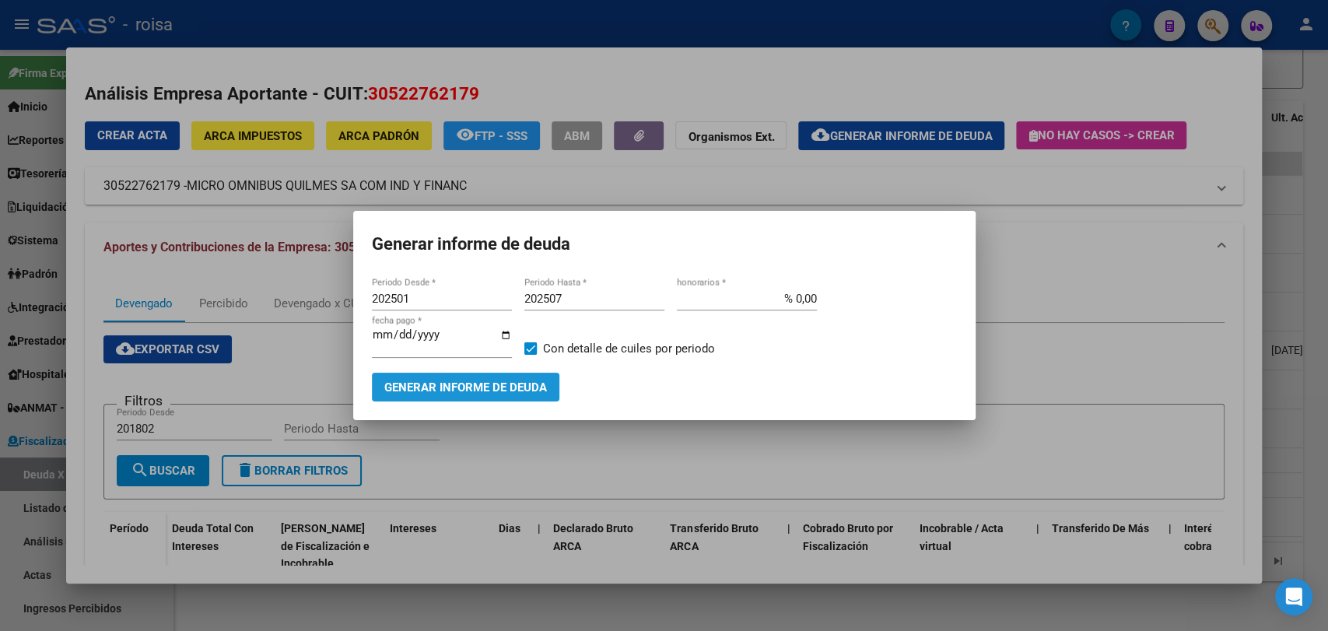
click at [529, 382] on span "Generar informe de deuda" at bounding box center [465, 387] width 163 height 14
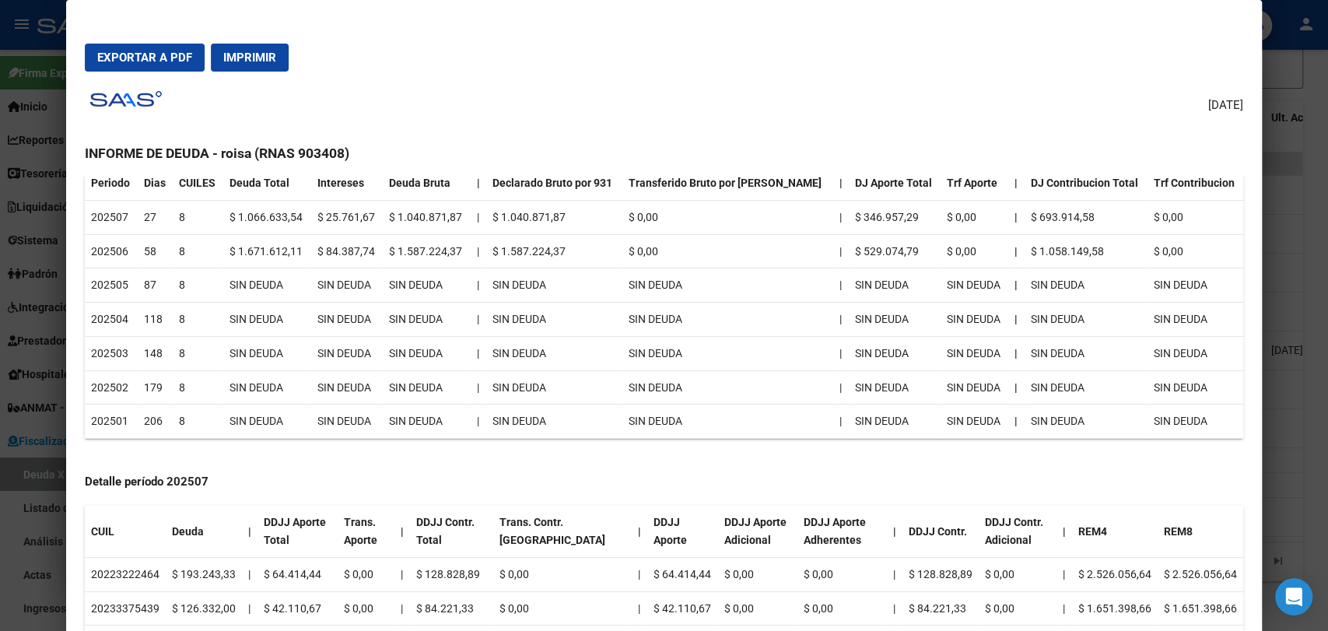
scroll to position [173, 0]
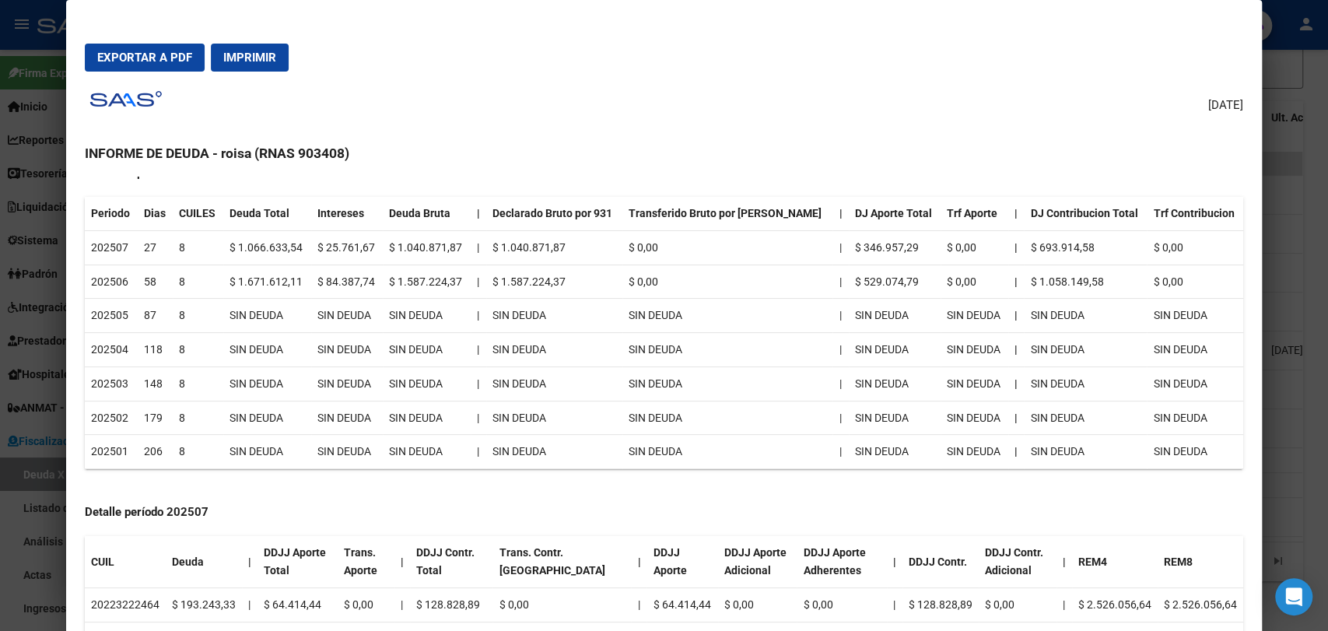
click at [1327, 381] on div at bounding box center [664, 315] width 1328 height 631
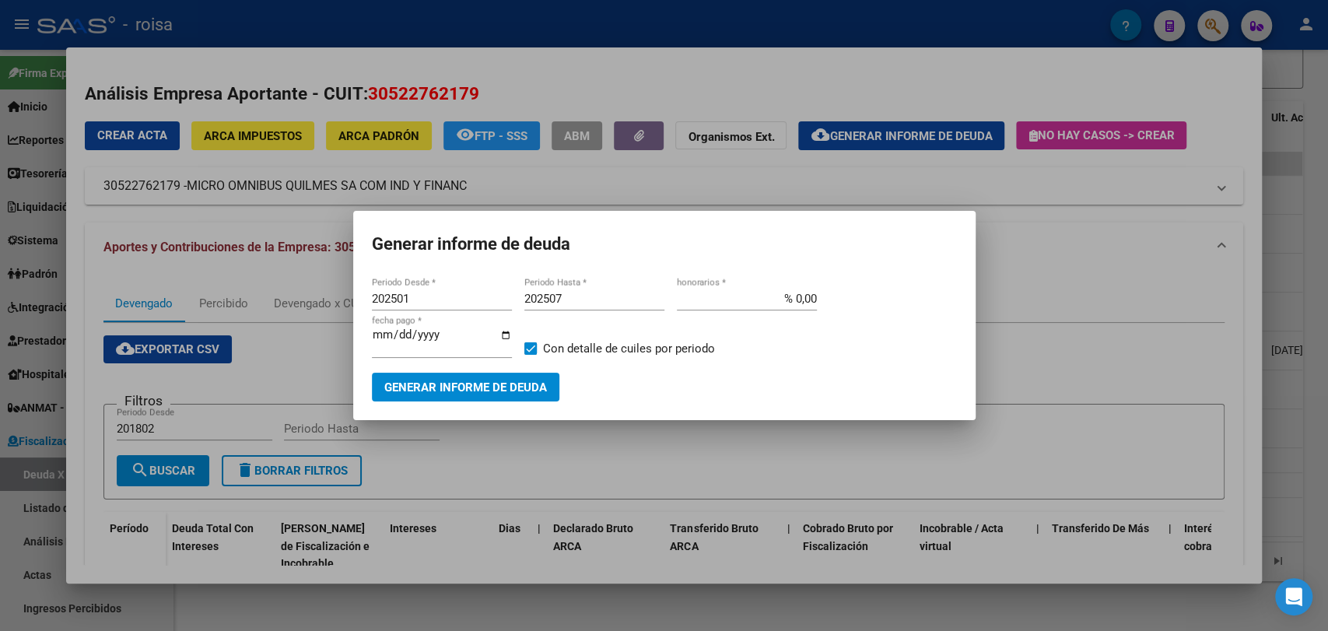
click at [1326, 431] on div at bounding box center [664, 315] width 1328 height 631
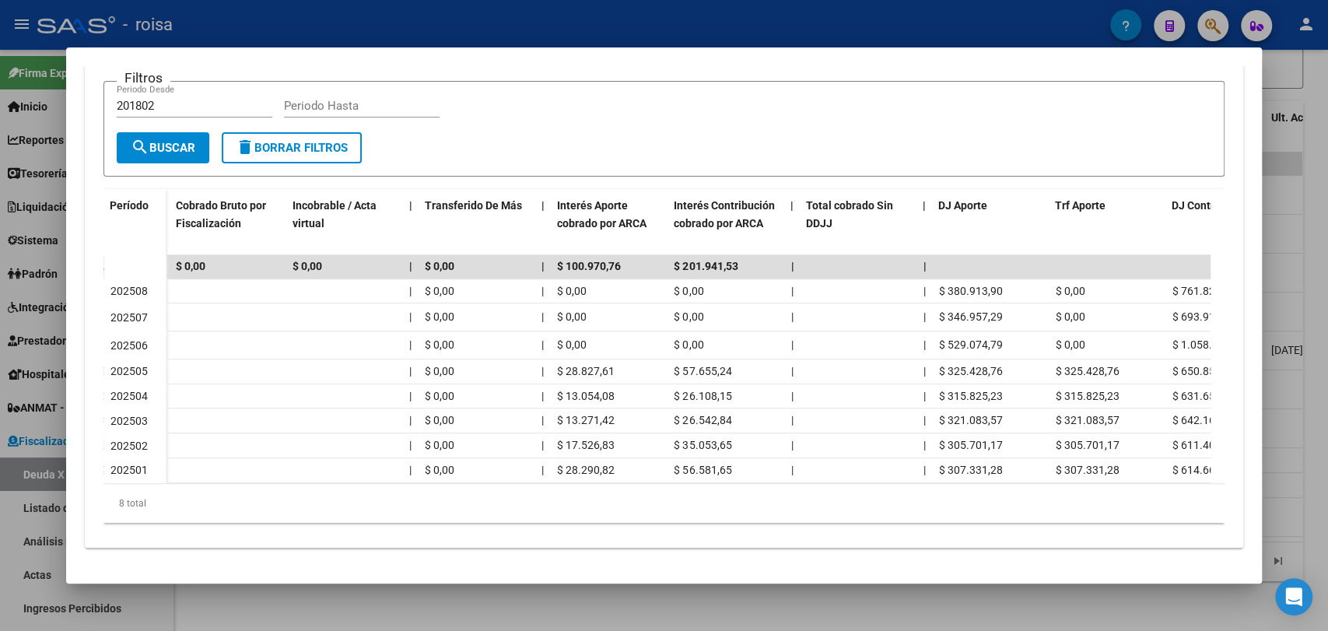
scroll to position [0, 815]
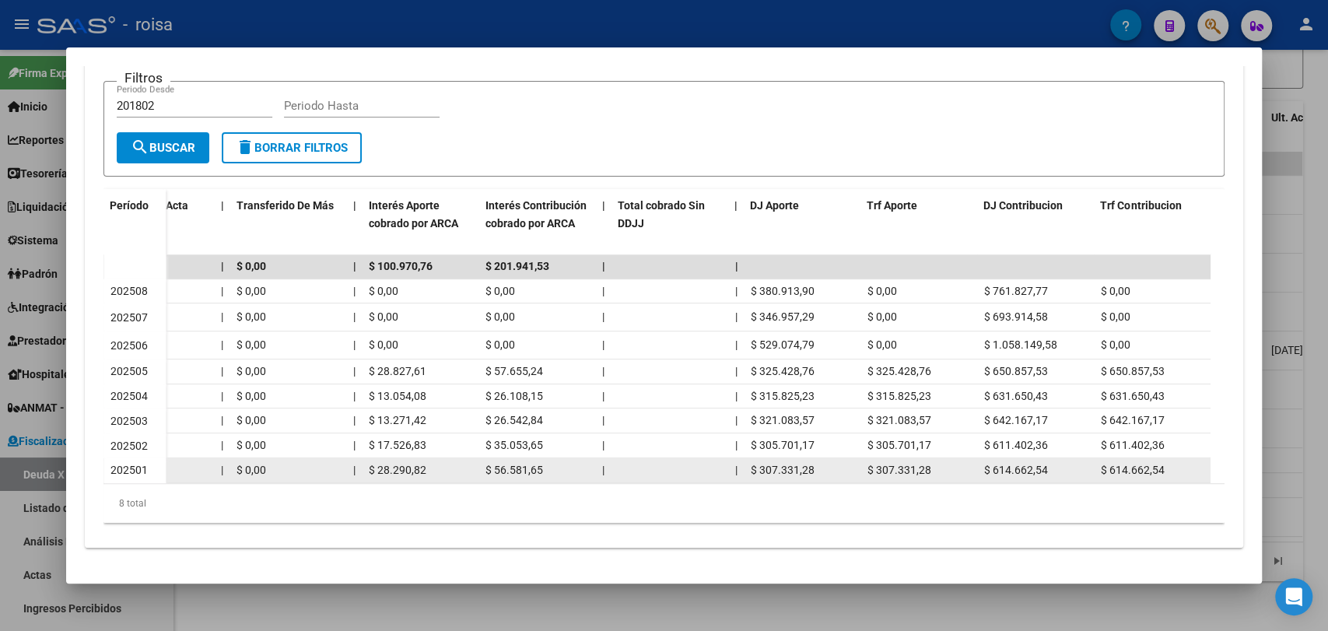
drag, startPoint x: 787, startPoint y: 485, endPoint x: 363, endPoint y: 458, distance: 424.9
click at [363, 458] on div "[PERSON_NAME] Total Con Intereses Deuda Bruta Neto de Fiscalización e Incobrabl…" at bounding box center [663, 356] width 1120 height 334
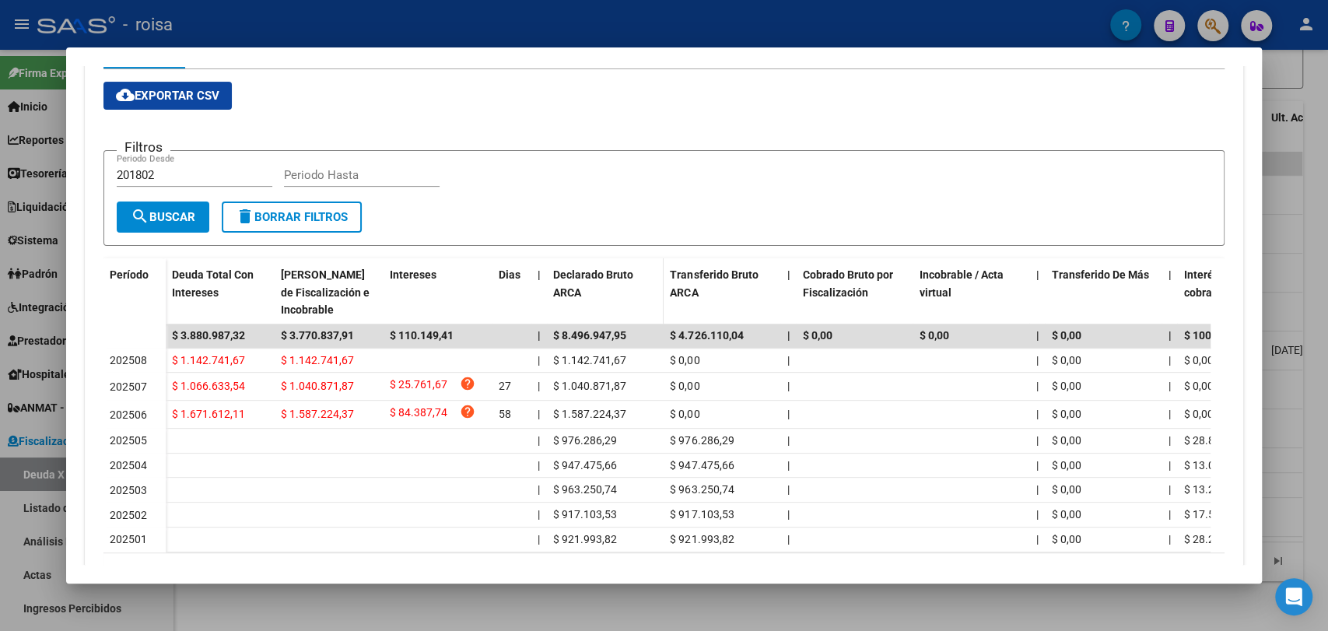
scroll to position [161, 0]
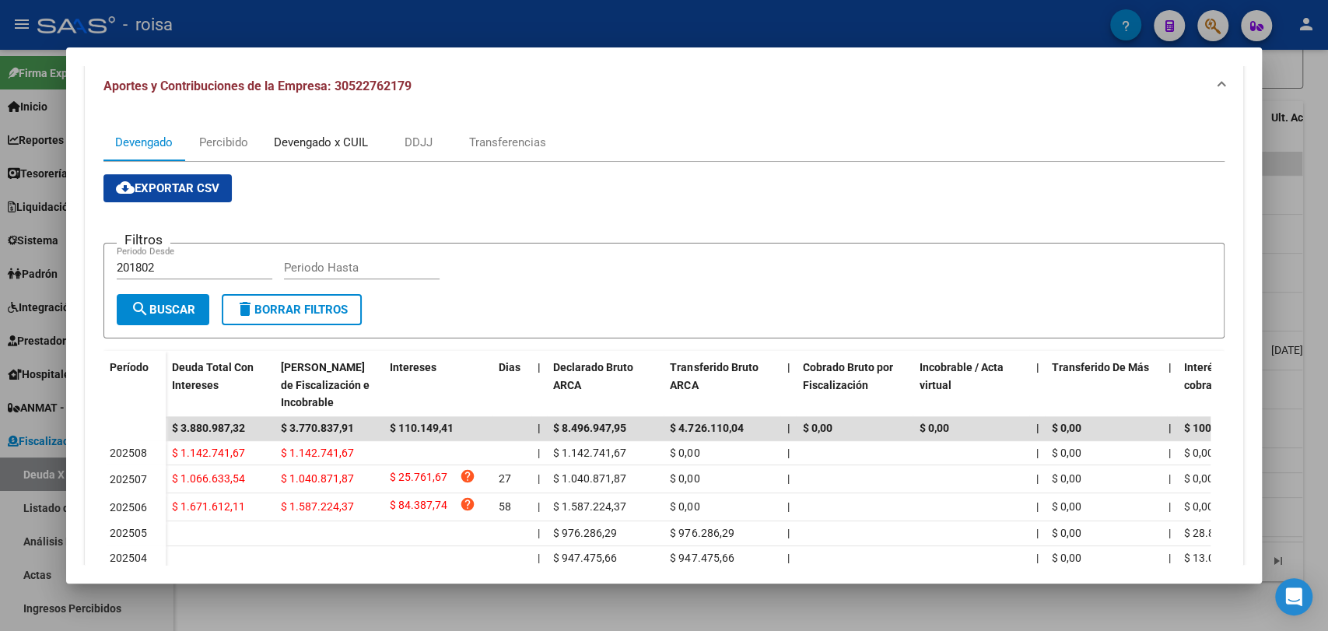
click at [338, 148] on div "Devengado x CUIL" at bounding box center [321, 142] width 94 height 17
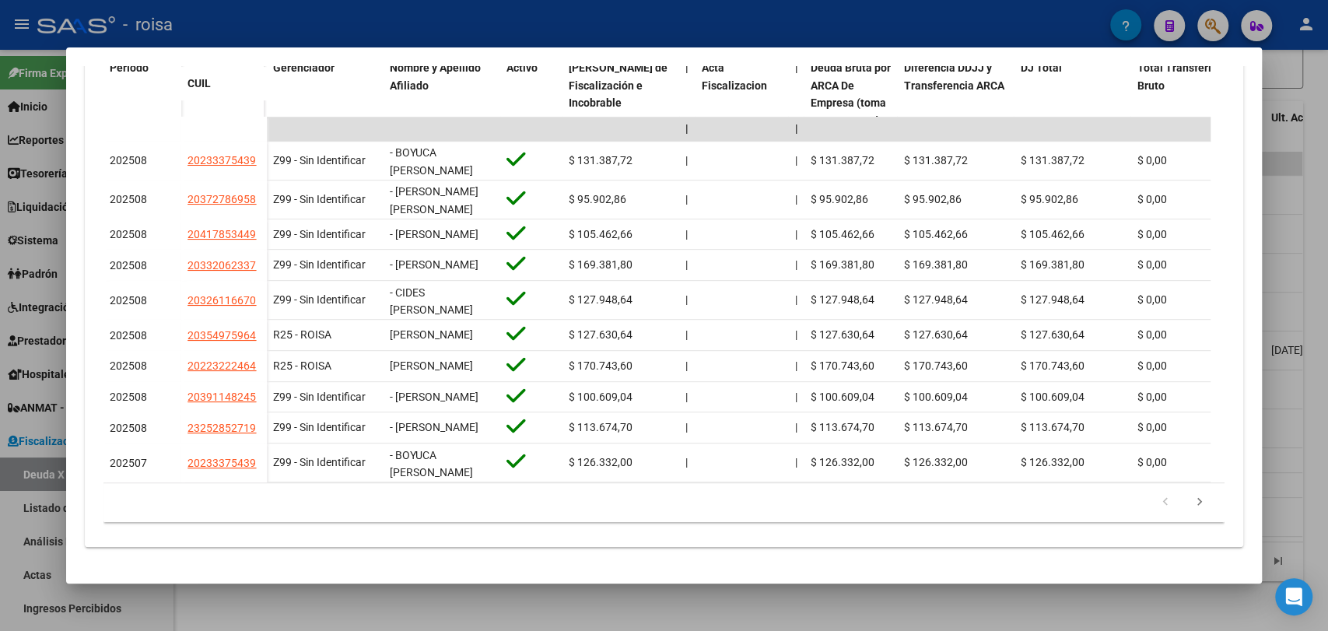
scroll to position [518, 0]
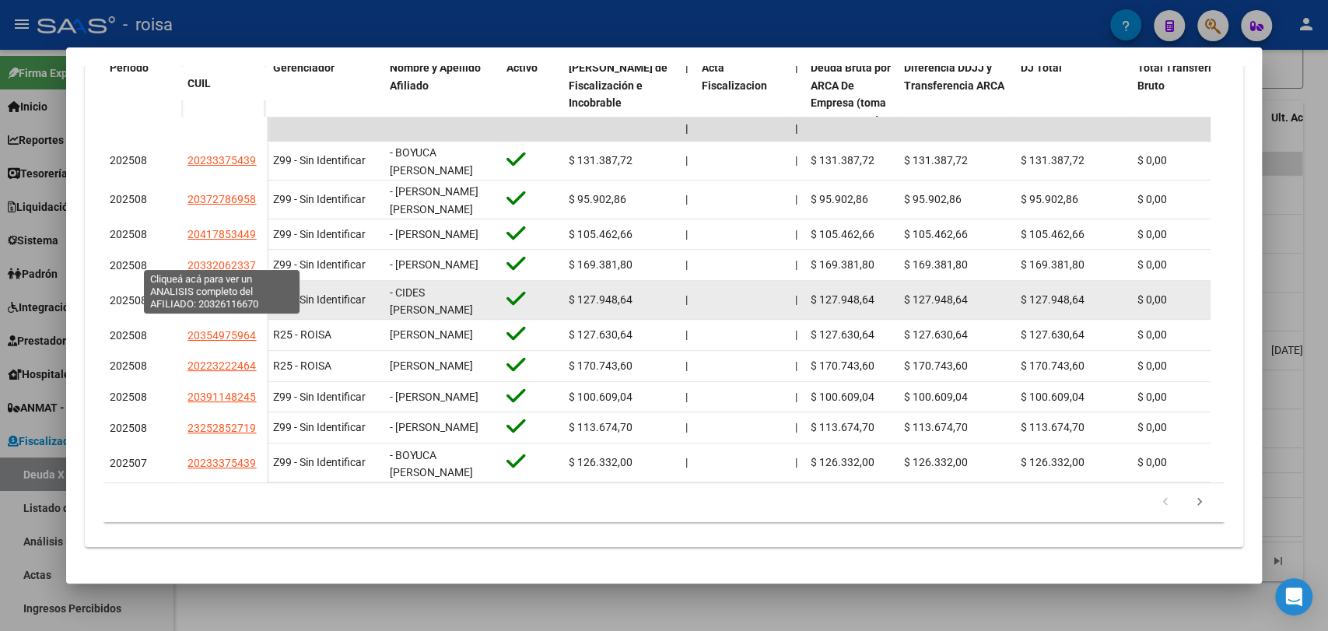
drag, startPoint x: 205, startPoint y: 254, endPoint x: 251, endPoint y: 261, distance: 45.7
click at [251, 294] on span "20326116670" at bounding box center [222, 300] width 68 height 12
copy span "32611667"
type textarea "20326116670"
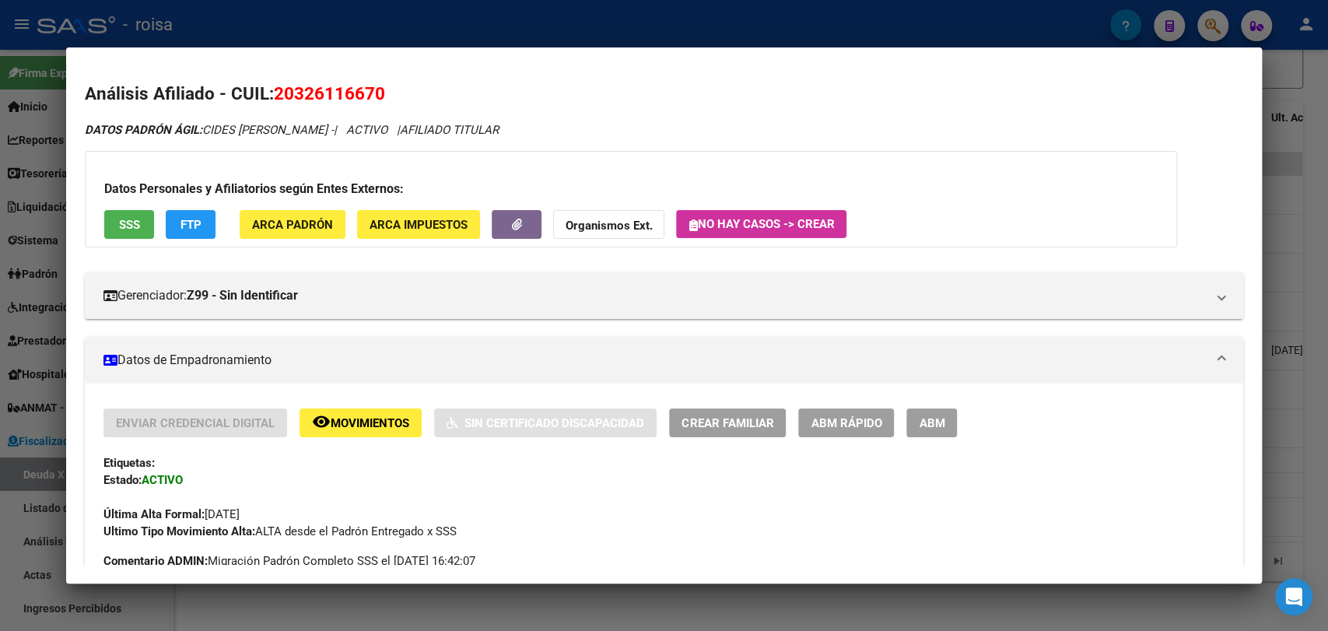
drag, startPoint x: 296, startPoint y: 86, endPoint x: 378, endPoint y: 101, distance: 83.8
click at [378, 101] on span "20326116670" at bounding box center [329, 93] width 111 height 20
copy span "32611667"
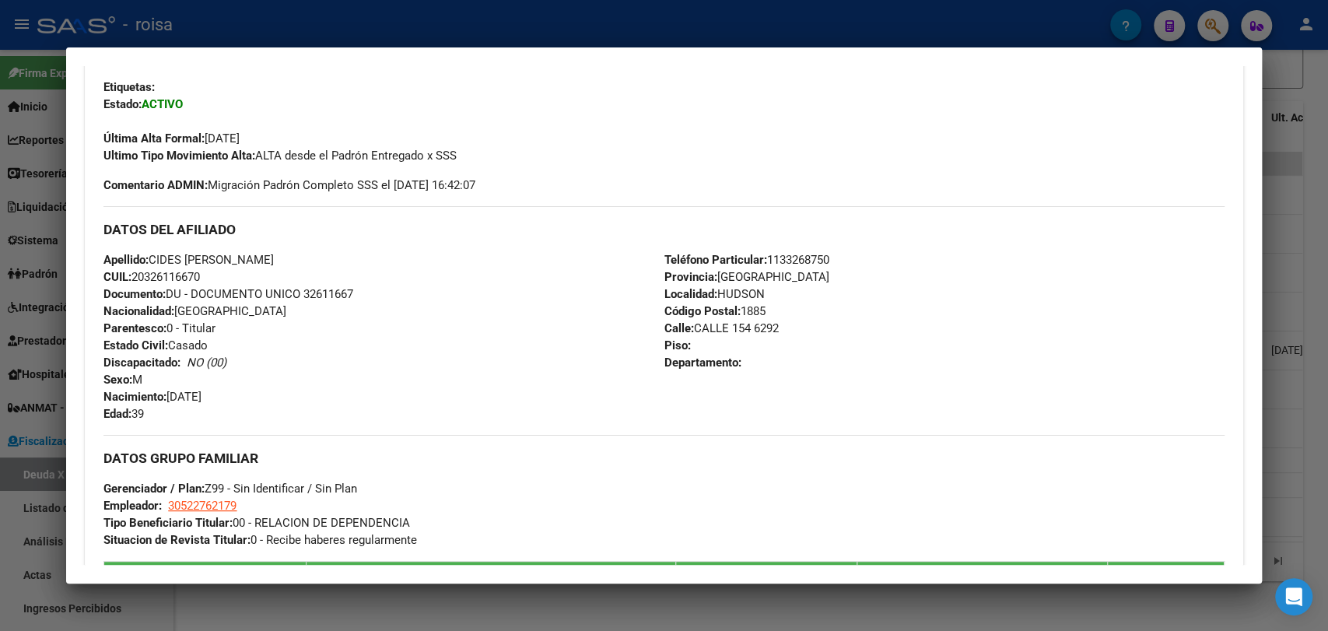
scroll to position [605, 0]
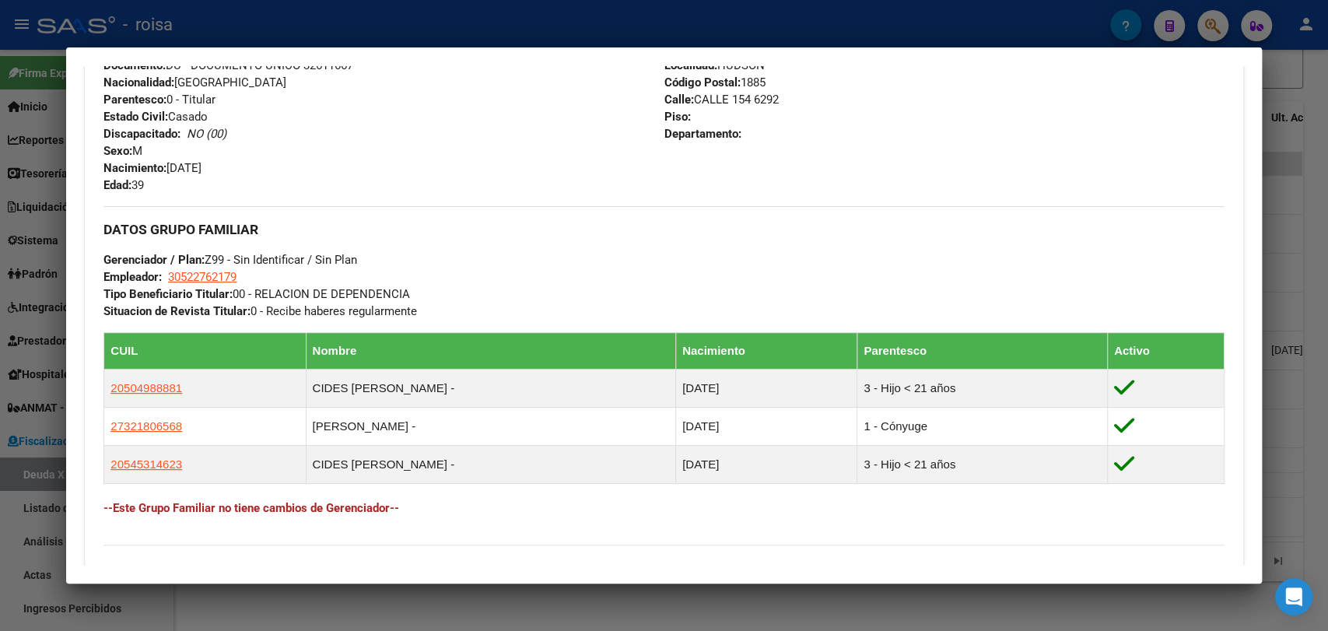
click at [40, 429] on div at bounding box center [664, 315] width 1328 height 631
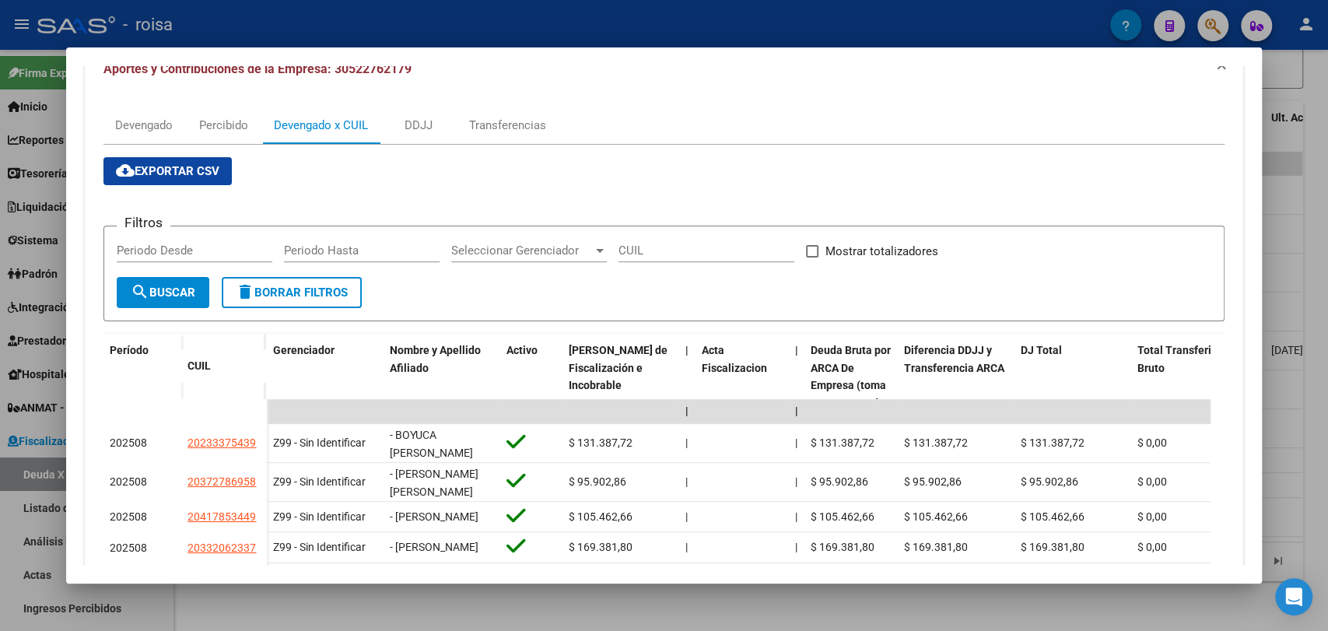
scroll to position [0, 0]
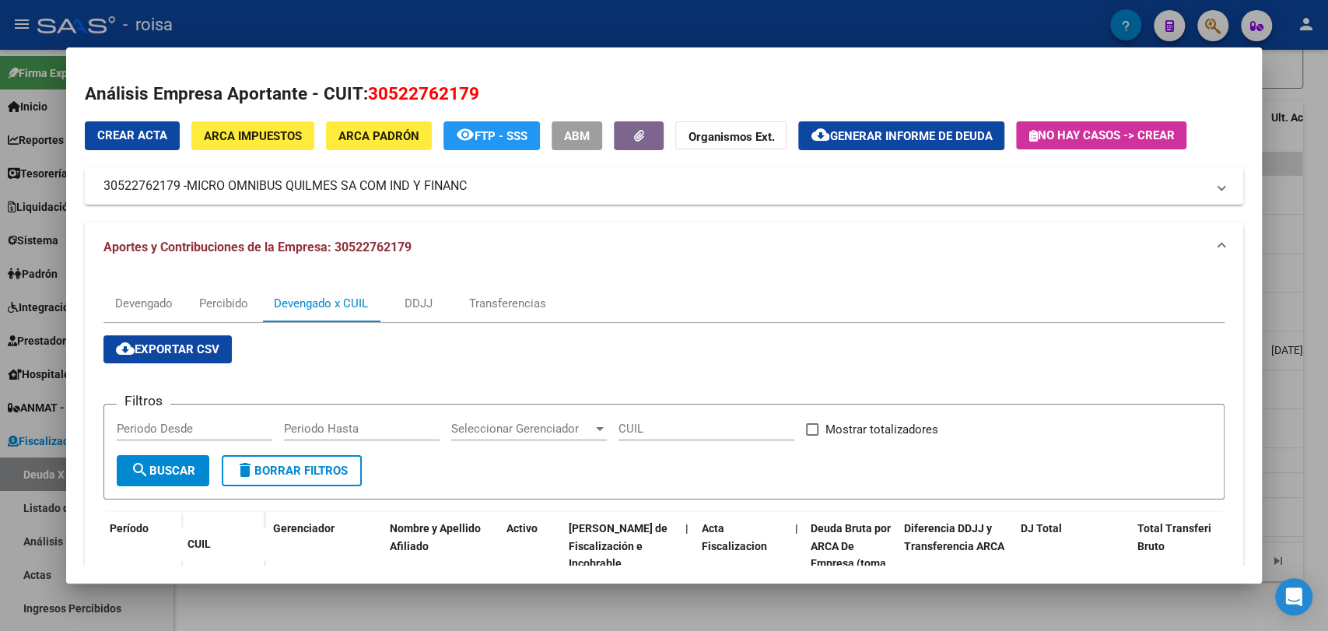
click at [899, 132] on span "Generar informe de deuda" at bounding box center [910, 136] width 163 height 14
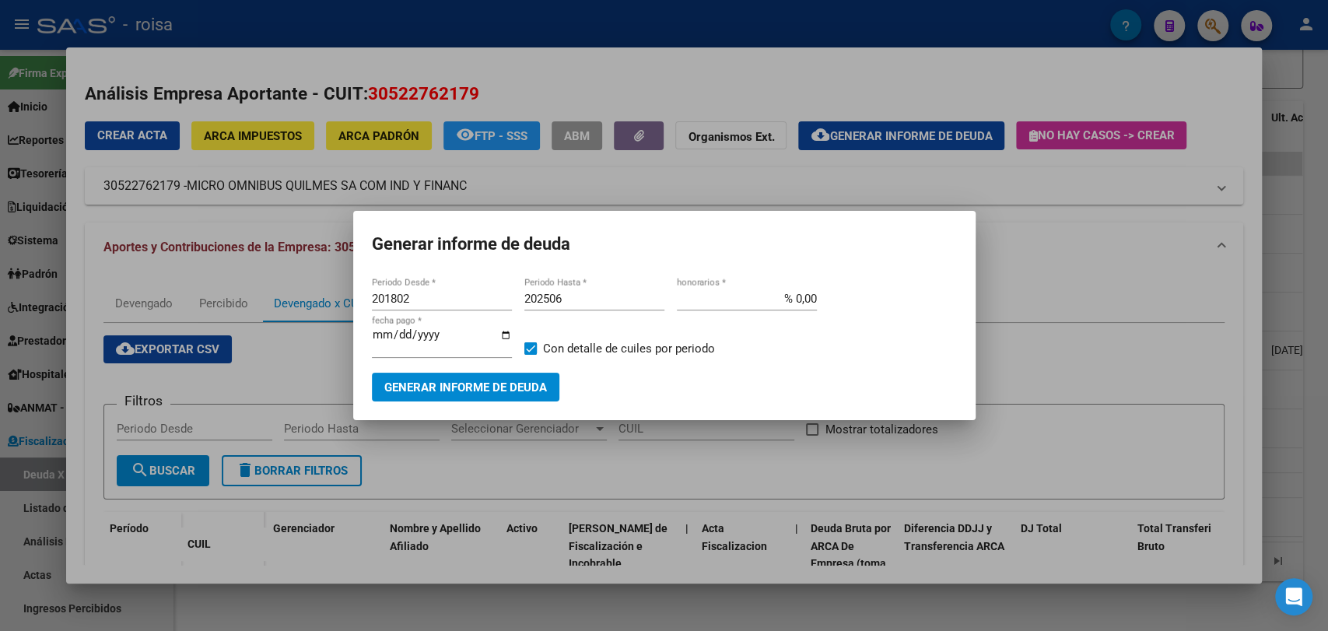
drag, startPoint x: 443, startPoint y: 306, endPoint x: 393, endPoint y: 307, distance: 49.8
click at [393, 307] on div "201802 Periodo Desde *" at bounding box center [442, 298] width 140 height 23
drag, startPoint x: 426, startPoint y: 306, endPoint x: 338, endPoint y: 304, distance: 87.9
click at [338, 304] on div "Análisis Empresa Aportante - CUIT: 30522762179 Crear Acta ARCA Impuestos ARCA P…" at bounding box center [664, 315] width 1328 height 631
click at [366, 290] on mat-dialog-content "201802 Periodo Desde * 202506 Periodo Hasta * % 0,00 honorarios * [DATE] fecha …" at bounding box center [664, 338] width 622 height 127
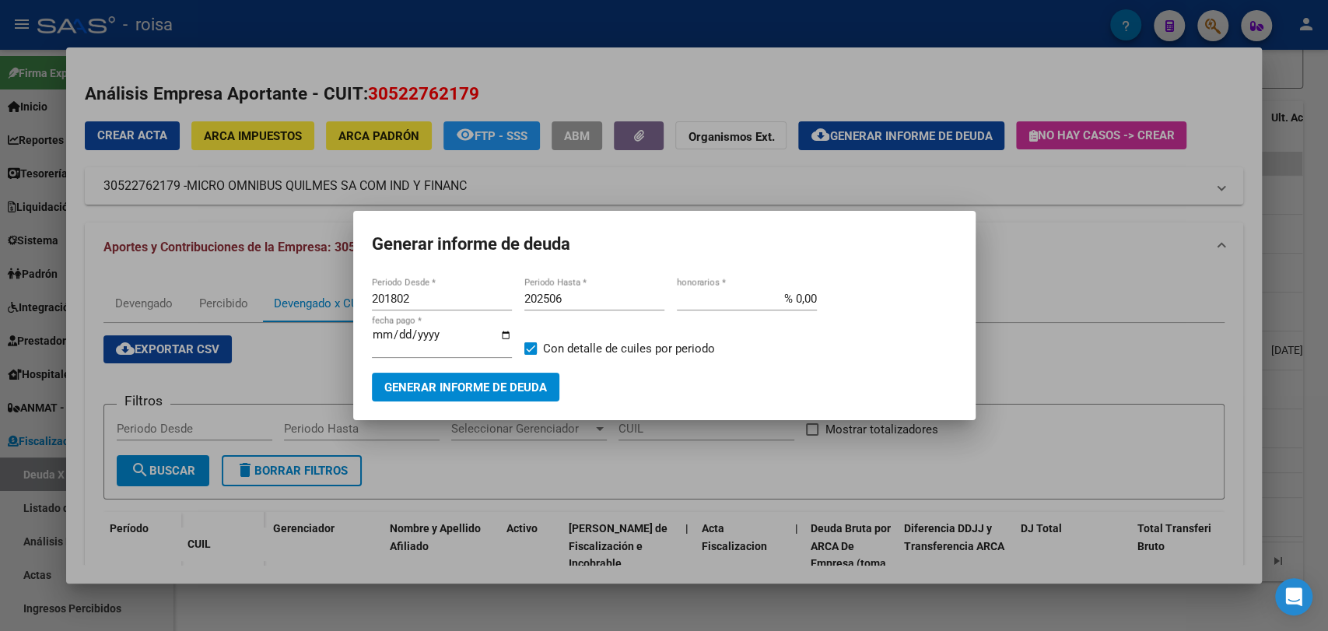
click at [366, 290] on mat-dialog-content "201802 Periodo Desde * 202506 Periodo Hasta * % 0,00 honorarios * [DATE] fecha …" at bounding box center [664, 338] width 622 height 127
click at [377, 289] on div "201802 Periodo Desde *" at bounding box center [442, 298] width 140 height 23
click at [377, 300] on input "201802" at bounding box center [442, 299] width 140 height 14
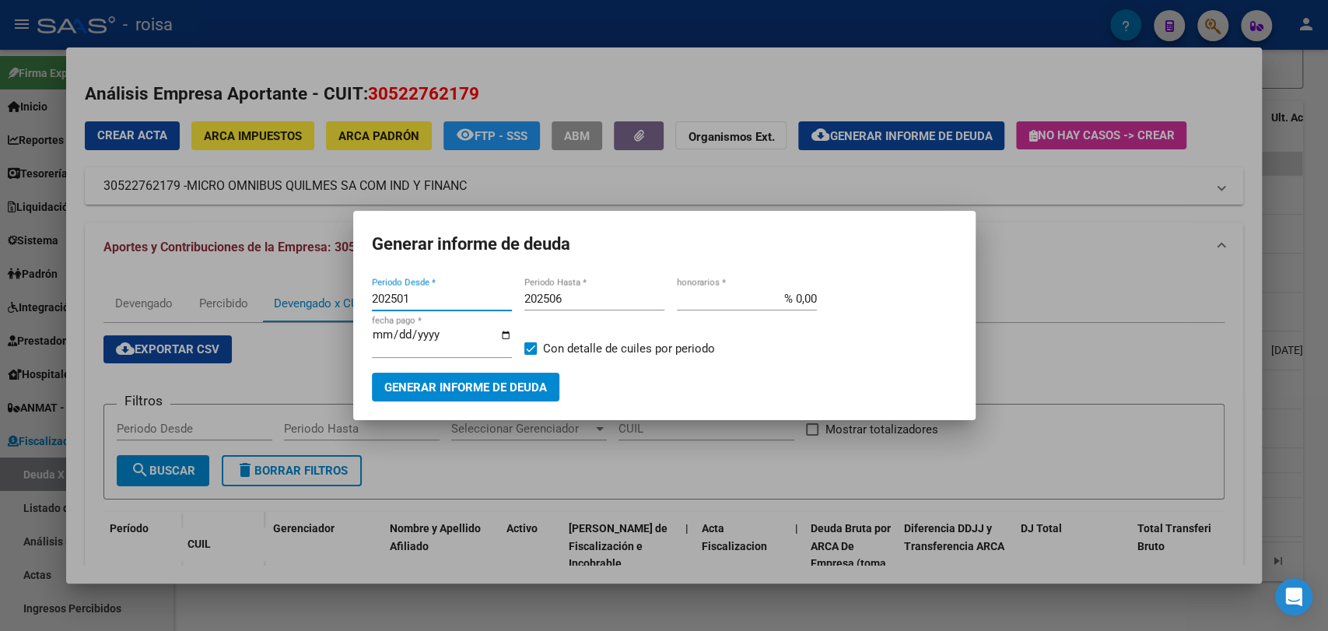
type input "202501"
type input "202507"
click at [419, 385] on span "Generar informe de deuda" at bounding box center [465, 387] width 163 height 14
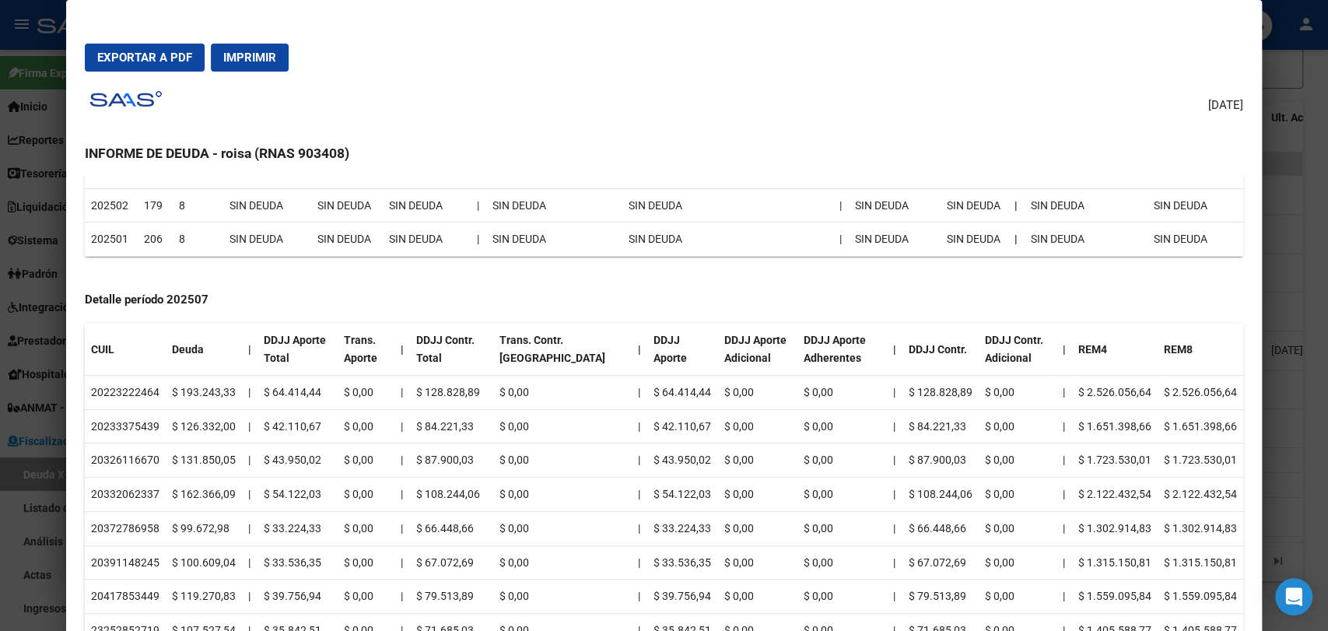
scroll to position [259, 0]
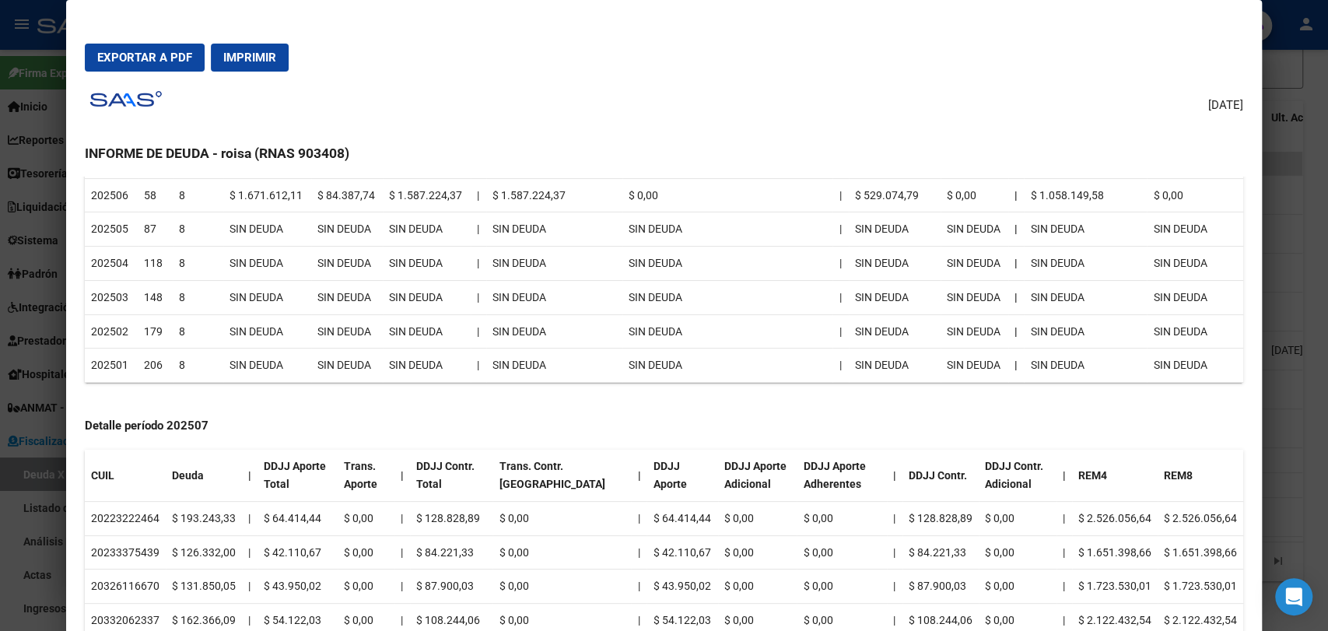
click at [299, 321] on td "SIN DEUDA" at bounding box center [267, 331] width 88 height 34
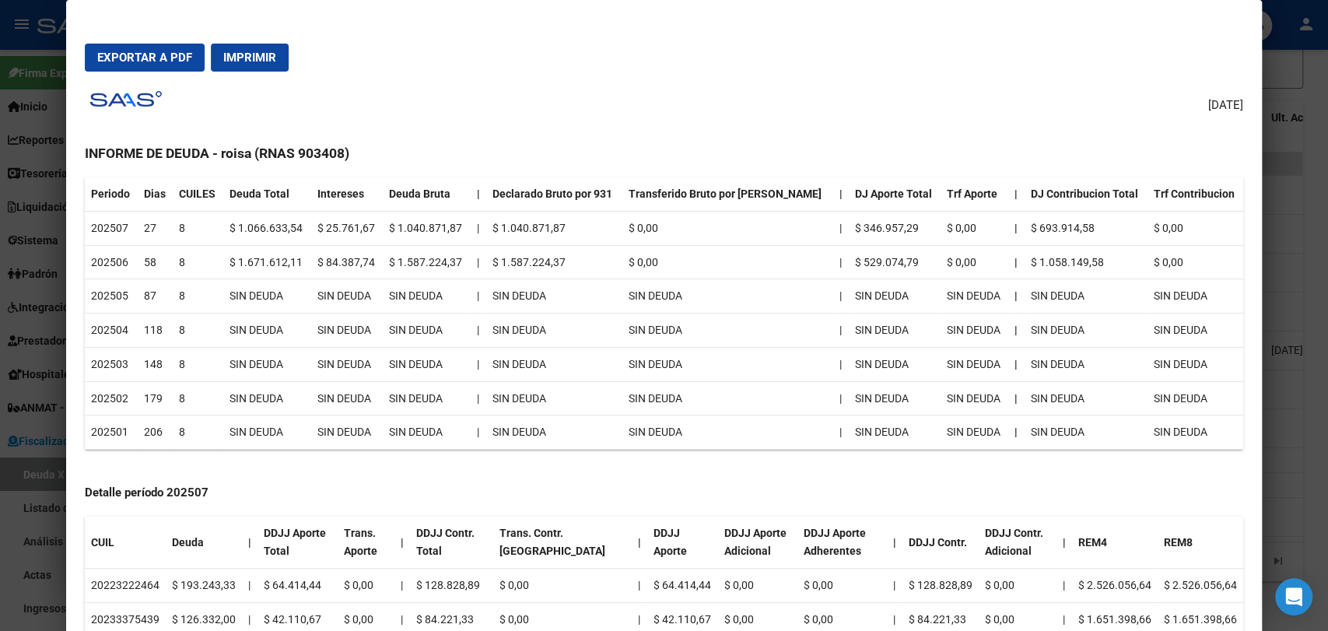
scroll to position [173, 0]
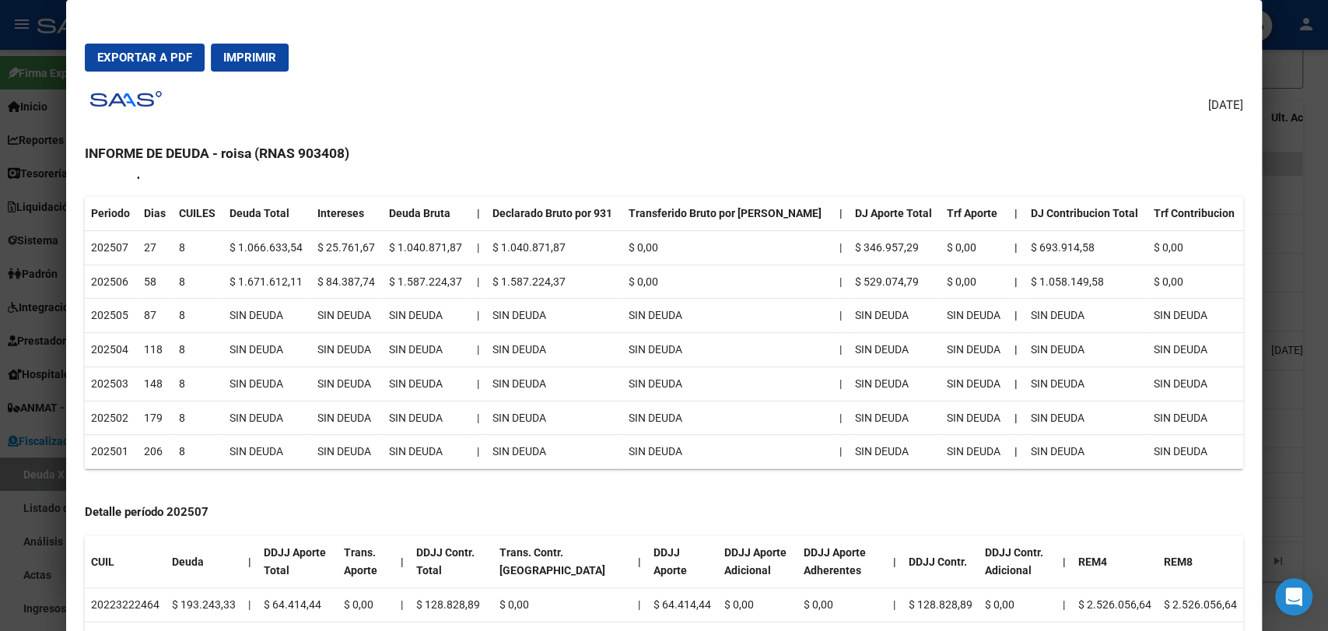
drag, startPoint x: 235, startPoint y: 346, endPoint x: 338, endPoint y: 456, distance: 150.3
click at [338, 456] on table "Periodo Dias CUILES Deuda Total Intereses Deuda Bruta | Declarado Bruto por 931…" at bounding box center [664, 333] width 1158 height 272
click at [279, 335] on td "SIN DEUDA" at bounding box center [267, 350] width 88 height 34
click at [338, 301] on td "SIN DEUDA" at bounding box center [347, 316] width 72 height 34
click at [351, 322] on td "SIN DEUDA" at bounding box center [347, 316] width 72 height 34
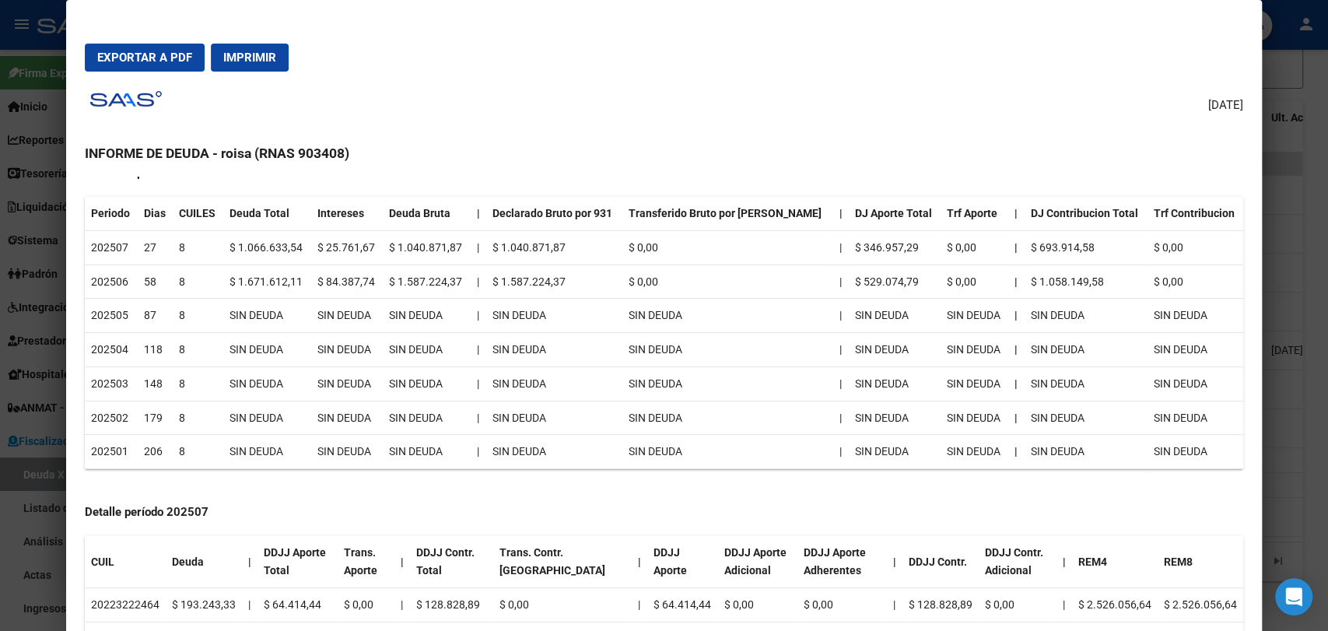
click at [351, 322] on td "SIN DEUDA" at bounding box center [347, 316] width 72 height 34
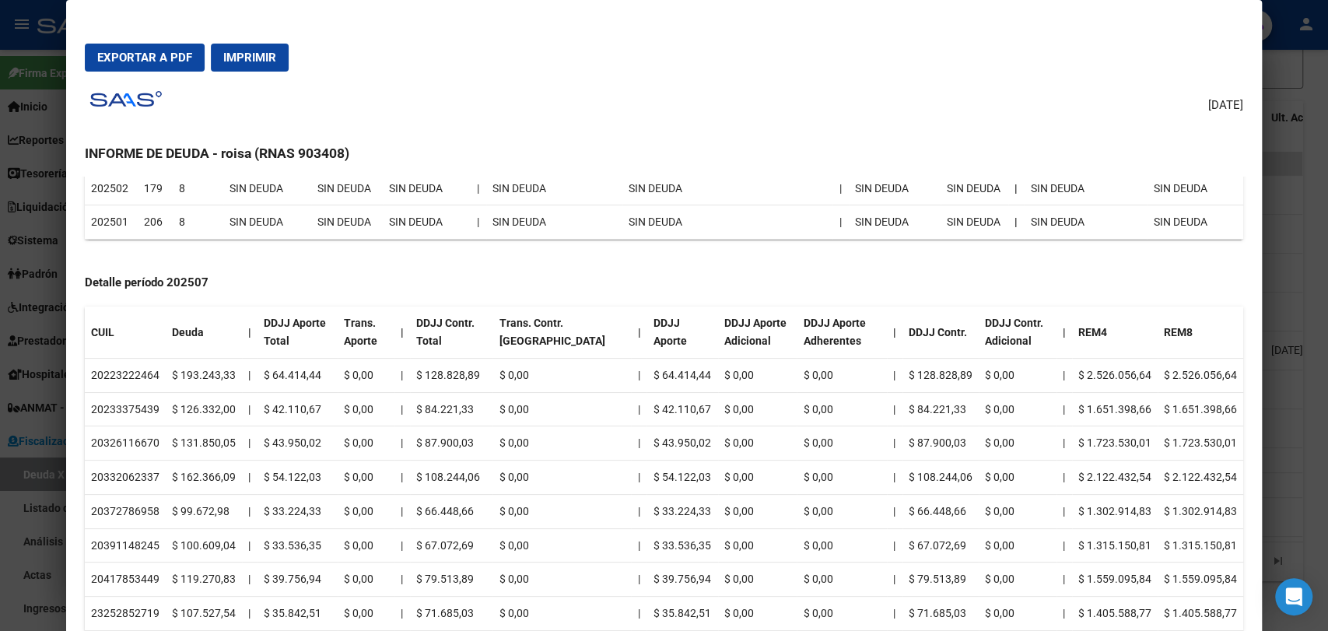
scroll to position [143, 0]
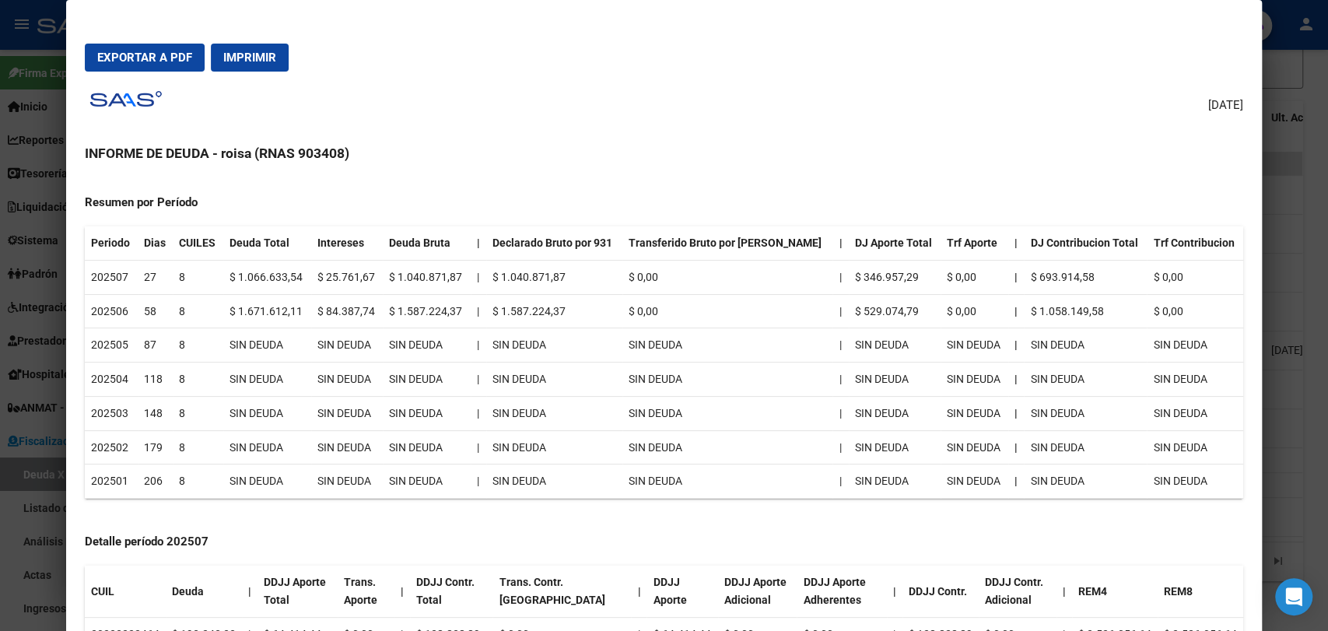
click at [138, 359] on td "87" at bounding box center [155, 345] width 35 height 34
drag, startPoint x: 258, startPoint y: 456, endPoint x: 251, endPoint y: 420, distance: 36.3
click at [259, 453] on td "SIN DEUDA" at bounding box center [267, 447] width 88 height 34
click at [251, 415] on td "SIN DEUDA" at bounding box center [267, 413] width 88 height 34
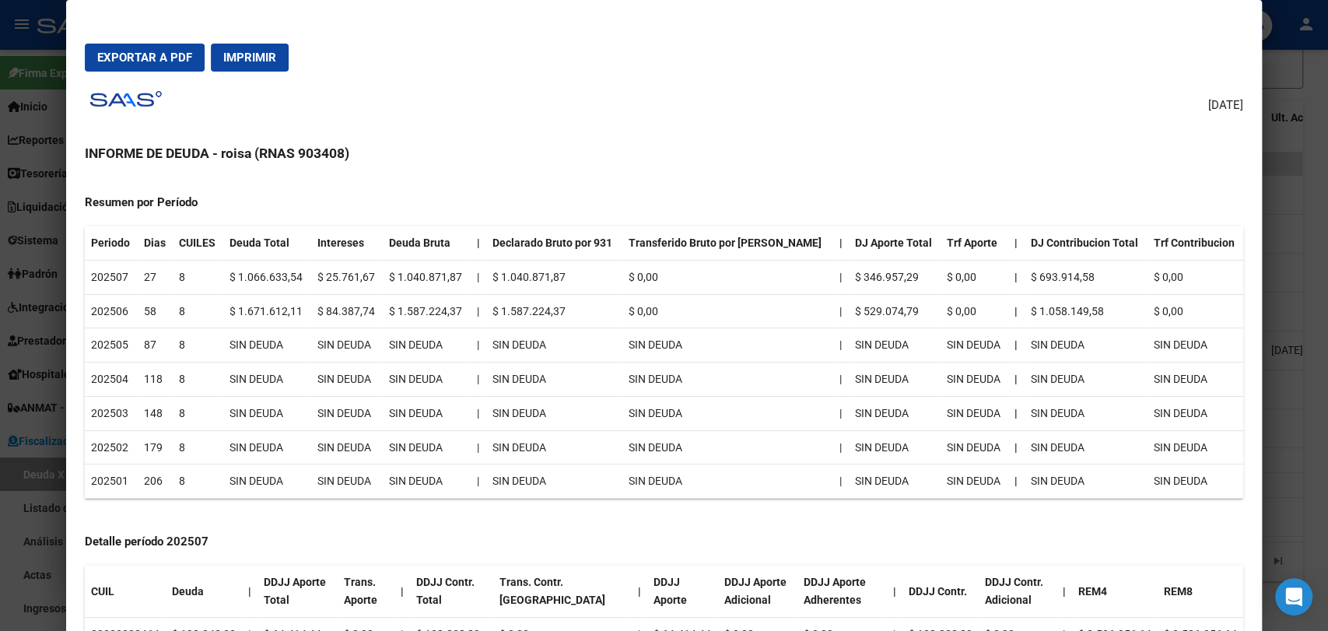
click at [251, 373] on td "SIN DEUDA" at bounding box center [267, 380] width 88 height 34
click at [247, 341] on td "SIN DEUDA" at bounding box center [267, 345] width 88 height 34
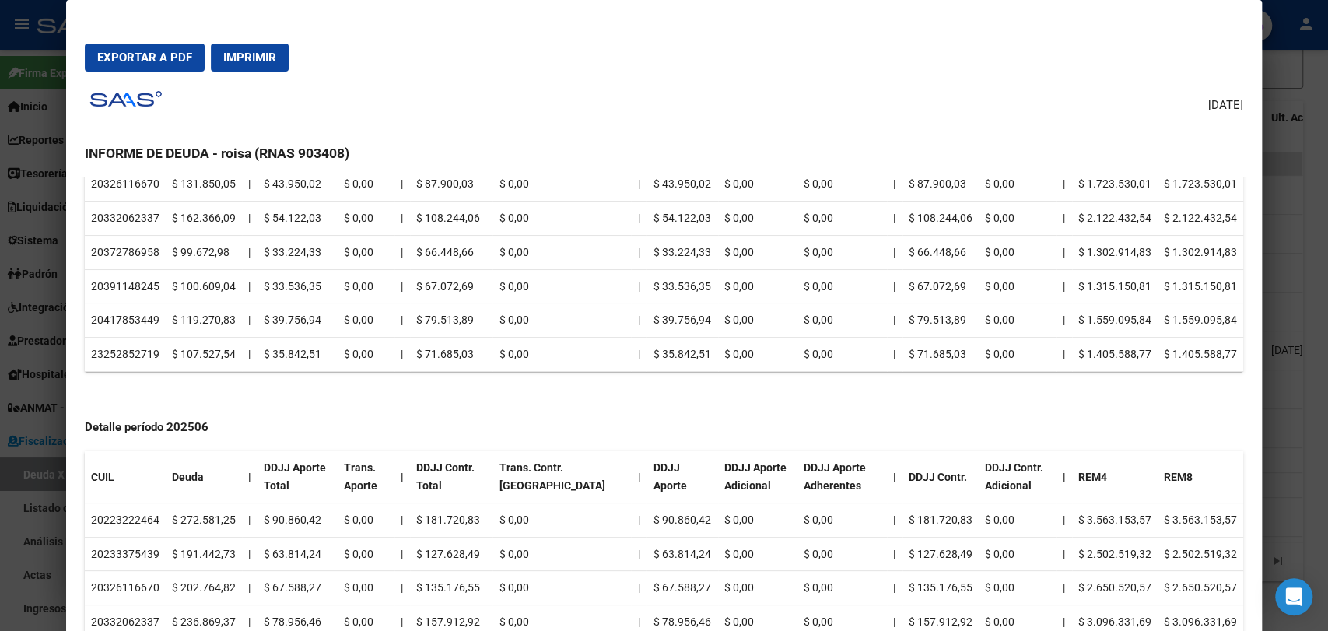
scroll to position [834, 0]
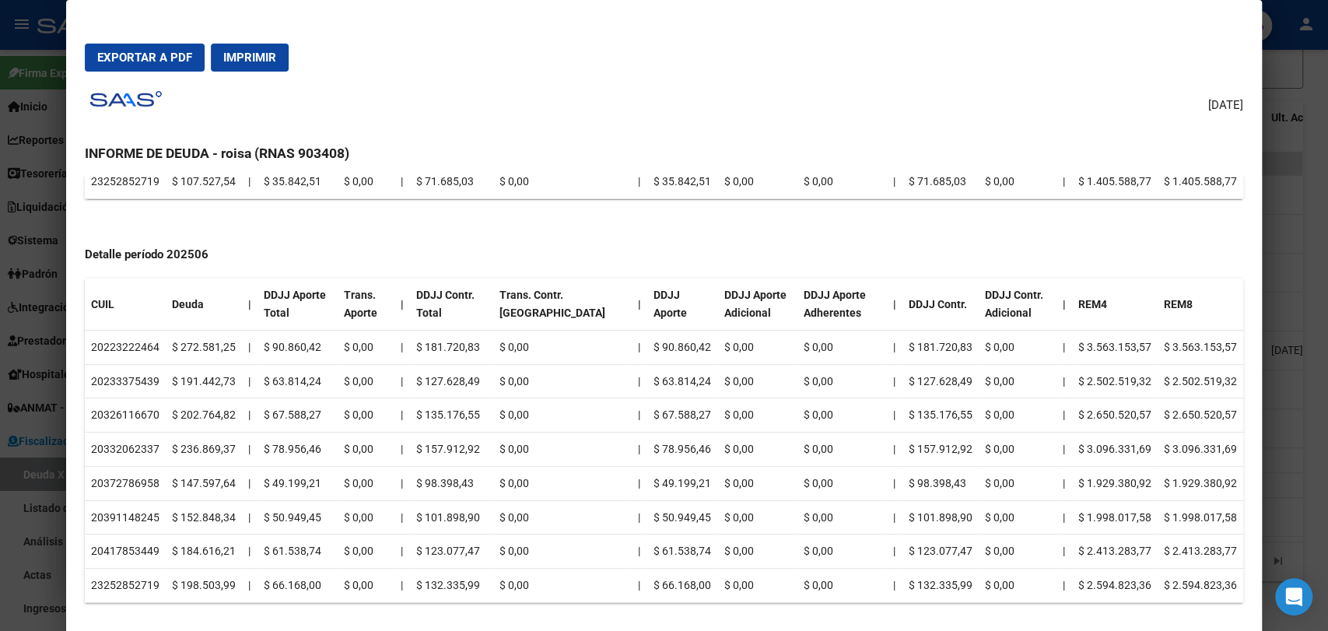
click at [1294, 275] on div at bounding box center [664, 315] width 1328 height 631
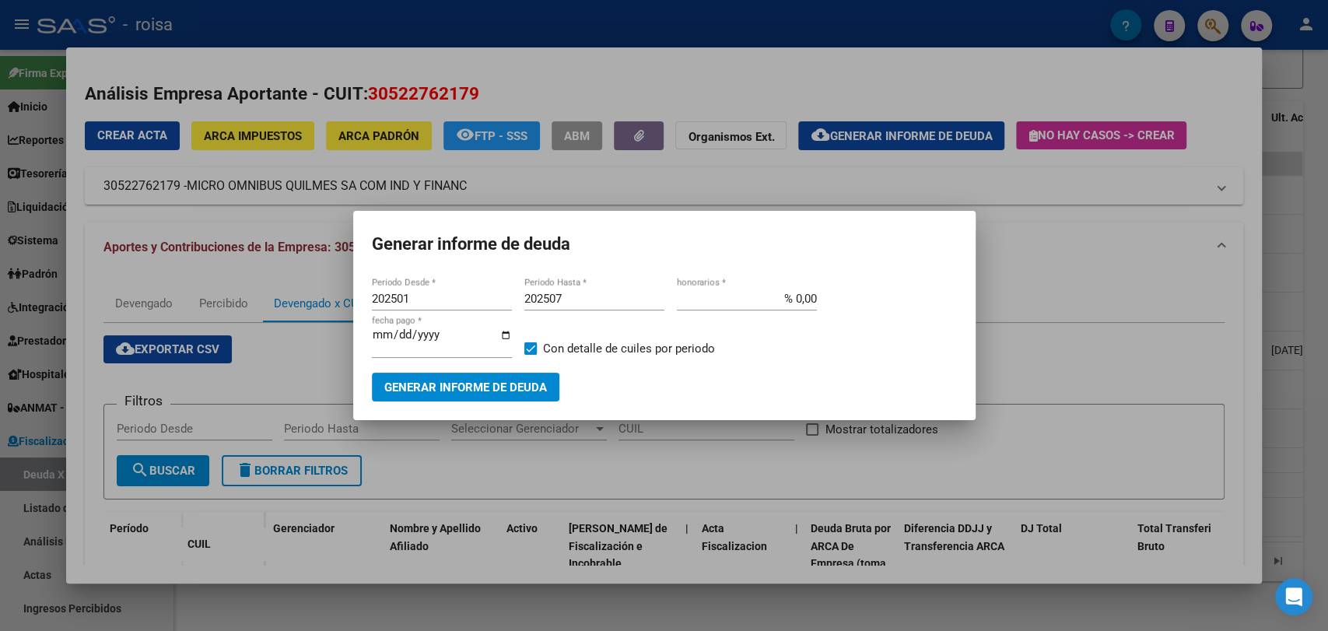
click at [1327, 237] on div at bounding box center [664, 315] width 1328 height 631
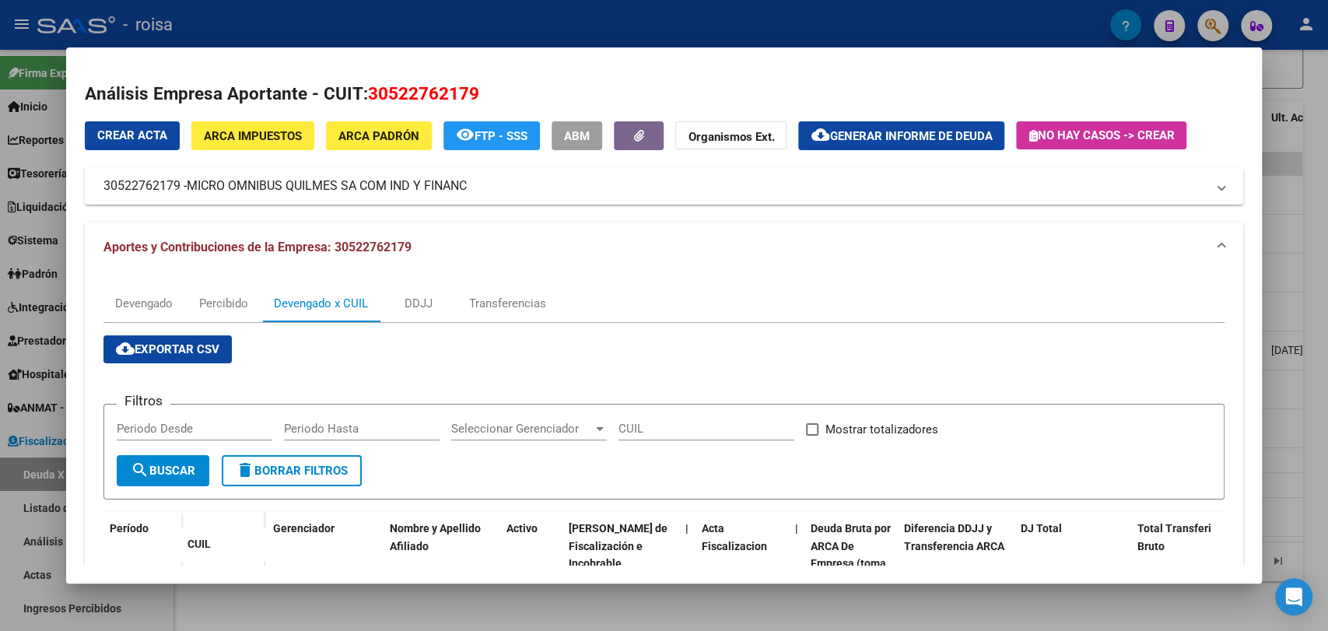
click at [1327, 319] on div at bounding box center [664, 315] width 1328 height 631
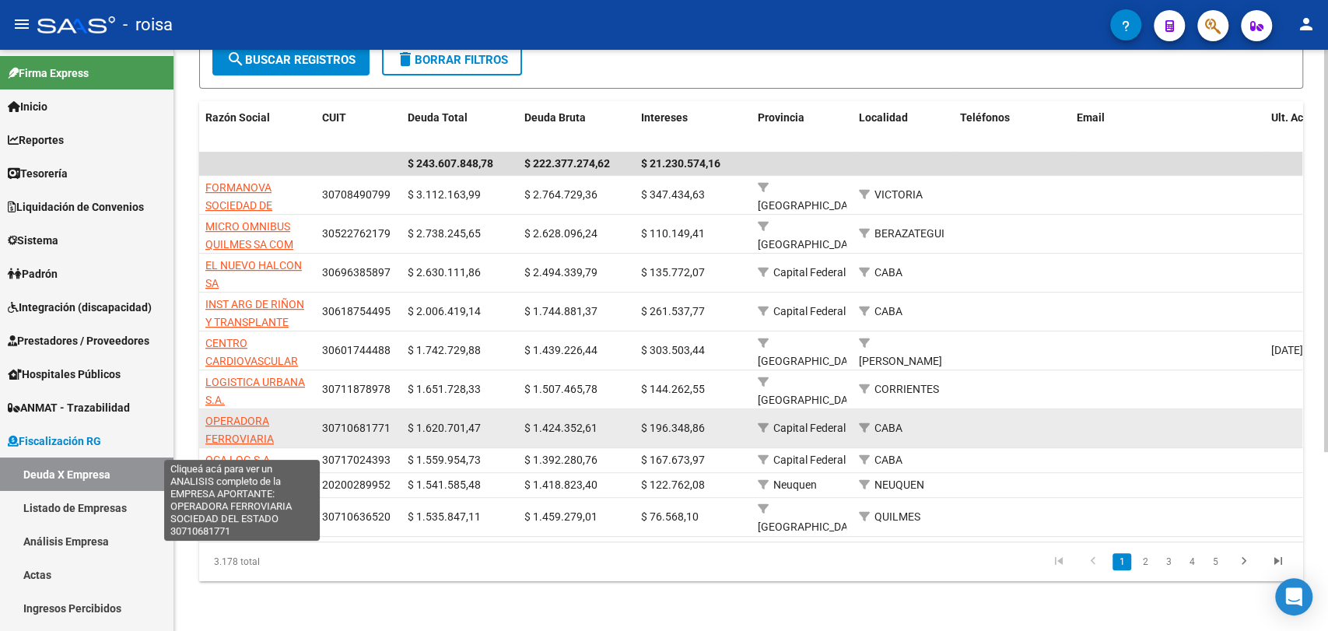
scroll to position [0, 0]
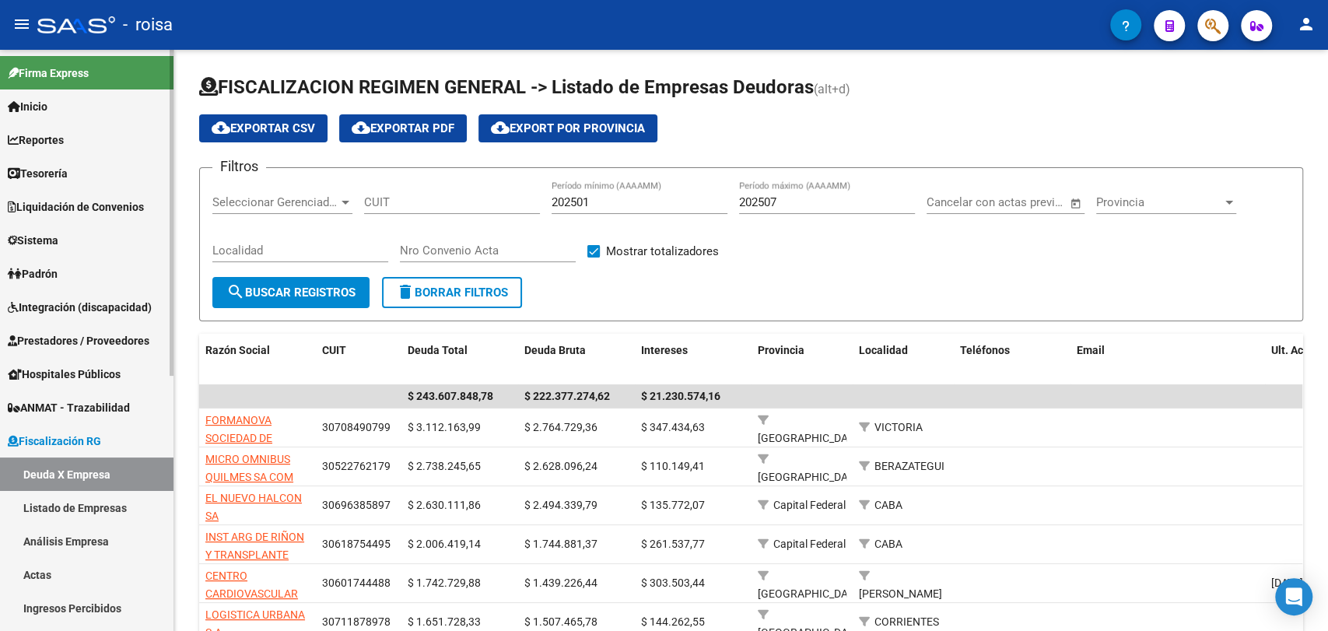
click at [121, 466] on link "Deuda X Empresa" at bounding box center [86, 473] width 173 height 33
click at [75, 531] on link "Análisis Empresa" at bounding box center [86, 540] width 173 height 33
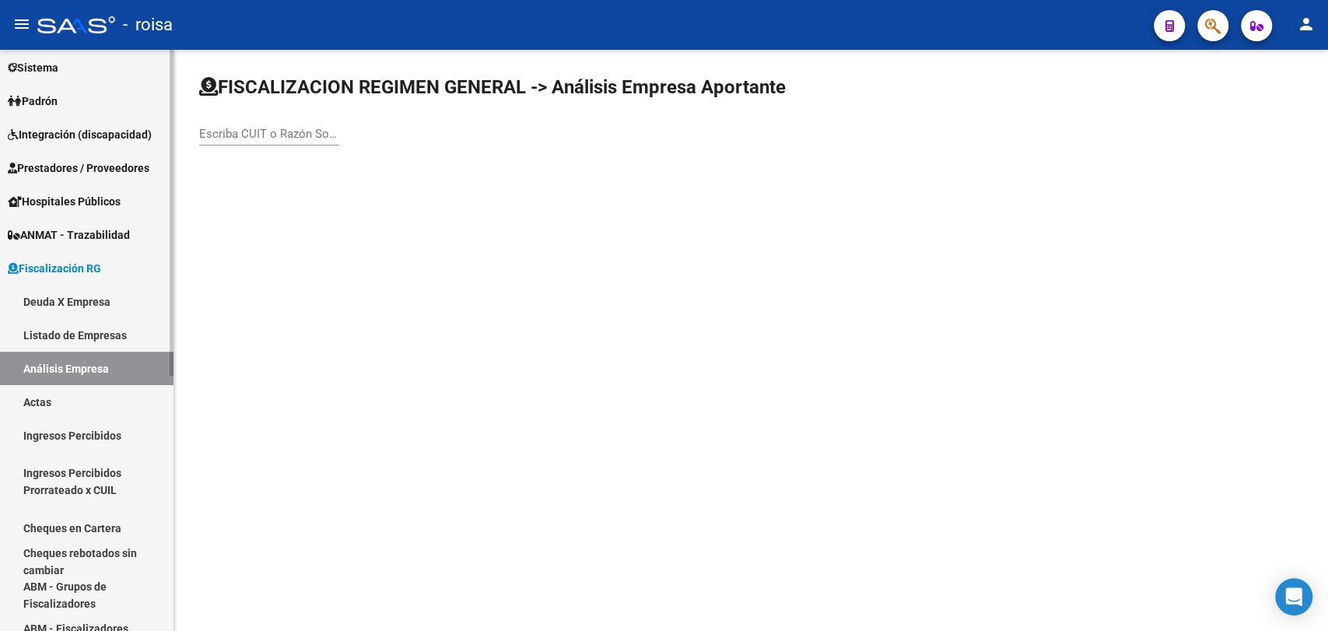
scroll to position [345, 0]
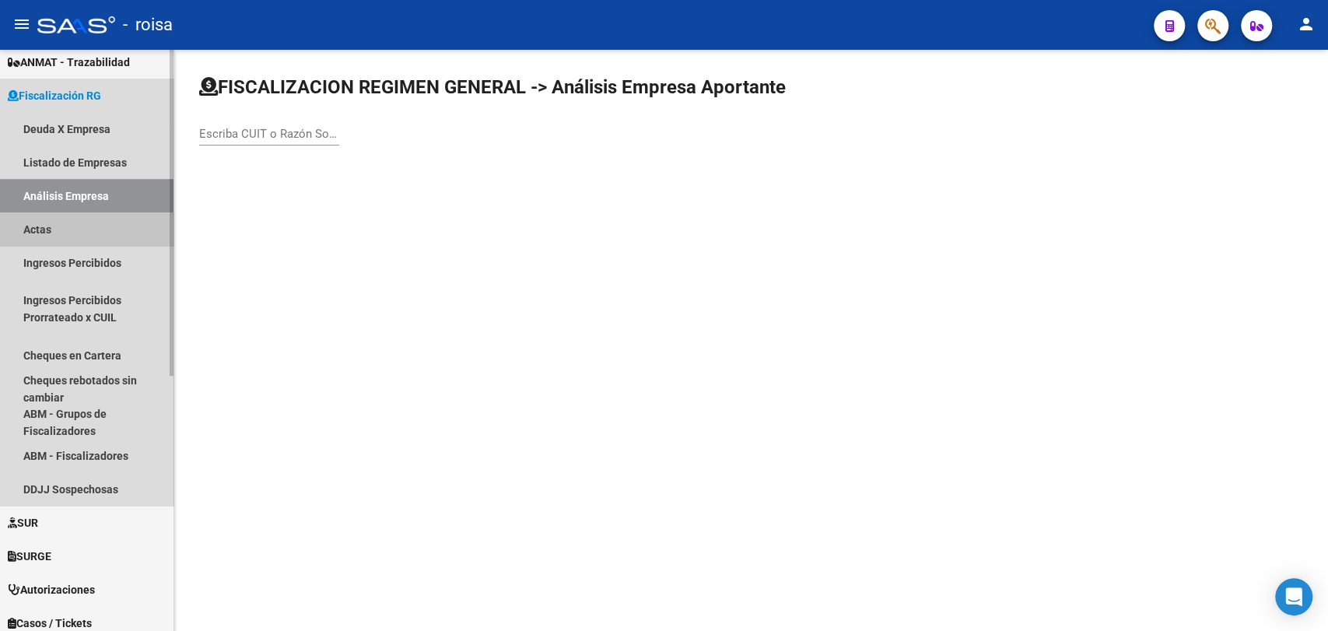
click at [93, 226] on link "Actas" at bounding box center [86, 228] width 173 height 33
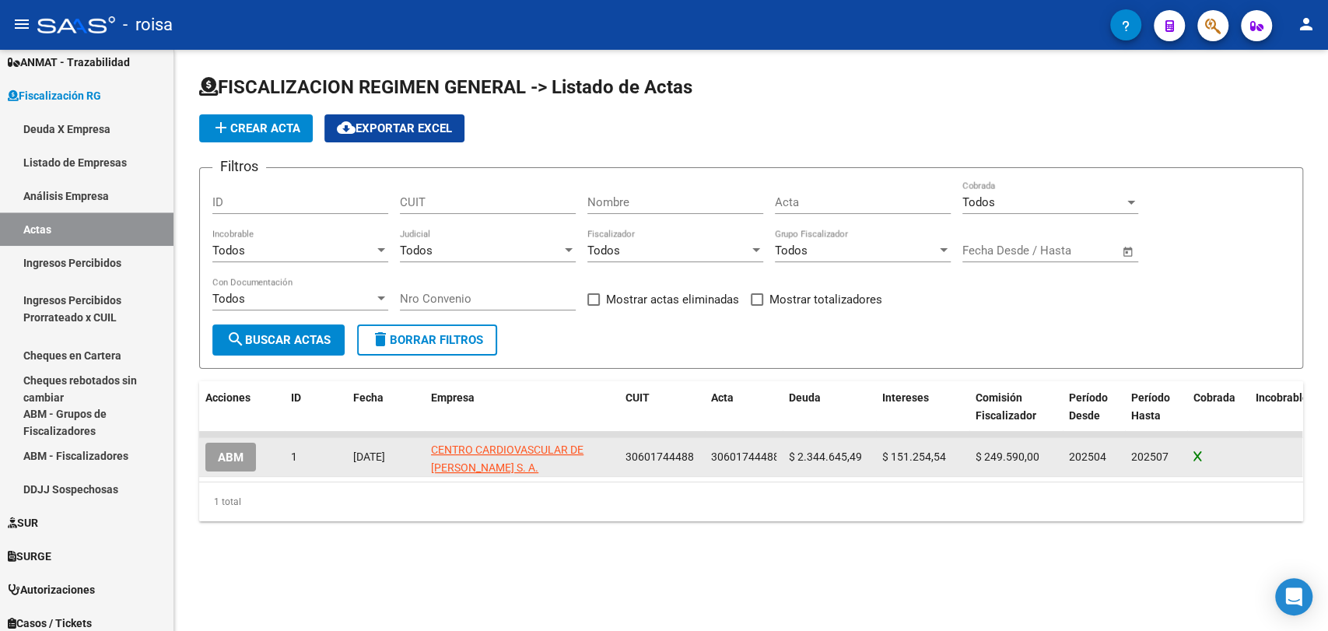
click at [498, 438] on datatable-body-cell "CENTRO CARDIOVASCULAR DE [PERSON_NAME] S. A." at bounding box center [522, 457] width 195 height 38
click at [509, 459] on app-link-go-to "CENTRO CARDIOVASCULAR DE [PERSON_NAME] S. A." at bounding box center [522, 459] width 182 height 36
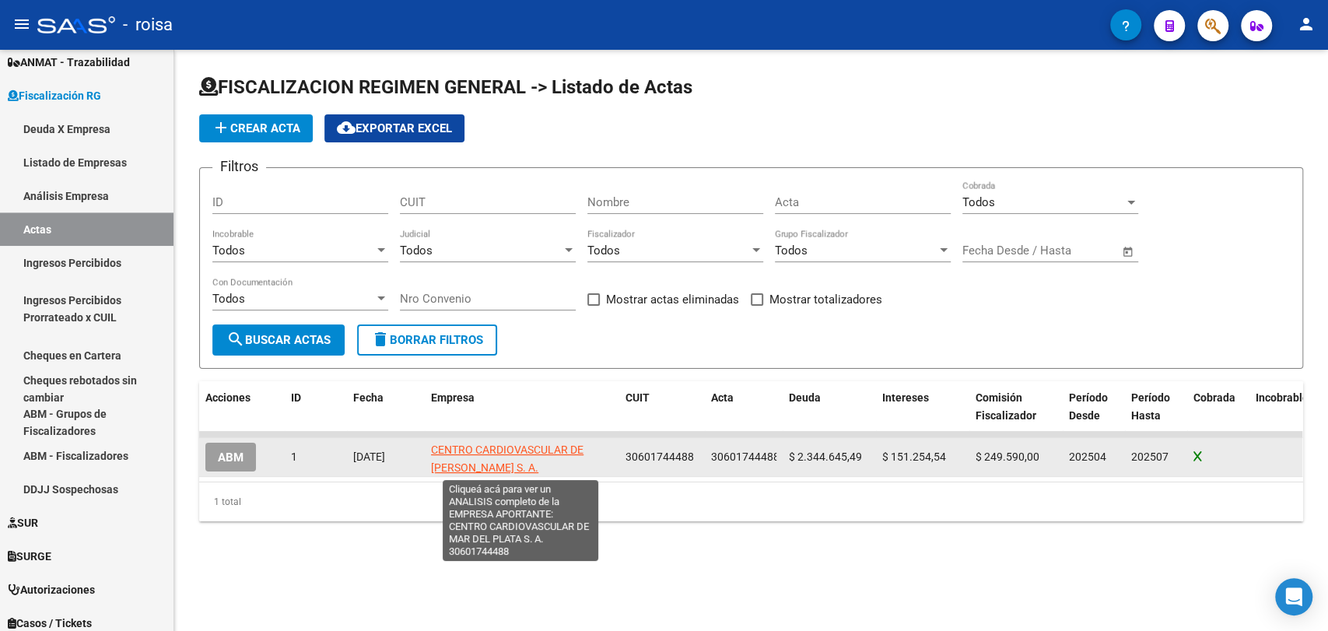
click at [508, 454] on span "CENTRO CARDIOVASCULAR DE [PERSON_NAME] S. A." at bounding box center [507, 458] width 152 height 30
type textarea "30601744488"
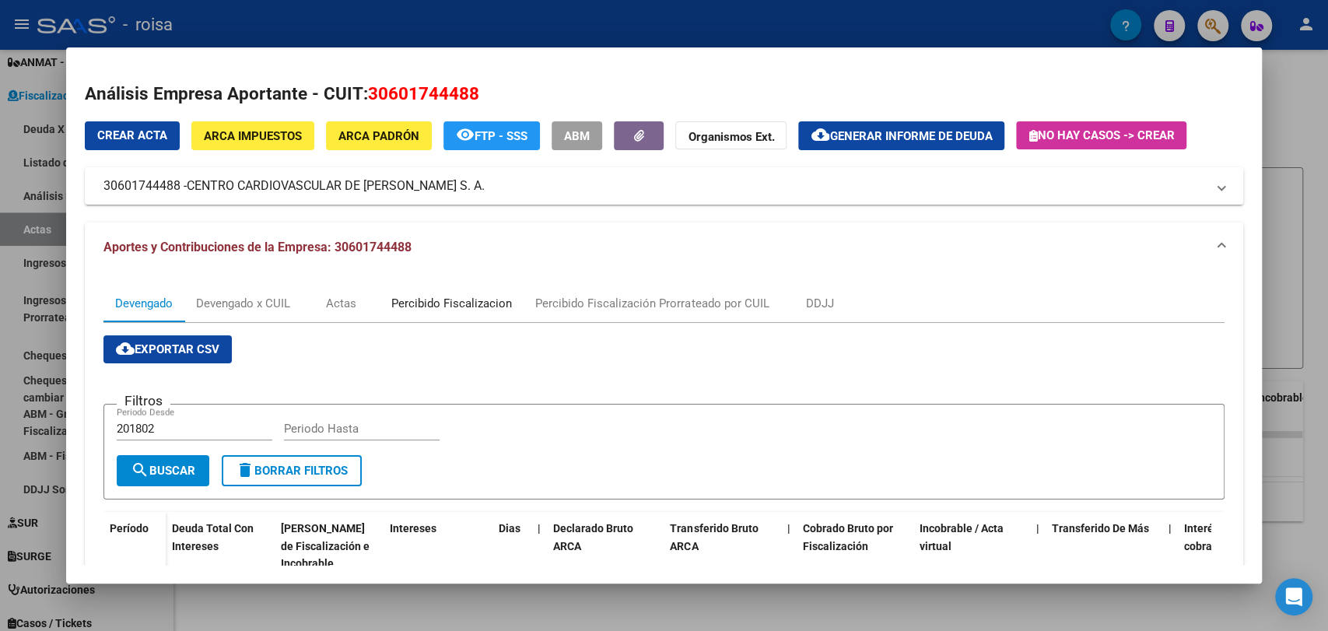
click at [427, 294] on div "Percibido Fiscalizacion" at bounding box center [452, 303] width 144 height 37
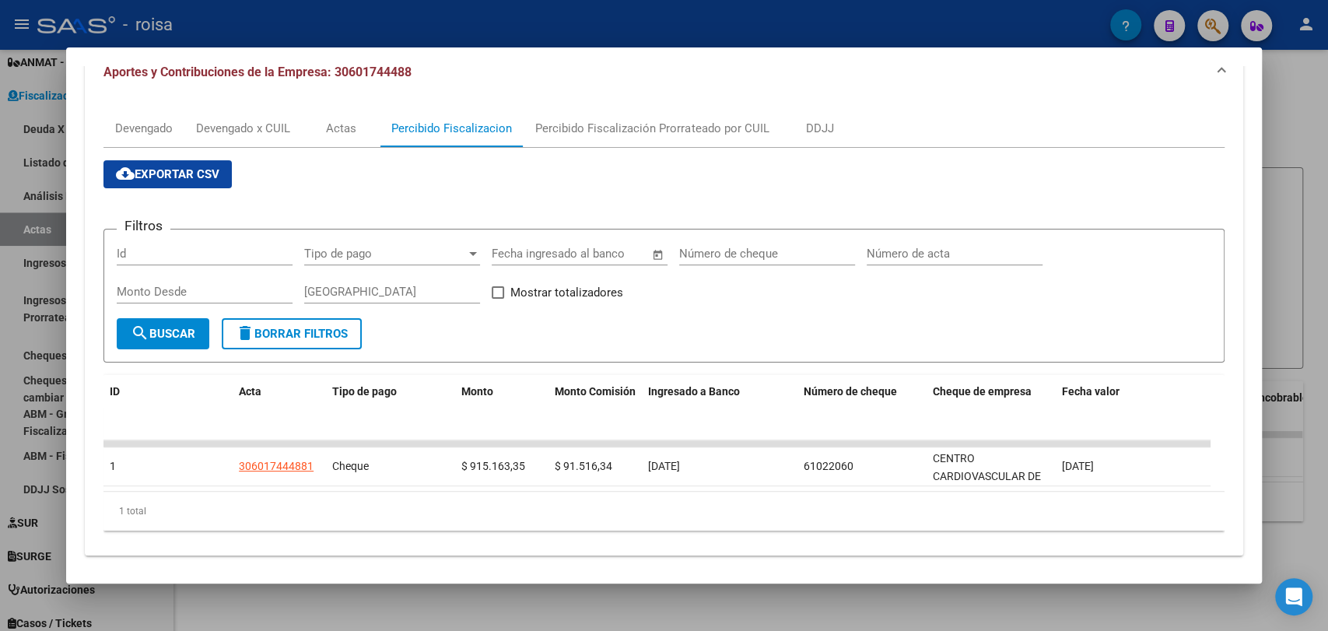
scroll to position [181, 0]
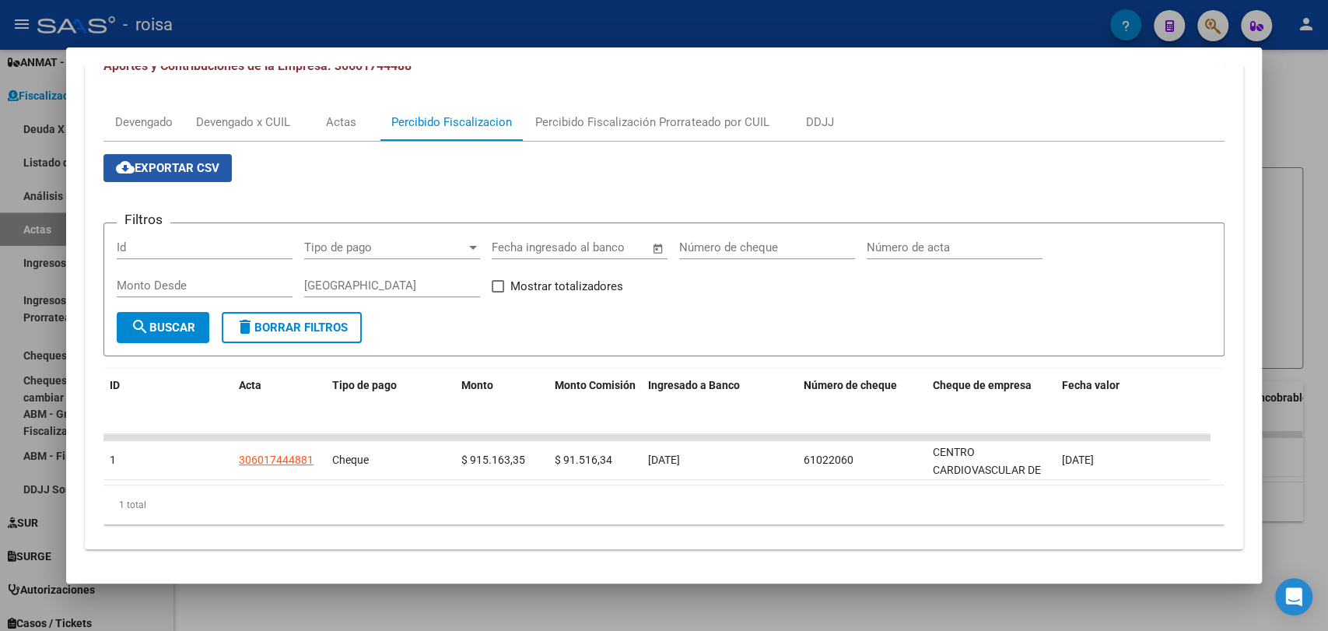
click at [211, 176] on button "cloud_download Exportar CSV" at bounding box center [167, 168] width 128 height 28
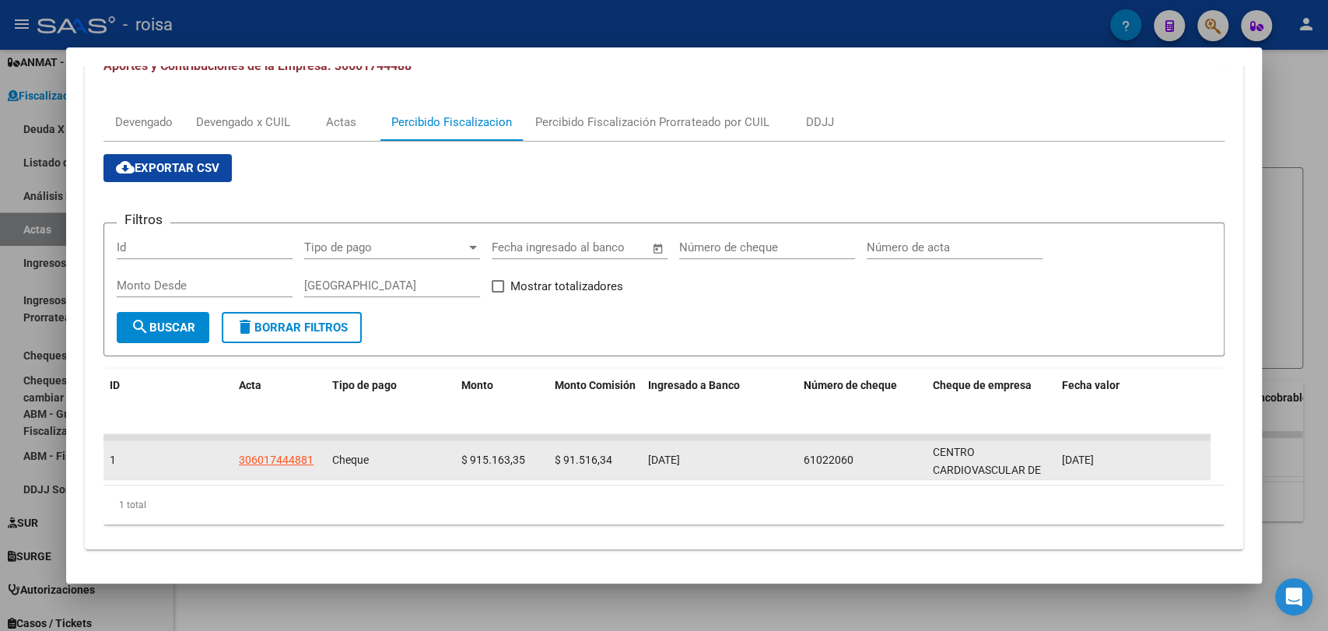
click at [295, 457] on div "306017444881" at bounding box center [276, 460] width 75 height 18
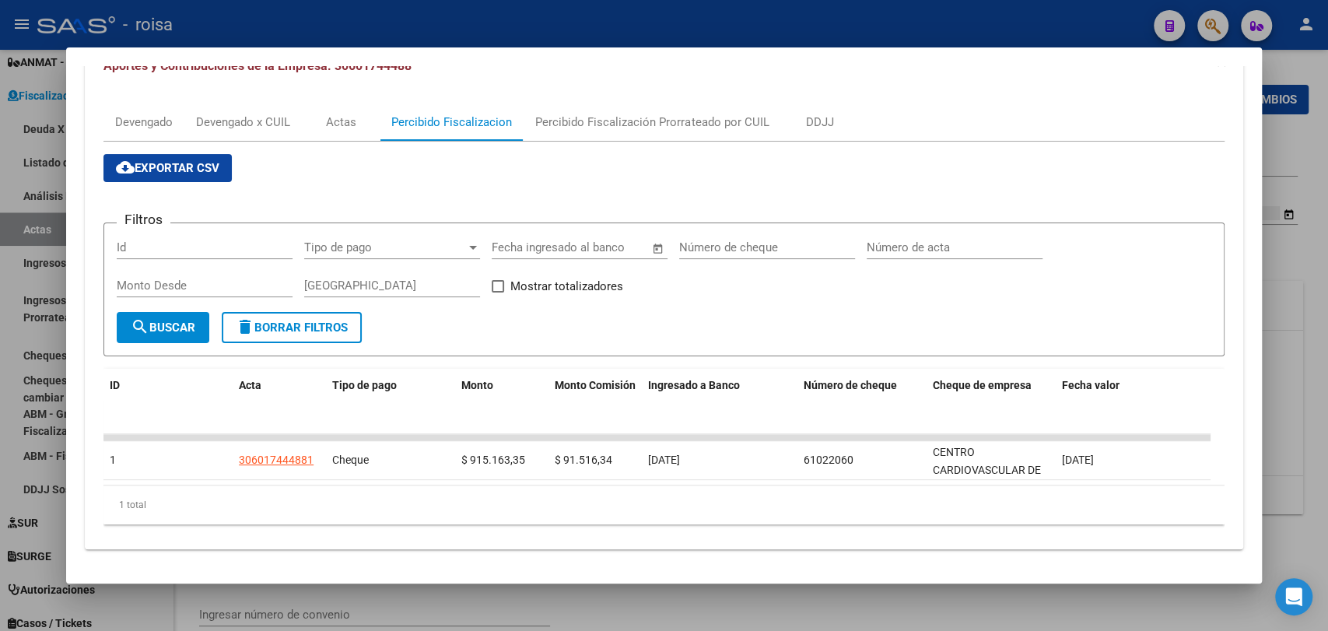
type input "202504"
type input "202507"
type input "$ 2.745.490,03"
type input "$ 2.344.645,49"
type input "$ 151.254,54"
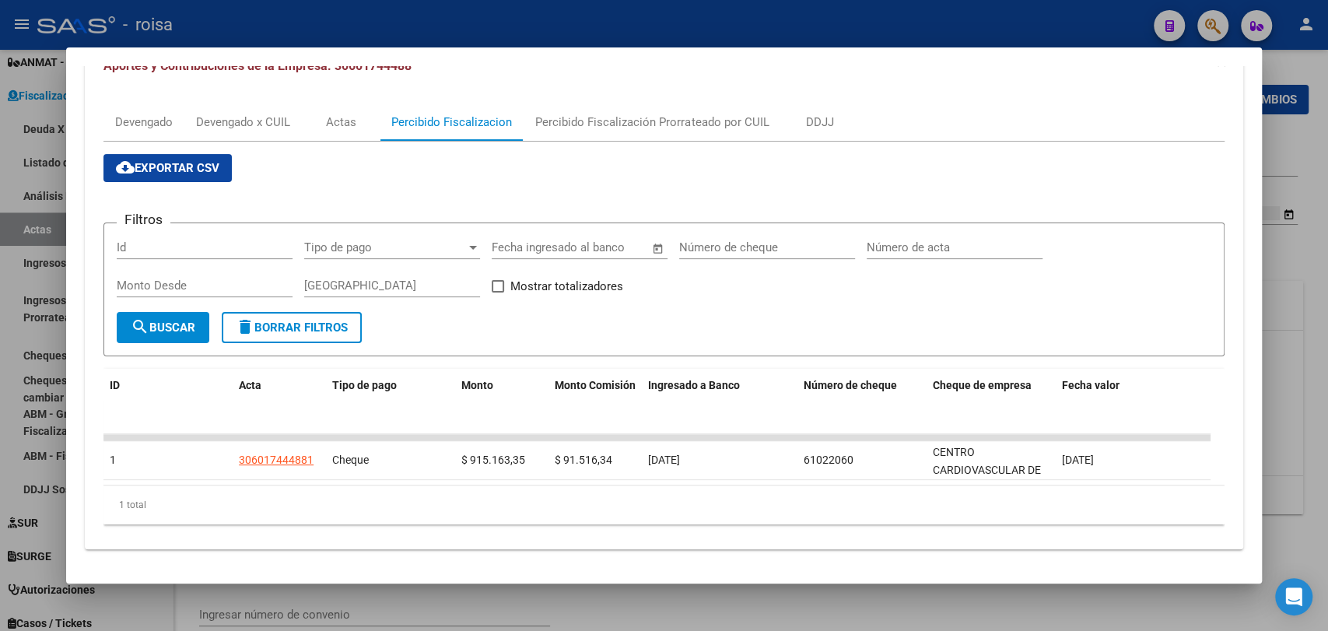
type input "306017444881"
type input "$ 249.590,00"
checkbox input "true"
type input "se realiza plan de pago en 3 cuotas por los periodos 042025 al 072025"
type input "[DATE]"
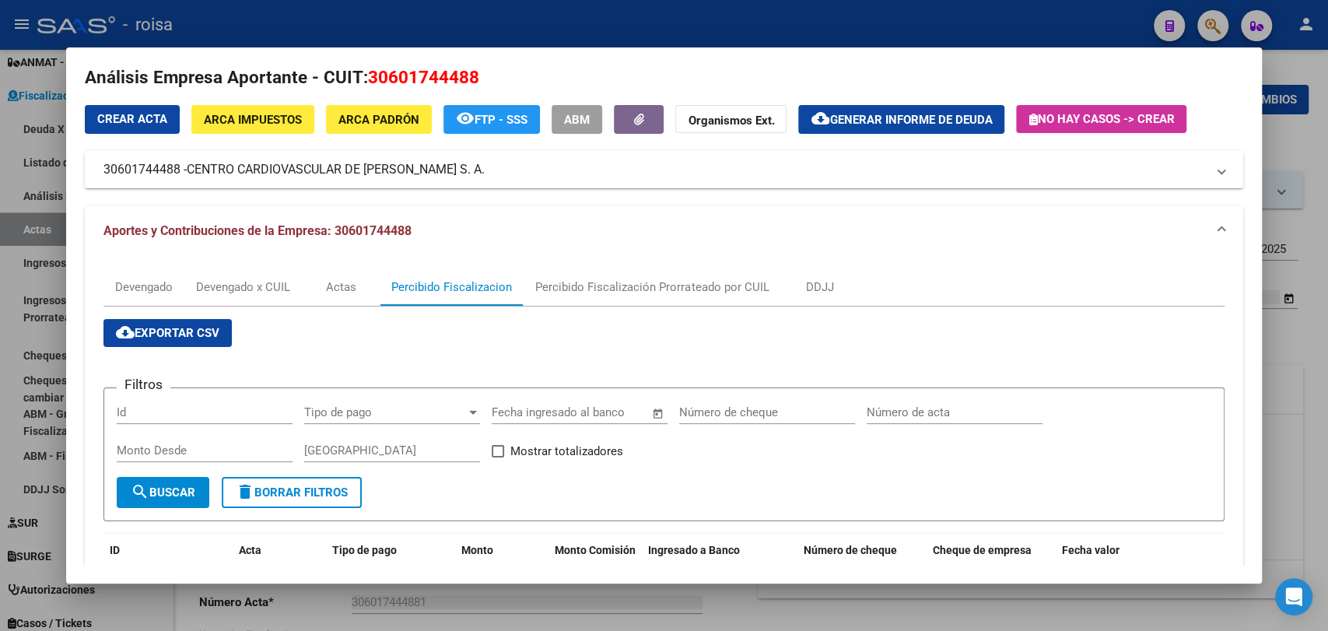
scroll to position [9, 0]
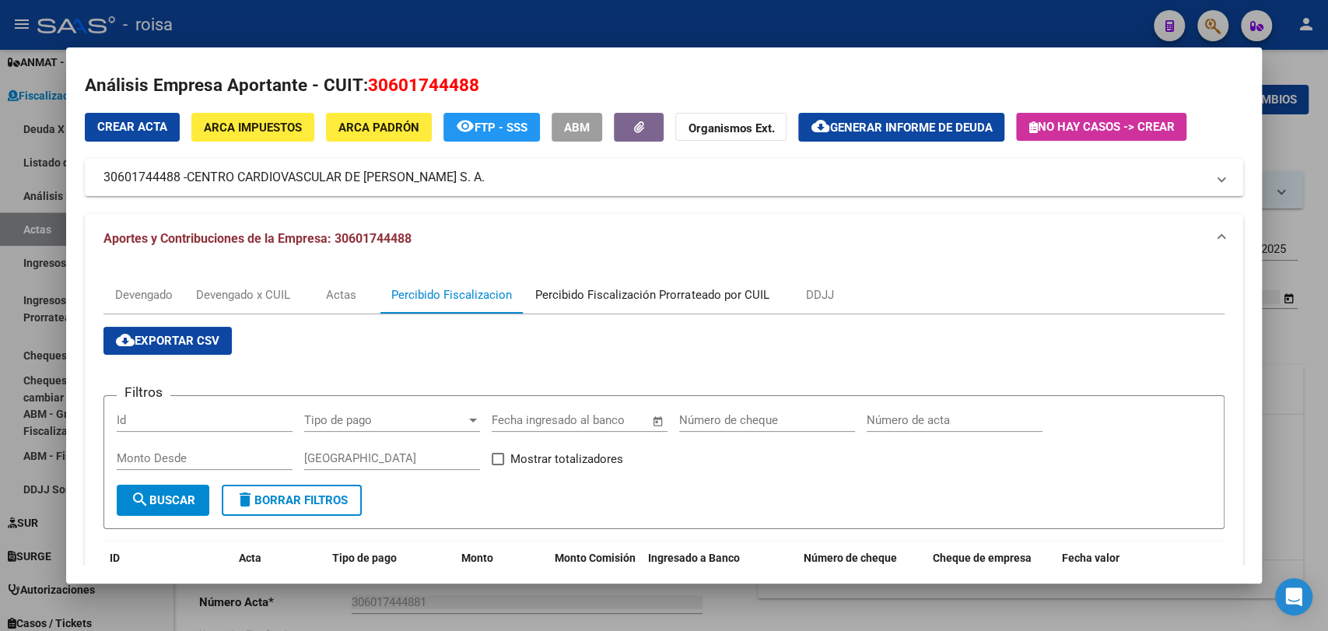
click at [608, 312] on div "Percibido Fiscalización Prorrateado por CUIL" at bounding box center [652, 294] width 257 height 37
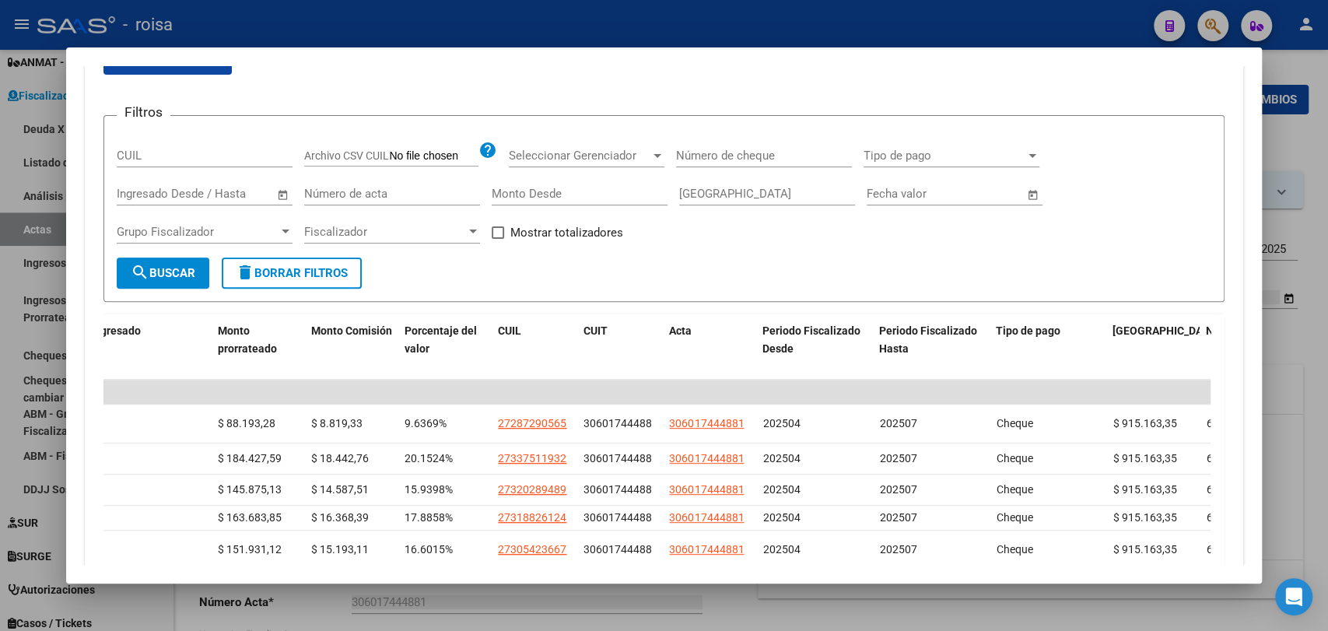
scroll to position [114, 0]
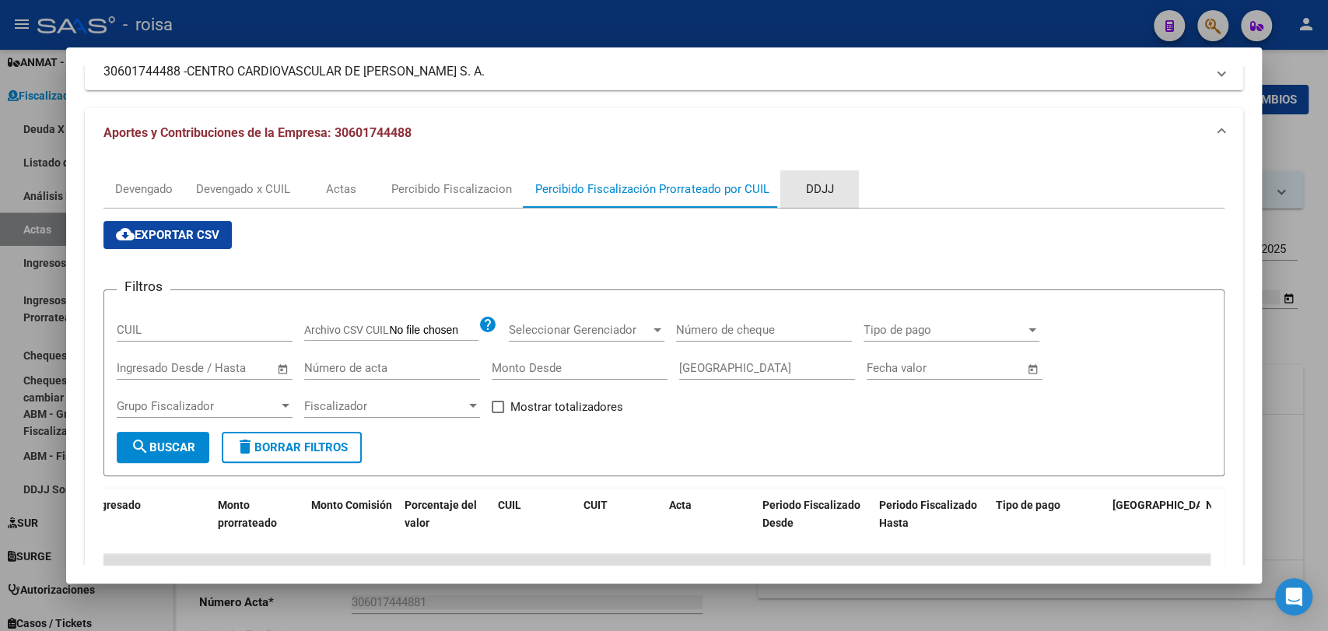
click at [854, 172] on div "DDJJ" at bounding box center [819, 188] width 78 height 37
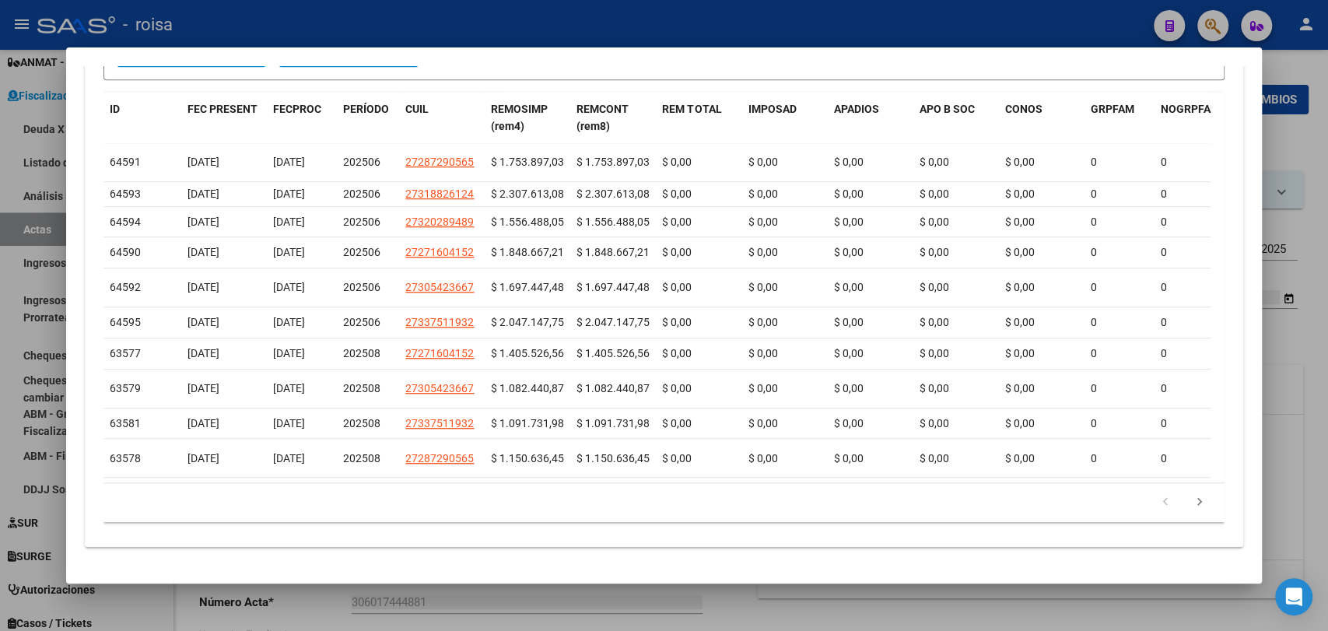
scroll to position [60, 0]
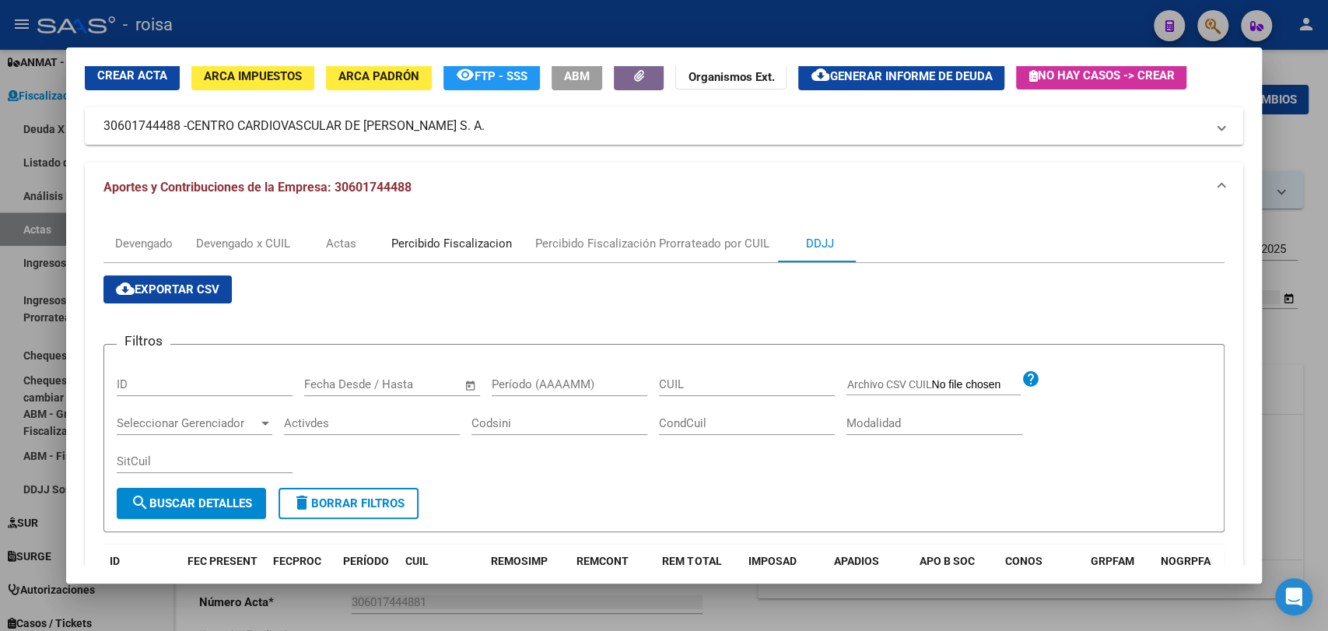
click at [489, 244] on div "Percibido Fiscalizacion" at bounding box center [451, 243] width 121 height 17
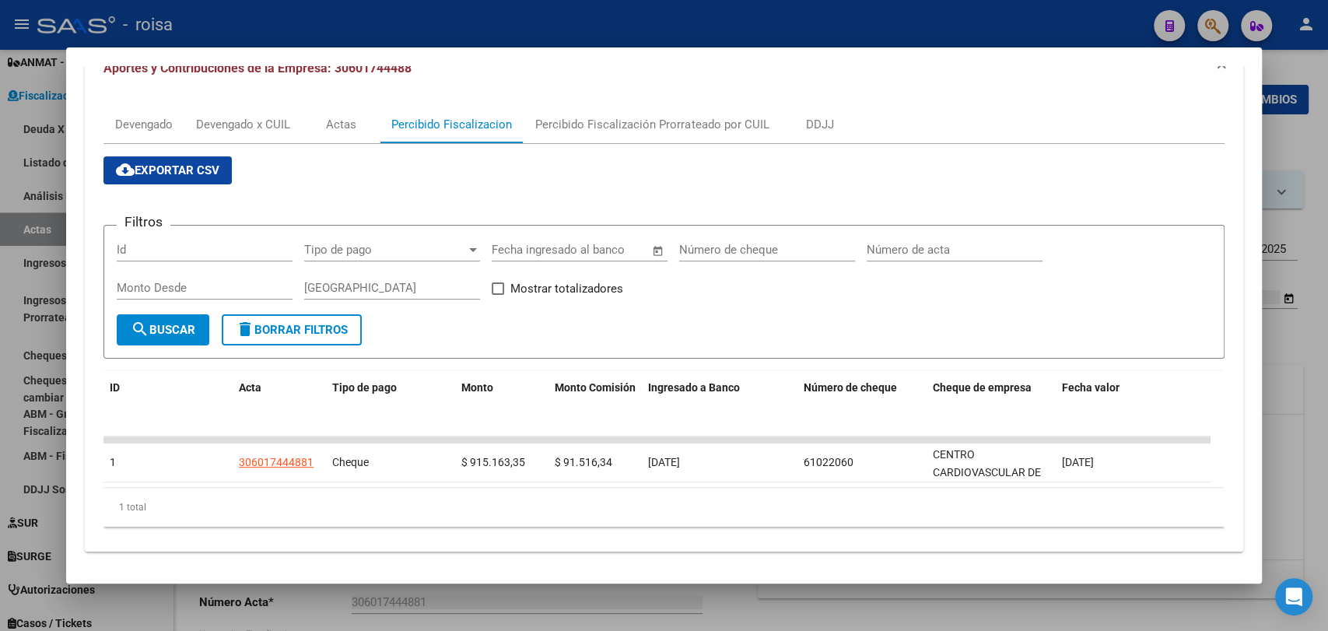
scroll to position [181, 0]
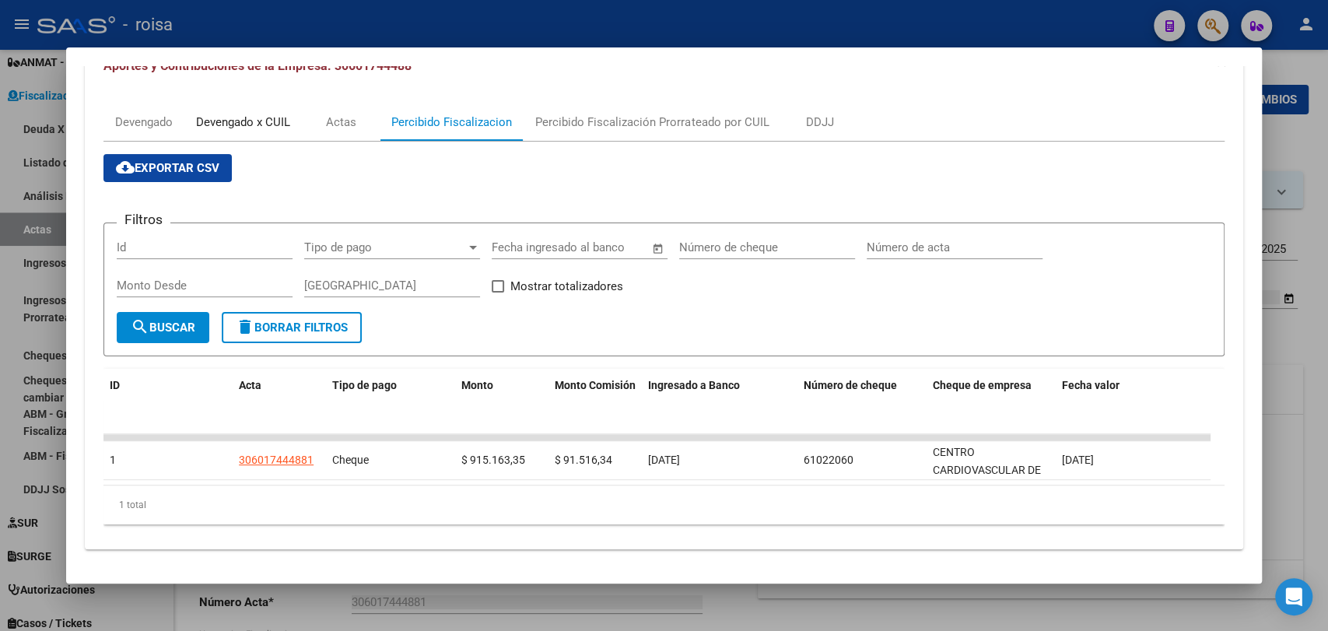
click at [271, 120] on div "Devengado x CUIL" at bounding box center [243, 122] width 94 height 17
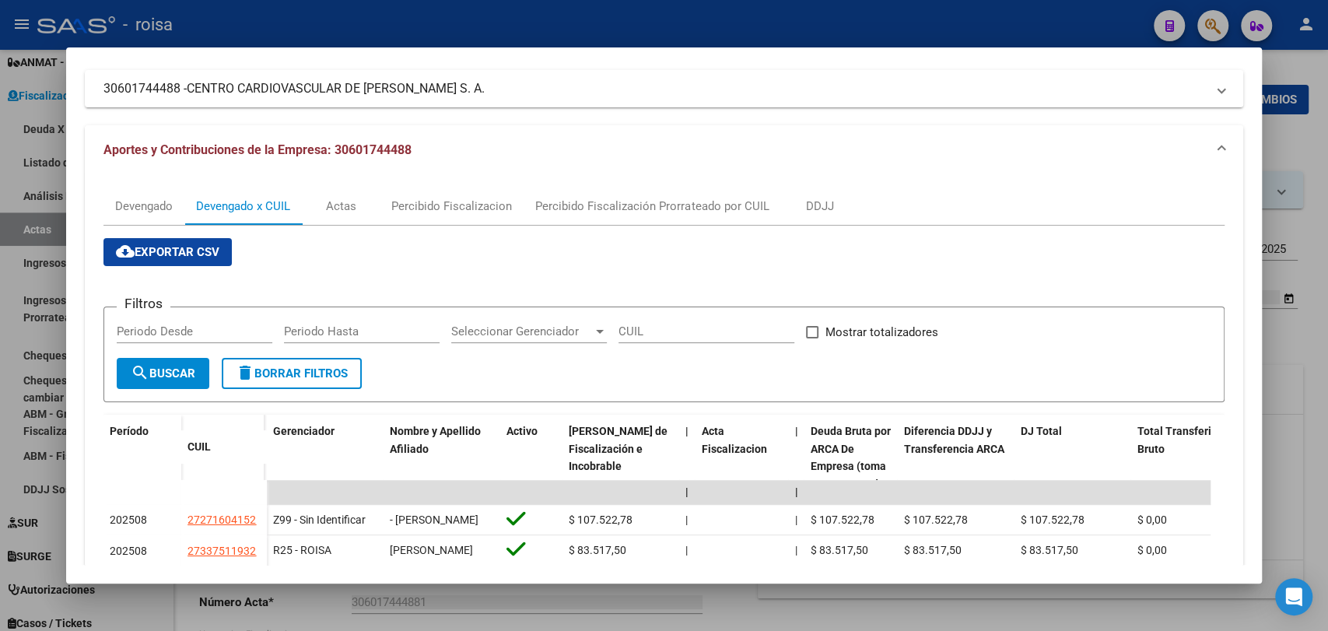
scroll to position [199, 0]
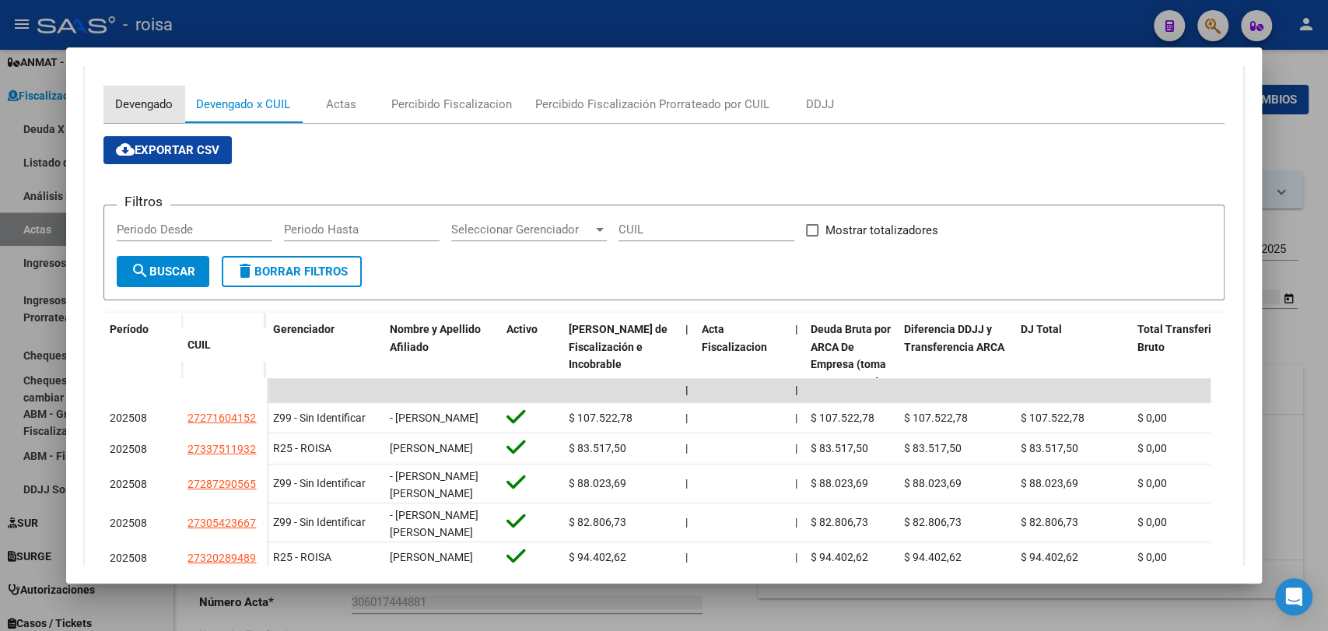
click at [142, 103] on div "Devengado" at bounding box center [144, 104] width 58 height 17
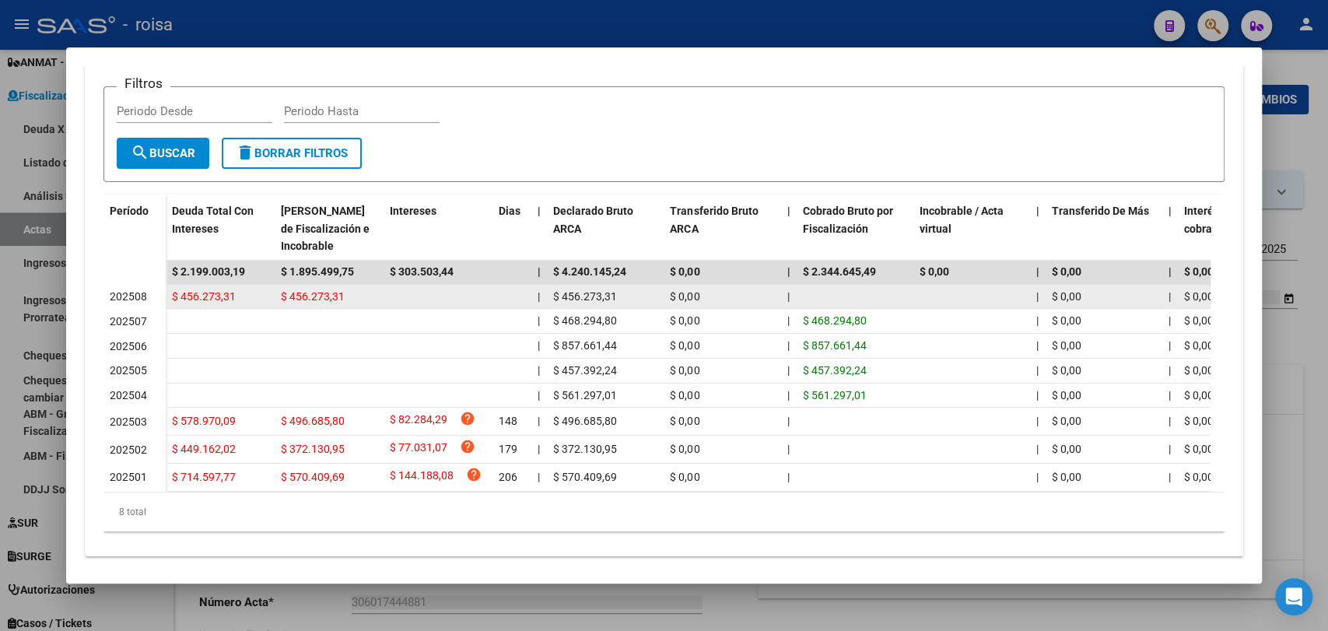
scroll to position [336, 0]
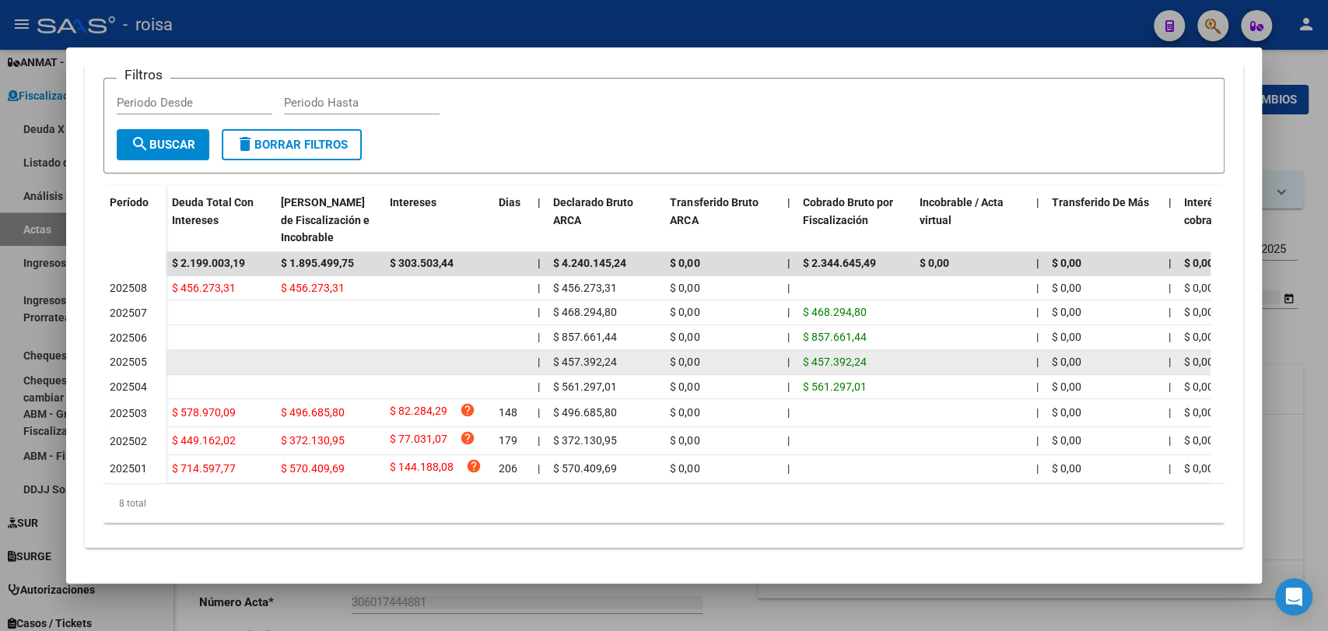
drag, startPoint x: 274, startPoint y: 328, endPoint x: 864, endPoint y: 357, distance: 591.2
click at [864, 357] on datatable-scroller "$ 2.199.003,19 $ 1.895.499,75 $ 303.503,44 | $ 4.240.145,24 $ 0,00 | $ 2.344.64…" at bounding box center [656, 367] width 1107 height 232
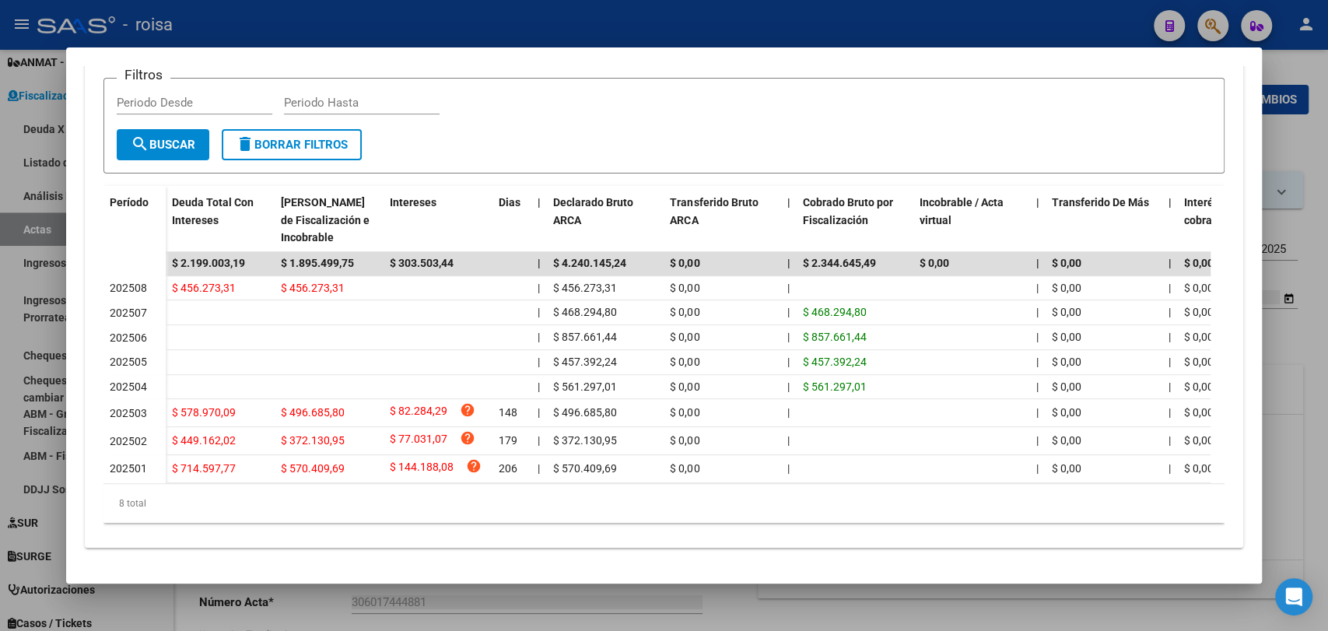
scroll to position [0, 0]
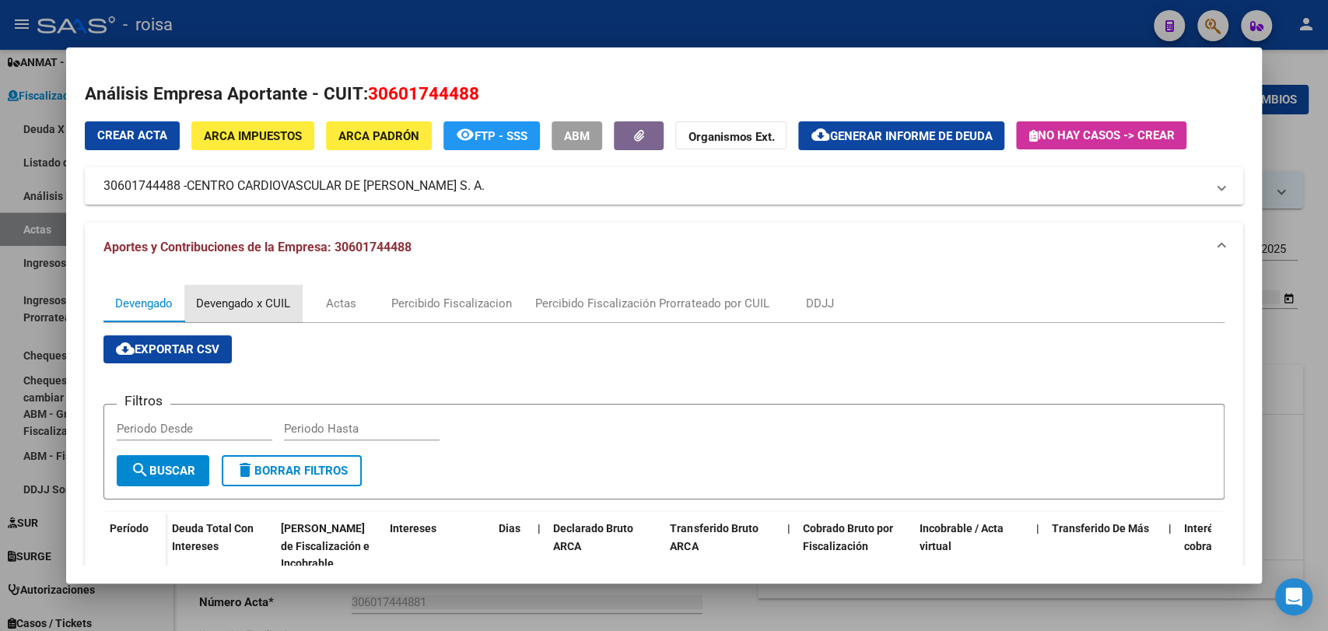
click at [273, 309] on div "Devengado x CUIL" at bounding box center [243, 303] width 94 height 17
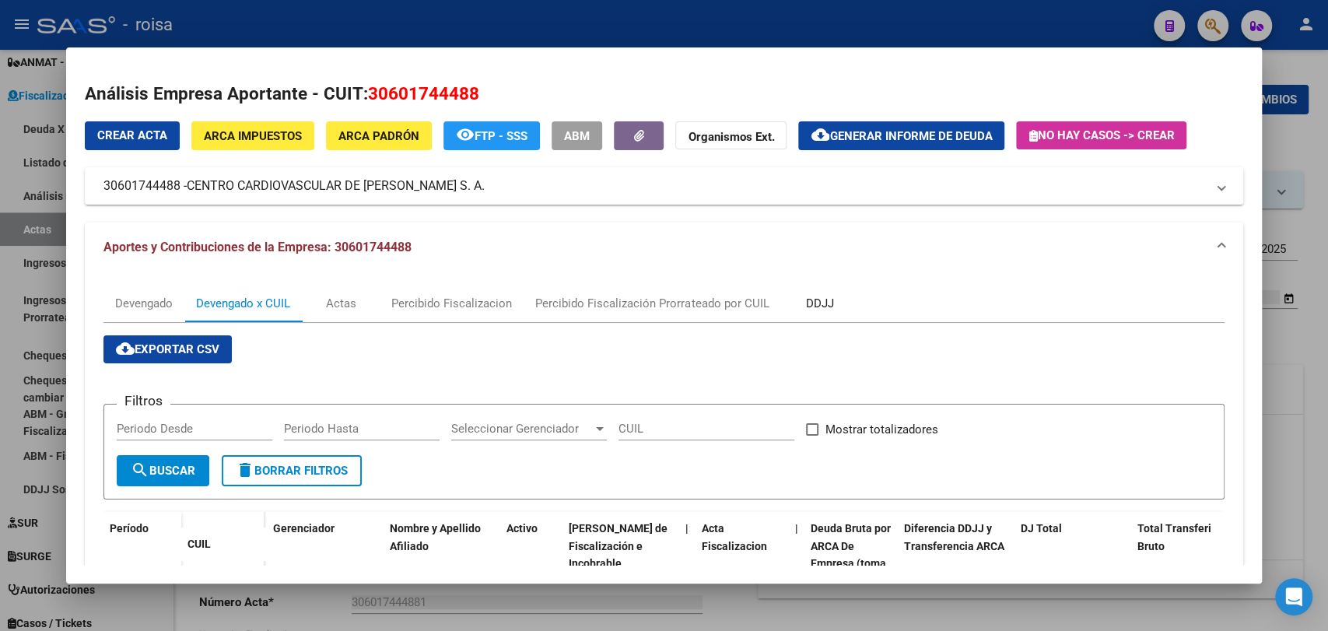
click at [832, 297] on div "DDJJ" at bounding box center [819, 303] width 78 height 37
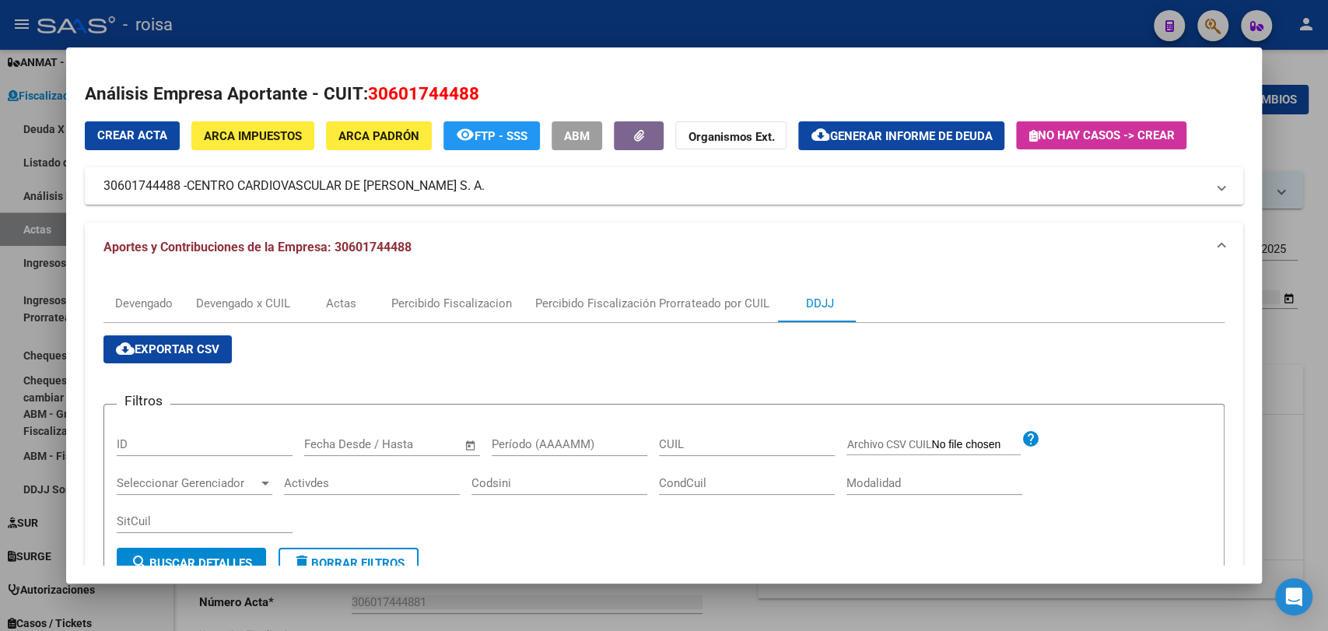
click at [873, 134] on span "Generar informe de deuda" at bounding box center [910, 136] width 163 height 14
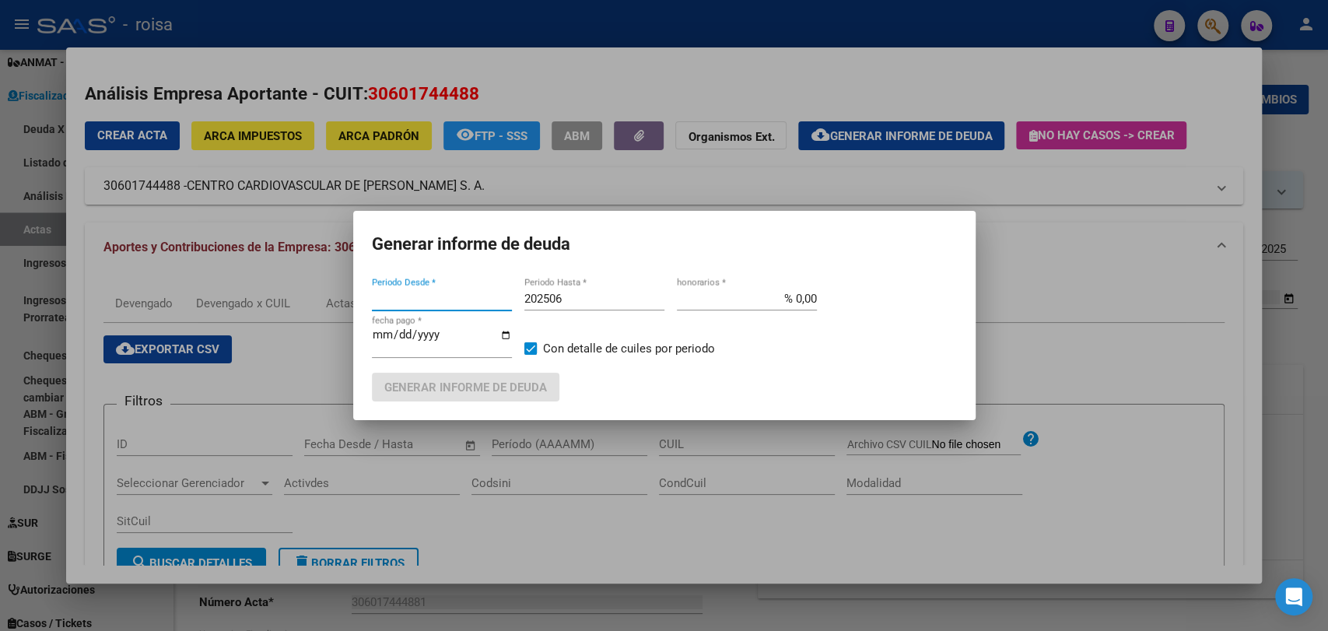
type input "202508"
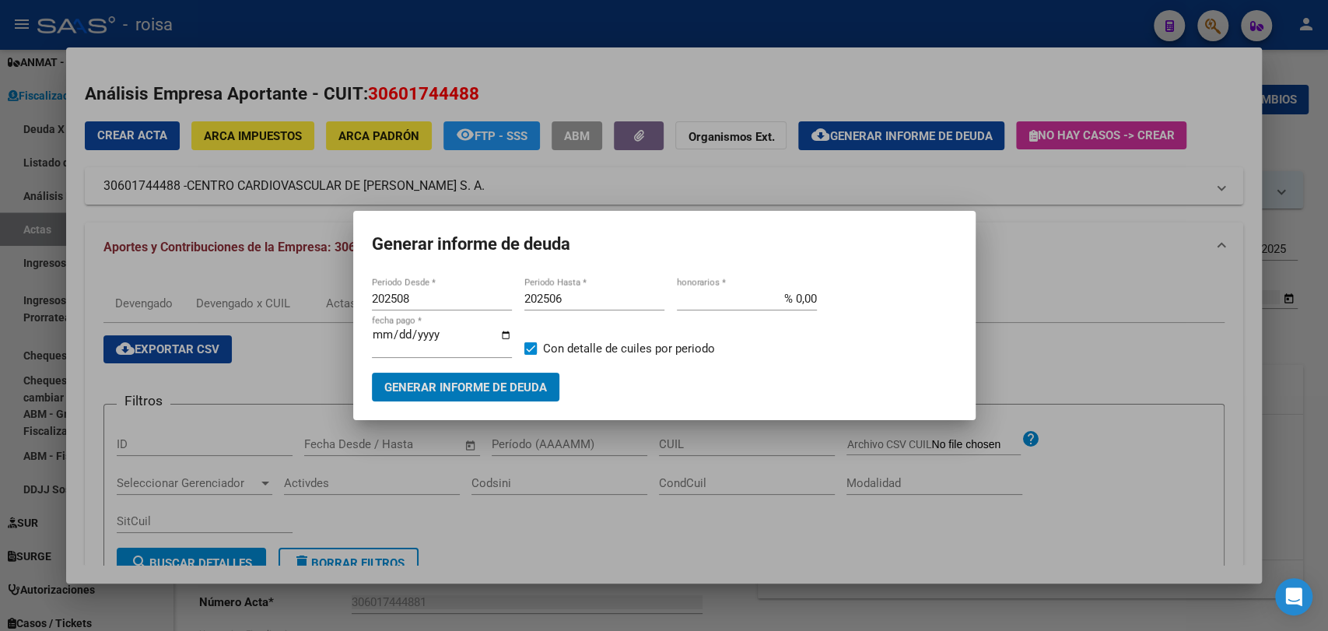
click at [1120, 238] on div at bounding box center [664, 315] width 1328 height 631
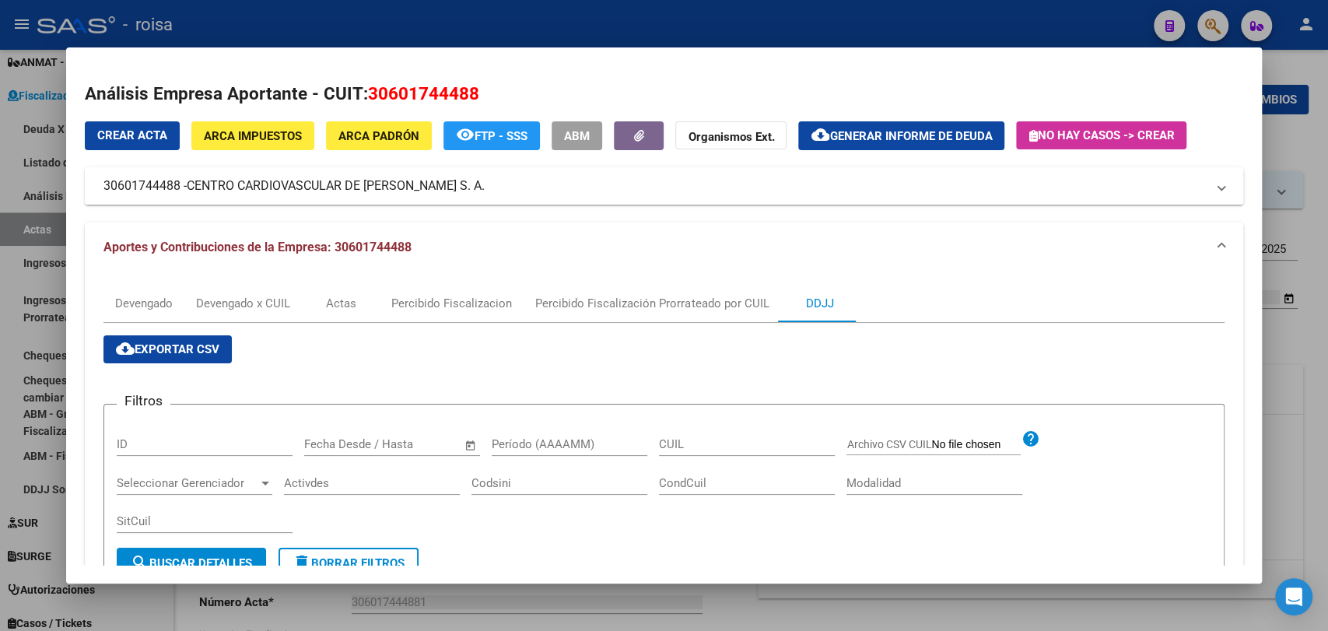
click at [213, 193] on span "CENTRO CARDIOVASCULAR DE [PERSON_NAME] S. A." at bounding box center [336, 186] width 298 height 19
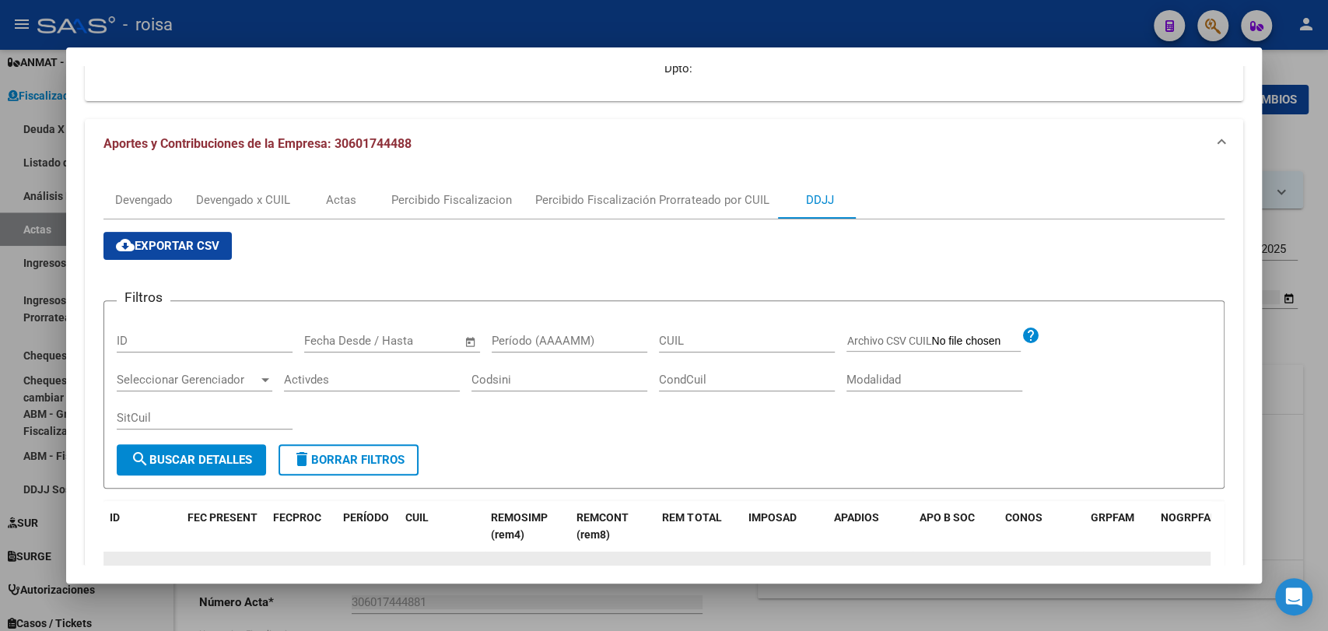
scroll to position [259, 0]
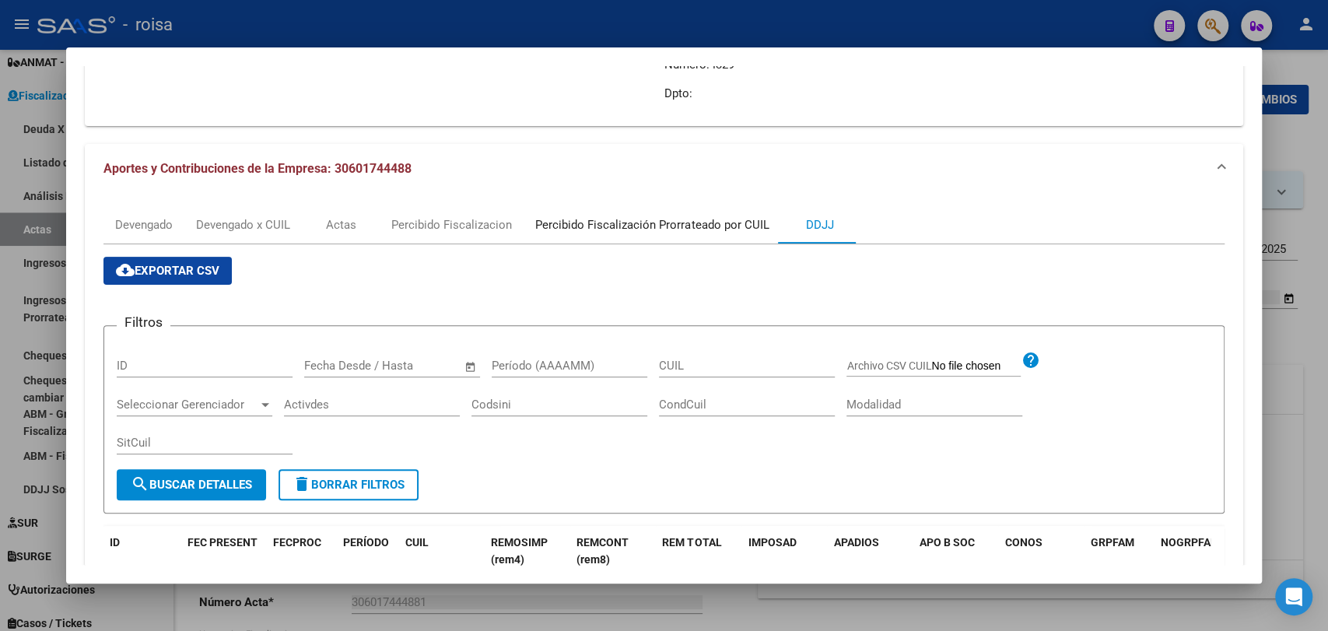
click at [633, 238] on div "Percibido Fiscalización Prorrateado por CUIL" at bounding box center [652, 224] width 257 height 37
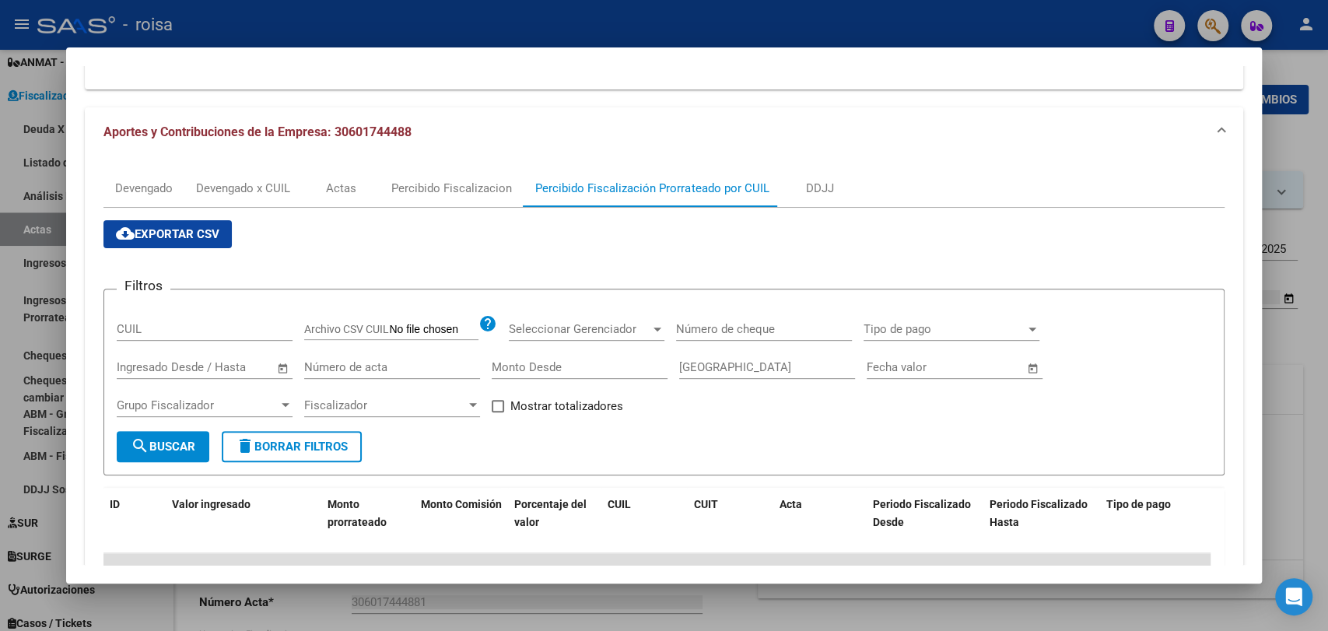
scroll to position [209, 0]
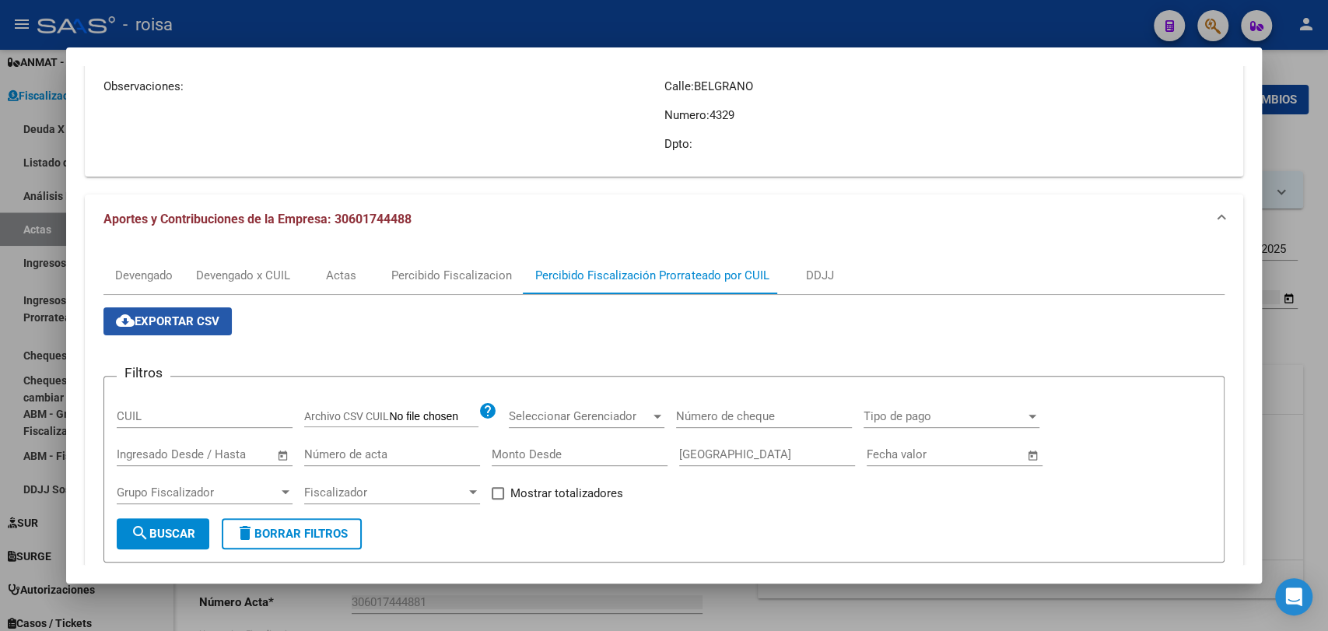
click at [157, 327] on span "cloud_download Exportar CSV" at bounding box center [167, 321] width 103 height 14
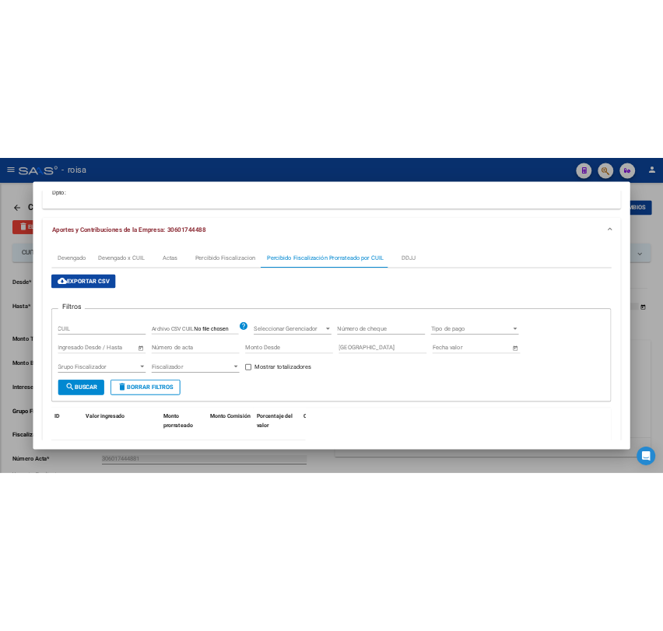
scroll to position [545, 0]
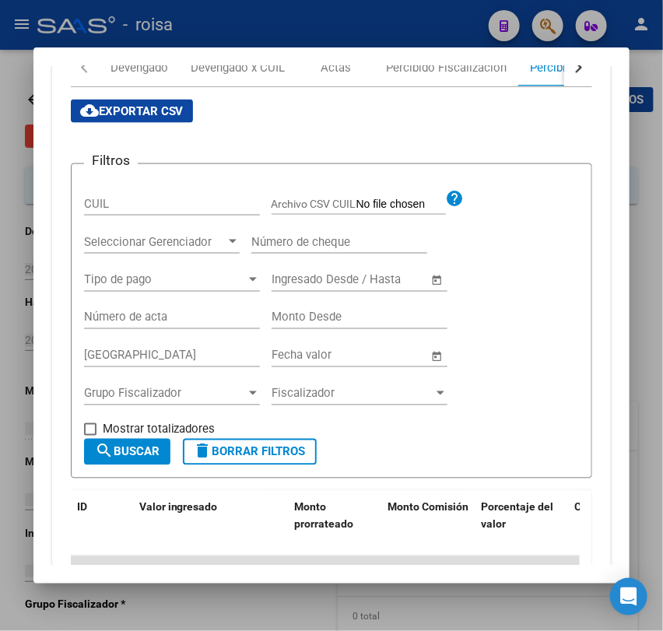
click at [644, 170] on div at bounding box center [331, 315] width 663 height 631
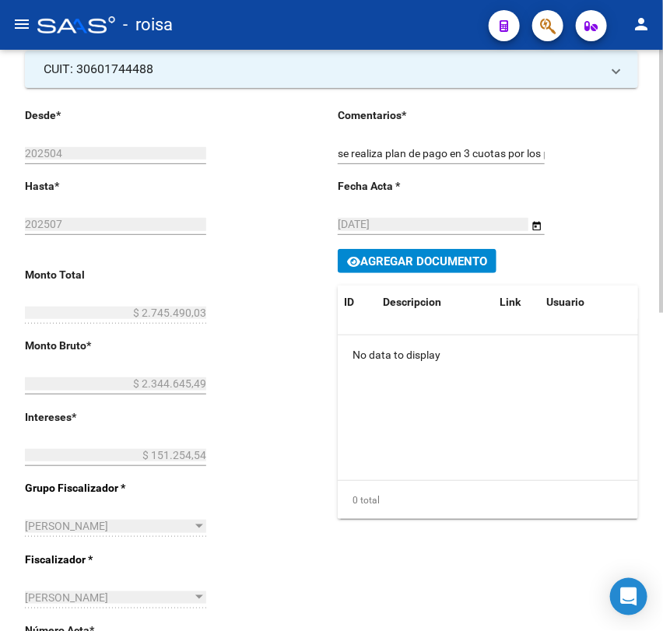
scroll to position [0, 0]
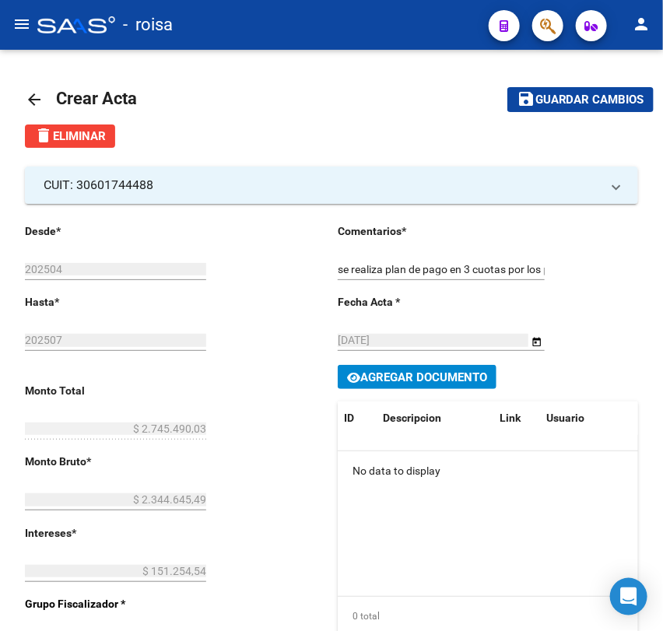
drag, startPoint x: 12, startPoint y: 20, endPoint x: 77, endPoint y: 3, distance: 66.8
click at [19, 20] on mat-icon "menu" at bounding box center [21, 24] width 19 height 19
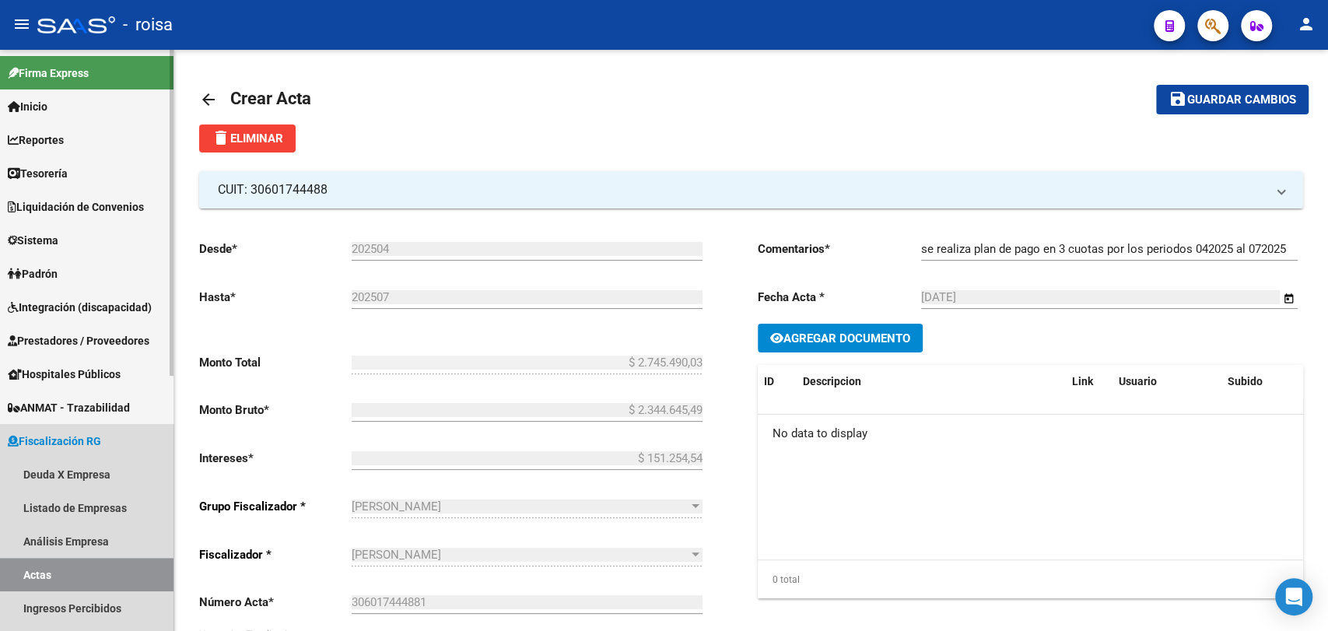
click at [79, 447] on span "Fiscalización RG" at bounding box center [54, 441] width 93 height 17
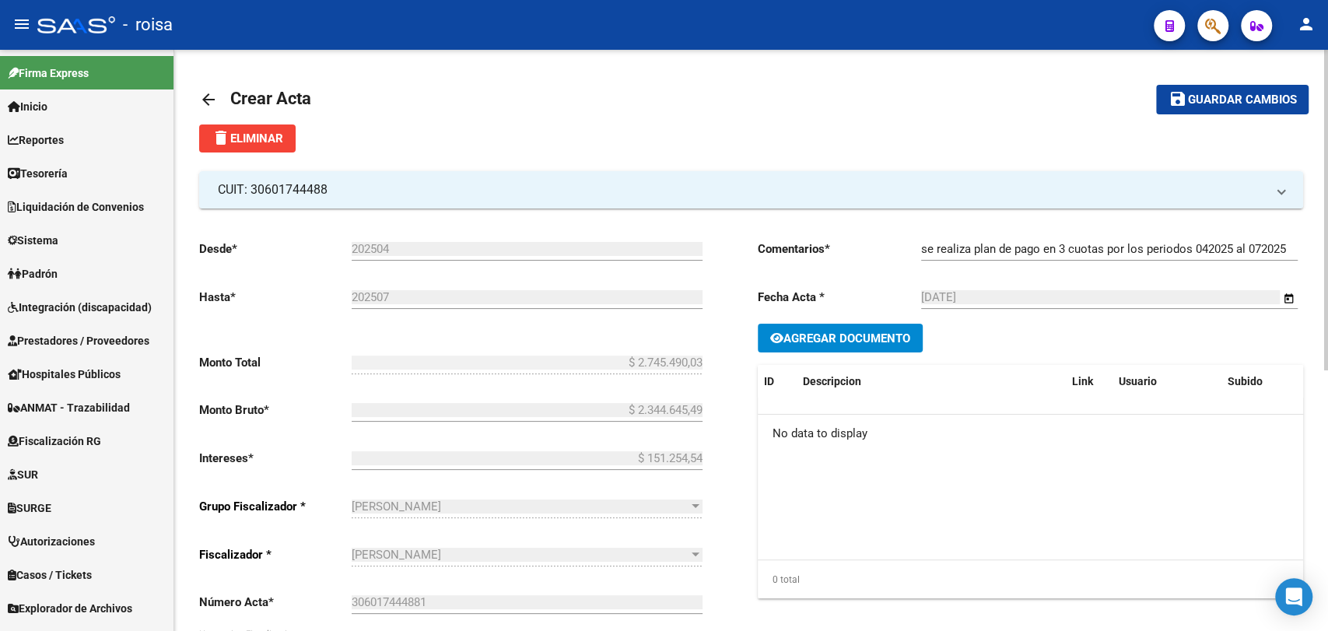
click at [205, 92] on mat-icon "arrow_back" at bounding box center [208, 99] width 19 height 19
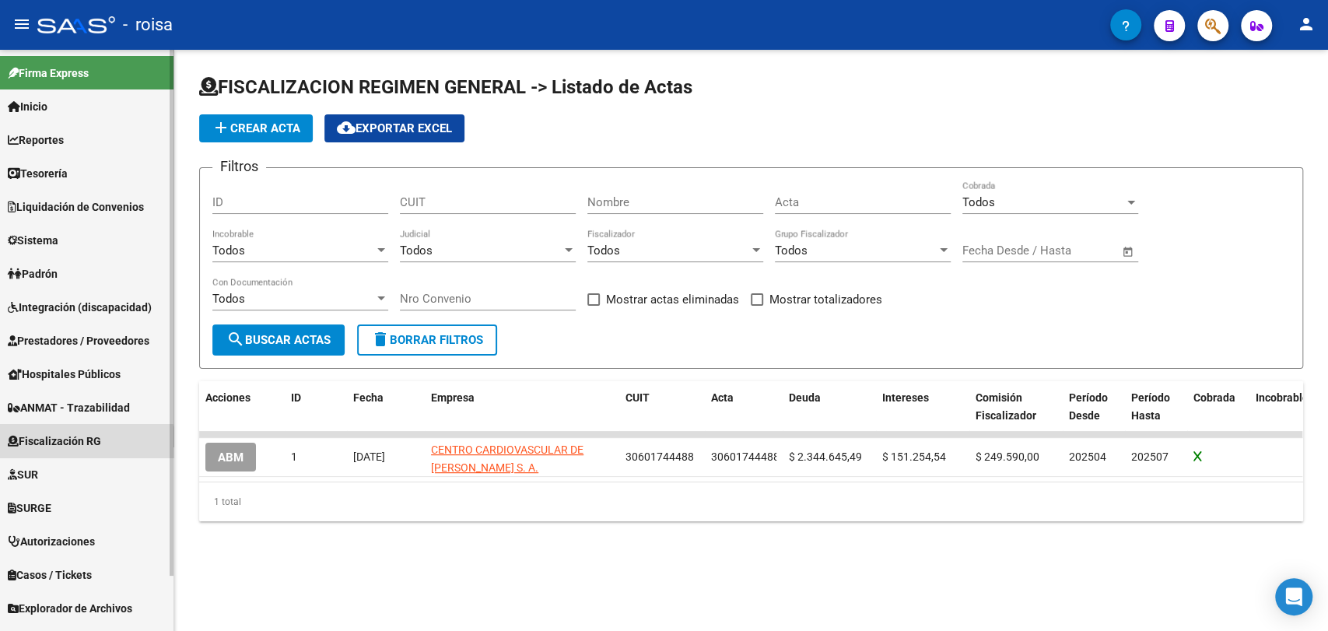
click at [86, 454] on link "Fiscalización RG" at bounding box center [86, 440] width 173 height 33
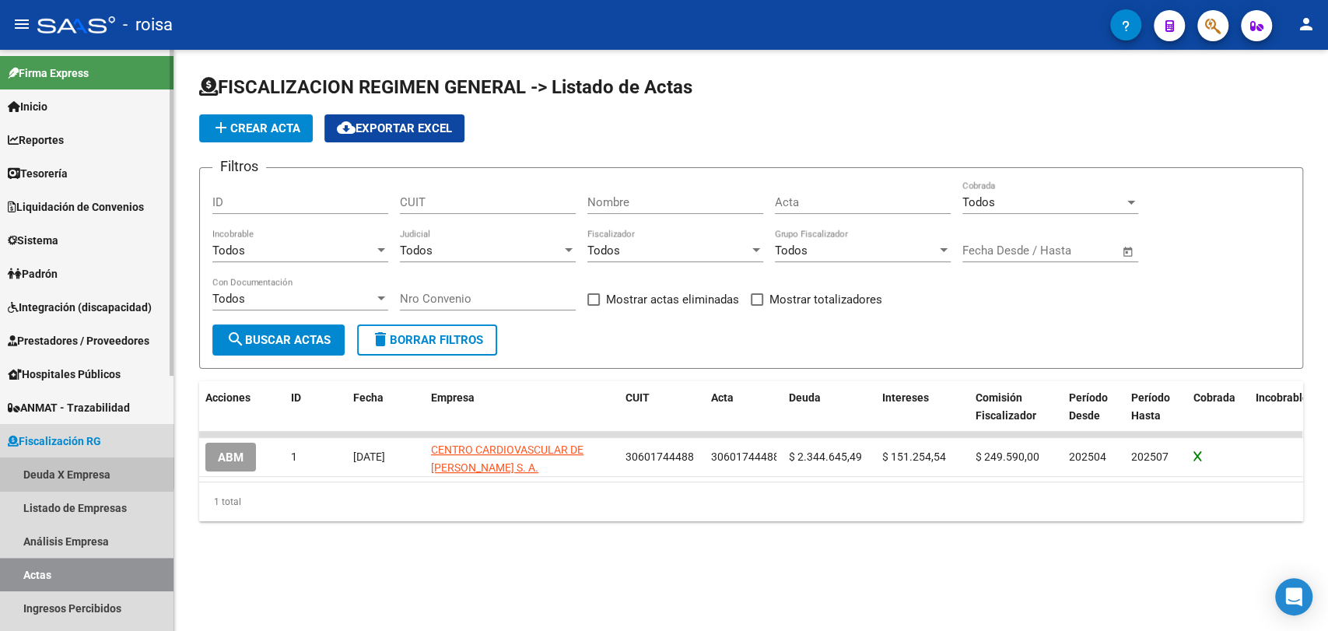
click at [86, 471] on link "Deuda X Empresa" at bounding box center [86, 473] width 173 height 33
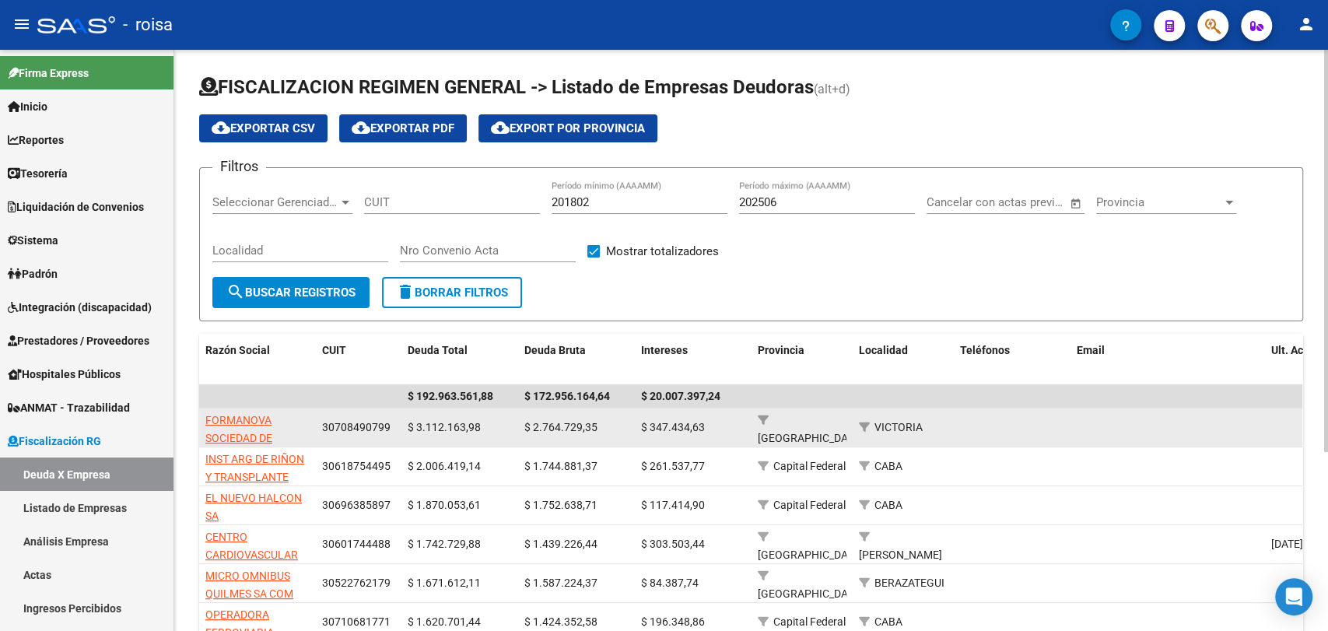
scroll to position [86, 0]
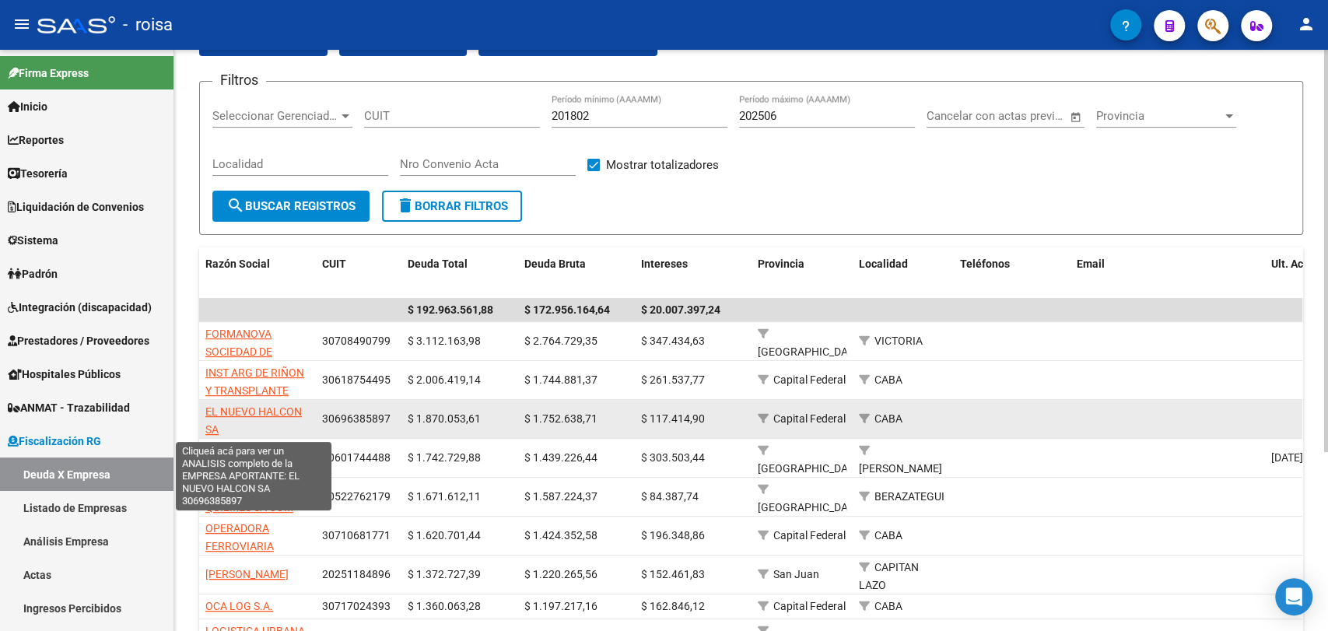
click at [282, 409] on span "EL NUEVO HALCON SA" at bounding box center [253, 420] width 96 height 30
type textarea "30696385897"
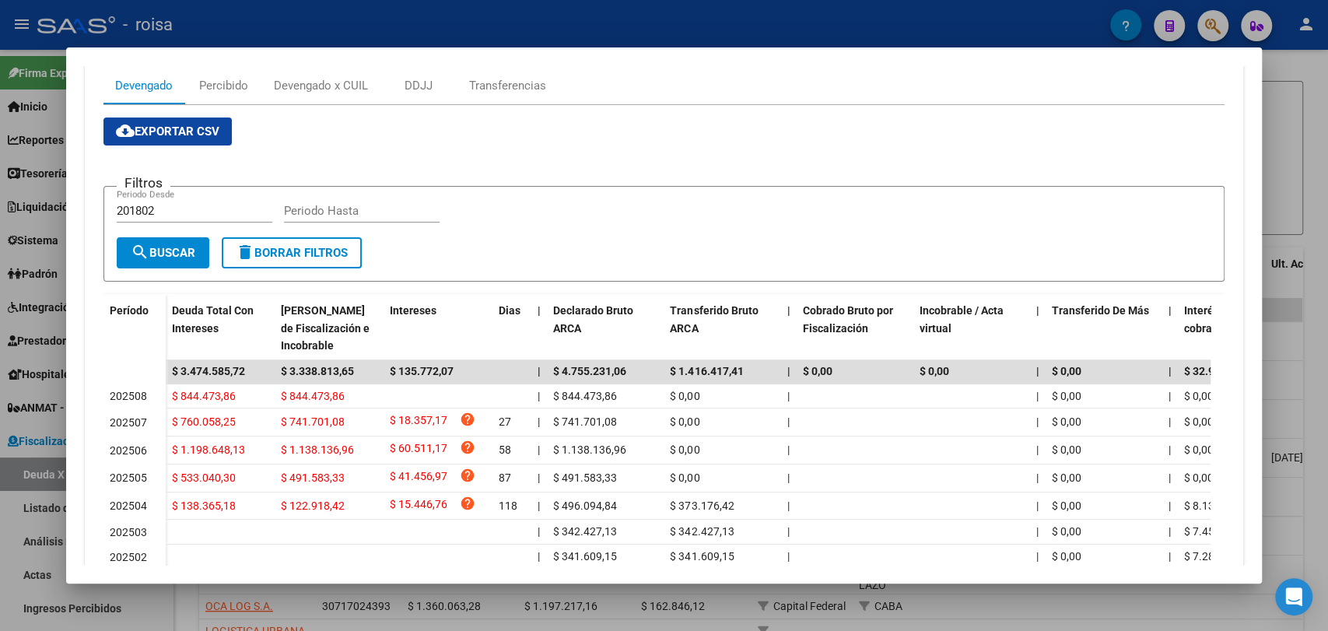
scroll to position [0, 0]
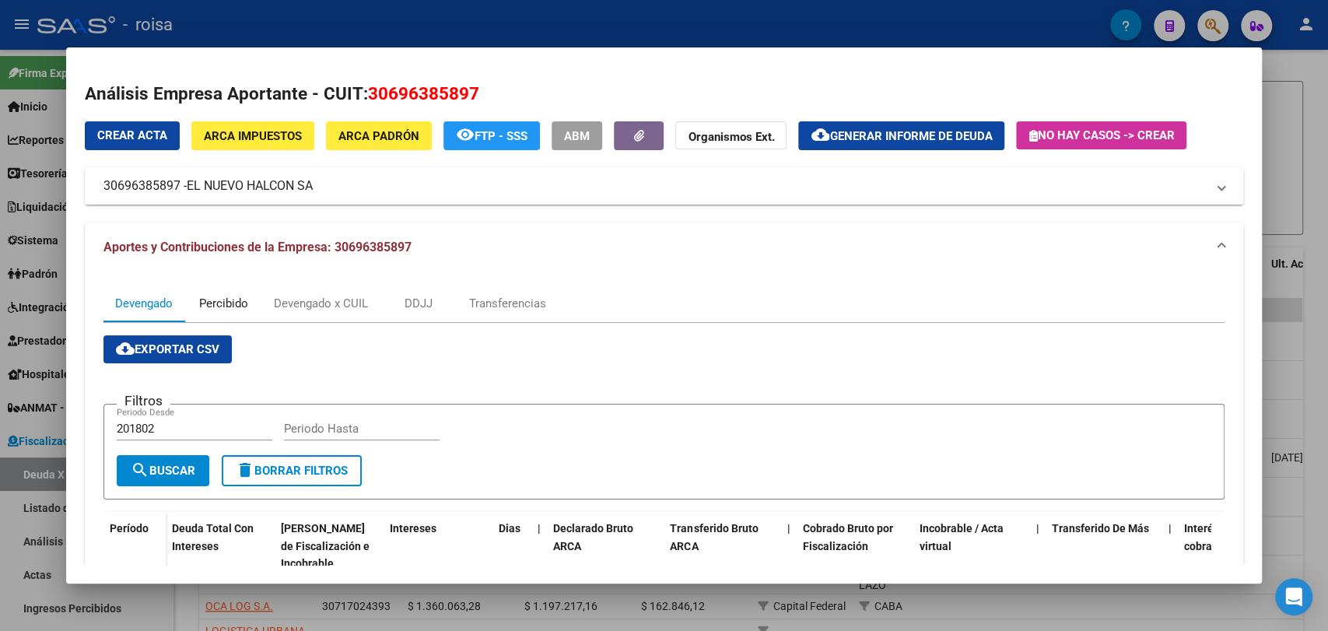
click at [225, 306] on div "Percibido" at bounding box center [223, 303] width 49 height 17
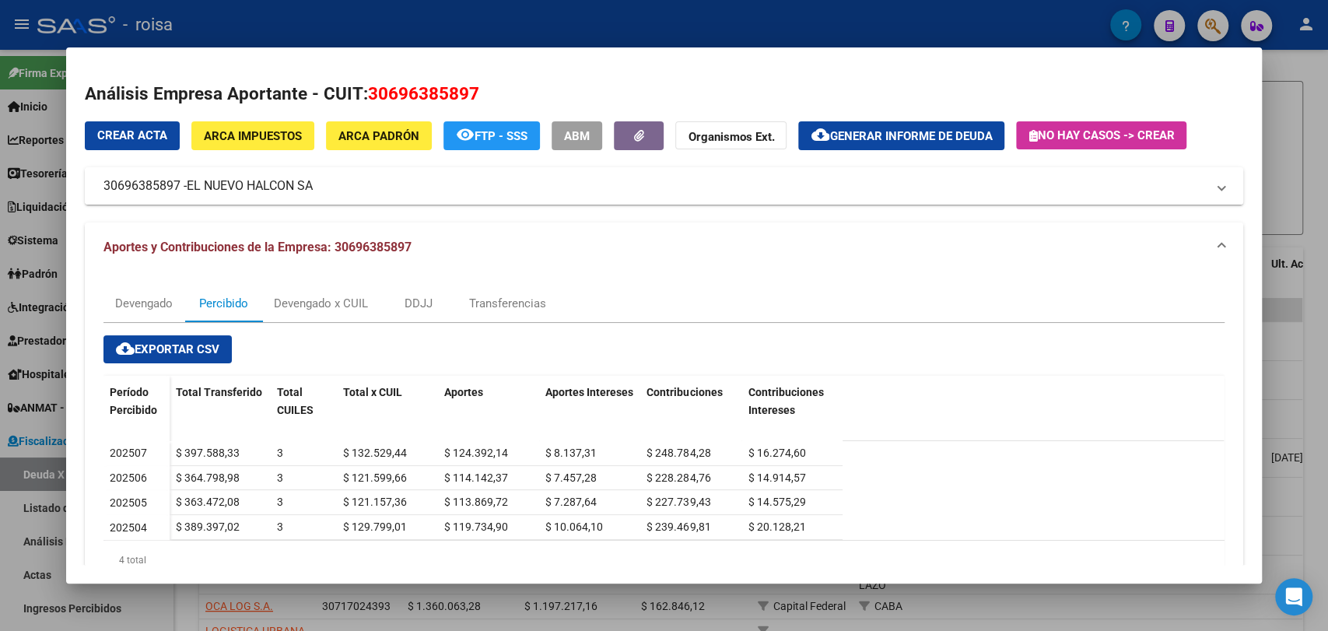
click at [178, 187] on mat-panel-title "30696385897 - EL NUEVO HALCON SA" at bounding box center [654, 186] width 1102 height 19
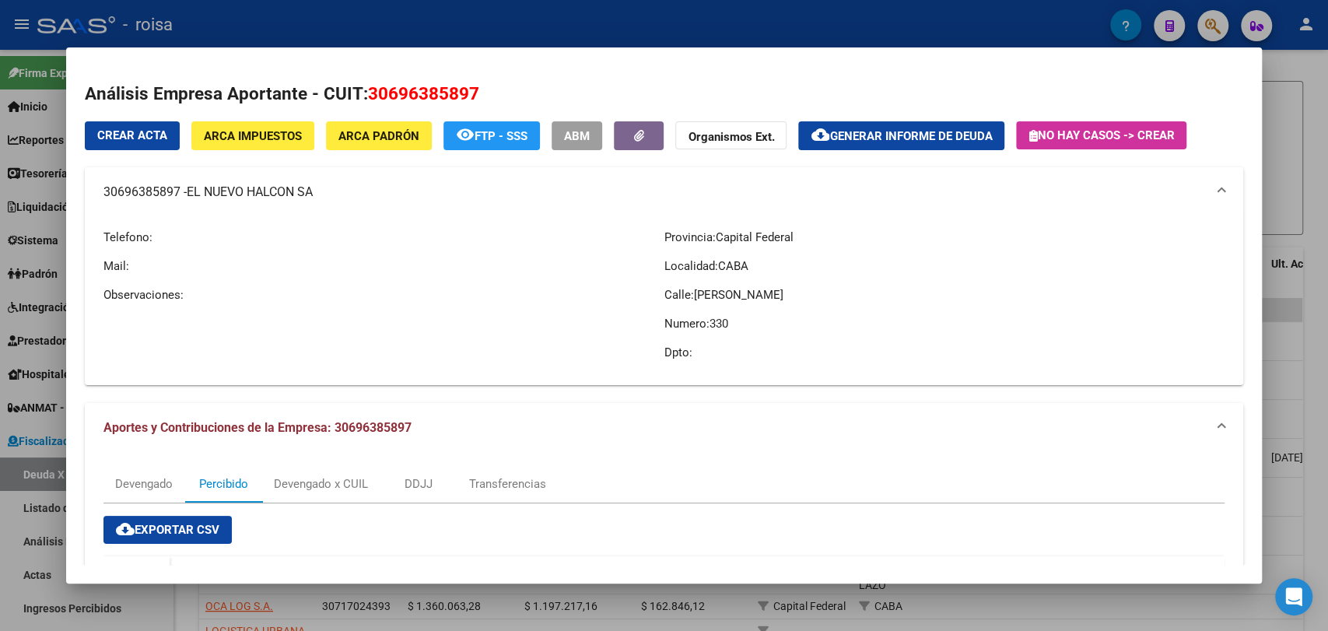
drag, startPoint x: 95, startPoint y: 191, endPoint x: 184, endPoint y: 188, distance: 89.5
click at [184, 188] on mat-expansion-panel-header "30696385897 - EL NUEVO HALCON SA" at bounding box center [664, 192] width 1158 height 50
copy mat-panel-title "30696385897"
